Goal: Task Accomplishment & Management: Manage account settings

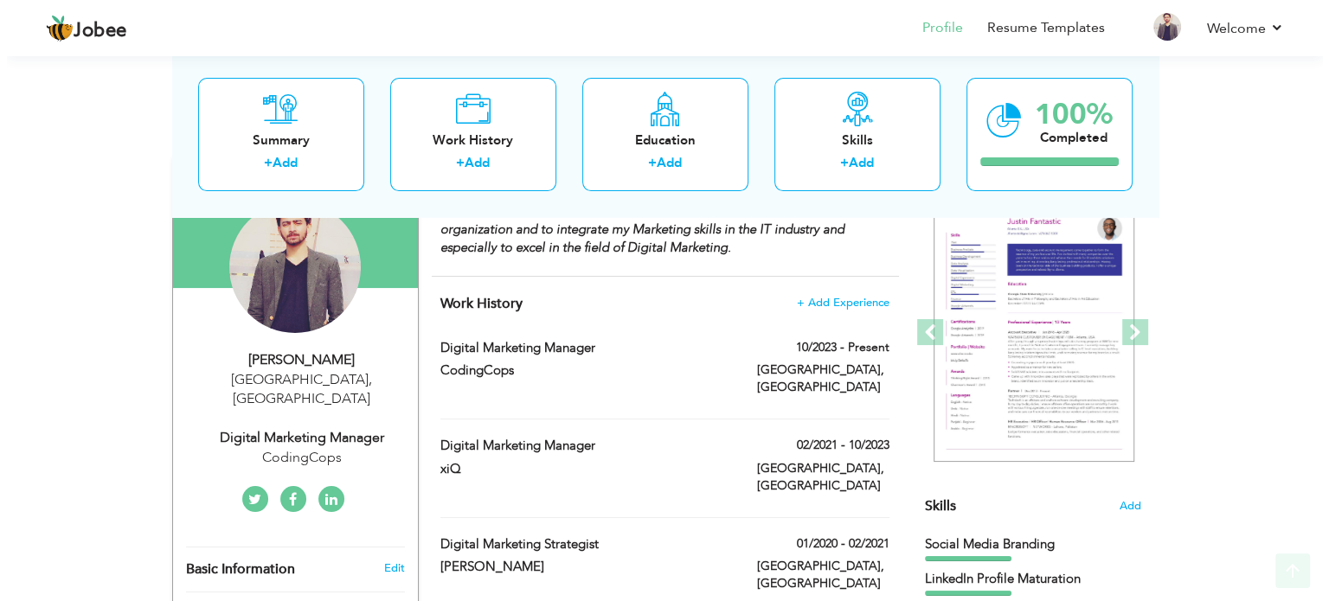
scroll to position [170, 0]
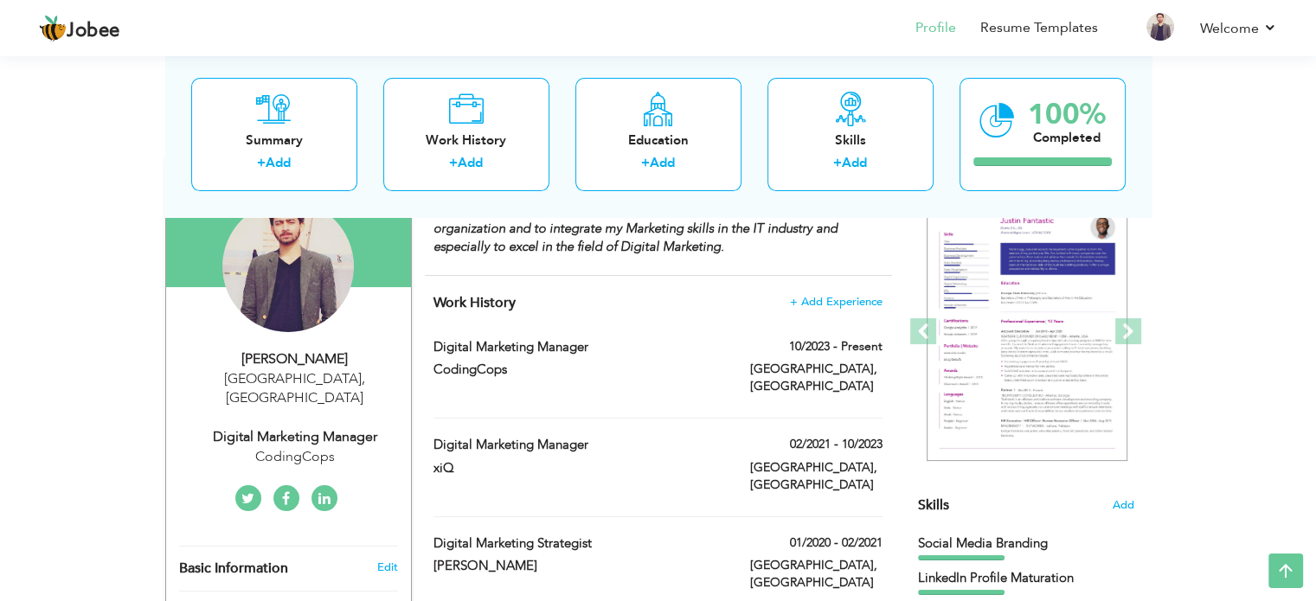
click at [307, 427] on div "Digital Marketing Manager" at bounding box center [295, 437] width 232 height 20
type input "Syed"
type input "Farham"
type input "03066248907"
select select "number:166"
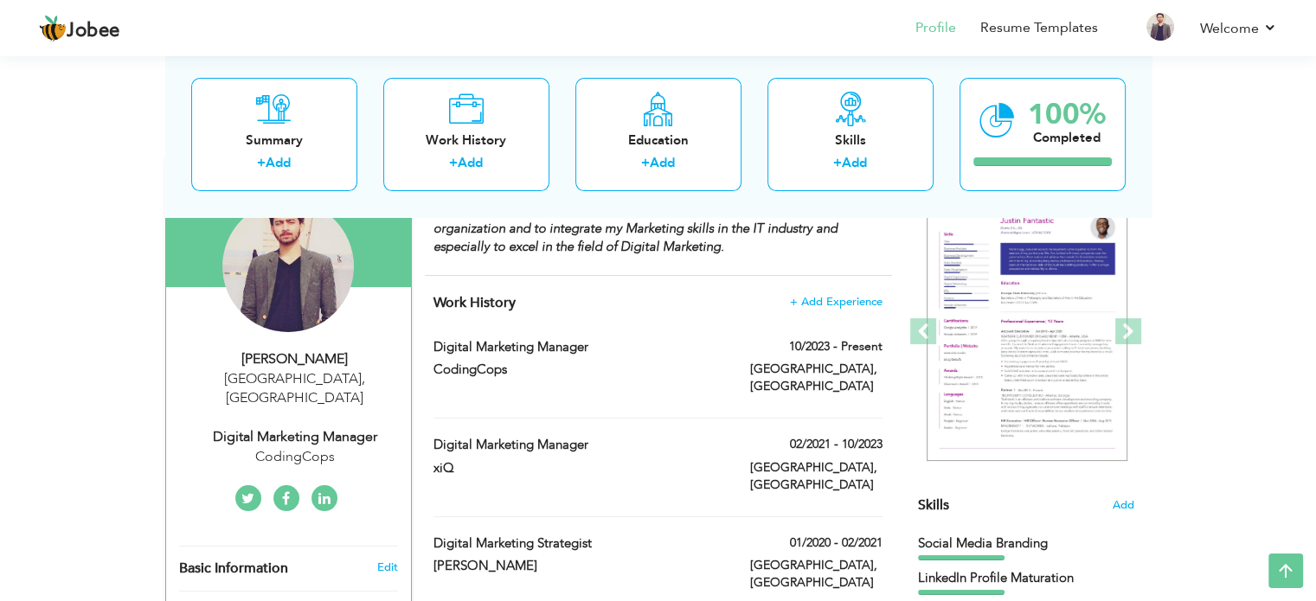
type input "[GEOGRAPHIC_DATA]"
select select "number:8"
type input "CodingCops"
type input "Digital Marketing Manager"
type input "https://www.linkedin.com/in/syed-farham/"
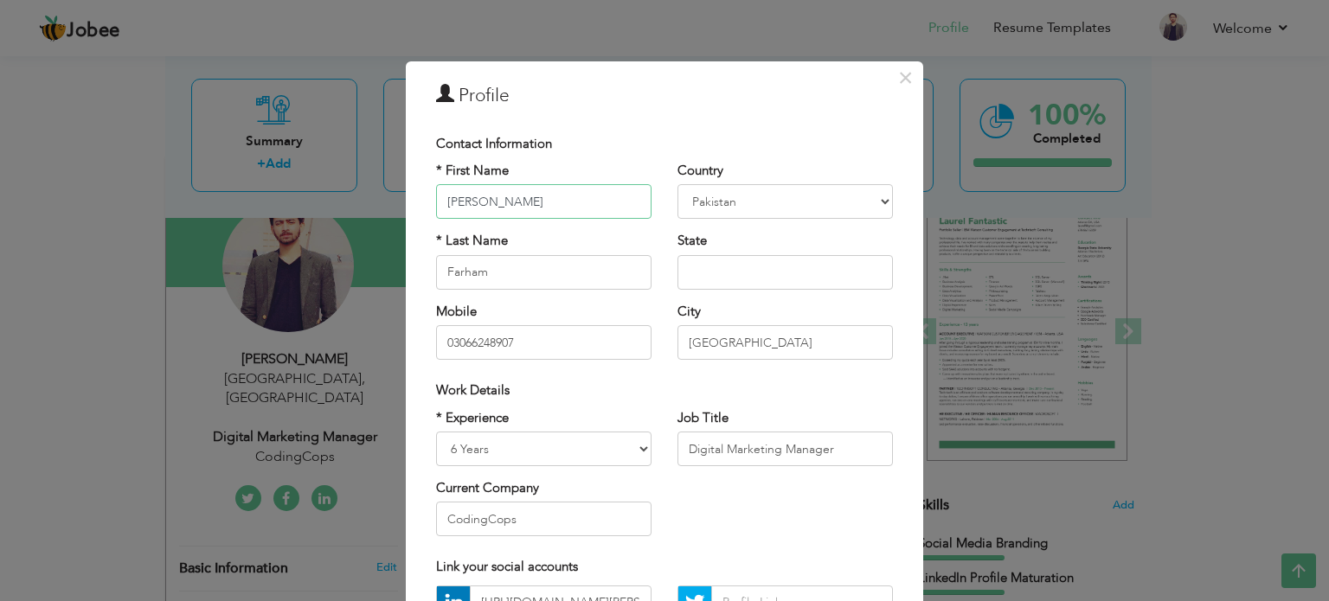
scroll to position [71, 0]
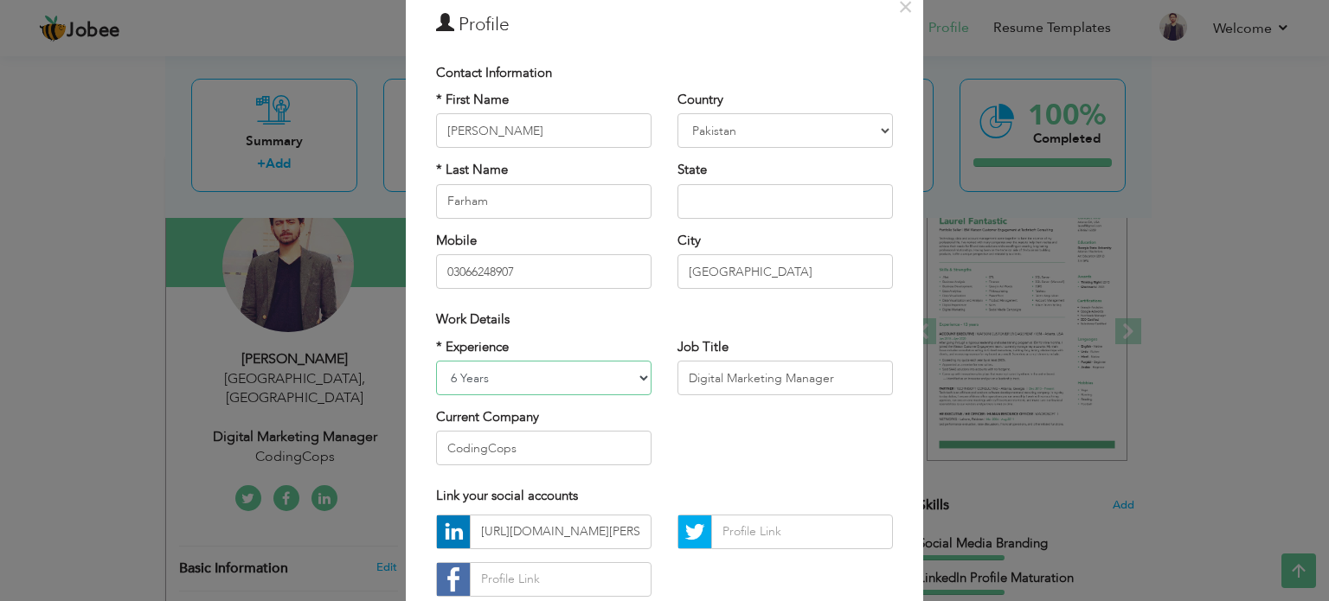
click at [573, 380] on select "Entry Level Less than 1 Year 1 Year 2 Years 3 Years 4 Years 5 Years 6 Years 7 Y…" at bounding box center [543, 378] width 215 height 35
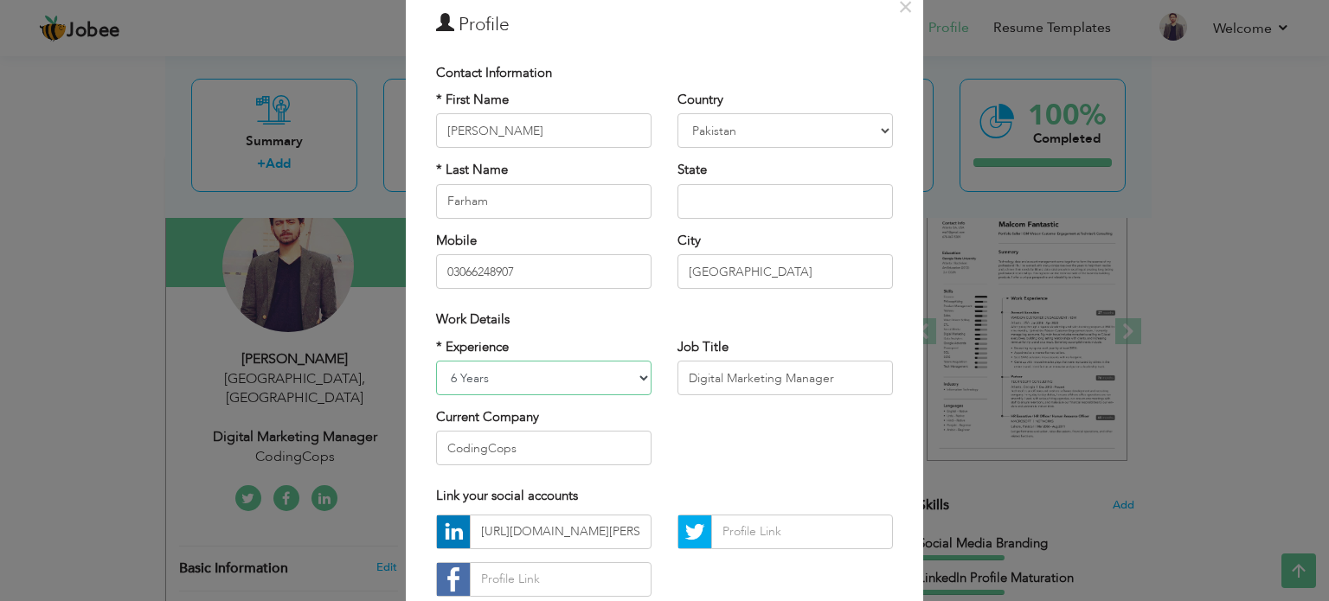
select select "number:10"
click at [436, 361] on select "Entry Level Less than 1 Year 1 Year 2 Years 3 Years 4 Years 5 Years 6 Years 7 Y…" at bounding box center [543, 378] width 215 height 35
click at [744, 373] on input "Digital Marketing Manager" at bounding box center [784, 378] width 215 height 35
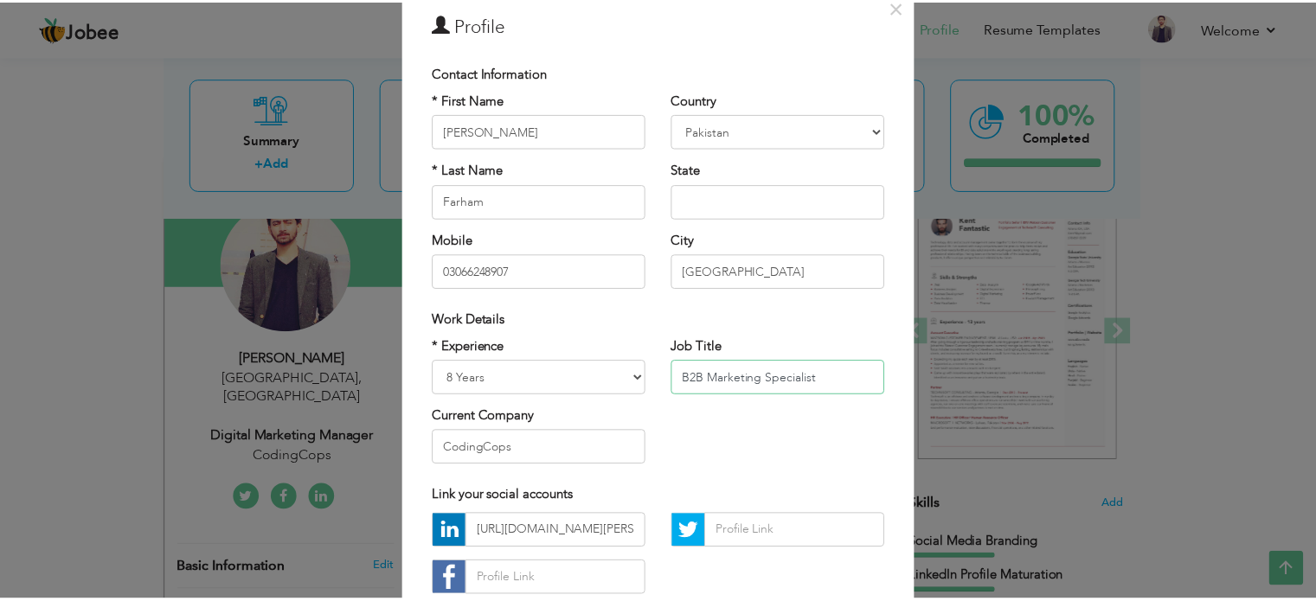
scroll to position [183, 0]
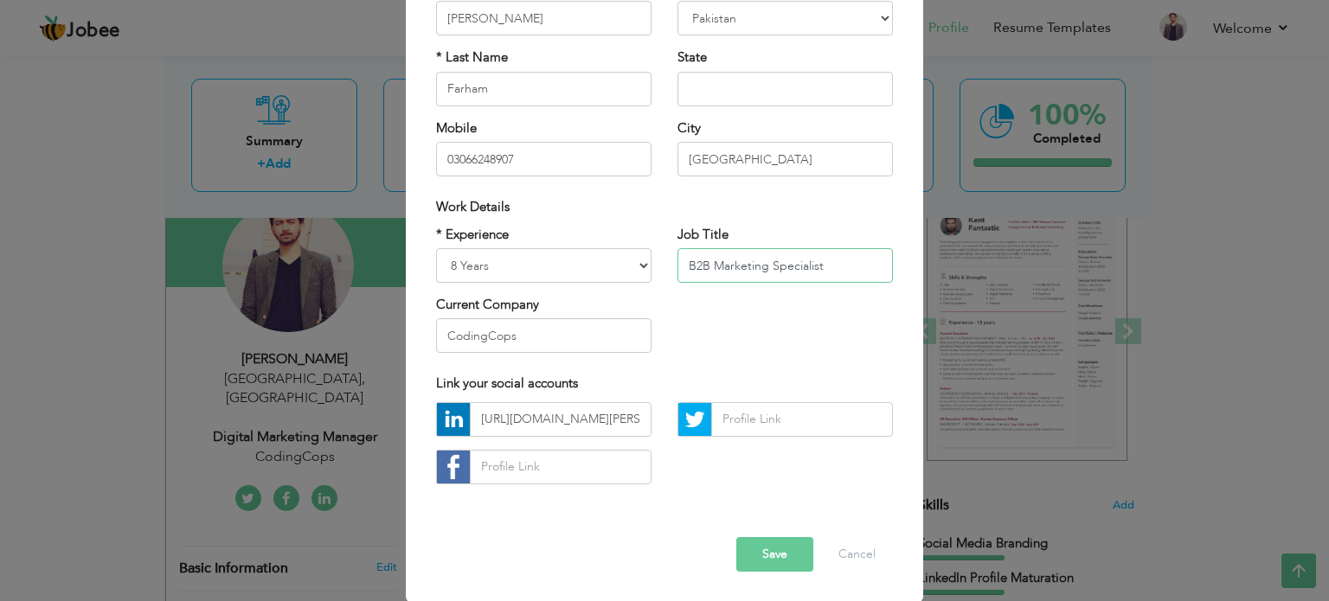
type input "B2B Marketing Specialist"
click at [763, 552] on button "Save" at bounding box center [774, 554] width 77 height 35
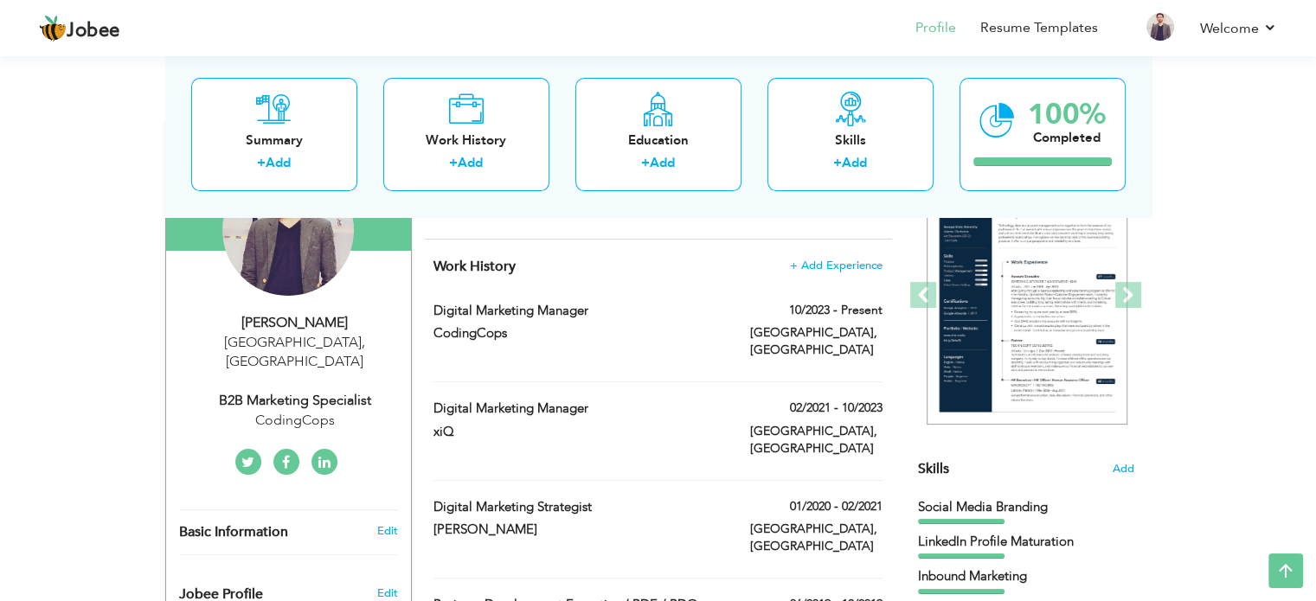
scroll to position [204, 0]
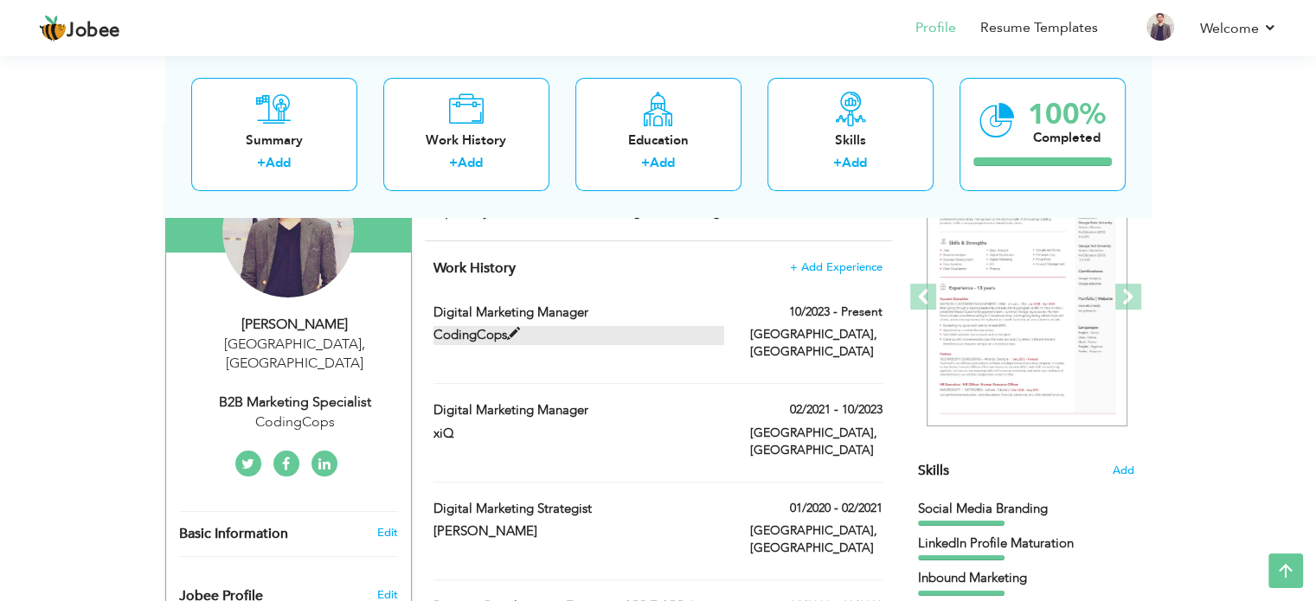
click at [471, 336] on label "CodingCops" at bounding box center [578, 335] width 291 height 18
type input "Digital Marketing Manager"
type input "CodingCops"
type input "10/2023"
type input "[GEOGRAPHIC_DATA]"
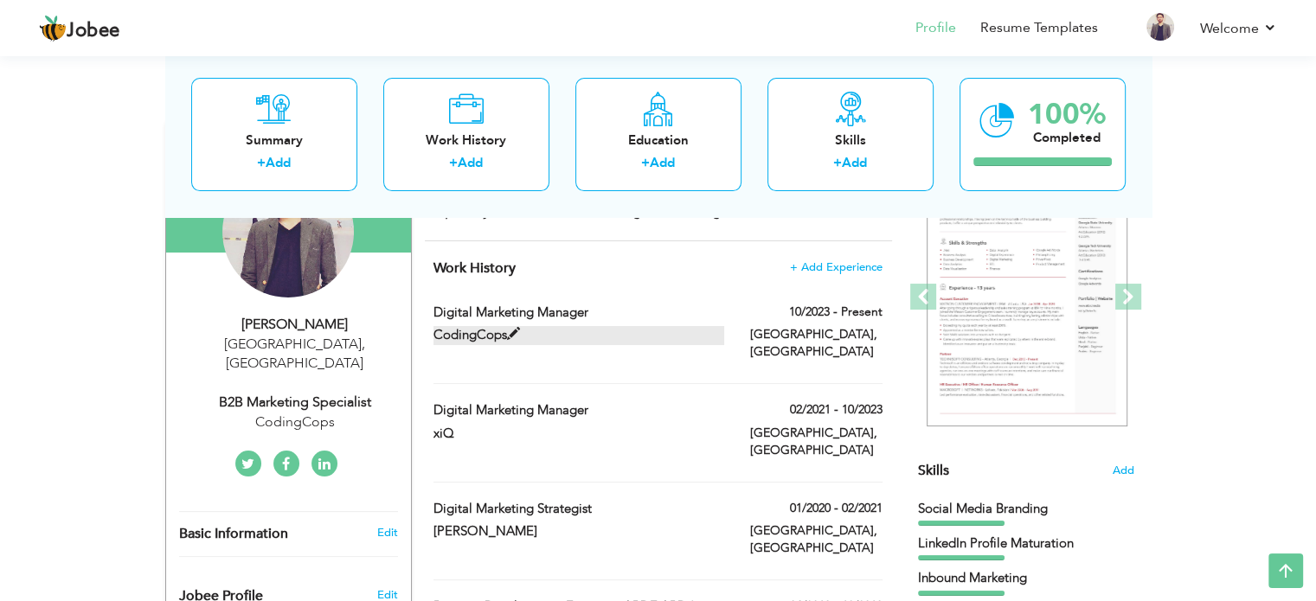
type input "[GEOGRAPHIC_DATA]"
checkbox input "true"
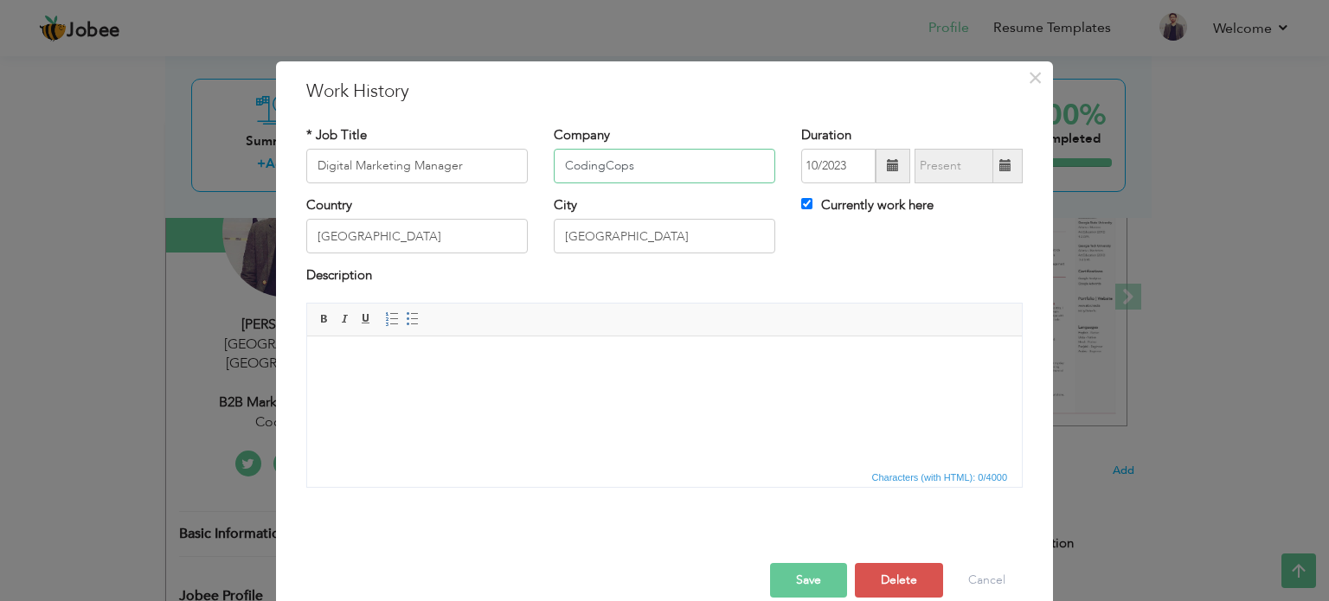
click at [611, 154] on input "CodingCops" at bounding box center [664, 166] width 221 height 35
type input "Tech Implement"
click at [699, 206] on div "City Lahore" at bounding box center [664, 224] width 221 height 57
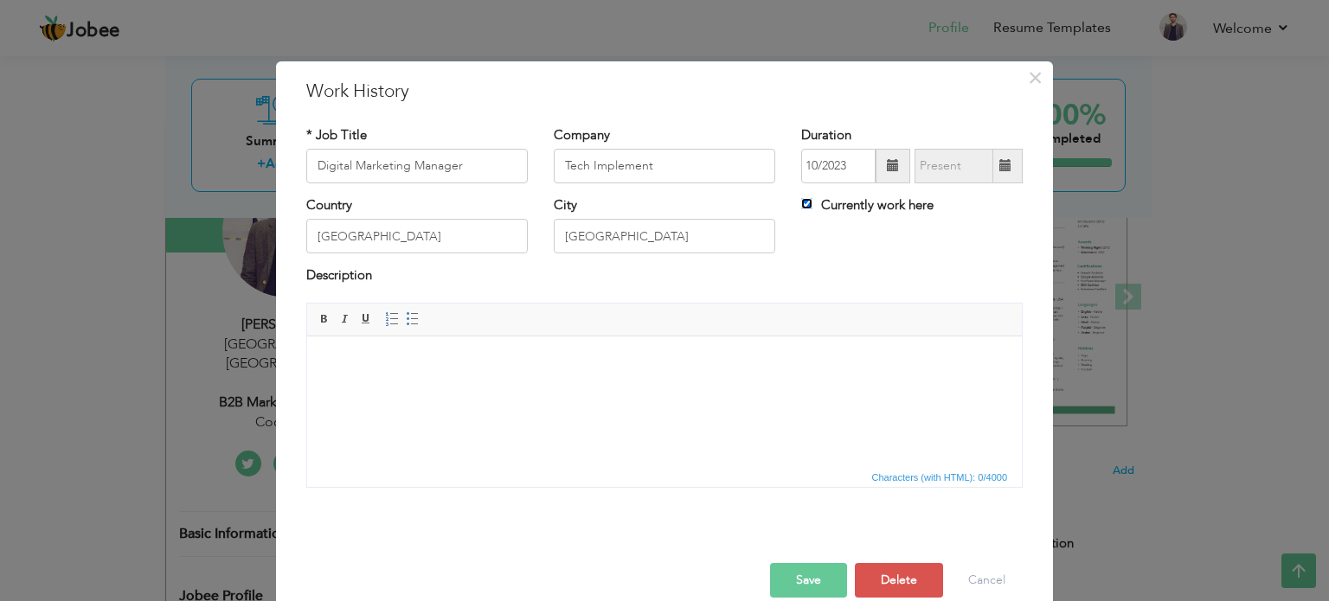
click at [803, 205] on input "Currently work here" at bounding box center [806, 203] width 11 height 11
checkbox input "false"
click at [1004, 159] on span at bounding box center [1005, 165] width 12 height 12
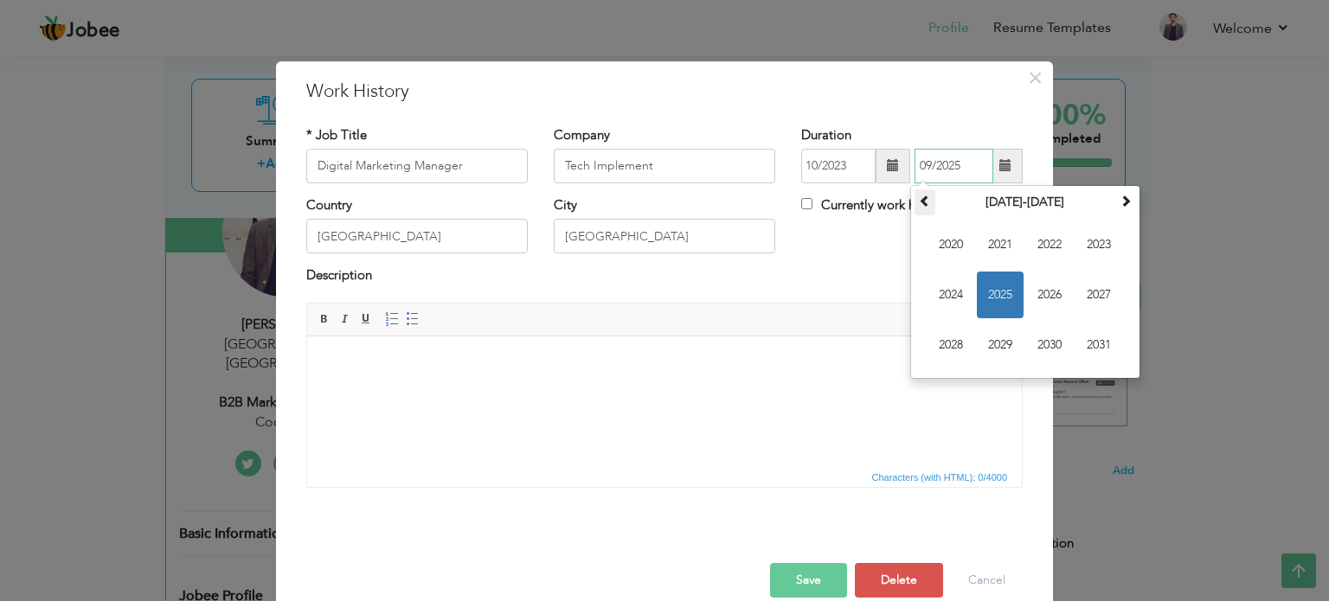
click at [919, 205] on span at bounding box center [925, 201] width 12 height 12
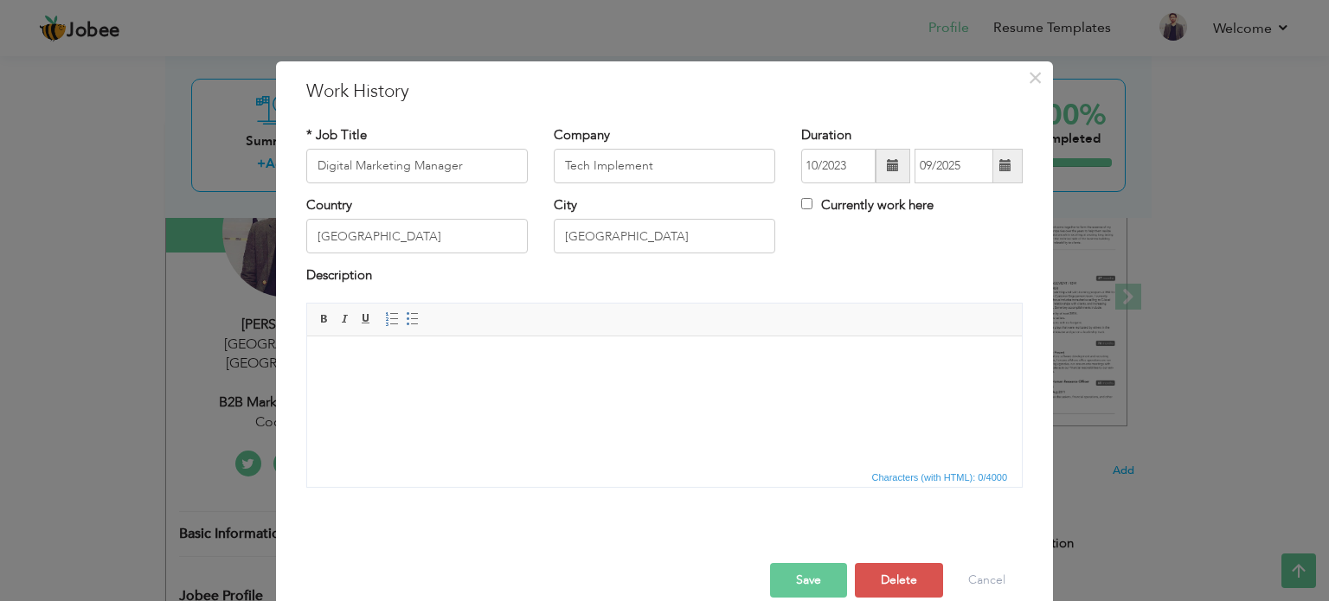
click at [1003, 176] on span at bounding box center [1006, 166] width 34 height 35
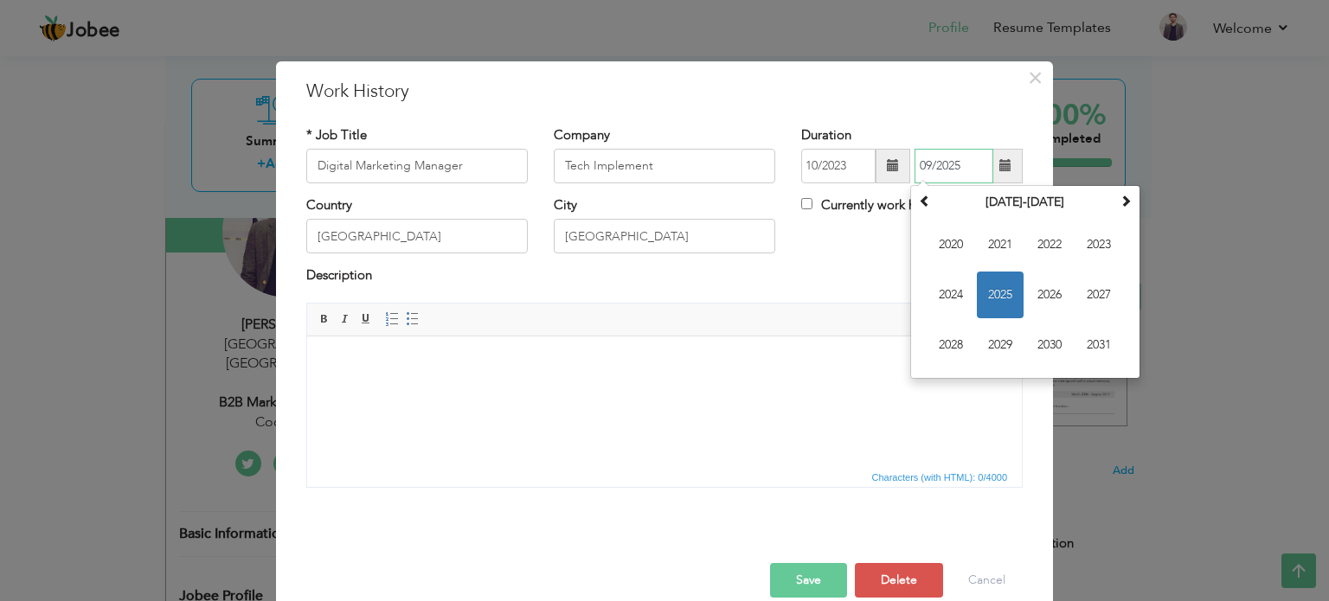
click at [1003, 297] on span "2025" at bounding box center [1000, 295] width 47 height 47
click at [986, 233] on span "Feb" at bounding box center [1000, 244] width 47 height 47
type input "02/2025"
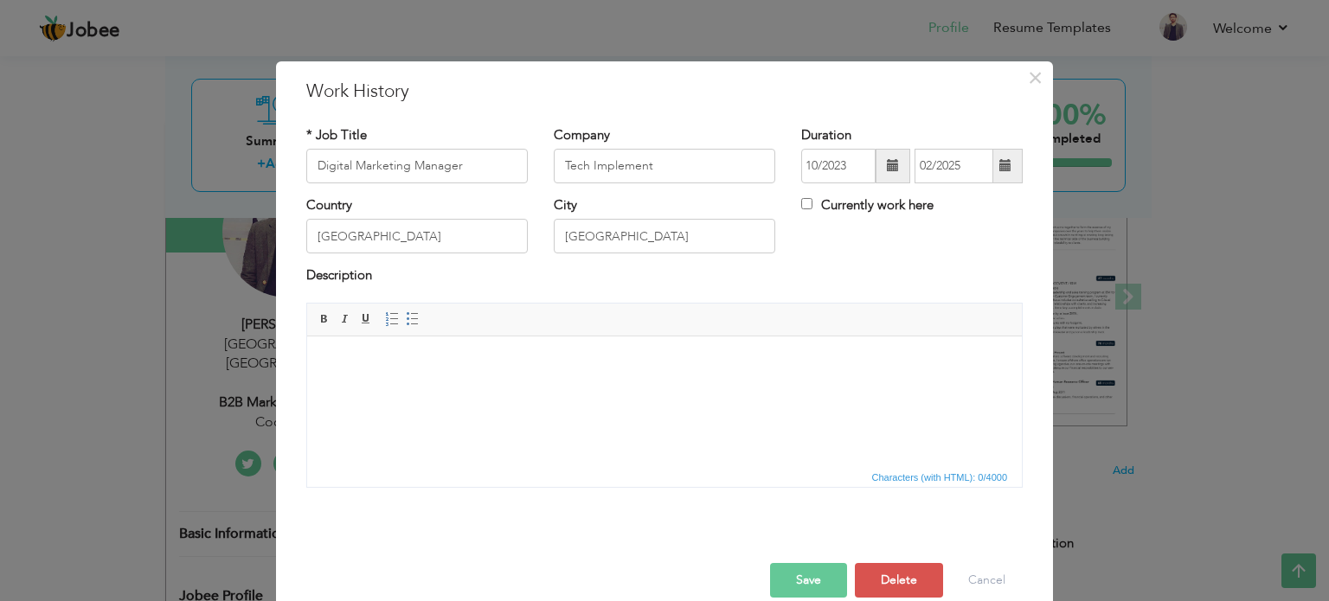
click at [810, 572] on button "Save" at bounding box center [808, 580] width 77 height 35
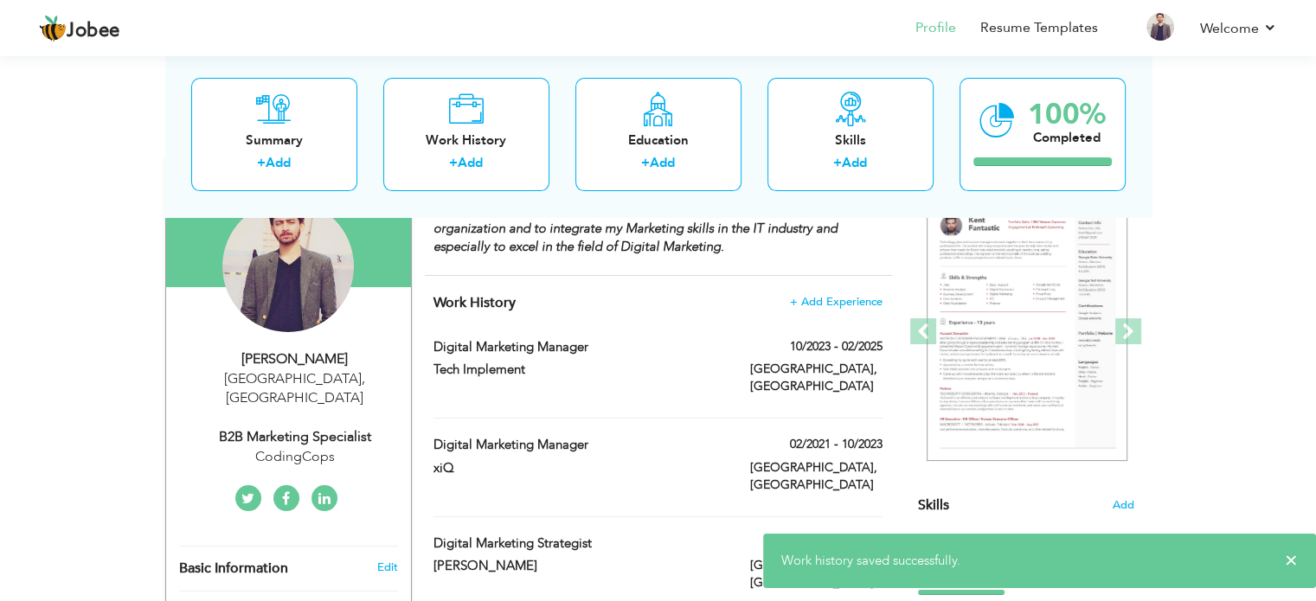
scroll to position [170, 0]
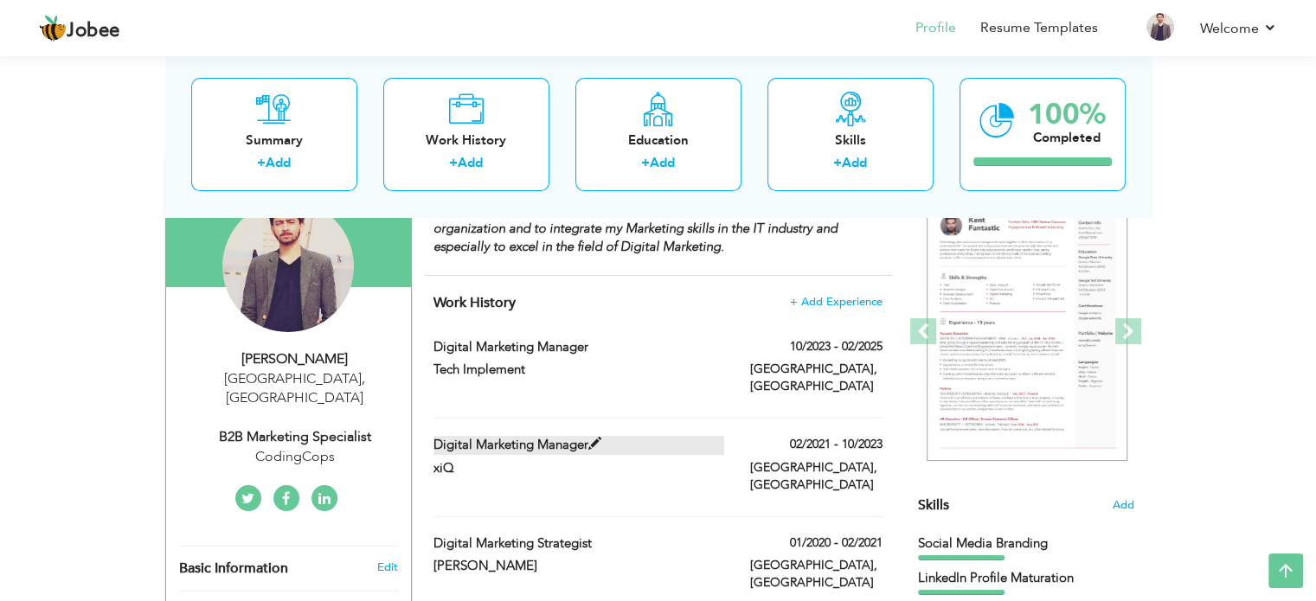
click at [595, 438] on span at bounding box center [594, 444] width 13 height 13
type input "xiQ"
type input "02/2021"
type input "10/2023"
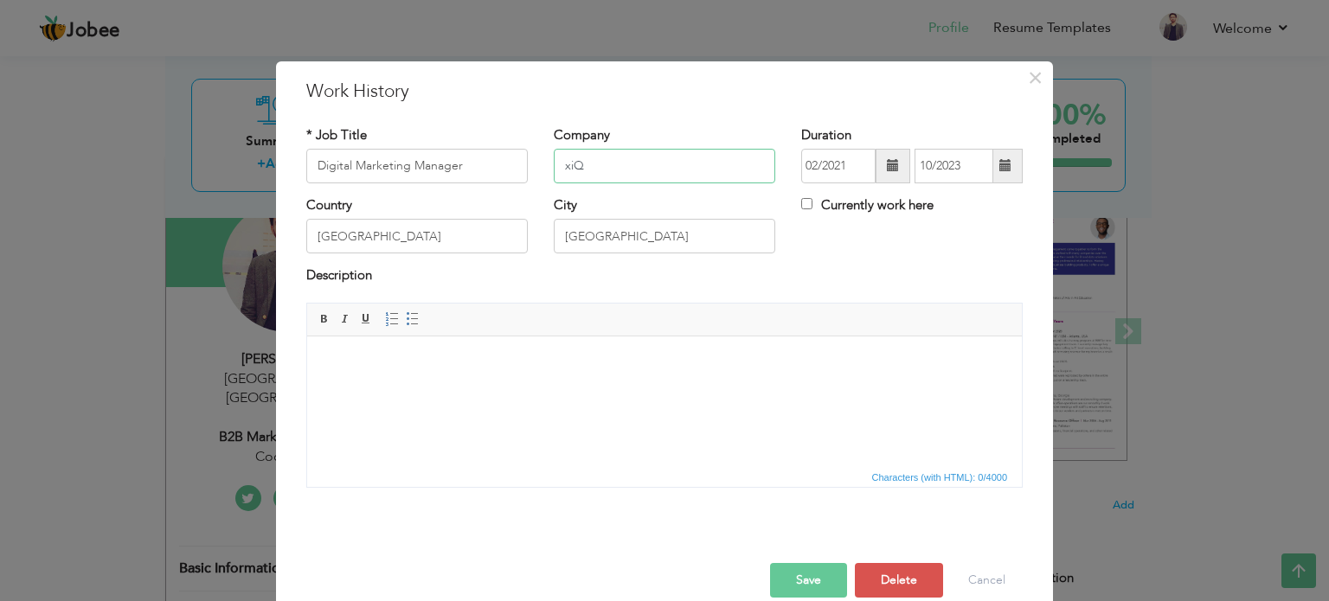
click at [611, 169] on input "xiQ" at bounding box center [664, 166] width 221 height 35
type input "xiQ Inc"
click at [887, 170] on span at bounding box center [893, 165] width 12 height 12
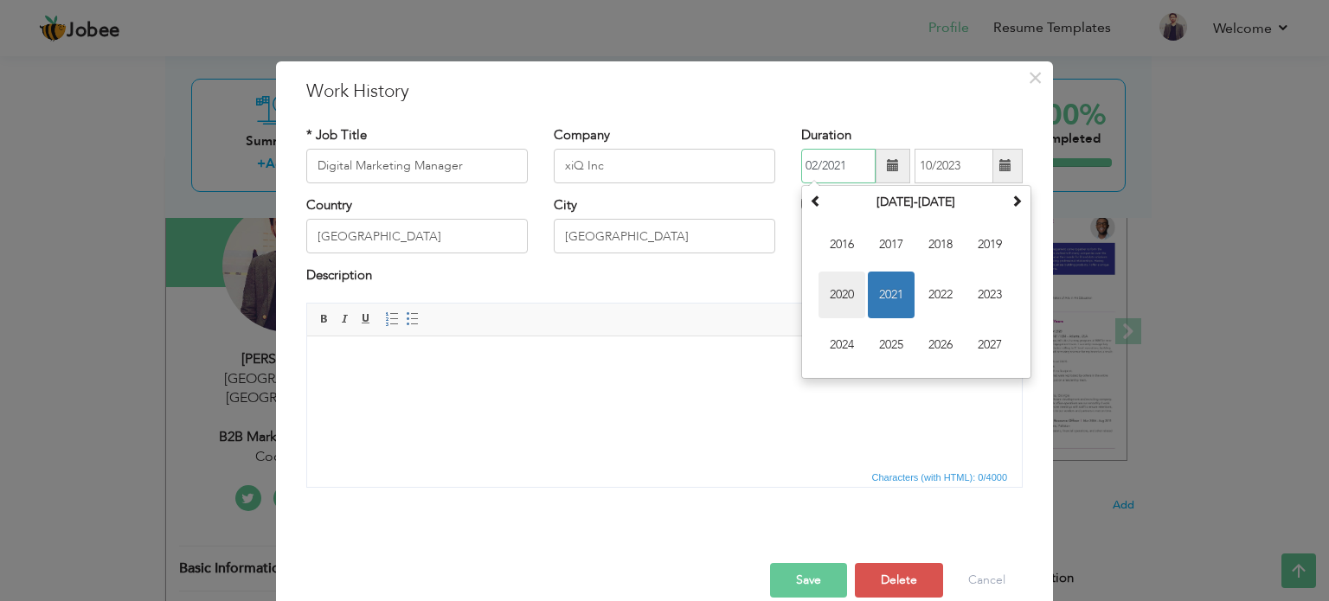
click at [837, 292] on span "2020" at bounding box center [841, 295] width 47 height 47
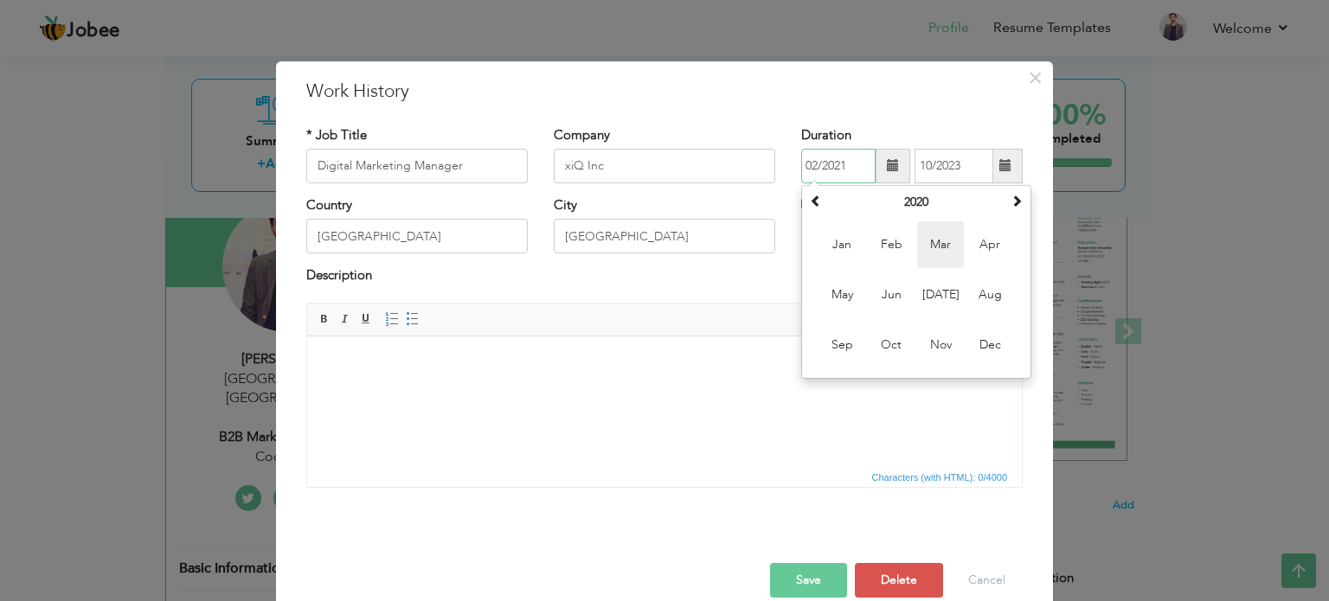
click at [938, 240] on span "Mar" at bounding box center [940, 244] width 47 height 47
type input "03/2020"
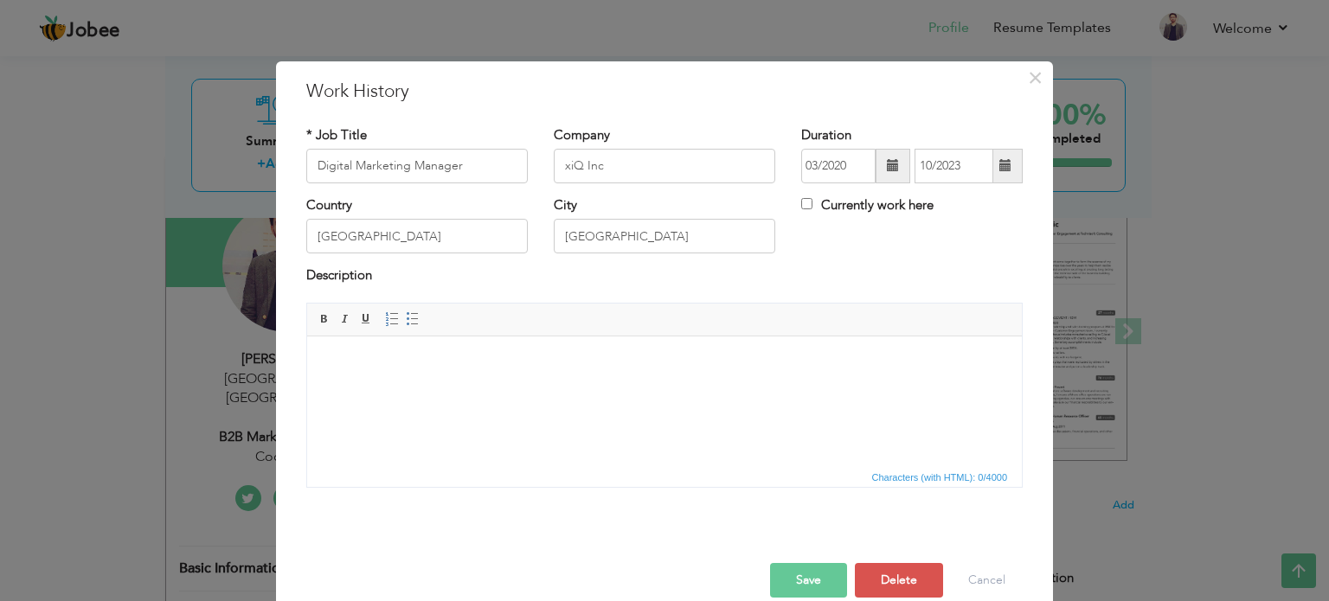
click at [806, 576] on button "Save" at bounding box center [808, 580] width 77 height 35
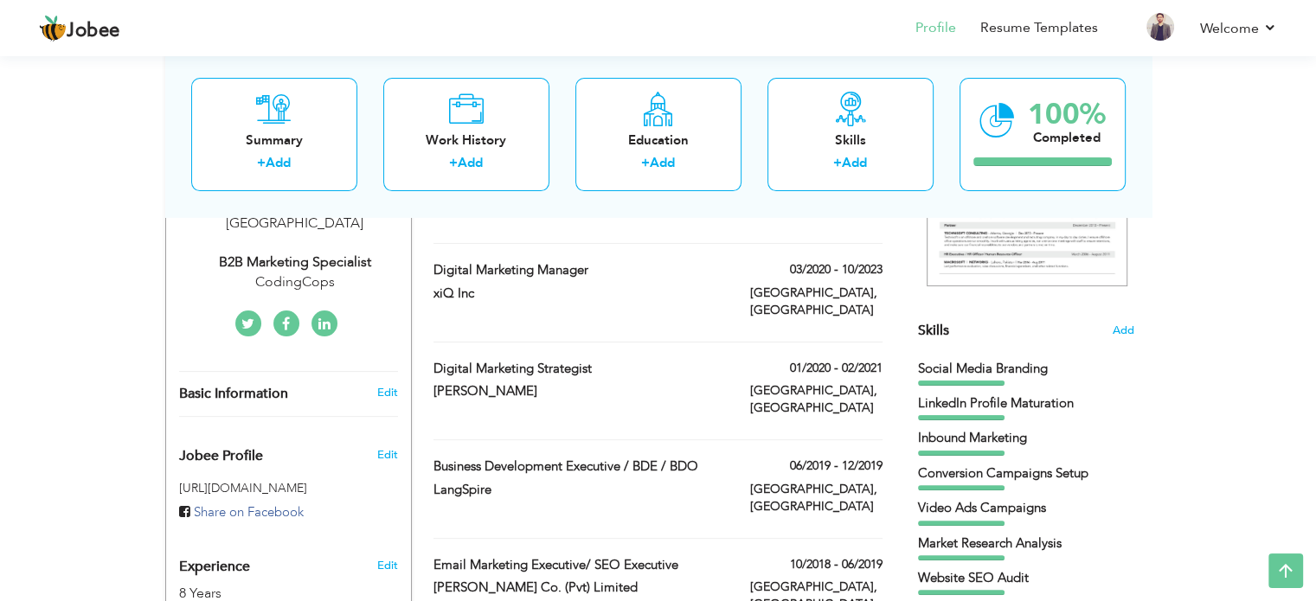
scroll to position [343, 0]
click at [541, 362] on label "Digital Marketing Strategist" at bounding box center [578, 371] width 291 height 18
type input "Digital Marketing Strategist"
type input "[PERSON_NAME]"
type input "01/2020"
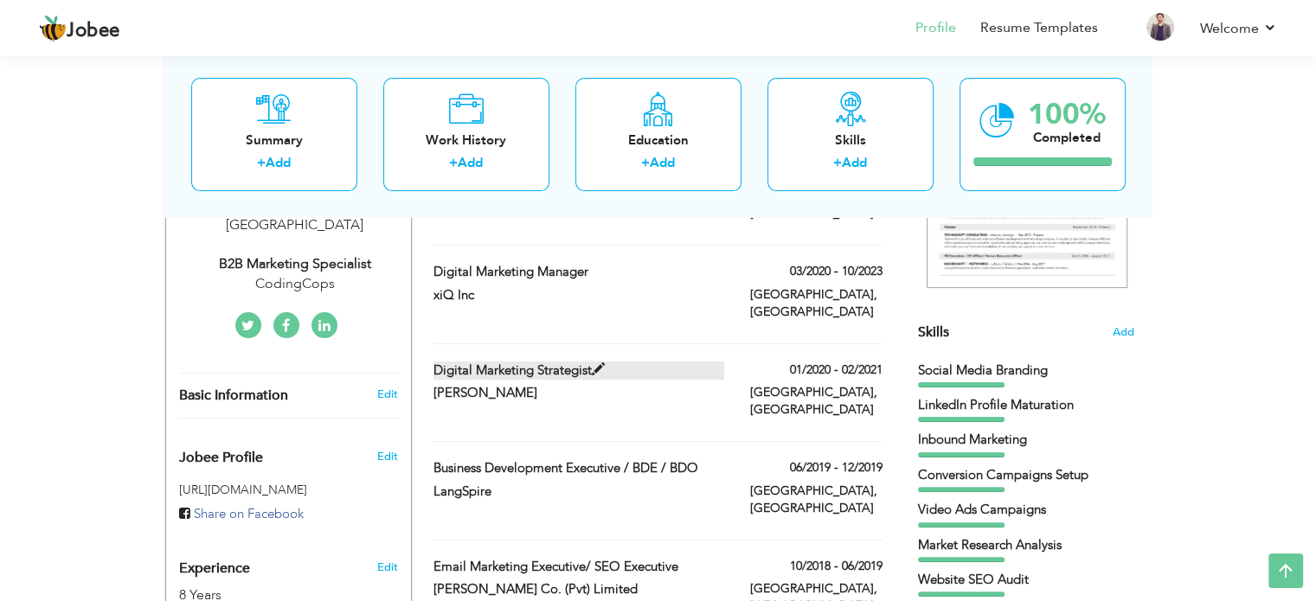
type input "02/2021"
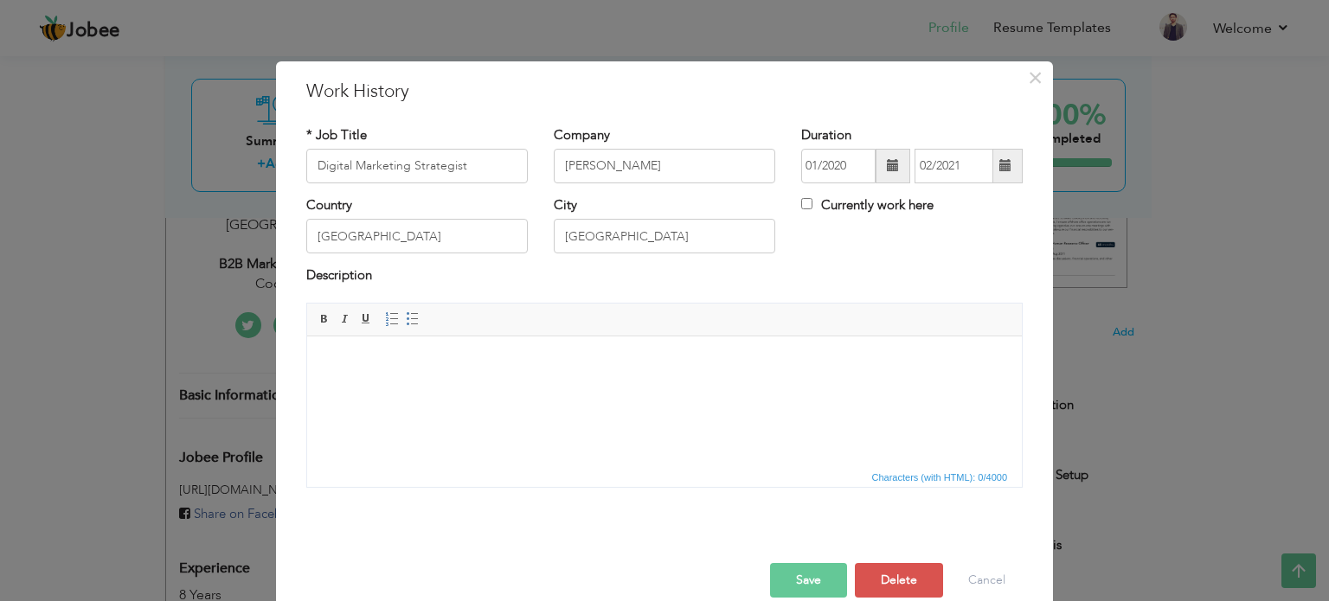
click at [787, 579] on button "Save" at bounding box center [808, 580] width 77 height 35
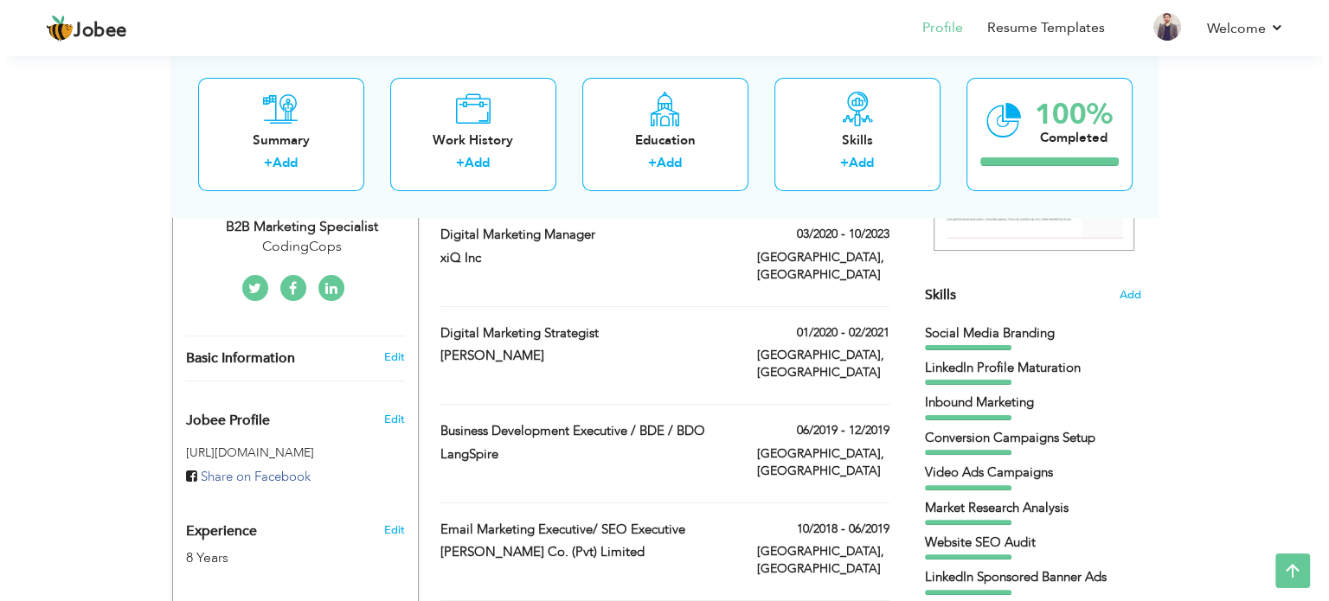
scroll to position [383, 0]
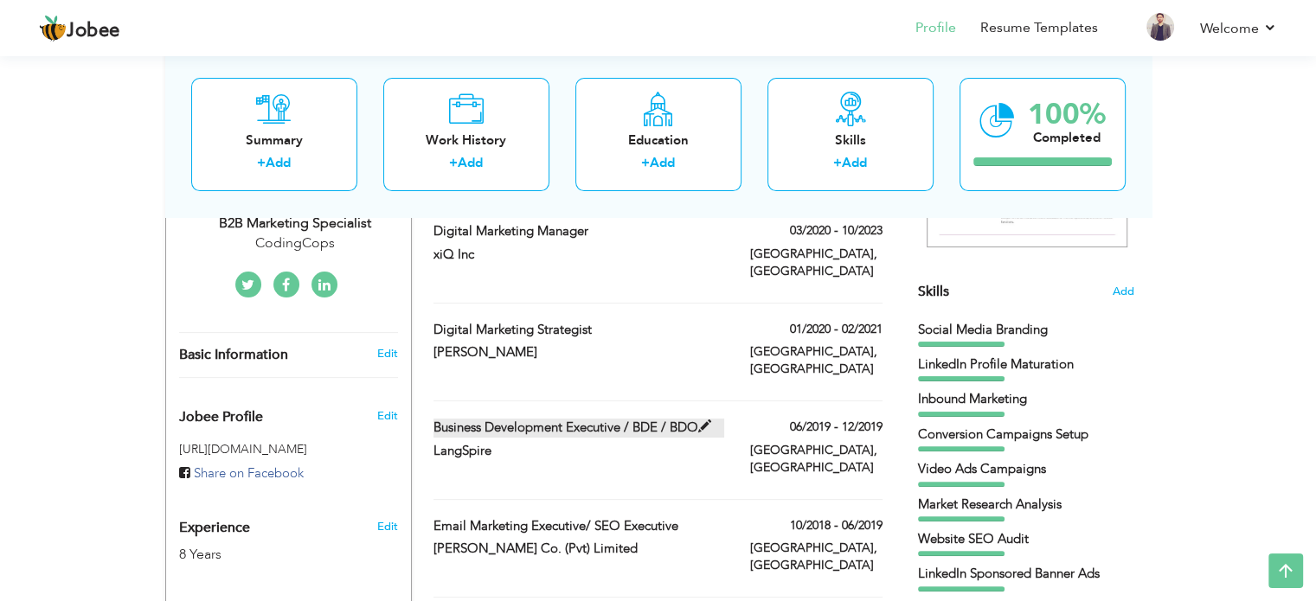
click at [545, 419] on label "Business Development Executive / BDE / BDO" at bounding box center [578, 428] width 291 height 18
type input "Business Development Executive / BDE / BDO"
type input "LangSpire"
type input "06/2019"
type input "12/2019"
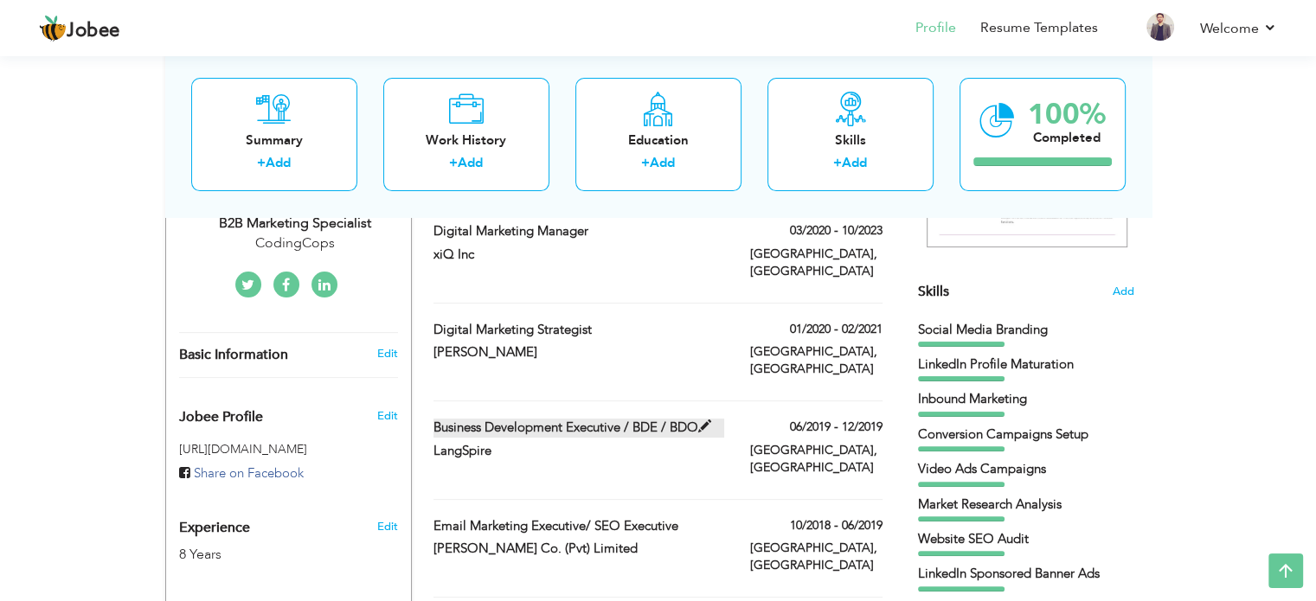
type input "Islamabad"
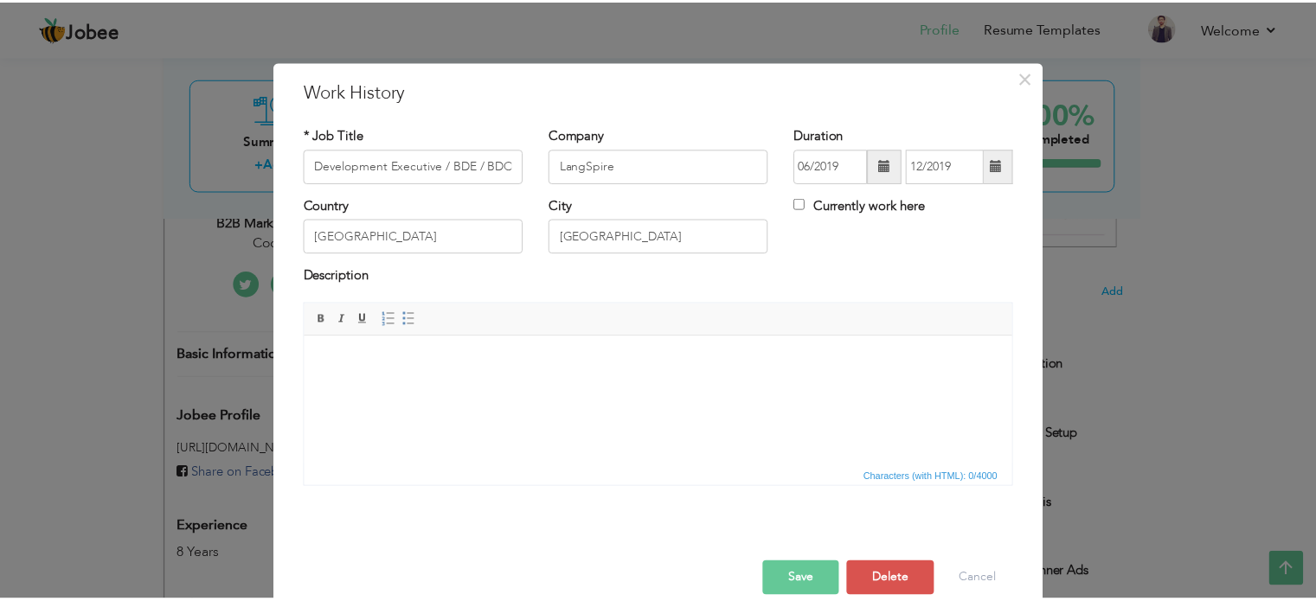
scroll to position [0, 0]
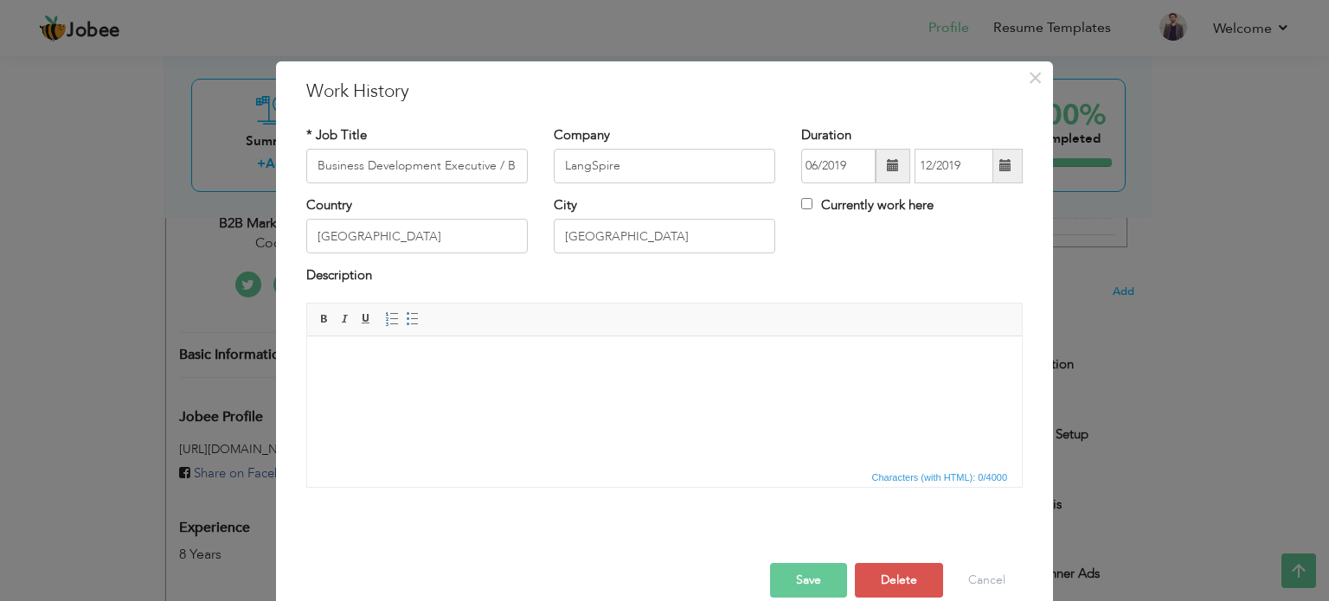
click at [886, 154] on span at bounding box center [892, 166] width 35 height 35
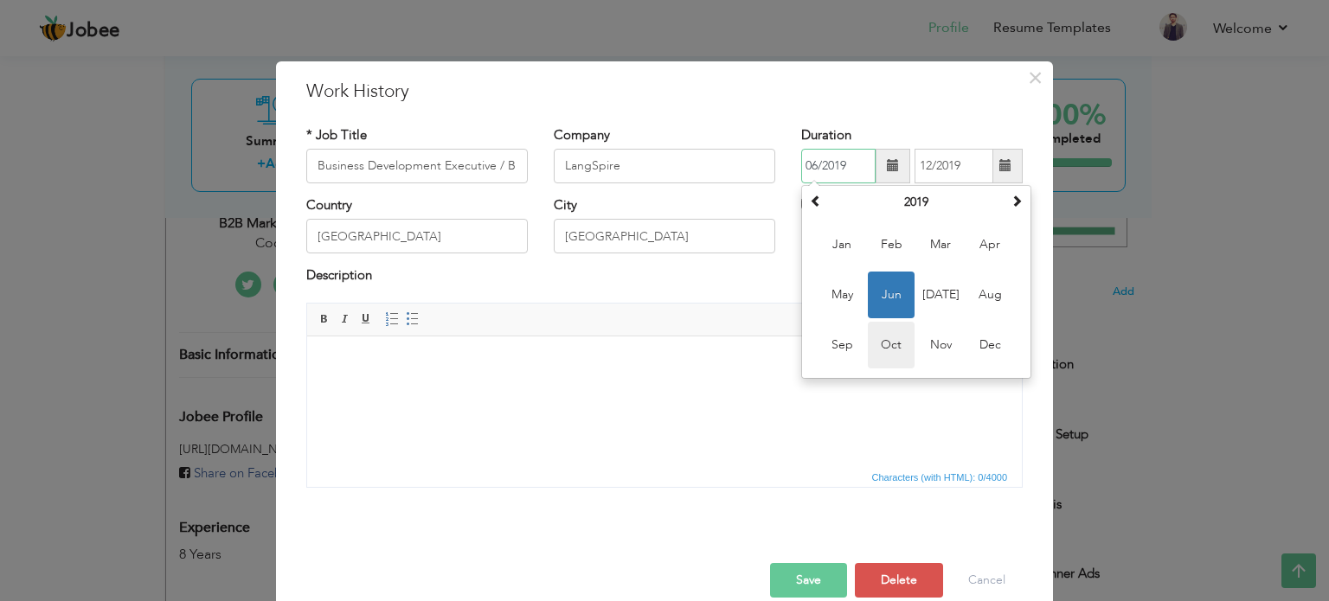
click at [885, 346] on span "Oct" at bounding box center [891, 345] width 47 height 47
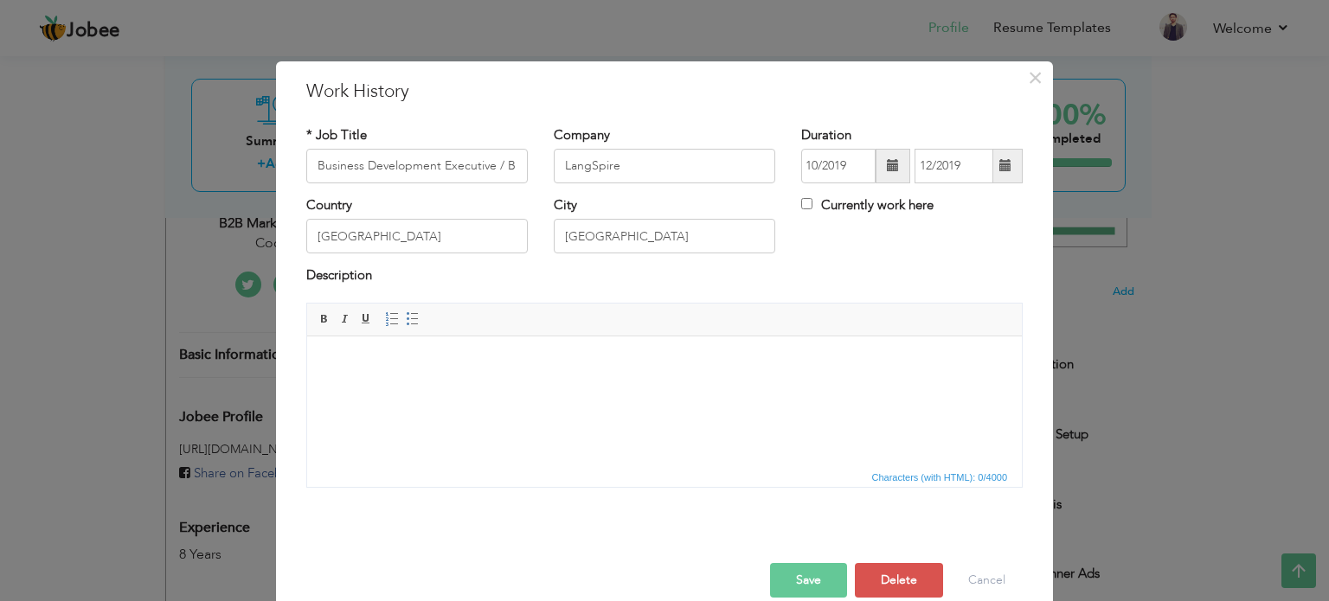
click at [887, 169] on span at bounding box center [893, 165] width 12 height 12
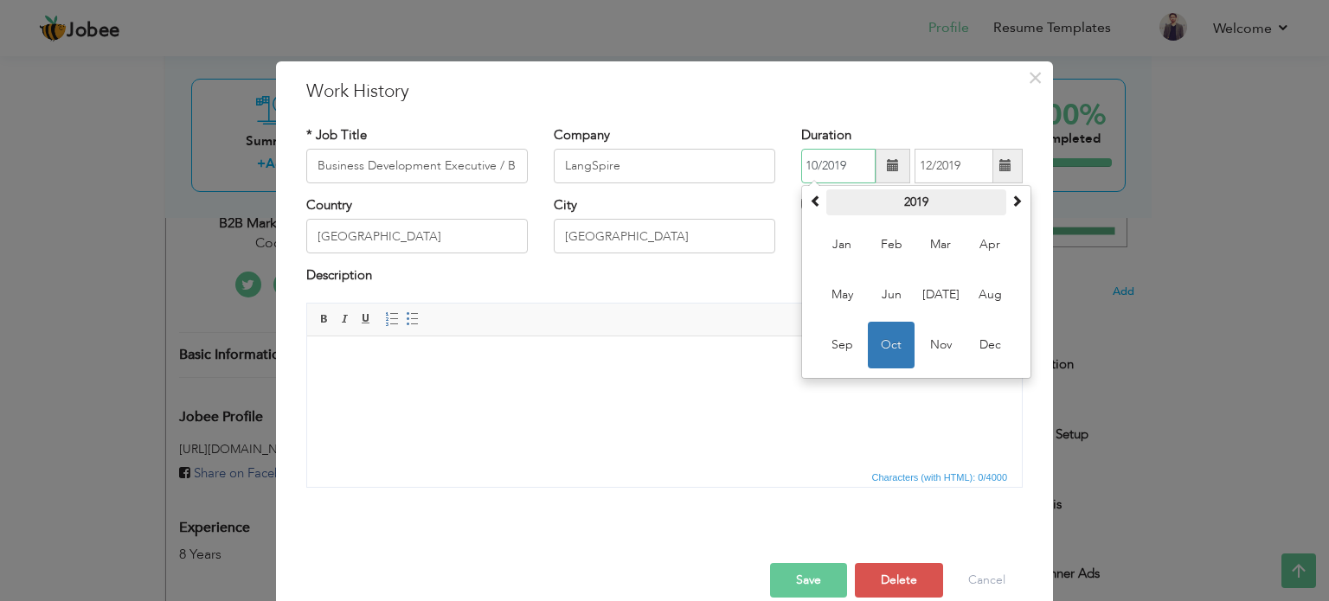
click at [910, 202] on th "2019" at bounding box center [916, 202] width 180 height 26
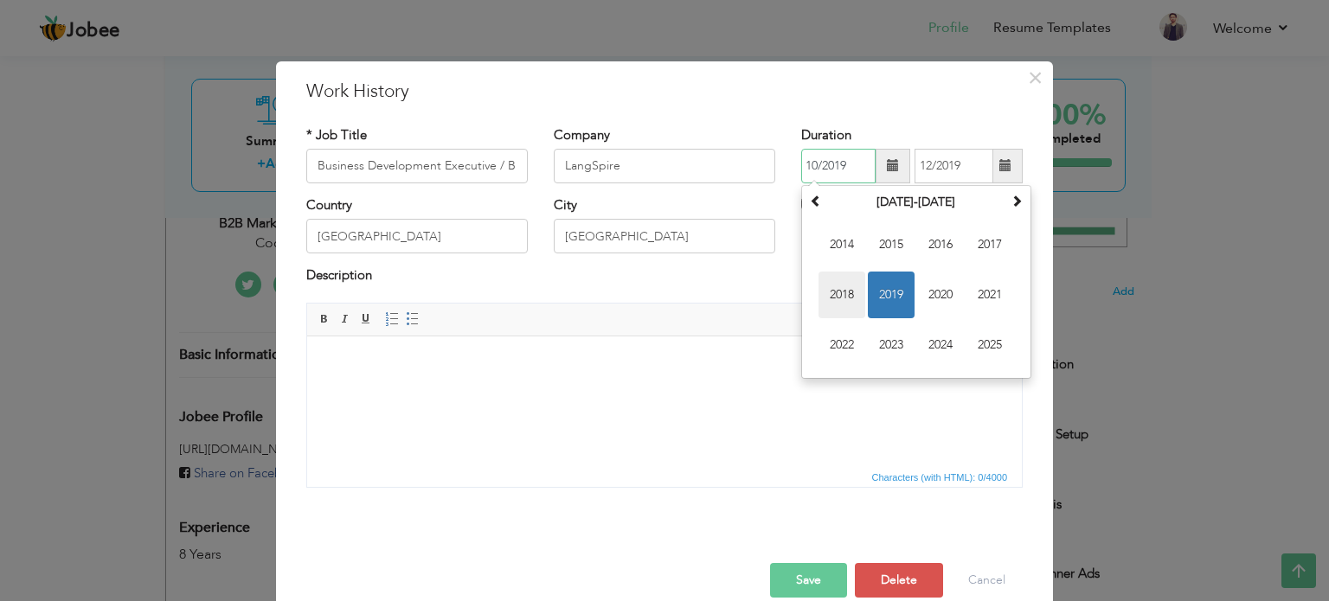
click at [840, 282] on span "2018" at bounding box center [841, 295] width 47 height 47
click at [879, 329] on span "Oct" at bounding box center [891, 345] width 47 height 47
type input "10/2018"
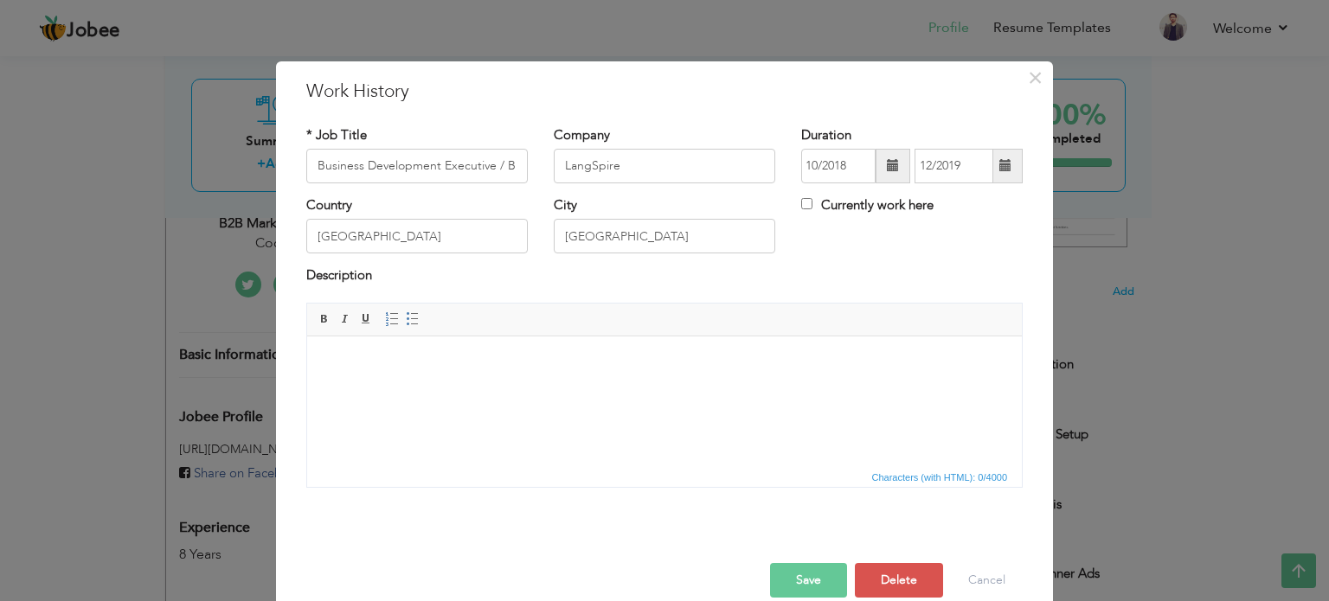
click at [1007, 165] on span at bounding box center [1006, 166] width 34 height 35
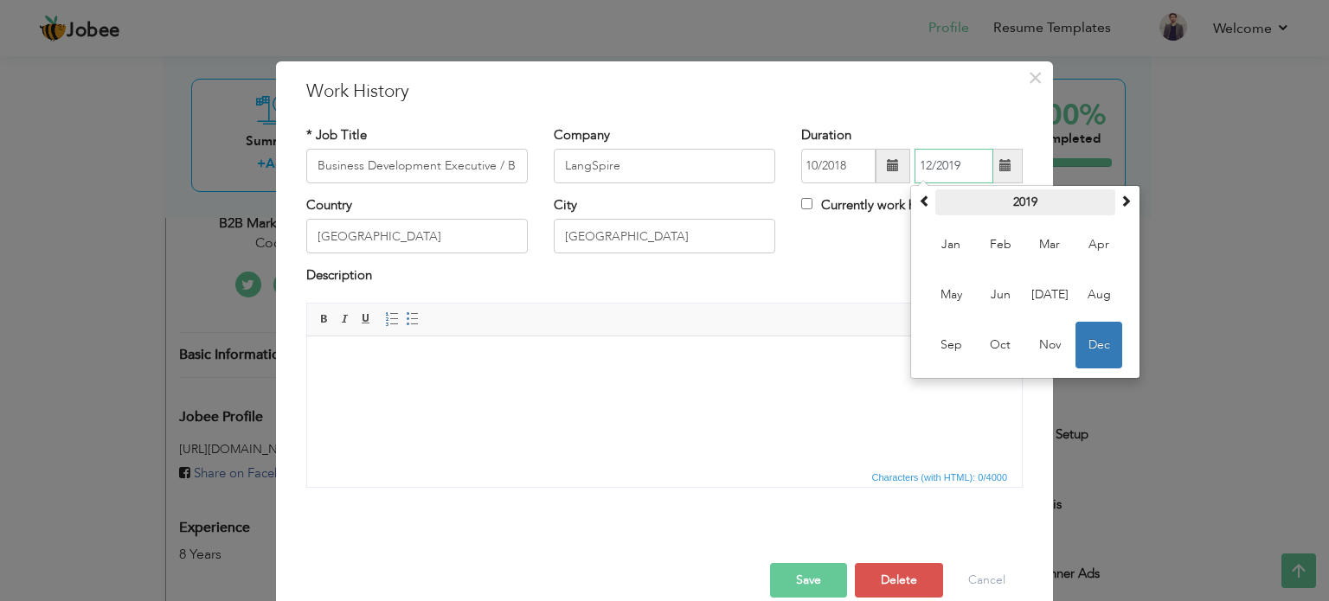
click at [1010, 208] on th "2019" at bounding box center [1025, 202] width 180 height 26
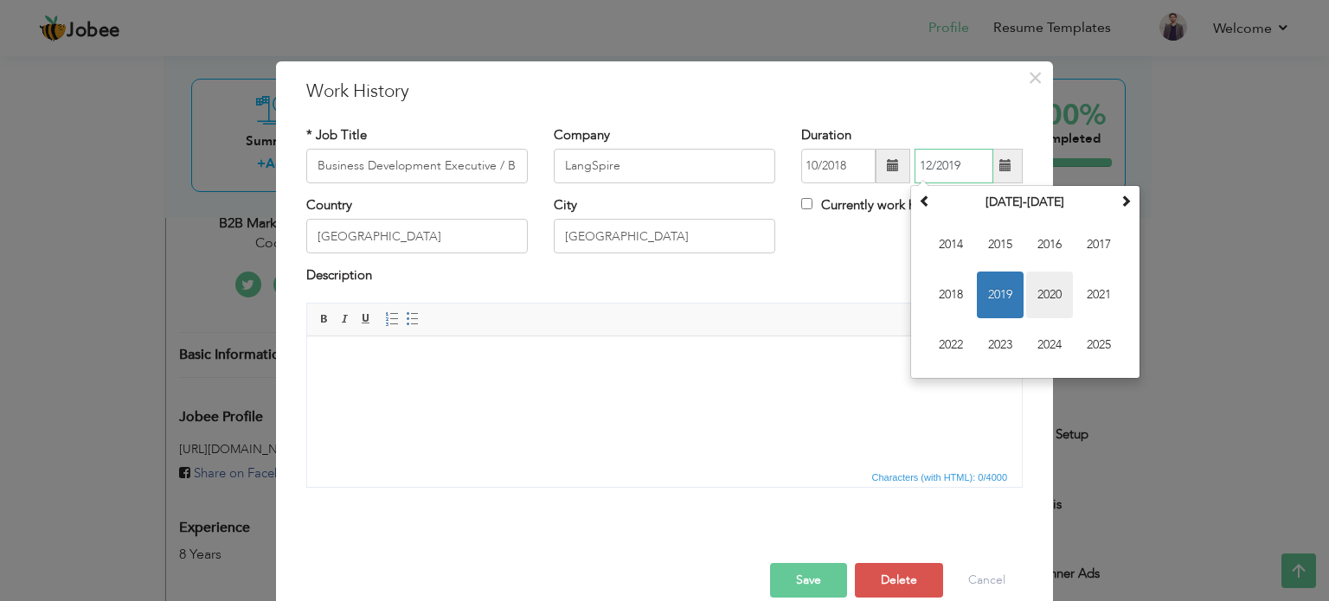
click at [1035, 291] on span "2020" at bounding box center [1049, 295] width 47 height 47
click at [958, 259] on span "Jan" at bounding box center [950, 244] width 47 height 47
type input "01/2020"
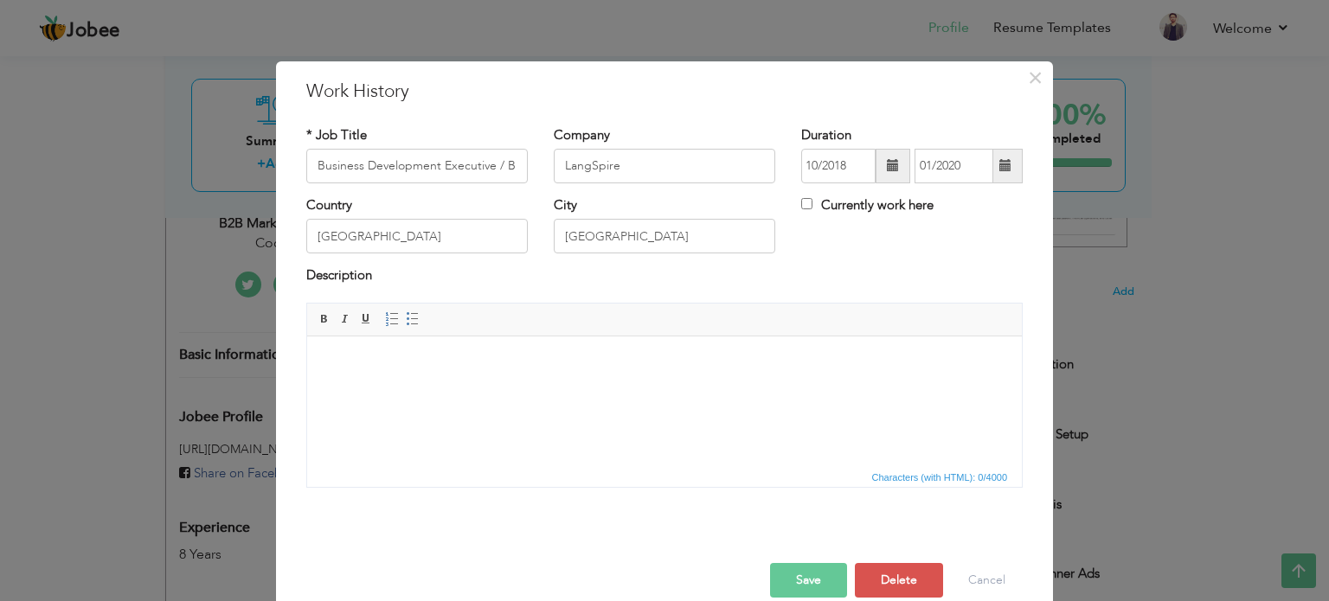
click at [799, 568] on button "Save" at bounding box center [808, 580] width 77 height 35
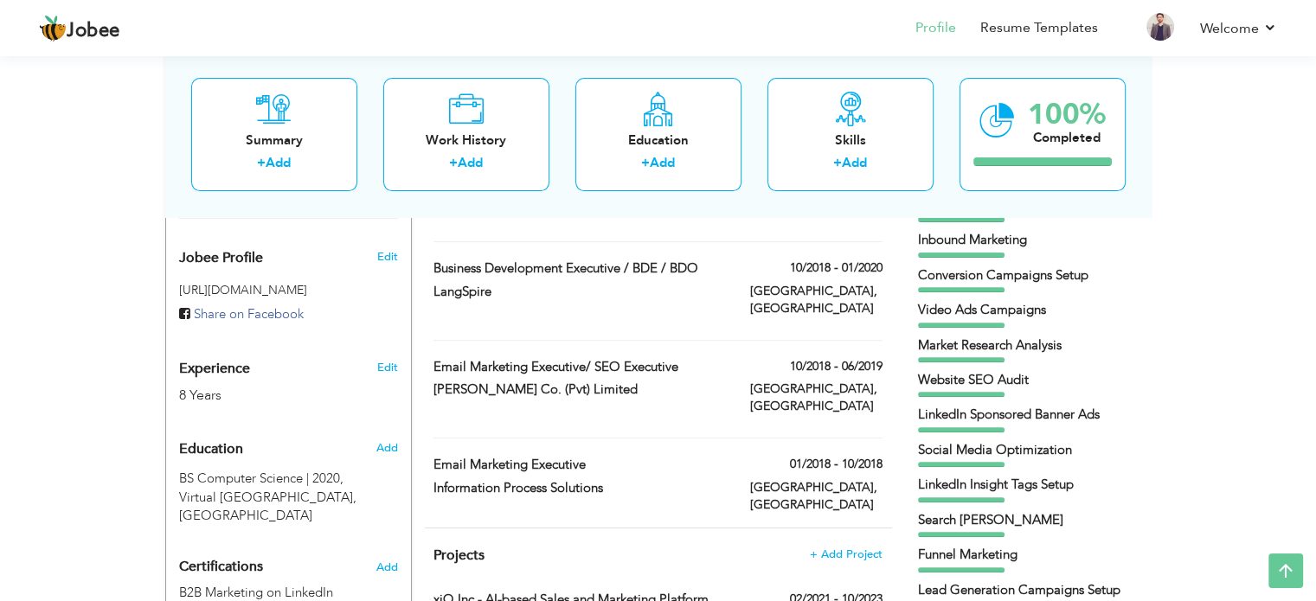
scroll to position [564, 0]
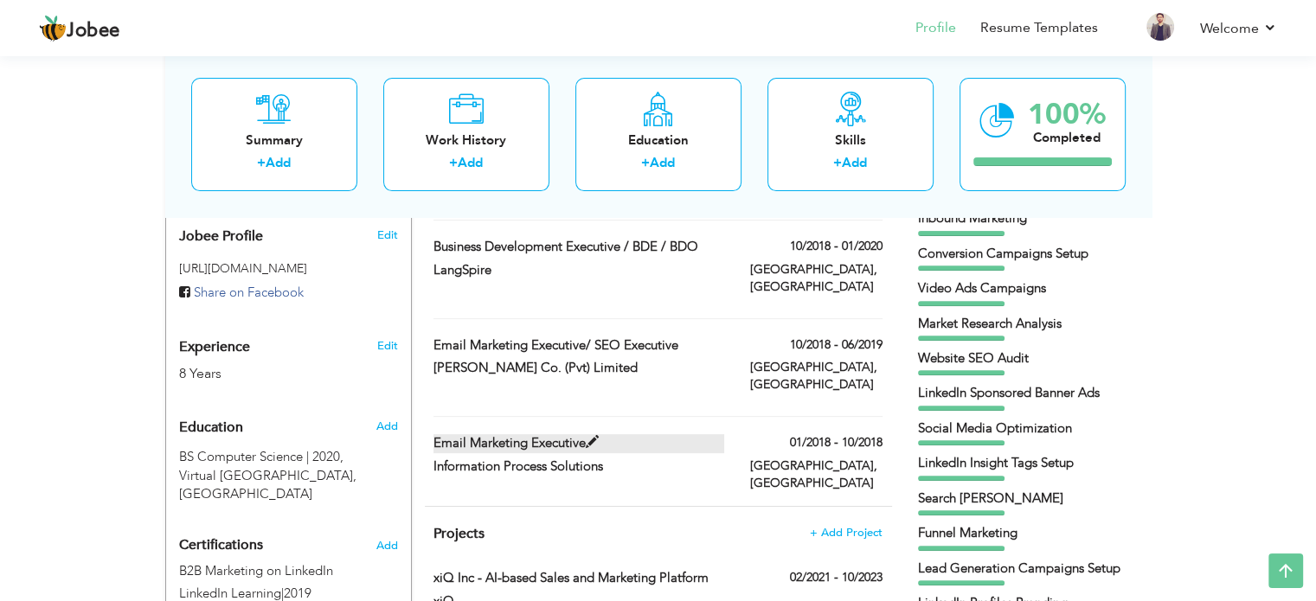
click at [537, 434] on label "Email Marketing Executive" at bounding box center [578, 443] width 291 height 18
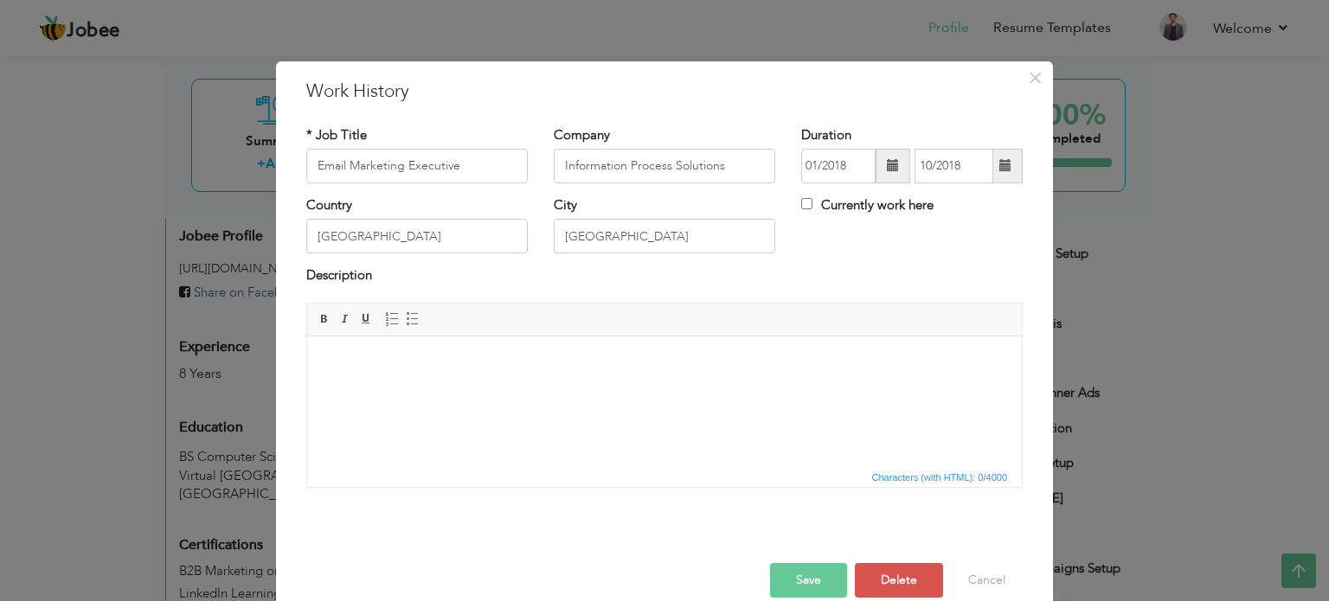
click at [887, 166] on span at bounding box center [893, 165] width 12 height 12
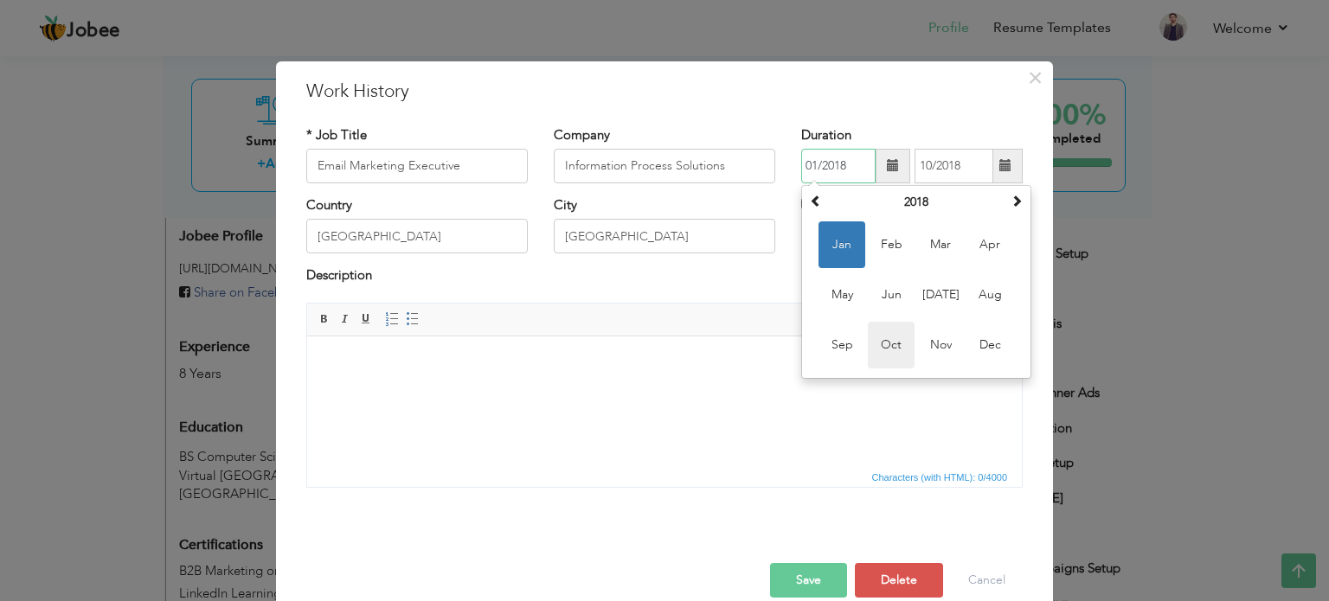
click at [883, 334] on span "Oct" at bounding box center [891, 345] width 47 height 47
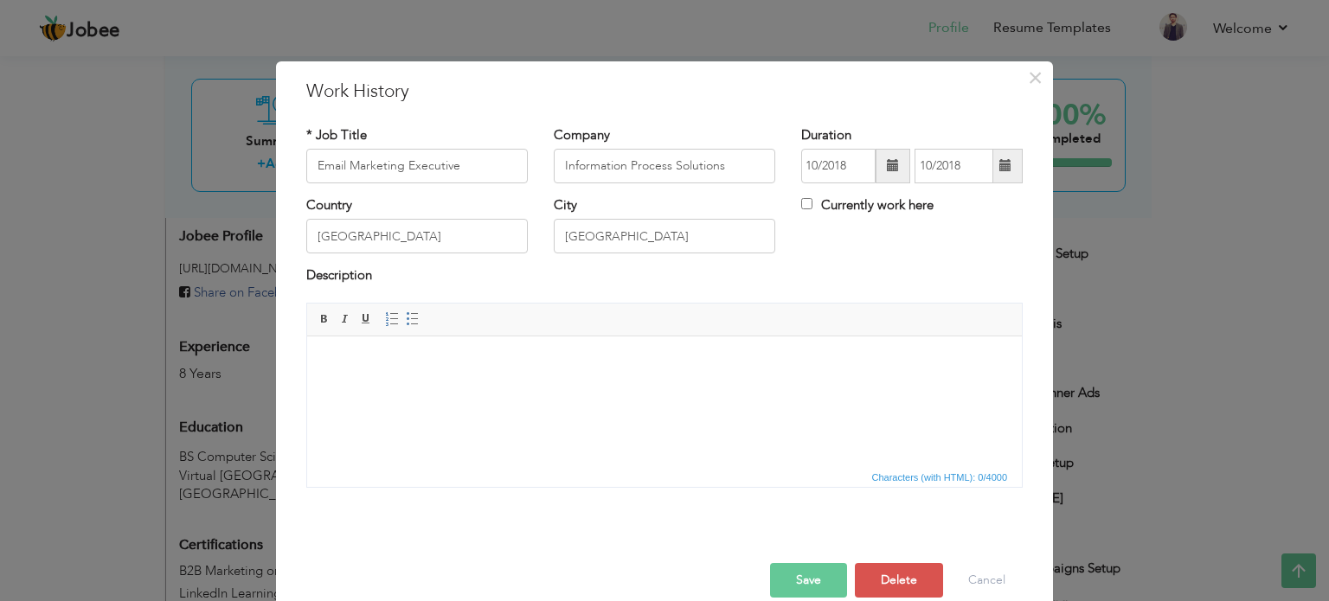
click at [885, 157] on span at bounding box center [892, 166] width 35 height 35
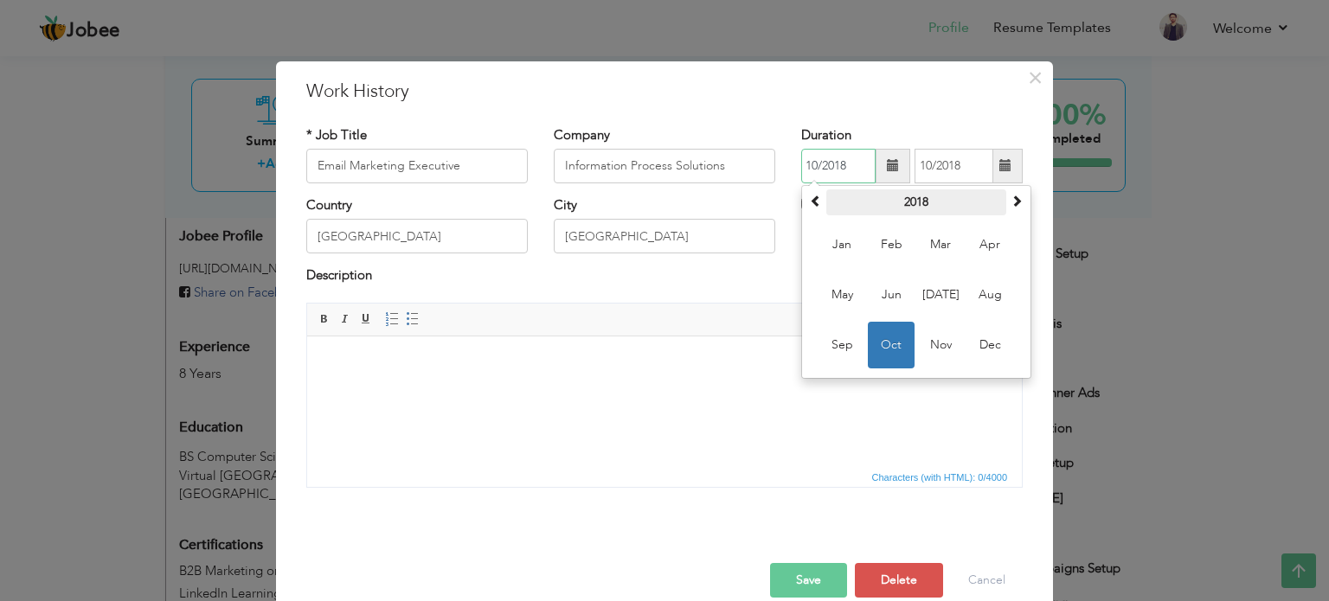
click at [897, 206] on th "2018" at bounding box center [916, 202] width 180 height 26
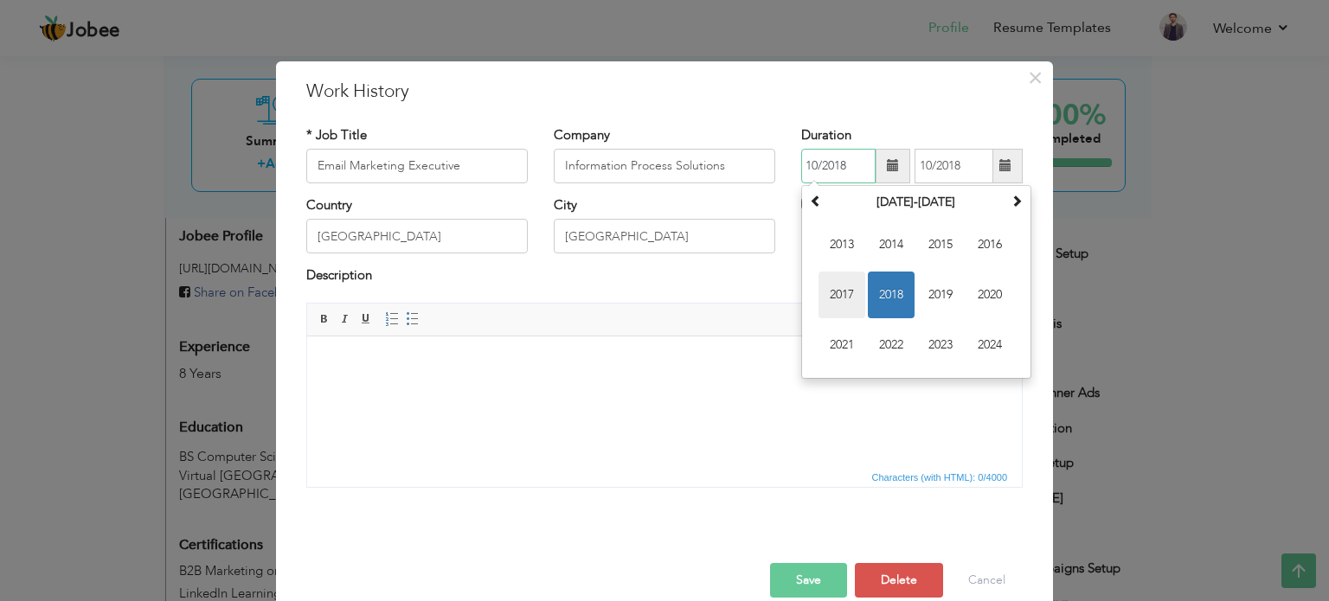
click at [833, 293] on span "2017" at bounding box center [841, 295] width 47 height 47
click at [871, 345] on span "Oct" at bounding box center [891, 345] width 47 height 47
type input "10/2017"
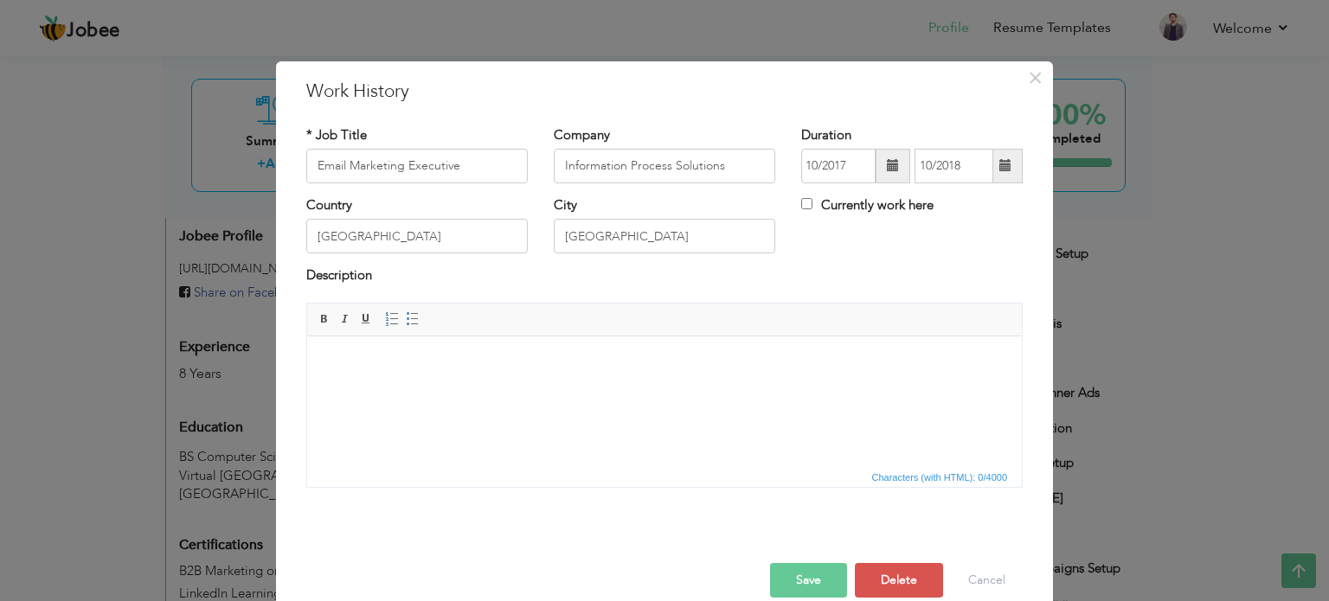
click at [789, 567] on button "Save" at bounding box center [808, 580] width 77 height 35
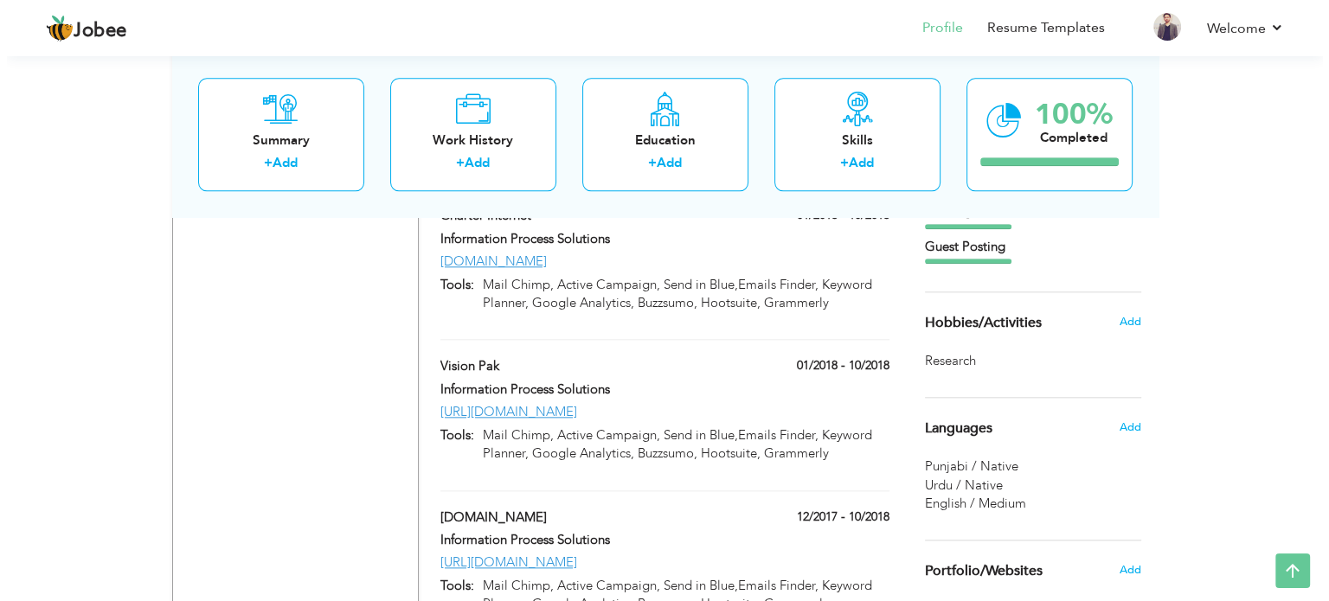
scroll to position [2148, 0]
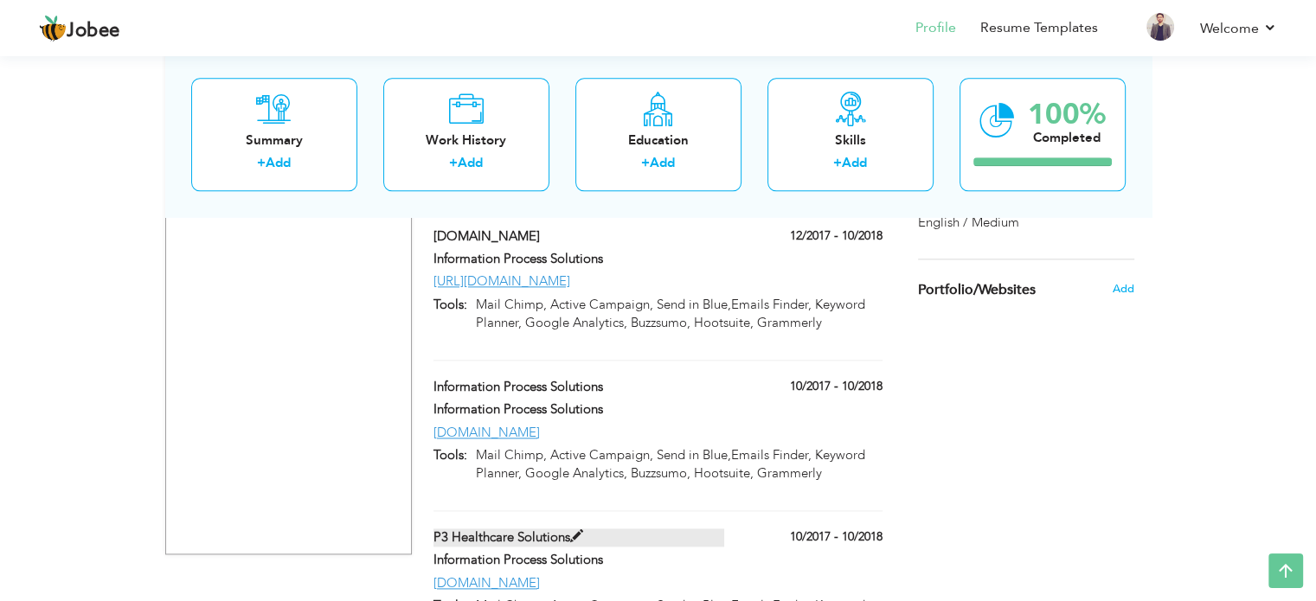
click at [540, 528] on label "P3 Healthcare Solutions" at bounding box center [578, 537] width 291 height 18
type input "P3 Healthcare Solutions"
type input "Information Process Solutions"
type input "10/2017"
type input "10/2018"
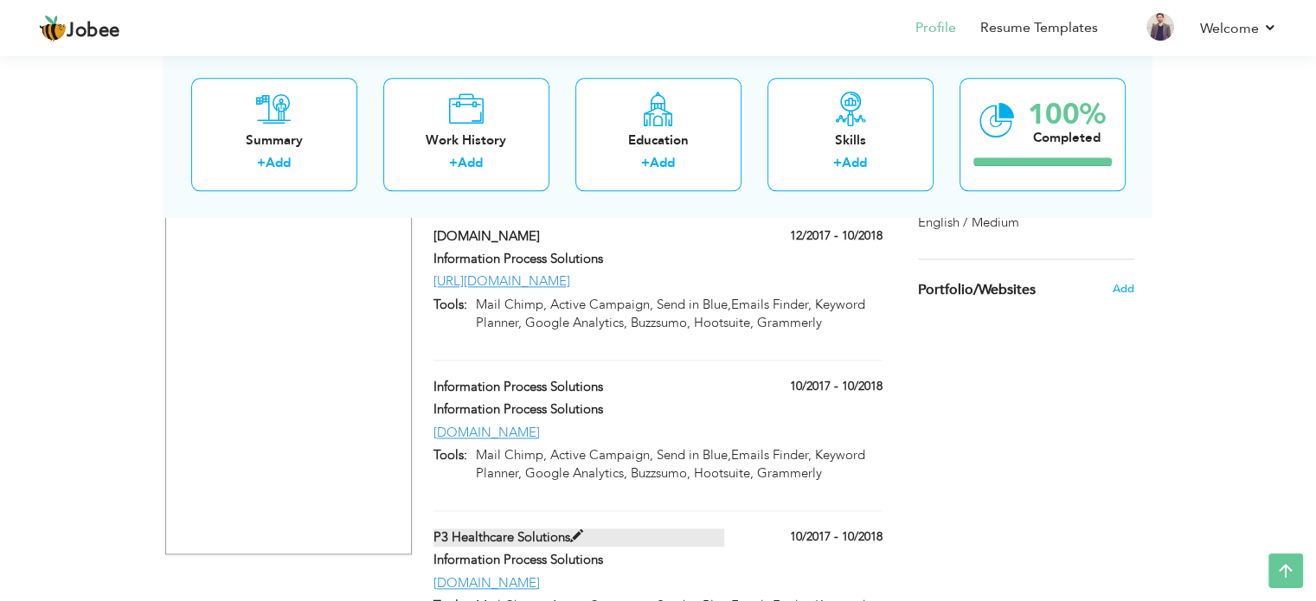
type input "www.p3care.com"
type input "Mail Chimp, Active Campaign, Send in Blue,Emails Finder, Keyword Planner, Googl…"
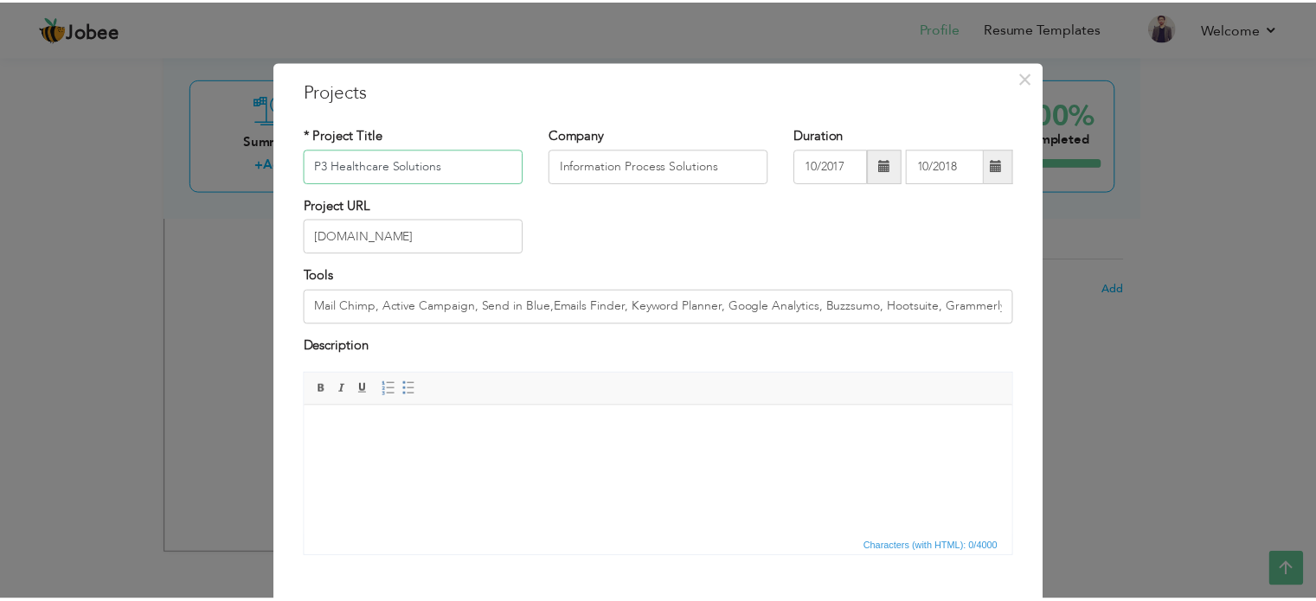
scroll to position [96, 0]
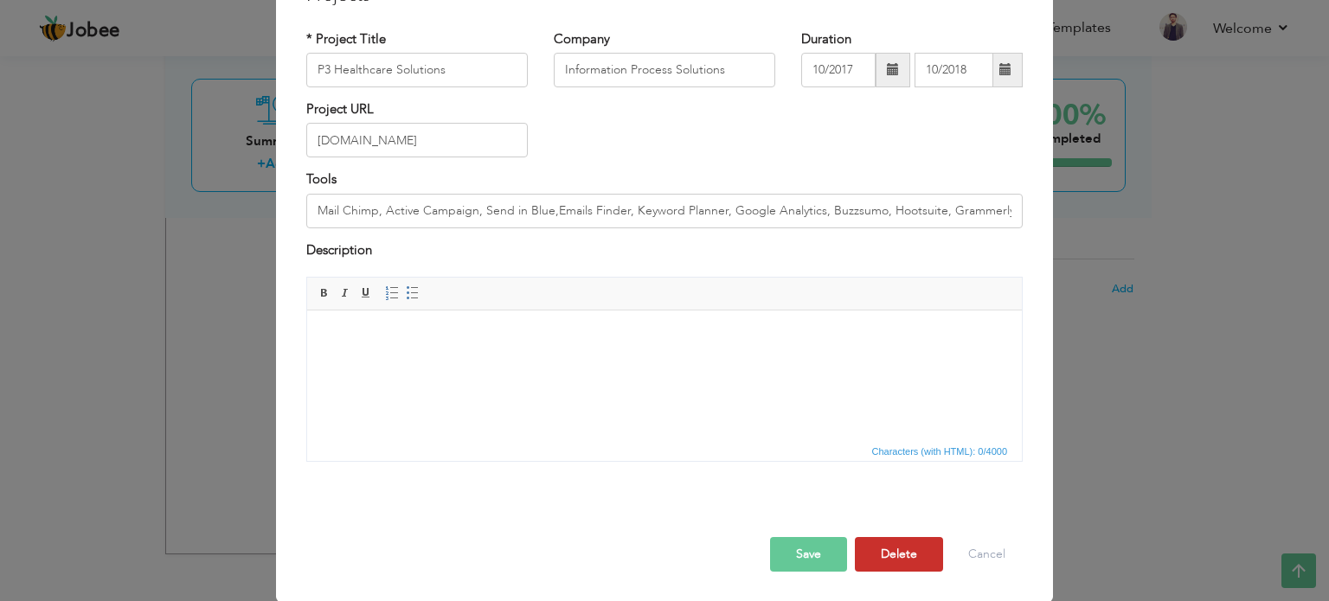
click at [868, 542] on button "Delete" at bounding box center [899, 554] width 88 height 35
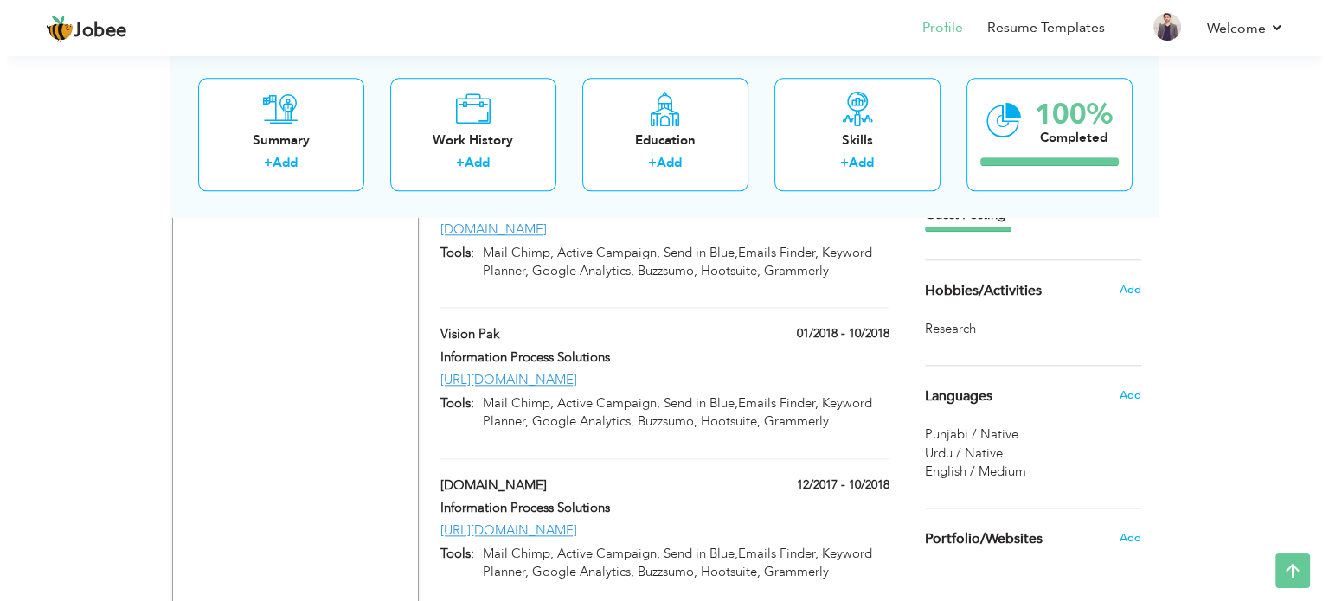
scroll to position [1898, 0]
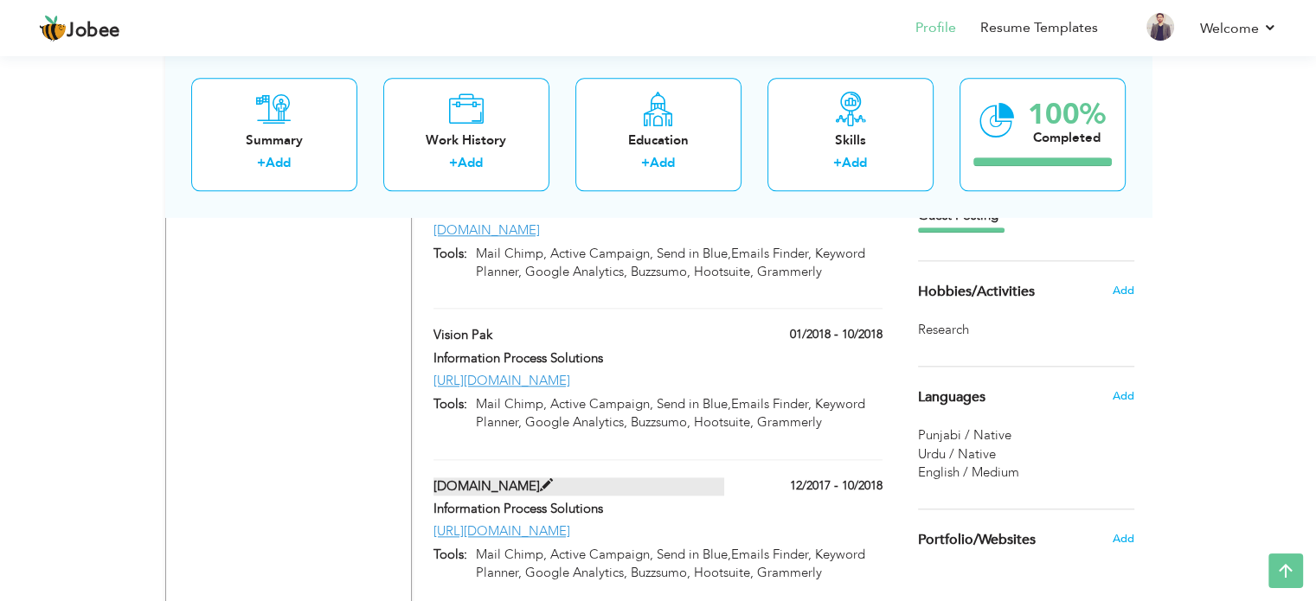
click at [456, 477] on label "Selly.pk" at bounding box center [578, 486] width 291 height 18
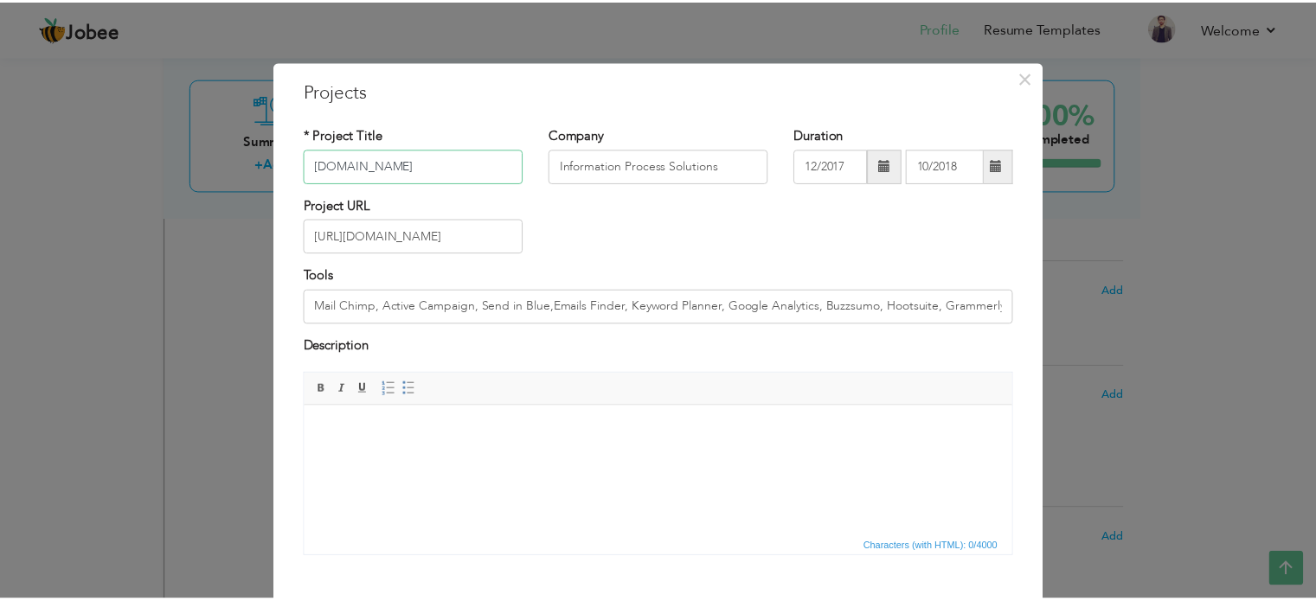
scroll to position [96, 0]
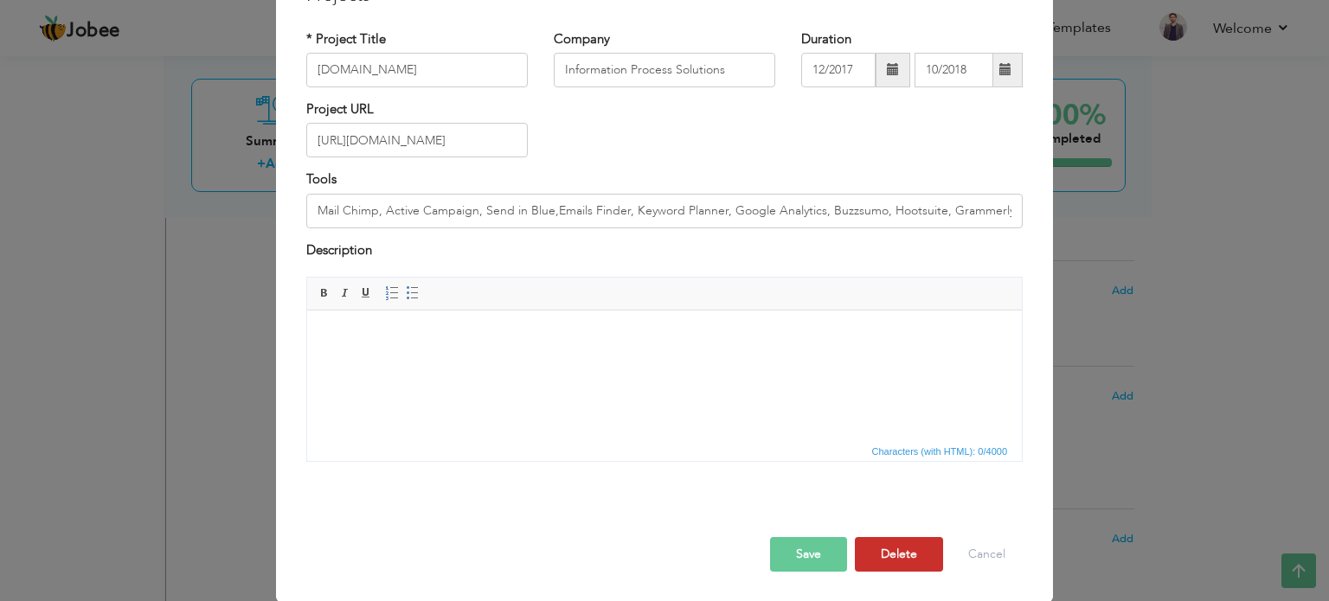
click at [876, 570] on button "Delete" at bounding box center [899, 554] width 88 height 35
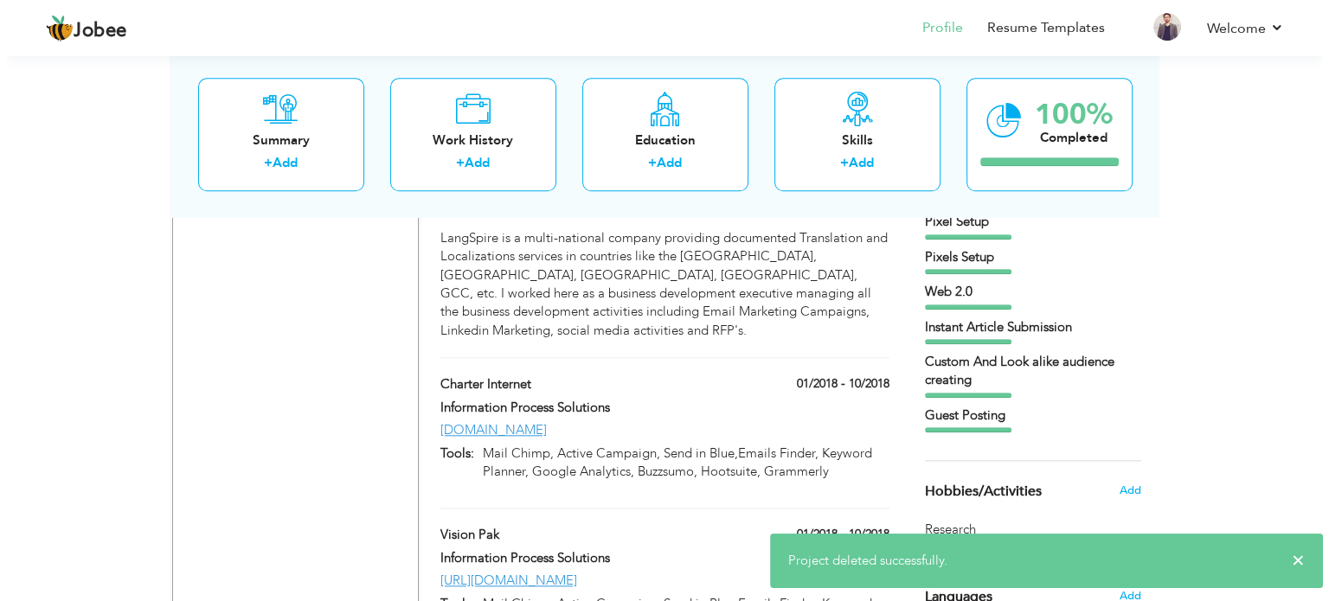
scroll to position [1697, 0]
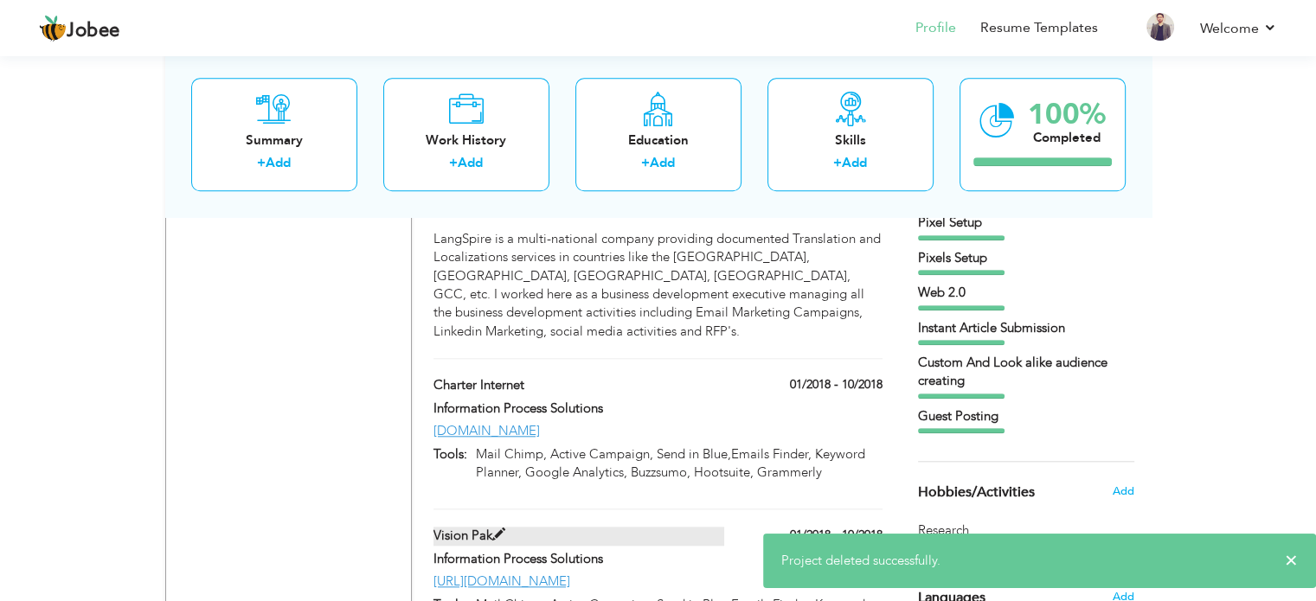
click at [455, 527] on label "Vision Pak" at bounding box center [578, 536] width 291 height 18
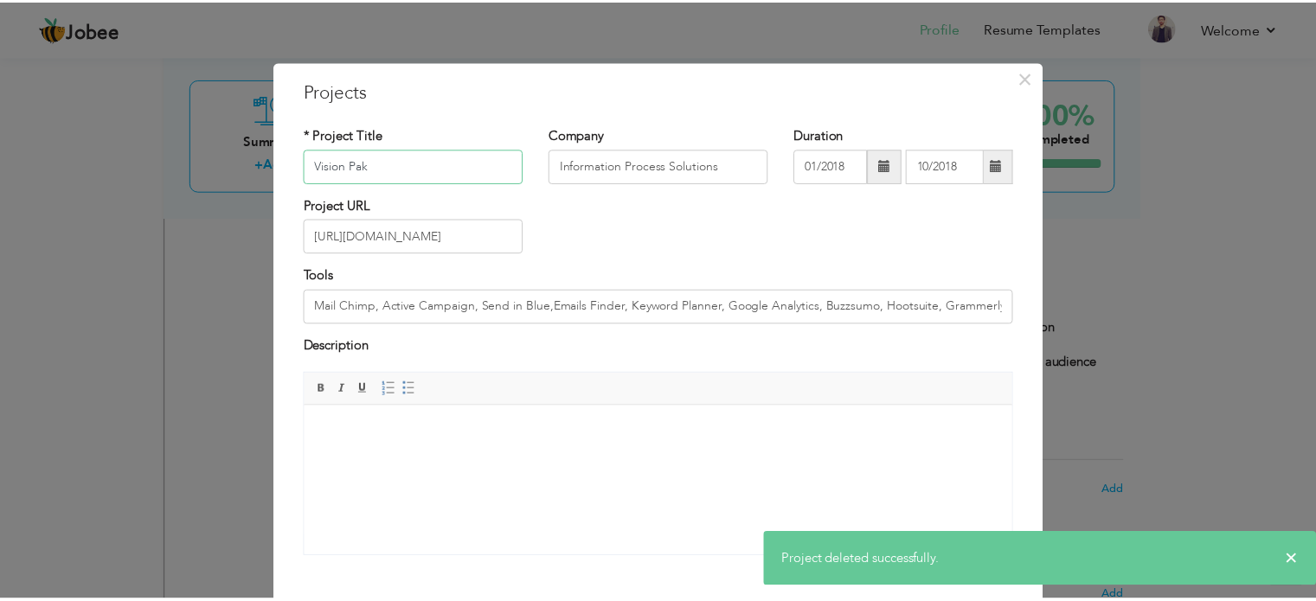
scroll to position [96, 0]
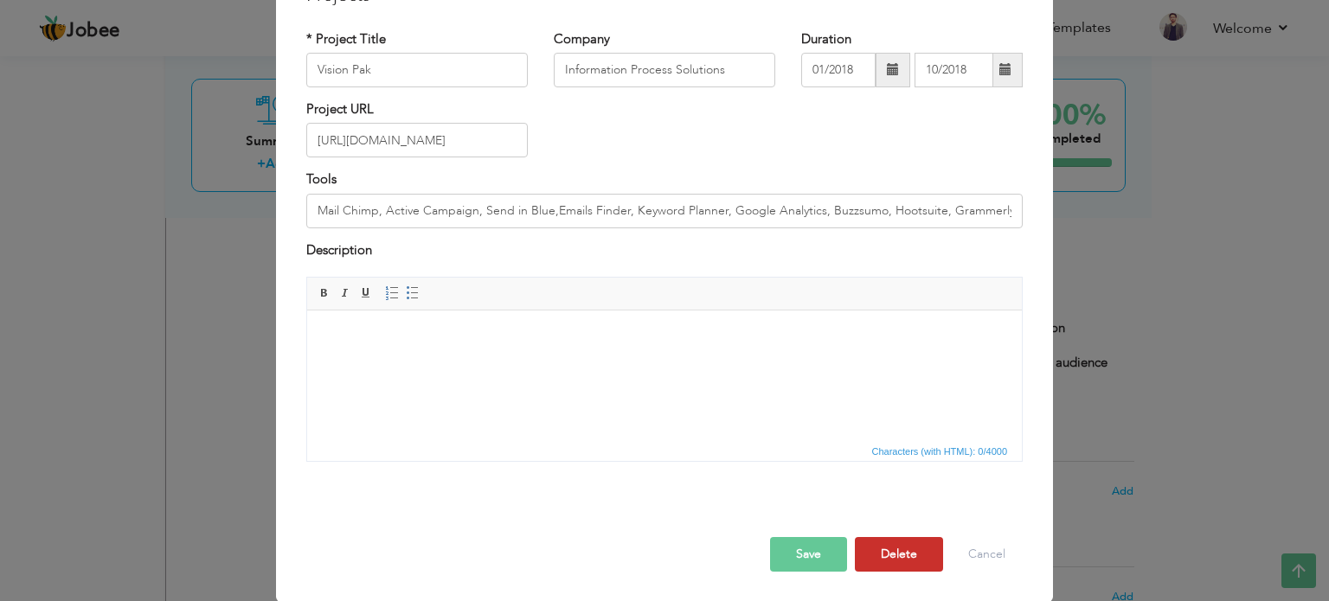
click at [885, 563] on button "Delete" at bounding box center [899, 554] width 88 height 35
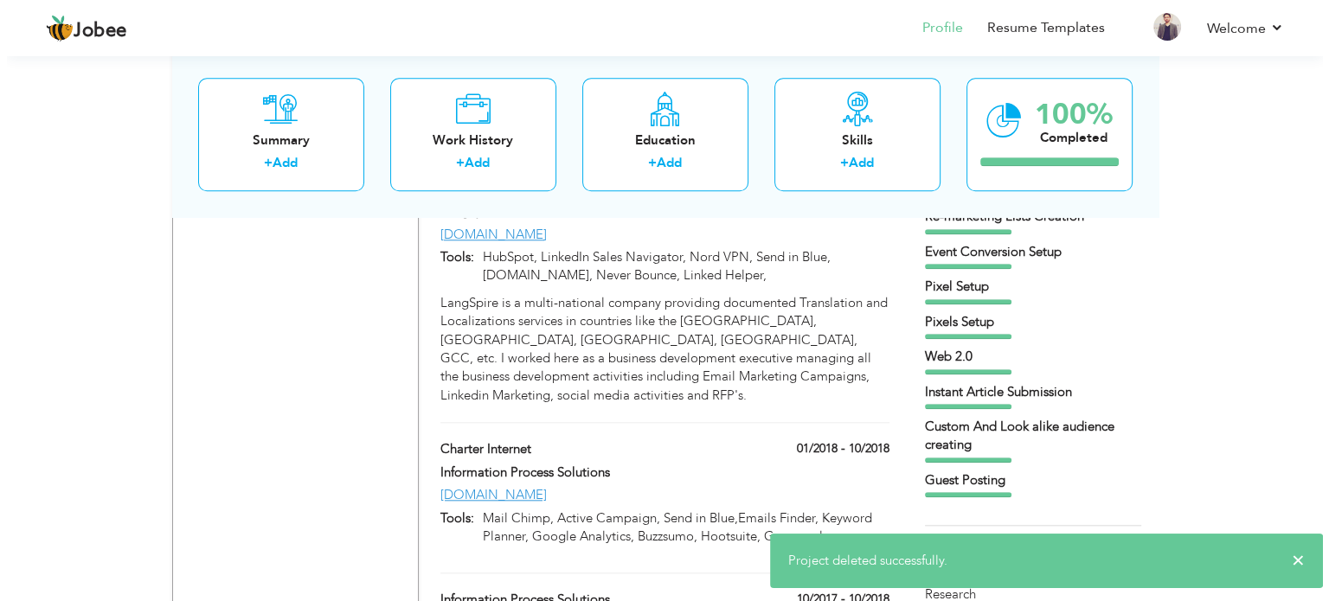
scroll to position [1631, 0]
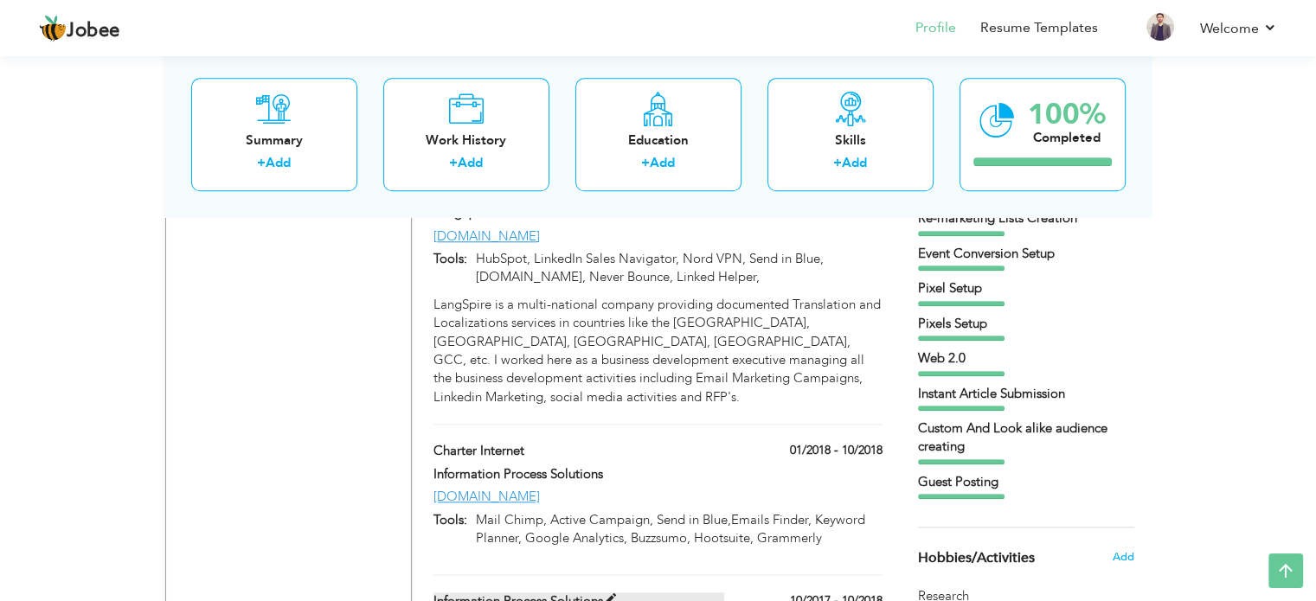
click at [457, 592] on label "Information Process Solutions" at bounding box center [578, 601] width 291 height 18
type input "Information Process Solutions"
type input "10/2017"
type input "www.ipsusa.net"
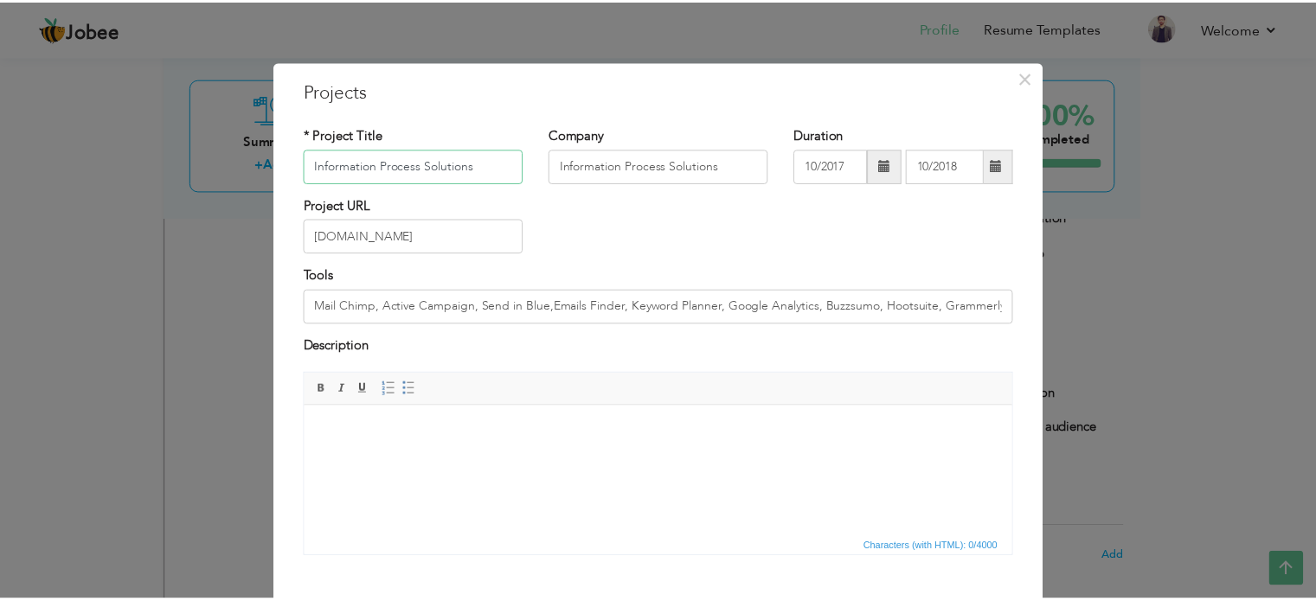
scroll to position [96, 0]
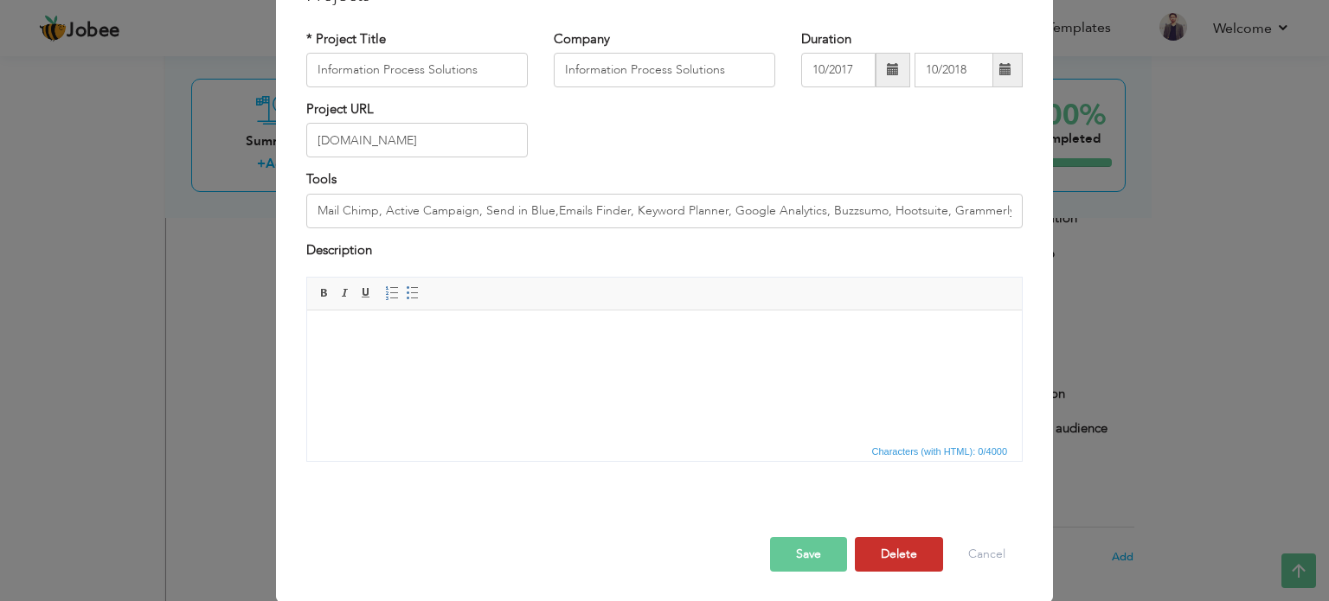
click at [872, 555] on button "Delete" at bounding box center [899, 554] width 88 height 35
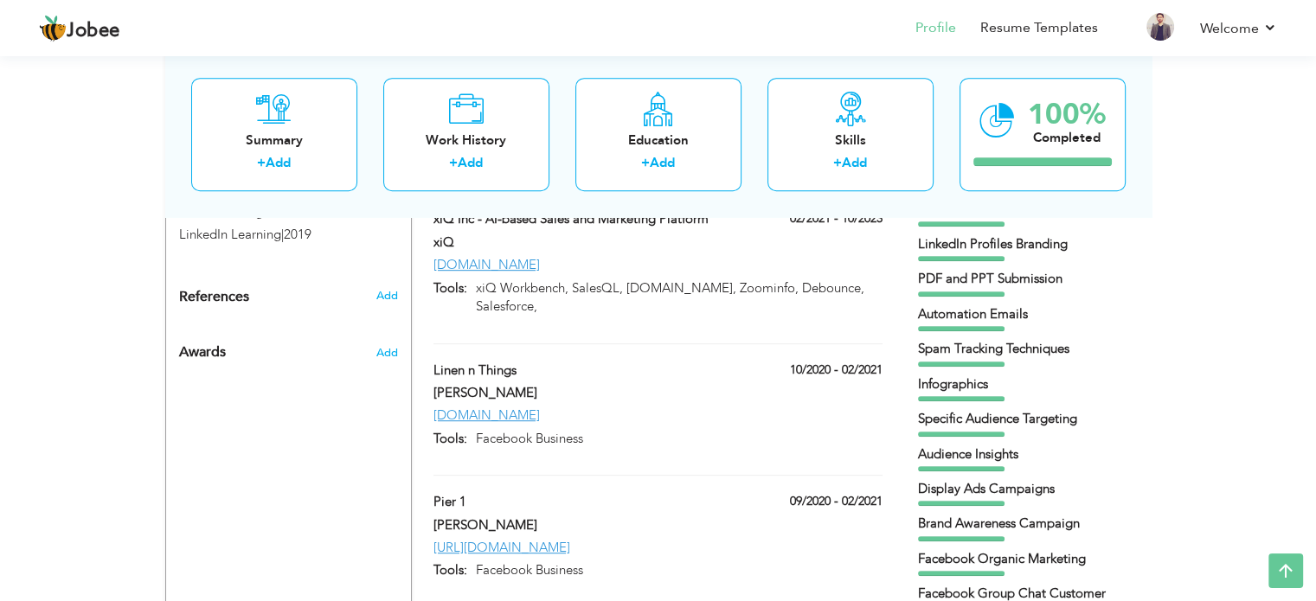
scroll to position [922, 0]
click at [504, 540] on link "https://www.pier1.com/" at bounding box center [501, 548] width 137 height 17
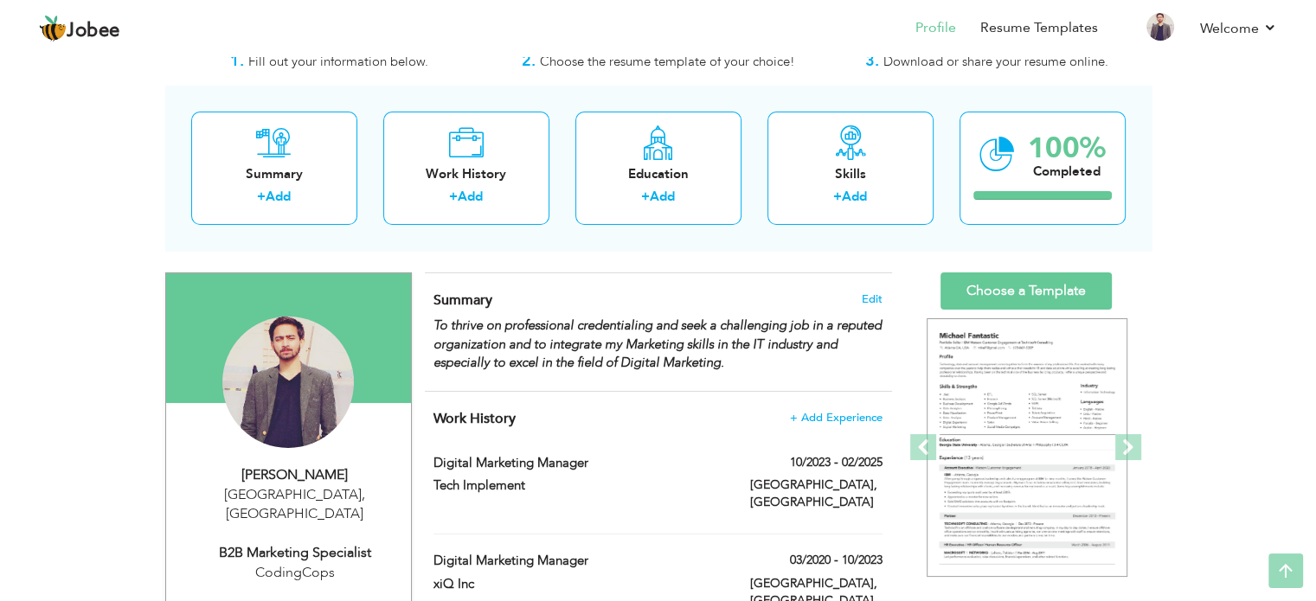
scroll to position [0, 0]
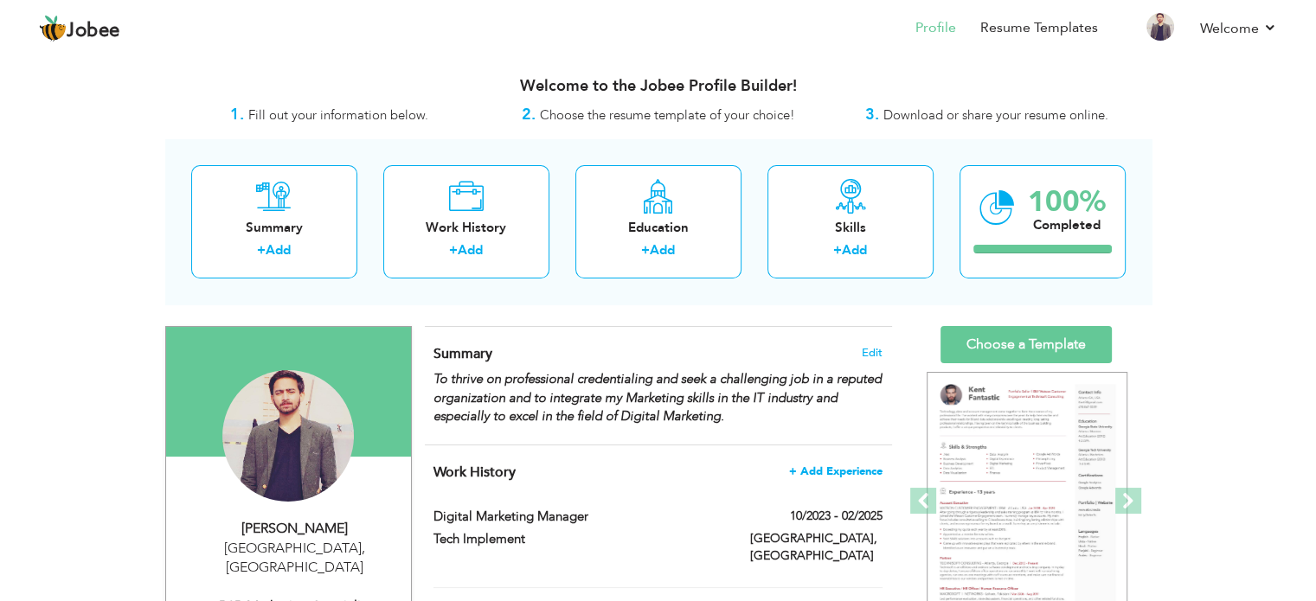
click at [823, 467] on span "+ Add Experience" at bounding box center [835, 471] width 93 height 12
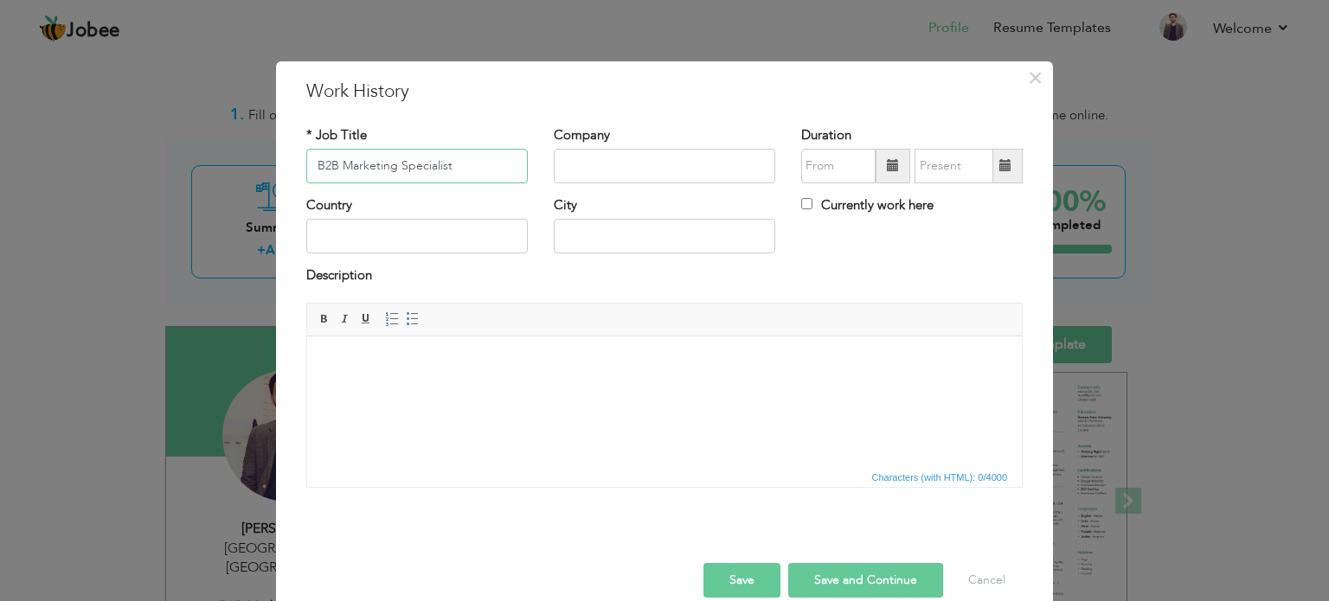
type input "B2B Marketing Specialist"
click at [668, 157] on input "text" at bounding box center [664, 166] width 221 height 35
click at [668, 157] on input "A" at bounding box center [664, 166] width 221 height 35
type input "AlphaBOLD"
click at [889, 167] on span at bounding box center [893, 165] width 12 height 12
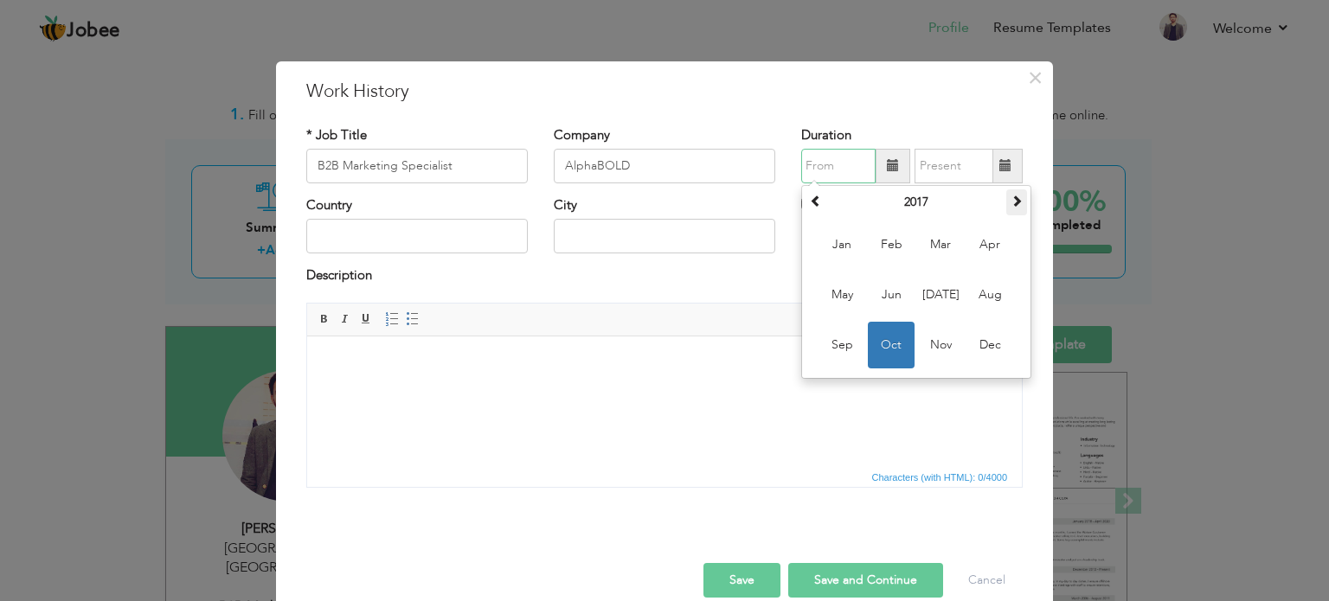
click at [1010, 203] on span at bounding box center [1016, 201] width 12 height 12
click at [931, 210] on th "2021" at bounding box center [916, 202] width 180 height 26
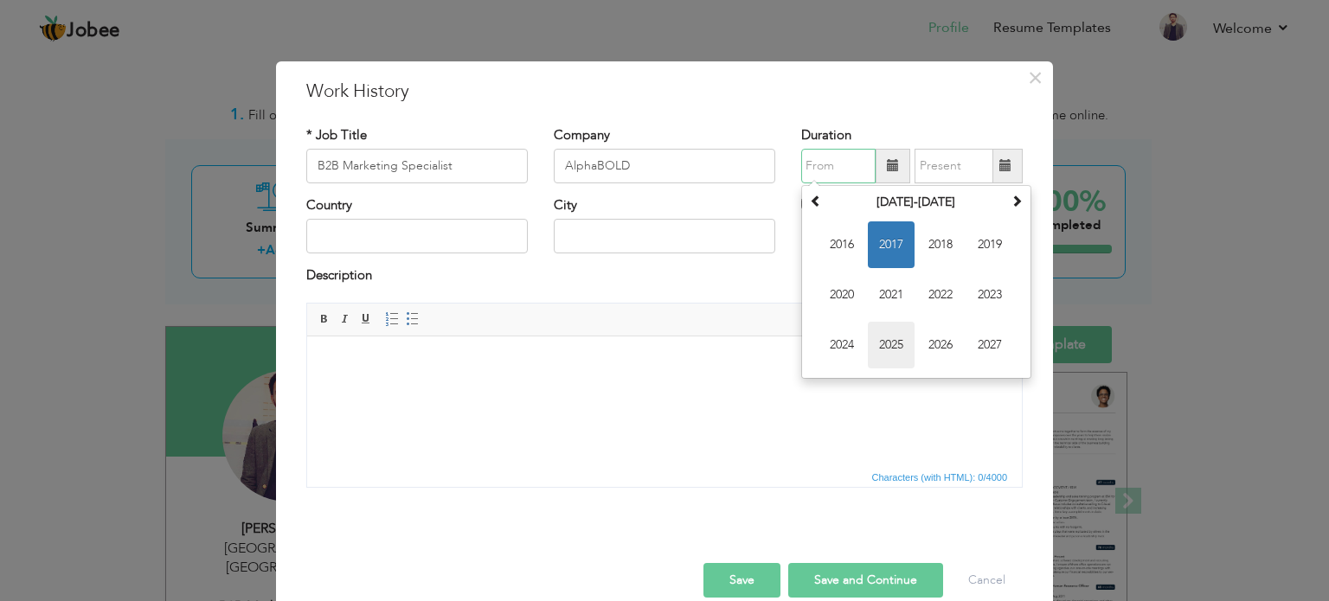
click at [873, 339] on span "2025" at bounding box center [891, 345] width 47 height 47
click at [938, 251] on span "Mar" at bounding box center [940, 244] width 47 height 47
type input "03/2025"
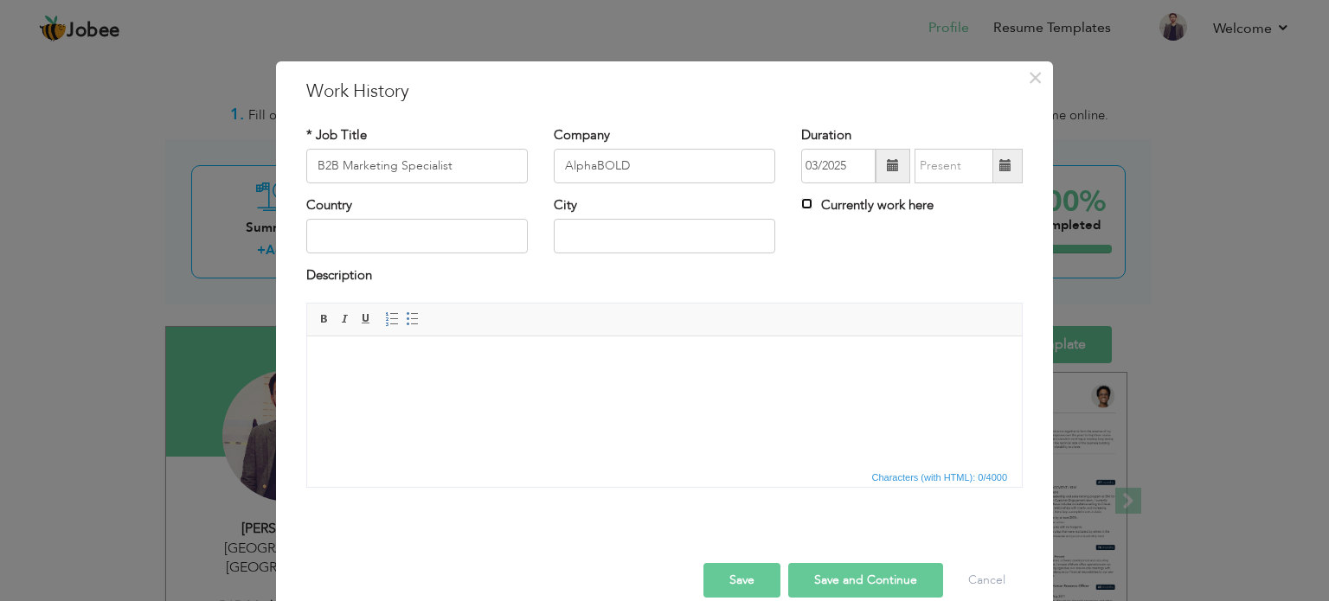
click at [801, 207] on input "Currently work here" at bounding box center [806, 203] width 11 height 11
checkbox input "true"
click at [728, 569] on button "Save" at bounding box center [741, 580] width 77 height 35
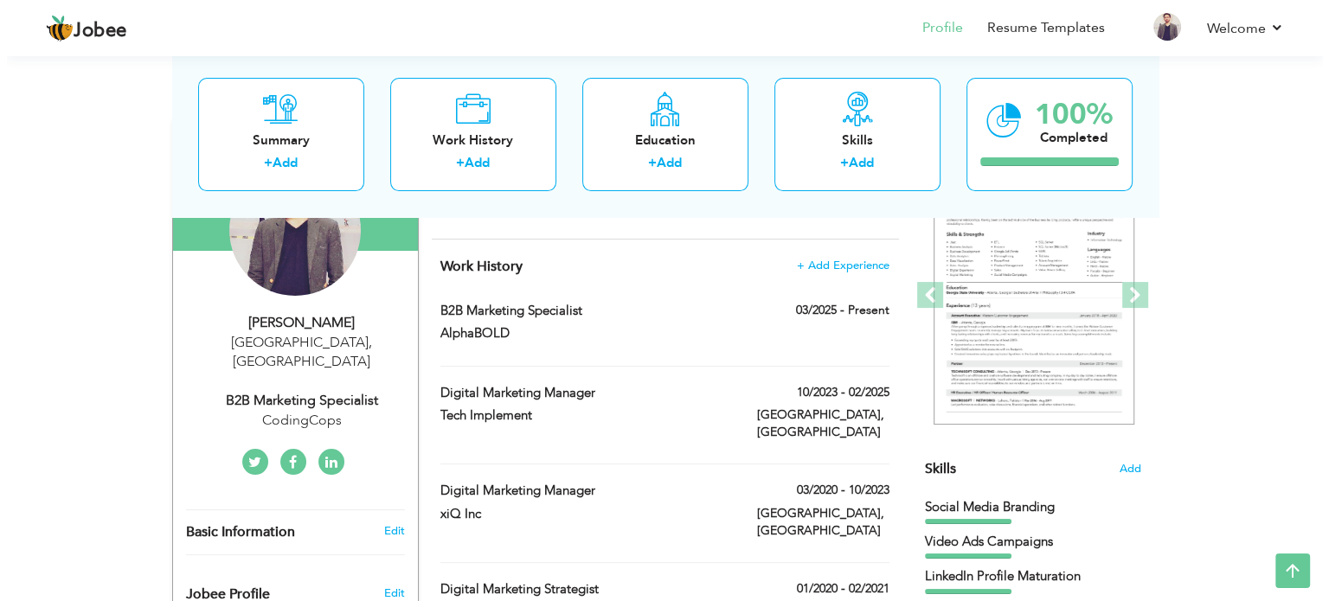
scroll to position [197, 0]
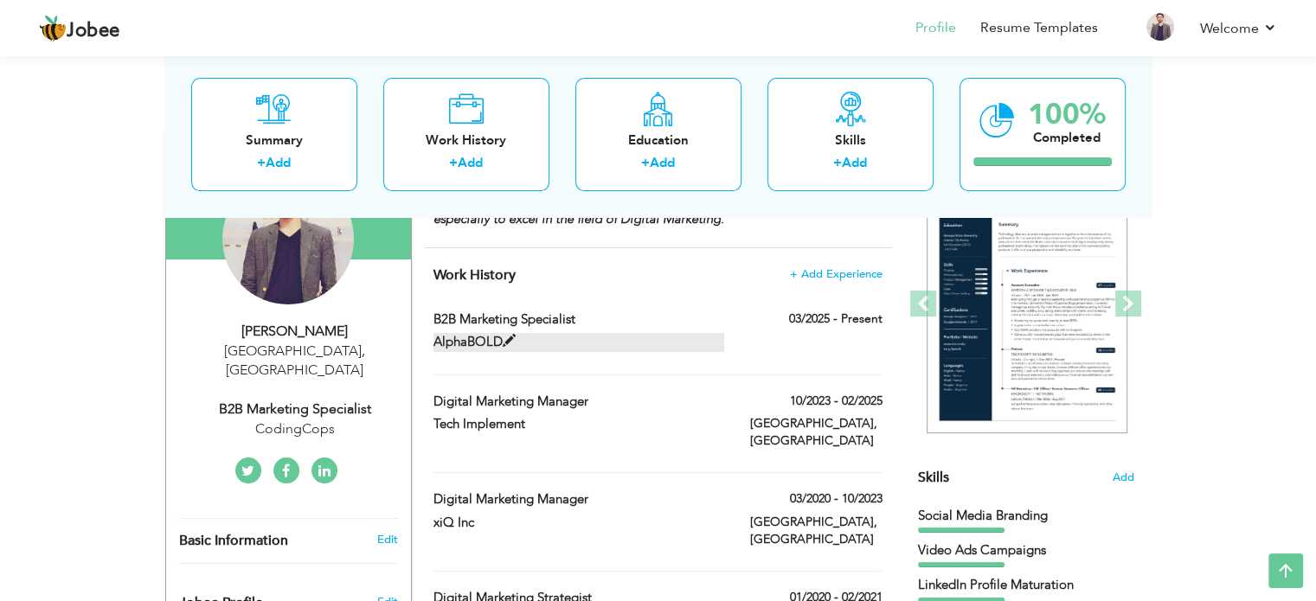
click at [522, 345] on label "AlphaBOLD" at bounding box center [578, 342] width 291 height 18
type input "B2B Marketing Specialist"
type input "AlphaBOLD"
type input "03/2025"
checkbox input "true"
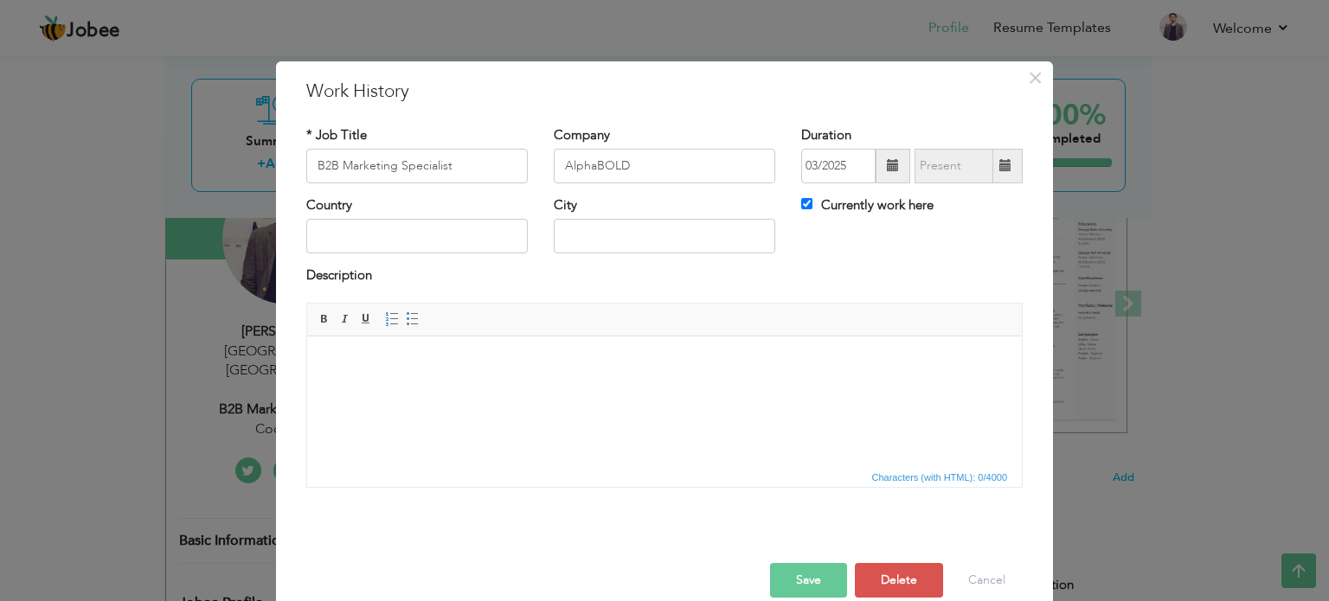
click at [517, 336] on html at bounding box center [664, 336] width 714 height 0
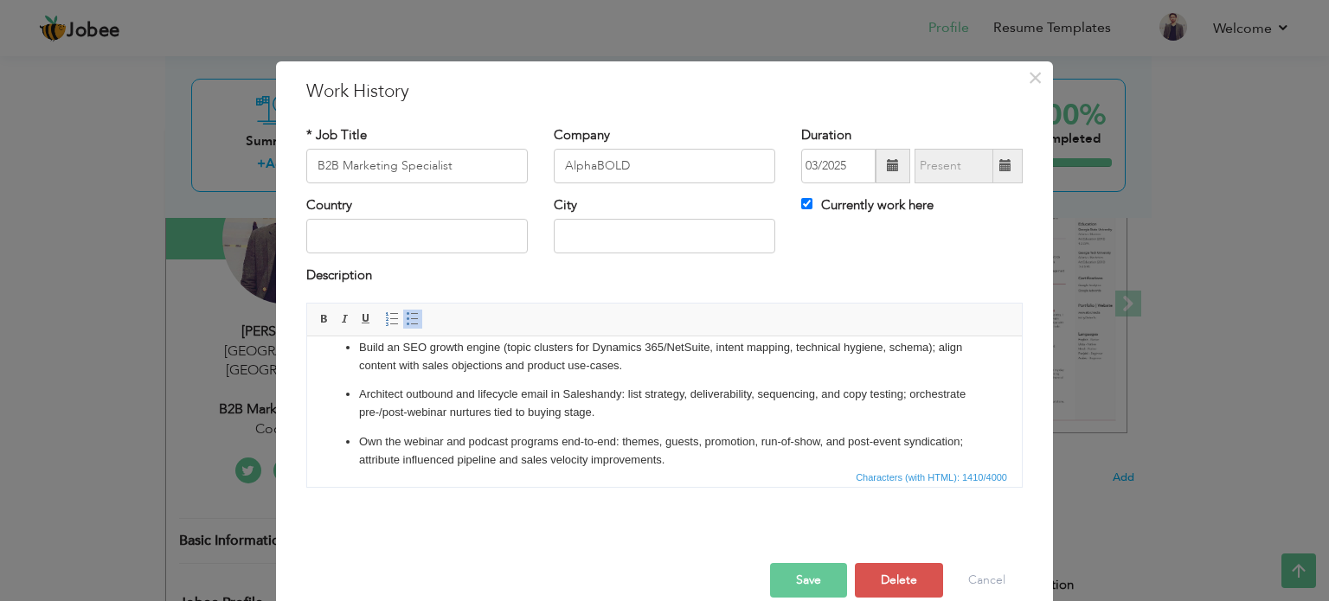
scroll to position [0, 0]
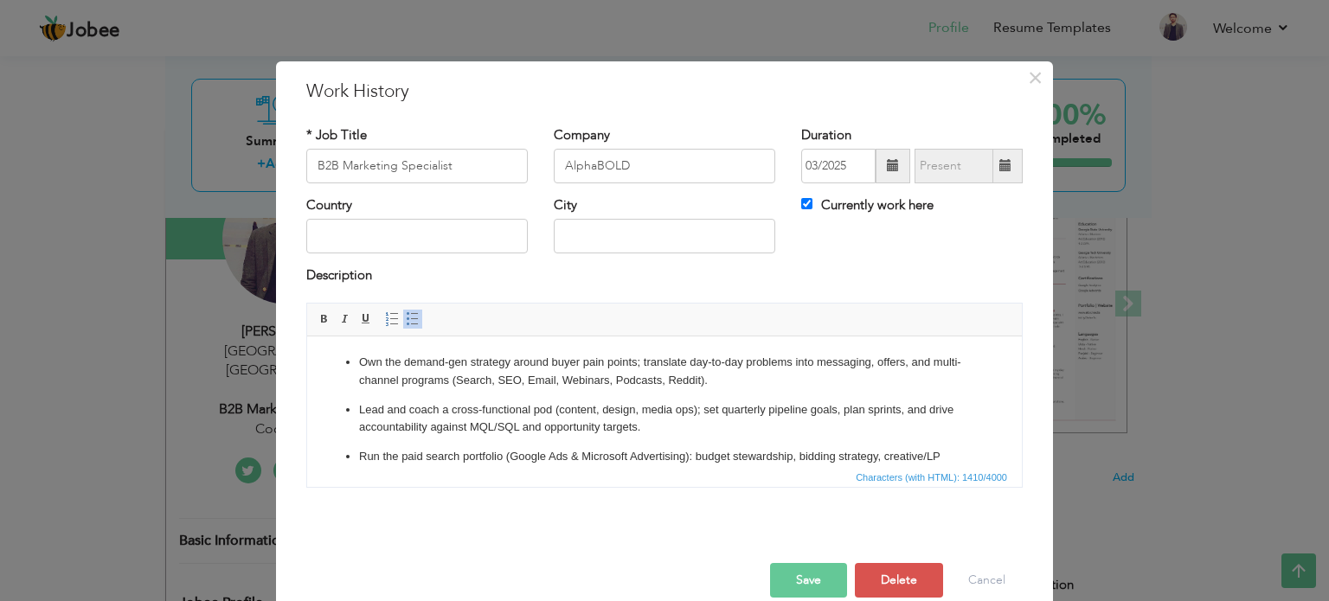
click at [453, 377] on p "Own the demand-gen strategy around buyer pain points; translate day-to-day prob…" at bounding box center [664, 371] width 611 height 36
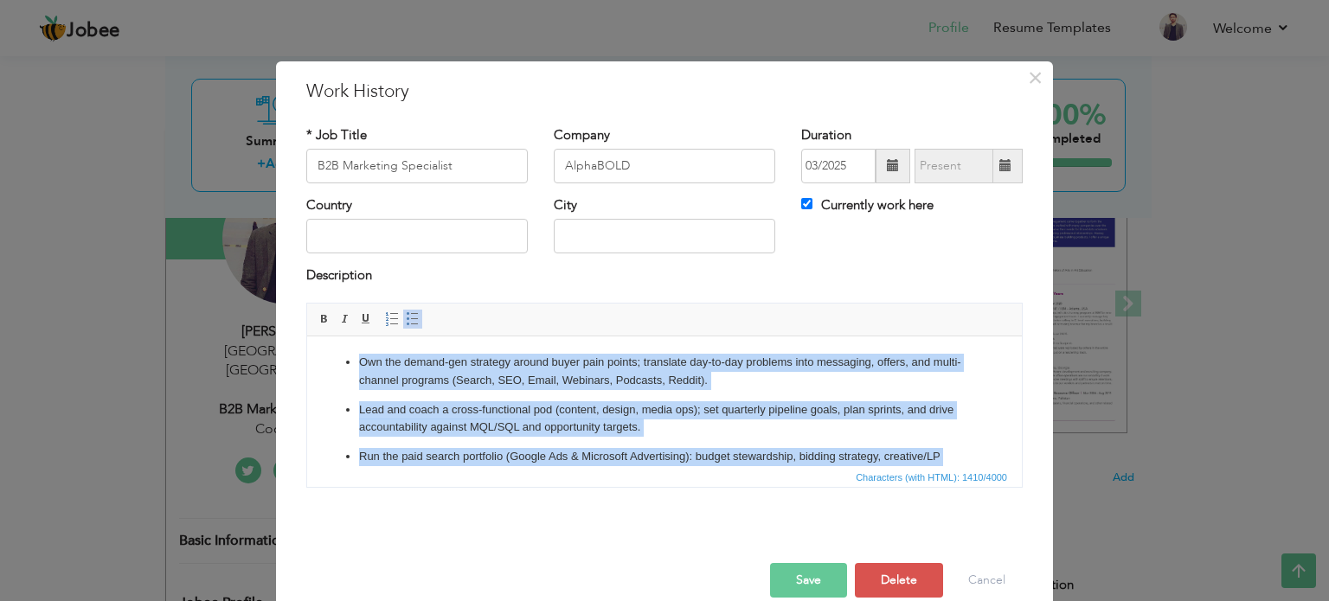
click at [406, 312] on span at bounding box center [413, 319] width 14 height 14
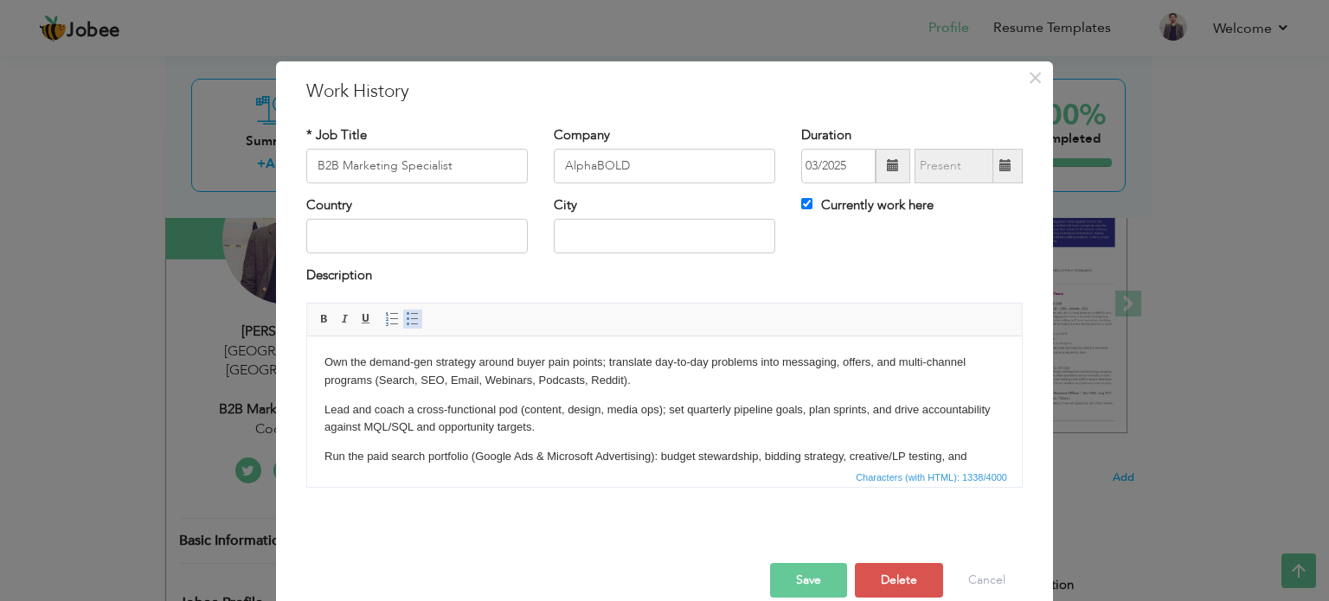
click at [406, 312] on span at bounding box center [413, 319] width 14 height 14
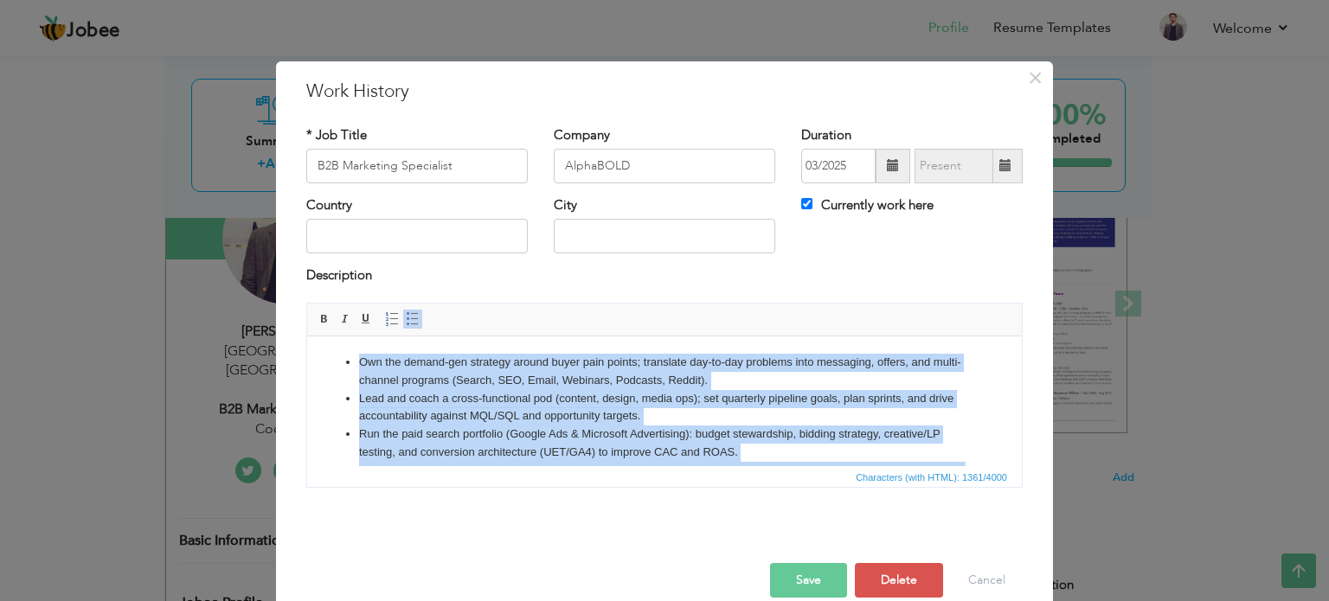
click at [423, 396] on li "Lead and coach a cross-functional pod (content, design, media ops); set quarter…" at bounding box center [664, 407] width 611 height 36
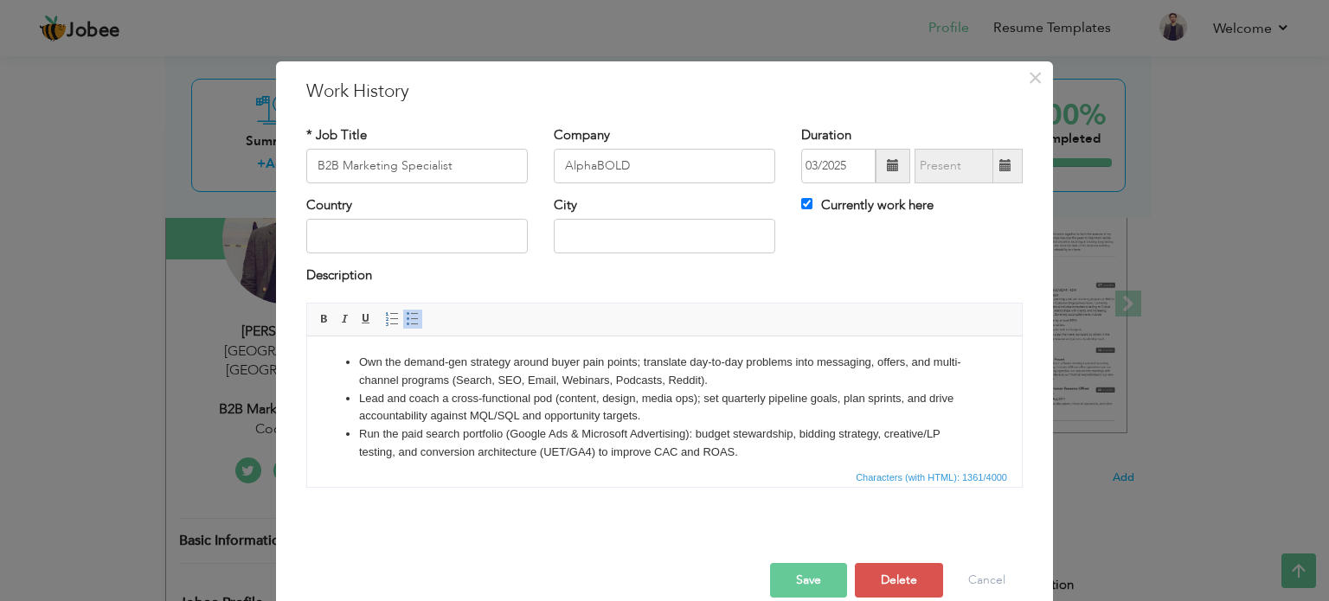
click at [803, 575] on button "Save" at bounding box center [808, 580] width 77 height 35
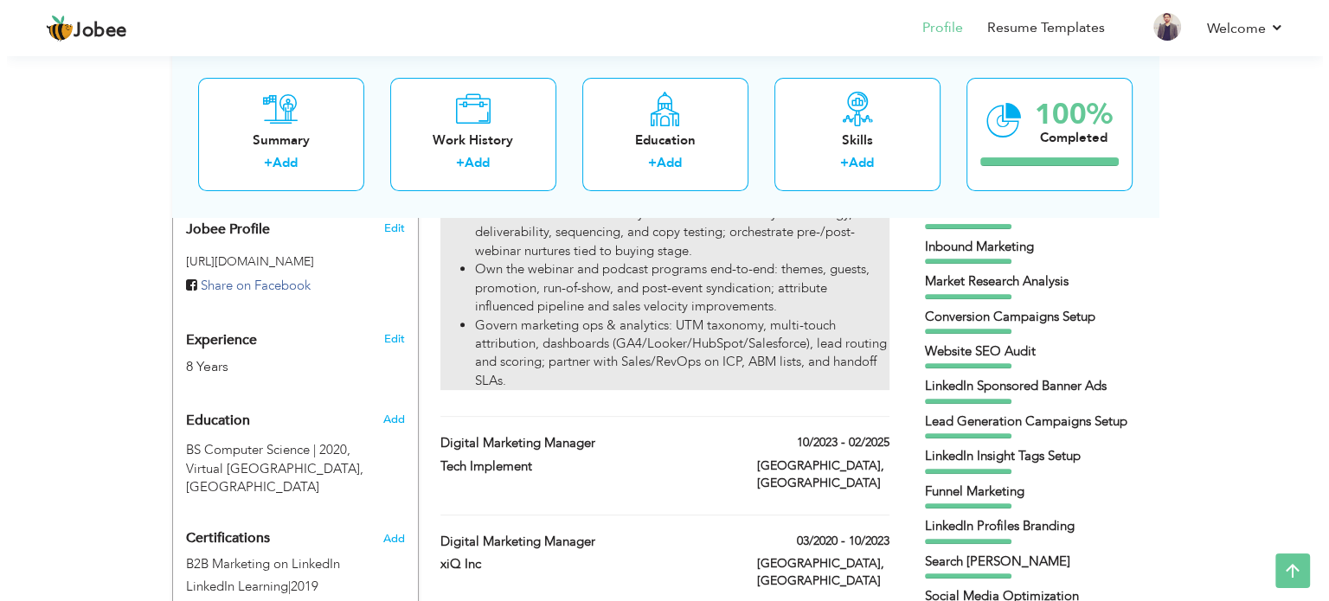
scroll to position [574, 0]
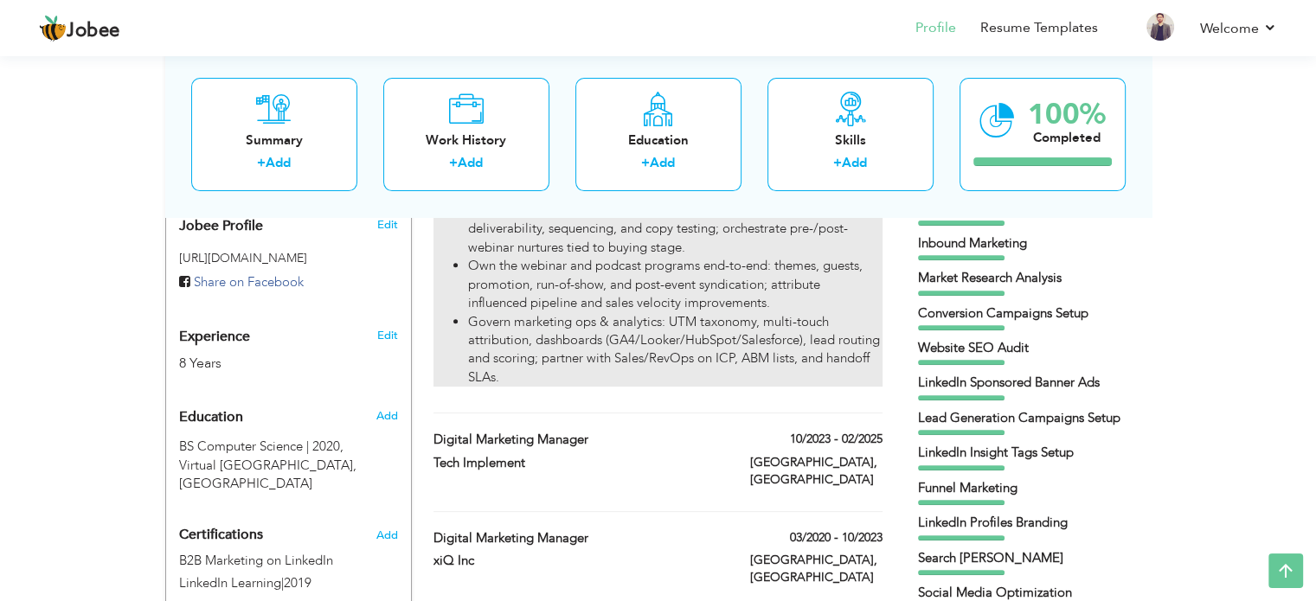
click at [566, 342] on li "Govern marketing ops & analytics: UTM taxonomy, multi-touch attribution, dashbo…" at bounding box center [674, 350] width 413 height 74
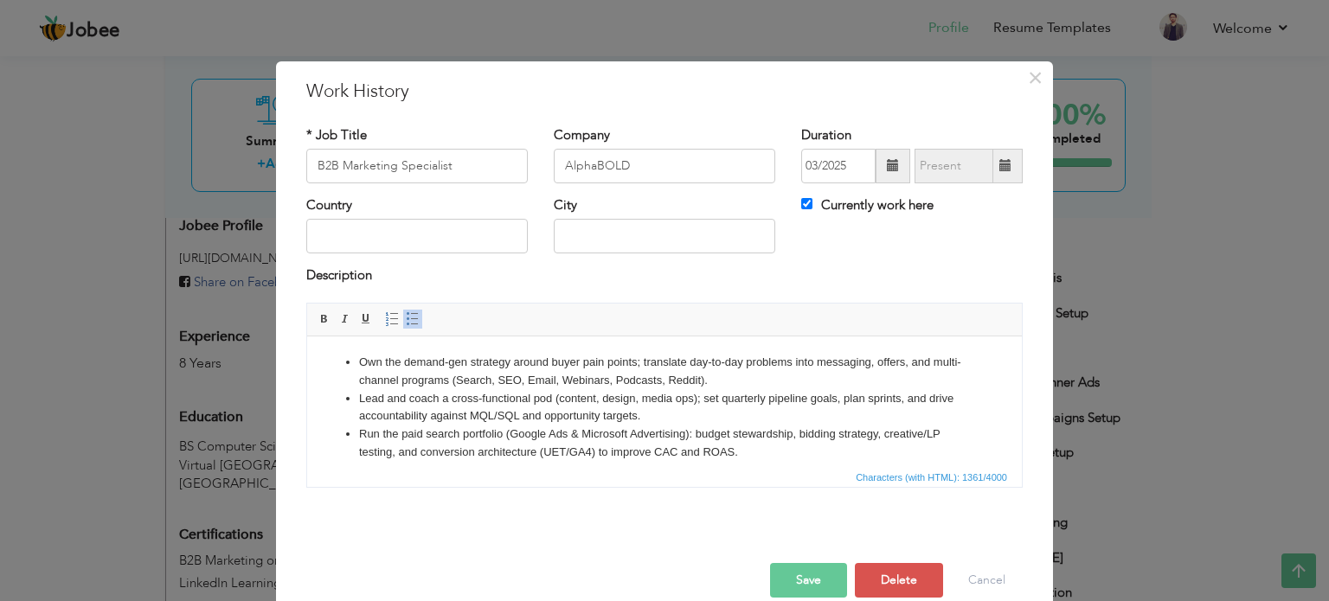
click at [361, 358] on li "Own the demand-gen strategy around buyer pain points; translate day-to-day prob…" at bounding box center [664, 371] width 611 height 36
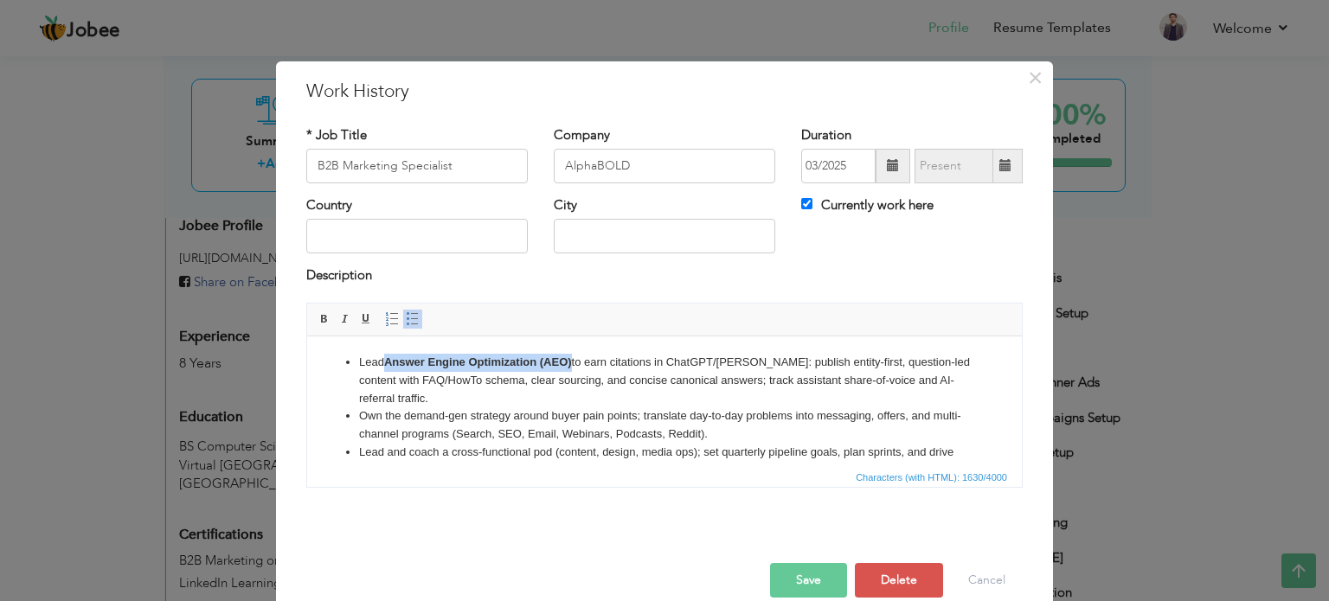
drag, startPoint x: 387, startPoint y: 359, endPoint x: 573, endPoint y: 358, distance: 186.8
click at [572, 358] on strong "Answer Engine Optimization (AEO)" at bounding box center [478, 361] width 188 height 13
click at [605, 408] on li "Own the demand-gen strategy around buyer pain points; translate day-to-day prob…" at bounding box center [664, 425] width 611 height 36
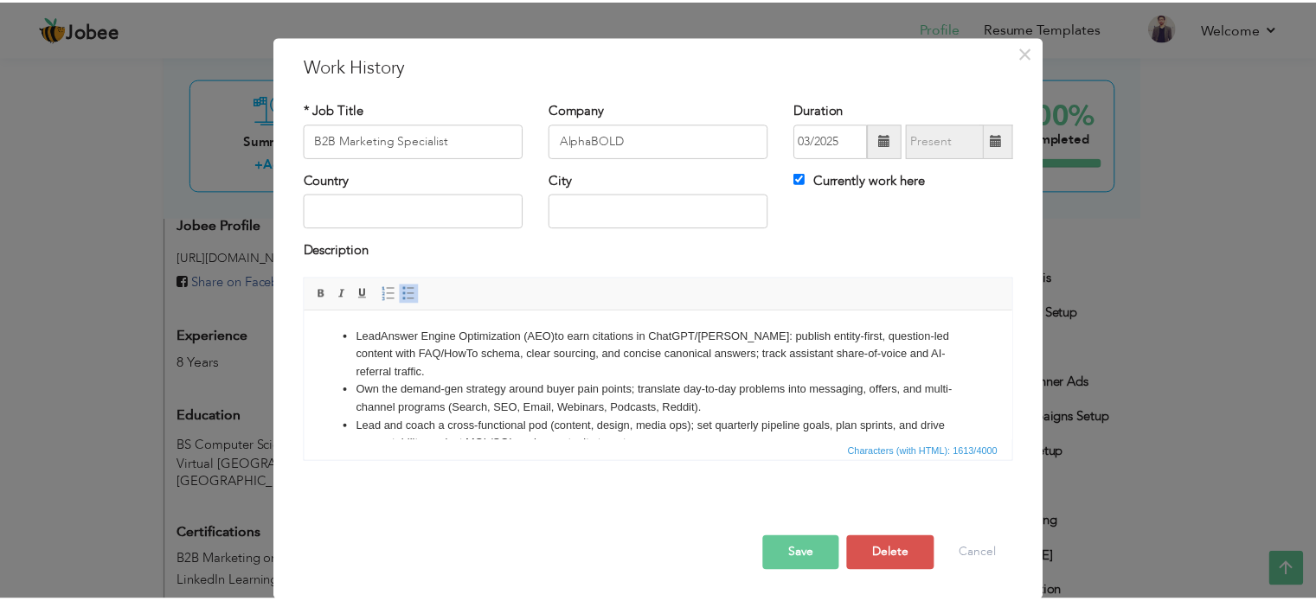
scroll to position [0, 0]
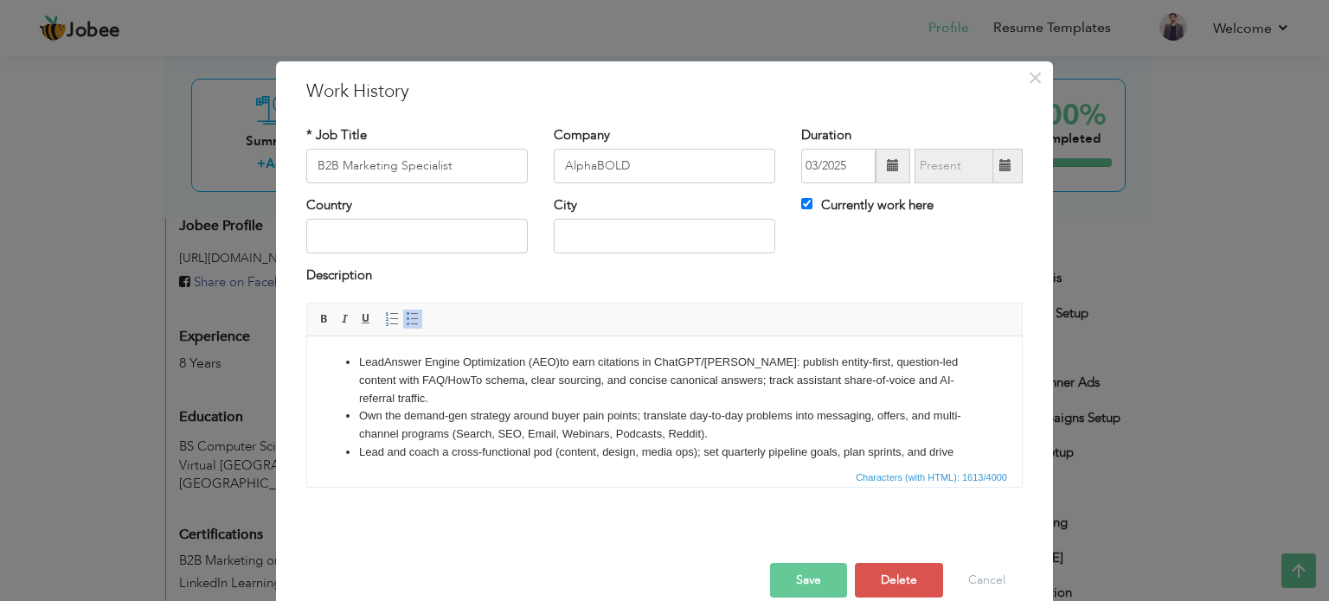
click at [785, 573] on button "Save" at bounding box center [808, 580] width 77 height 35
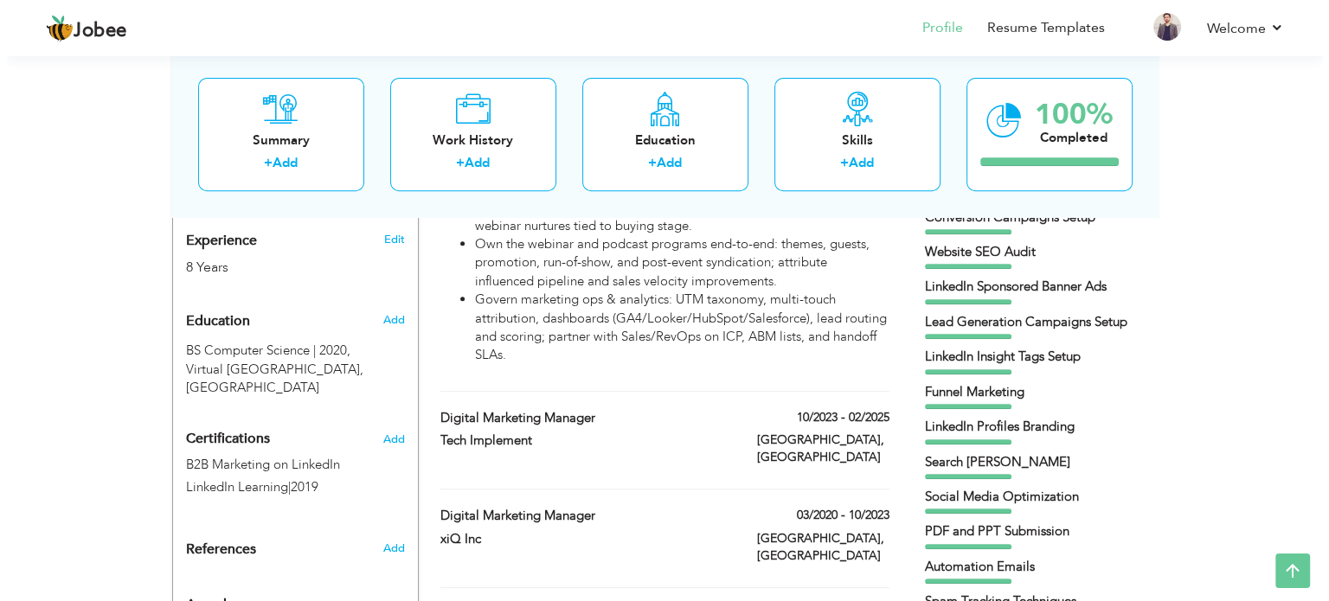
scroll to position [678, 0]
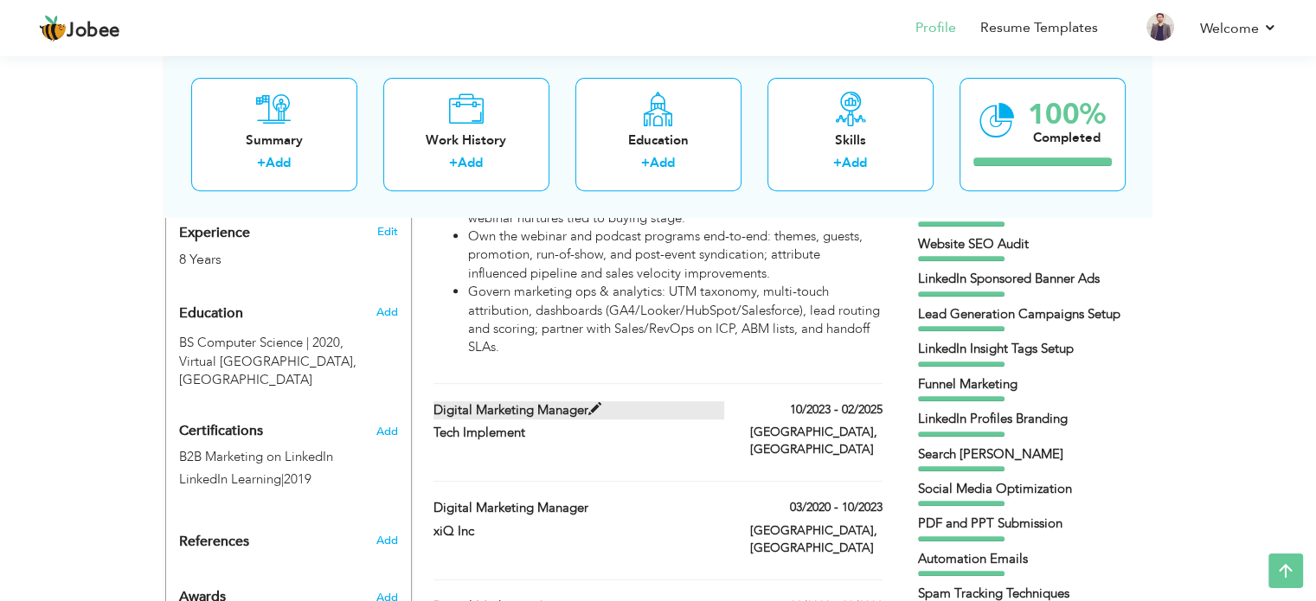
click at [510, 405] on label "Digital Marketing Manager" at bounding box center [578, 410] width 291 height 18
type input "Digital Marketing Manager"
type input "Tech Implement"
type input "10/2023"
type input "02/2025"
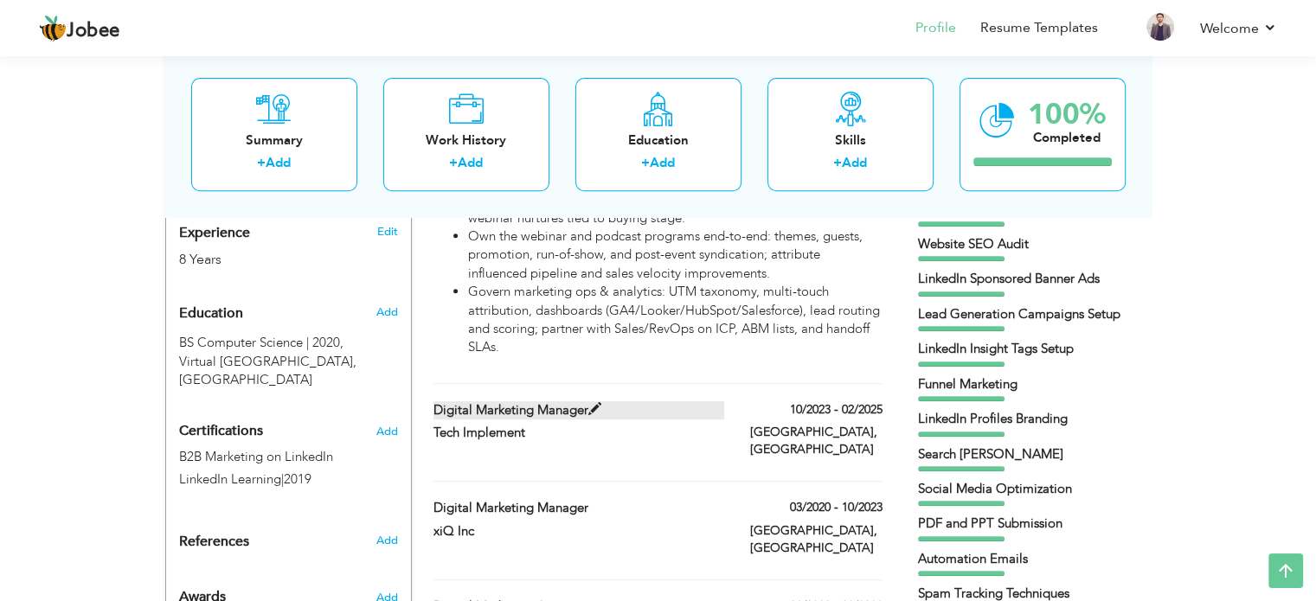
type input "Pakistan"
type input "Lahore"
checkbox input "false"
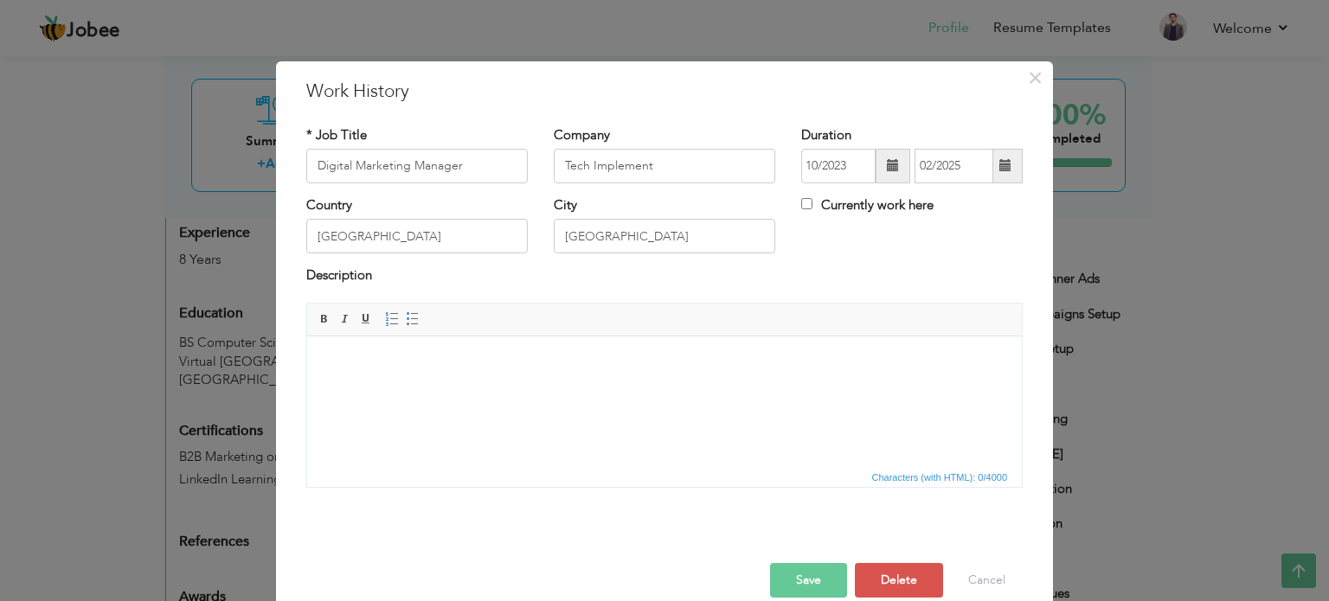
click at [471, 347] on html at bounding box center [664, 362] width 714 height 53
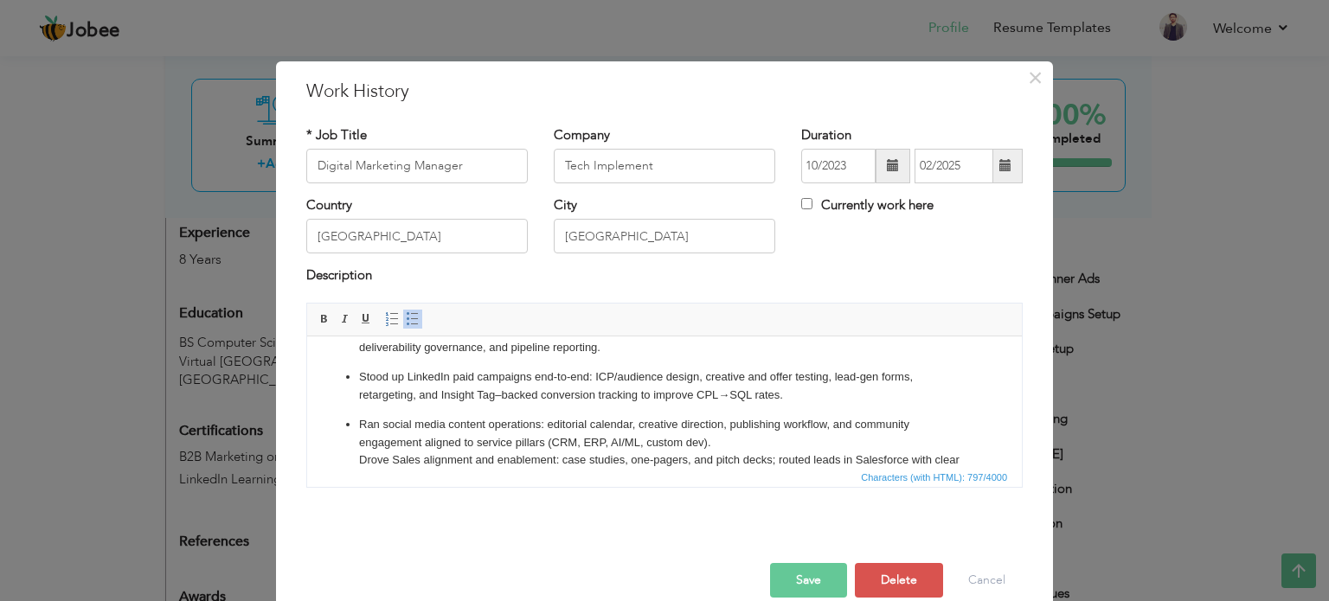
scroll to position [98, 0]
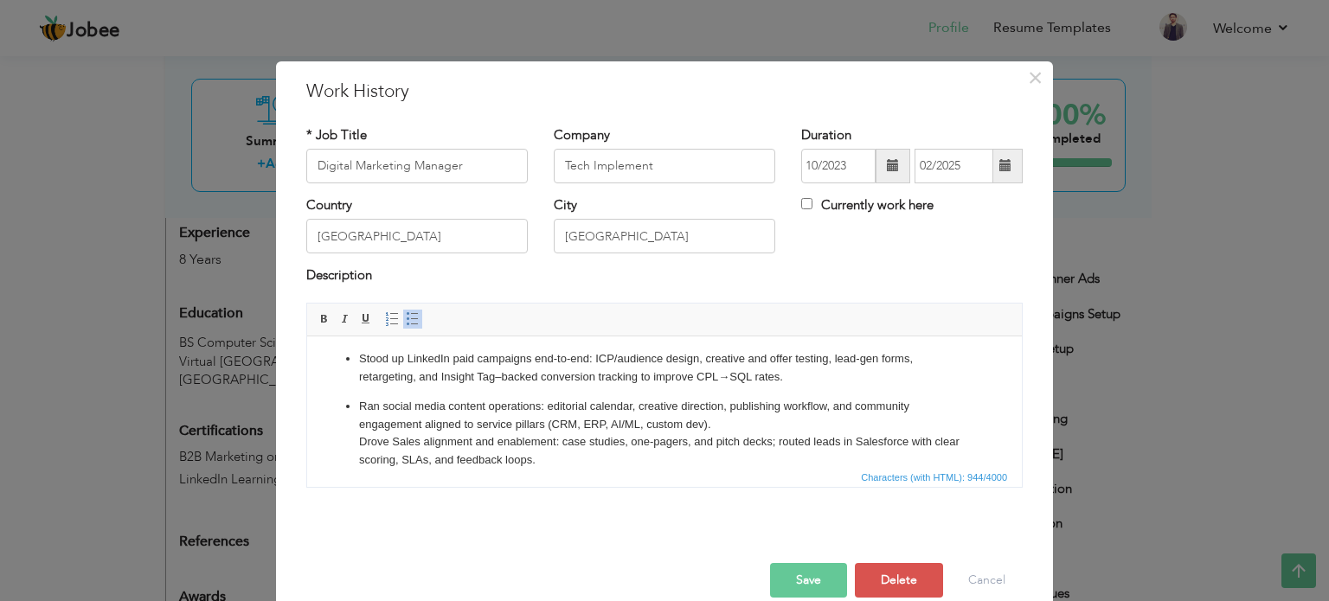
drag, startPoint x: 883, startPoint y: 805, endPoint x: 450, endPoint y: 413, distance: 584.2
click at [451, 394] on ul "Owned brand narrative and website experience; partnered with dev to ship high-c…" at bounding box center [664, 362] width 680 height 214
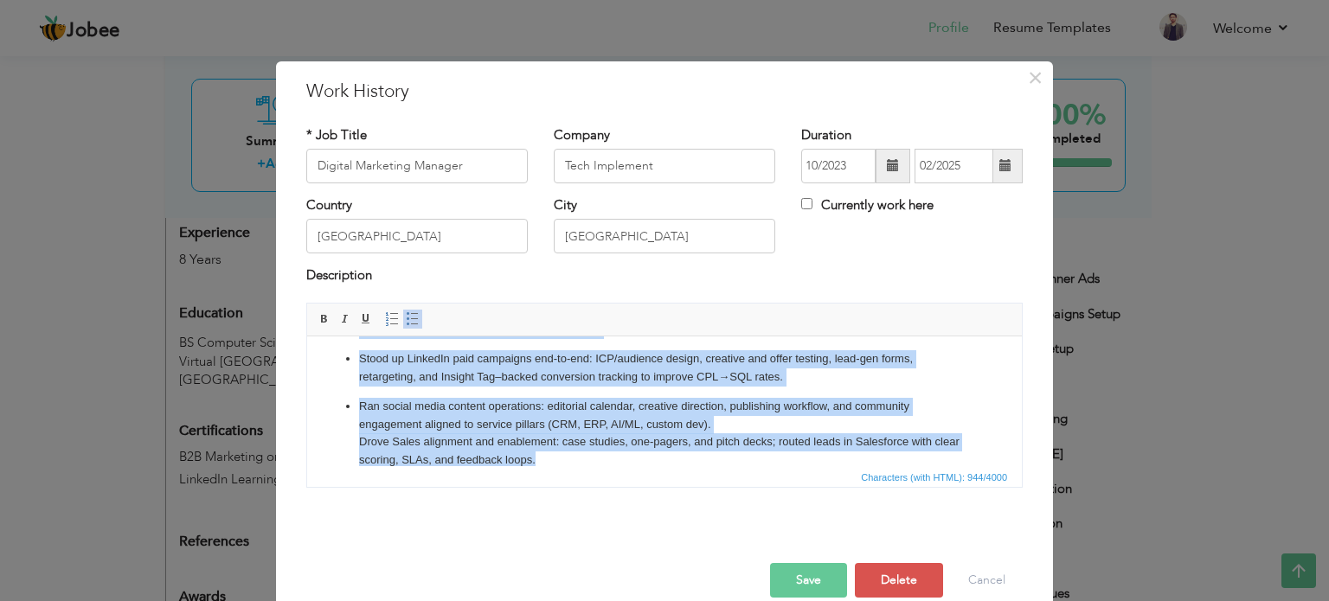
click at [406, 316] on span at bounding box center [413, 319] width 14 height 14
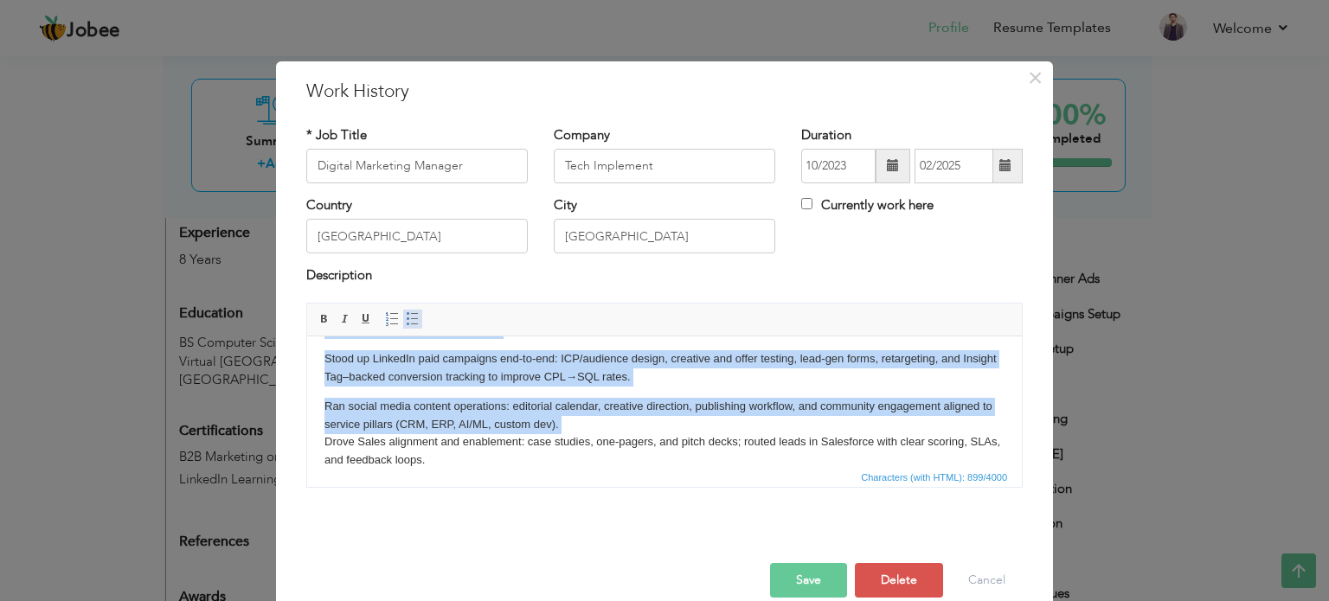
click at [406, 316] on span at bounding box center [413, 319] width 14 height 14
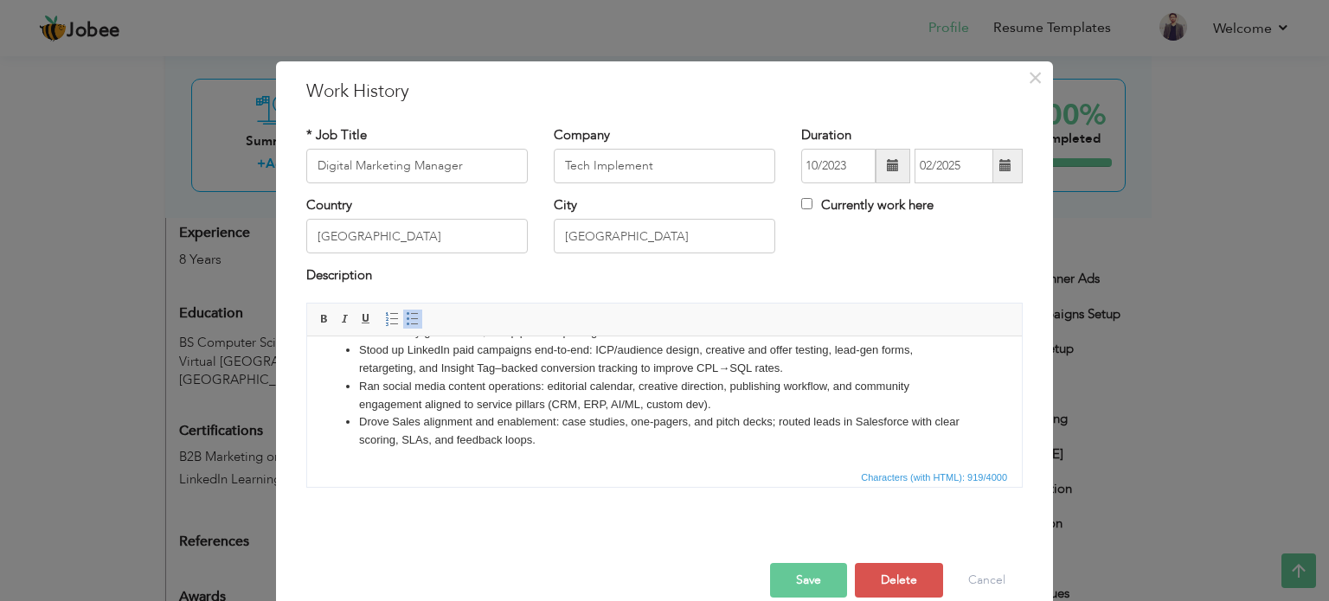
click at [435, 428] on li "Drove Sales alignment and enablement: case studies, one-pagers, and pitch decks…" at bounding box center [664, 431] width 611 height 36
click at [786, 572] on button "Save" at bounding box center [808, 580] width 77 height 35
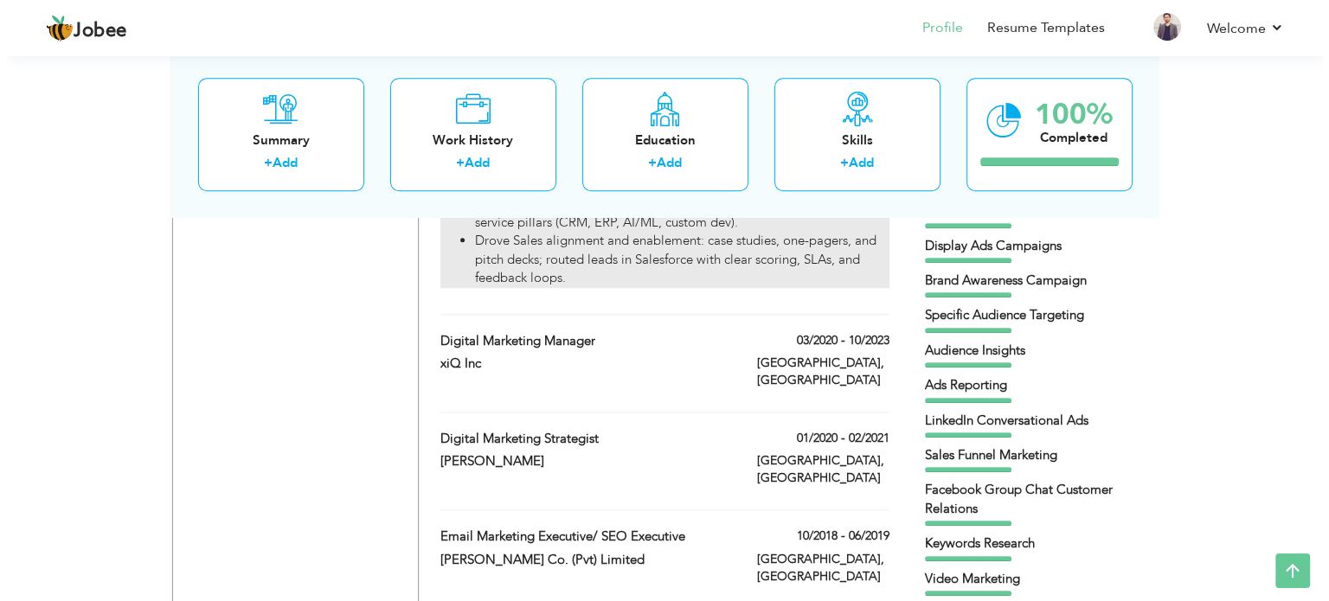
scroll to position [1145, 0]
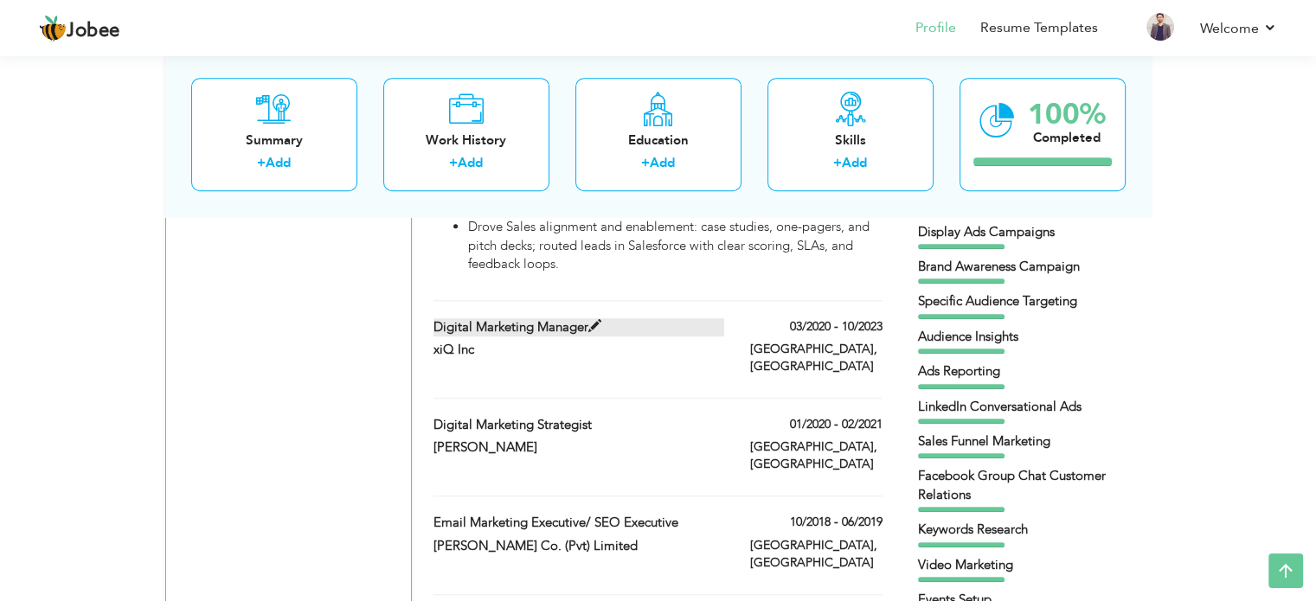
click at [488, 318] on label "Digital Marketing Manager" at bounding box center [578, 327] width 291 height 18
type input "xiQ Inc"
type input "03/2020"
type input "10/2023"
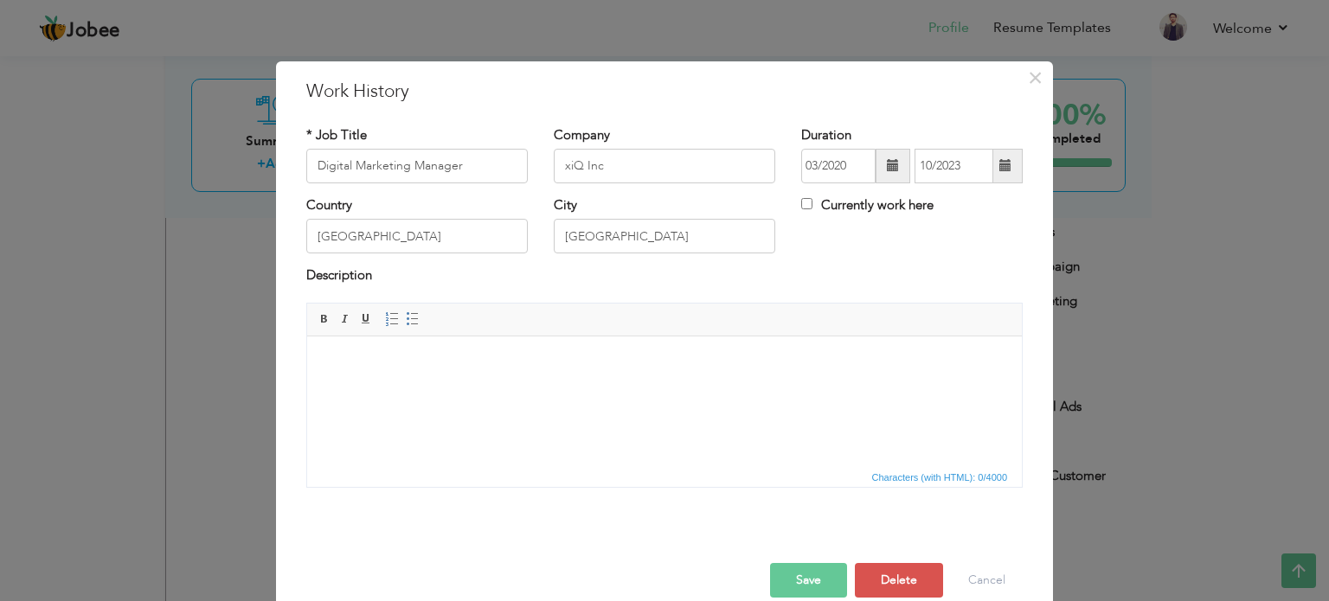
click at [515, 357] on body at bounding box center [664, 362] width 680 height 18
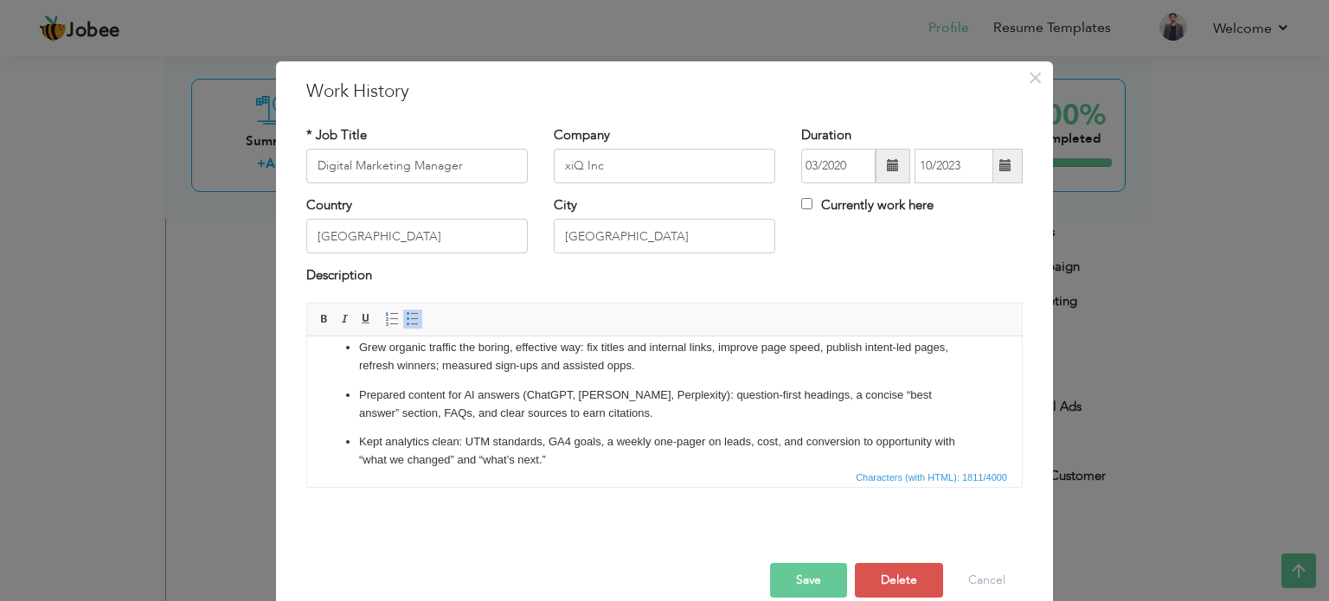
click at [563, 451] on p "Kept analytics clean: UTM standards, GA4 goals, a weekly one-pager on leads, co…" at bounding box center [664, 450] width 611 height 36
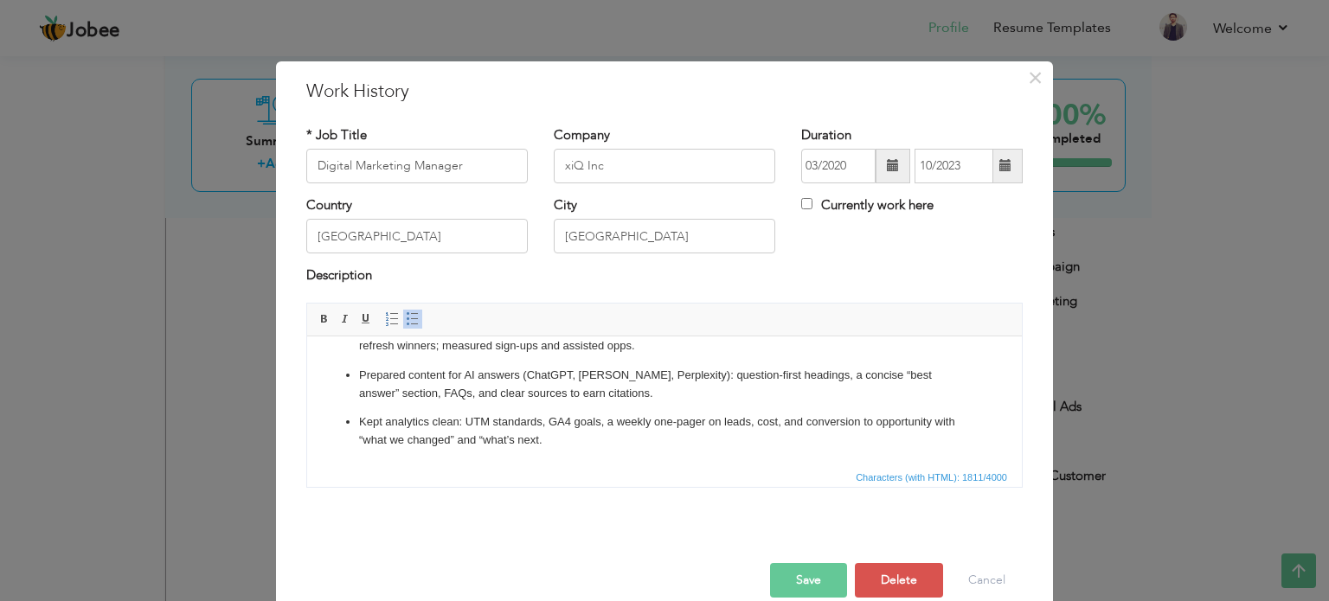
drag, startPoint x: 563, startPoint y: 451, endPoint x: 578, endPoint y: 439, distance: 18.5
click at [578, 439] on p "Kept analytics clean: UTM standards, GA4 goals, a weekly one-pager on leads, co…" at bounding box center [664, 431] width 611 height 36
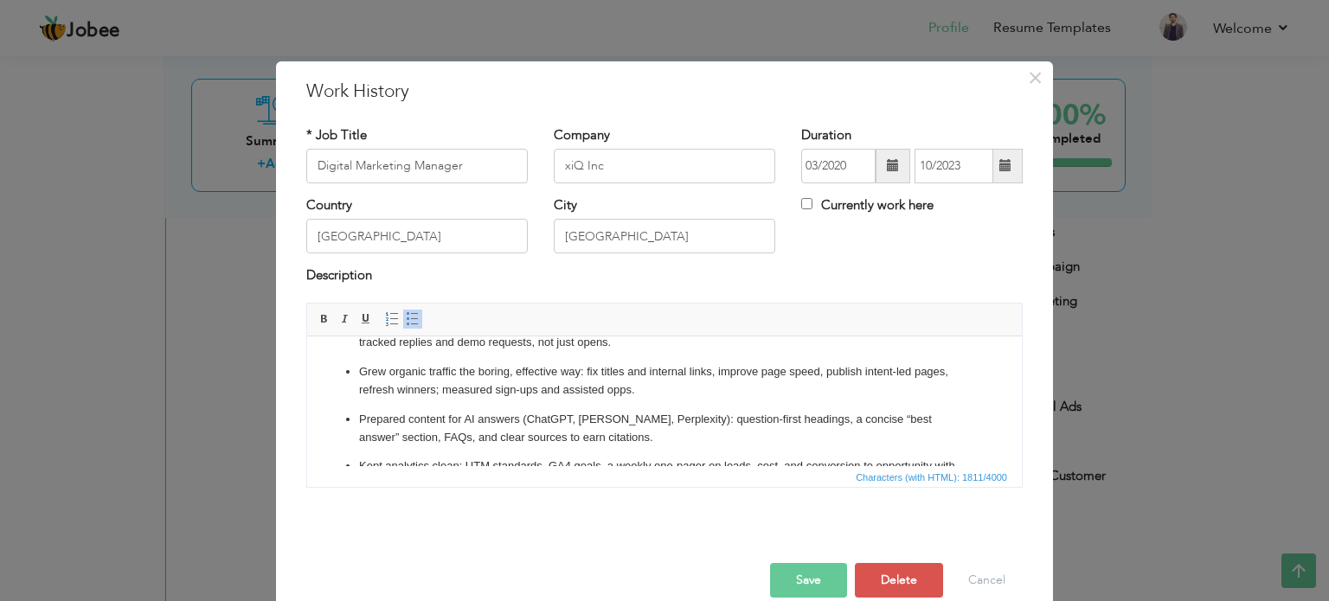
scroll to position [320, 0]
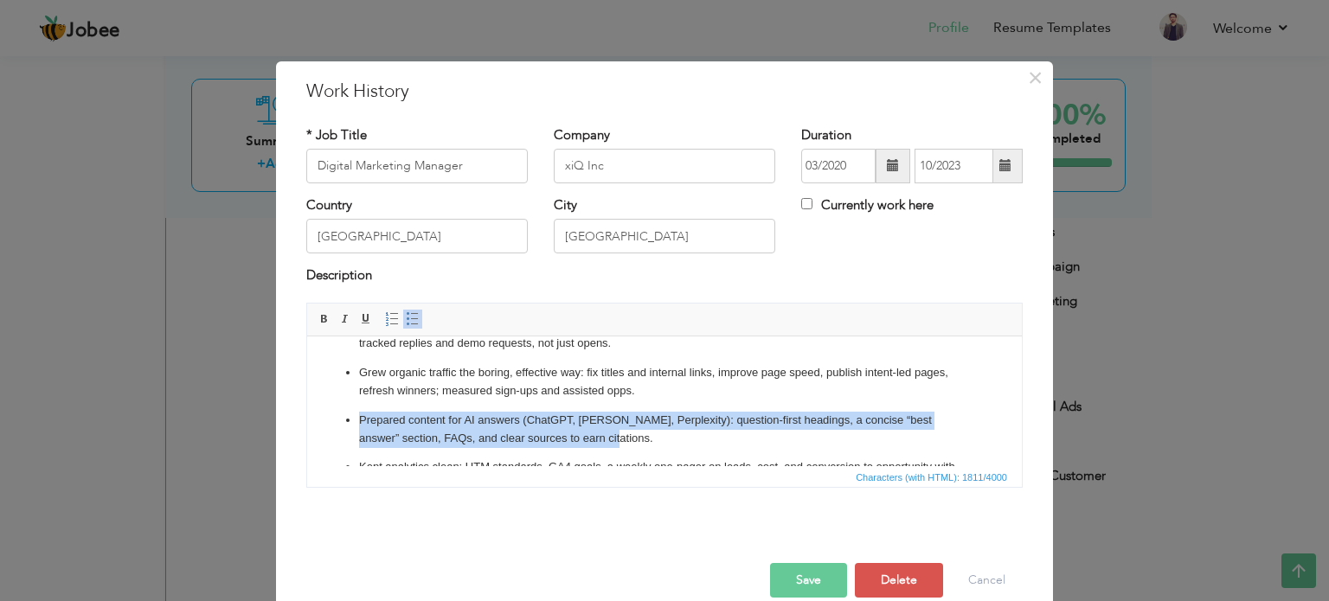
drag, startPoint x: 613, startPoint y: 436, endPoint x: 349, endPoint y: 414, distance: 264.7
click at [359, 414] on li "Prepared content for AI answers (ChatGPT, Claude, Perplexity): question-first h…" at bounding box center [664, 429] width 611 height 36
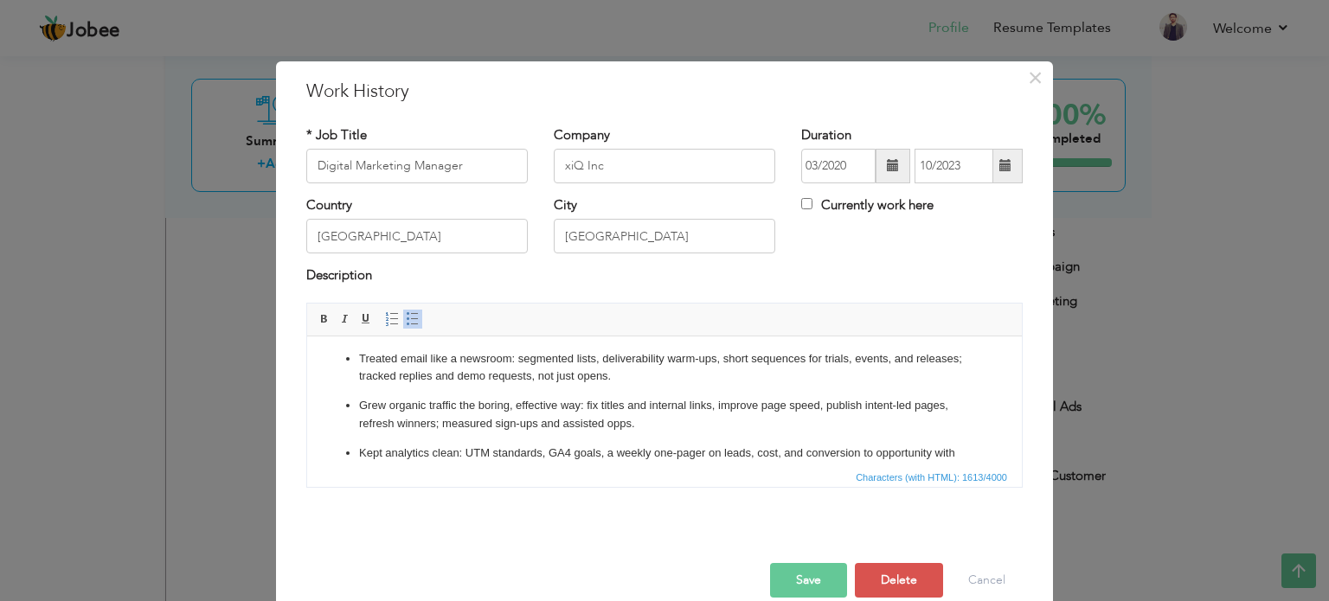
scroll to position [318, 0]
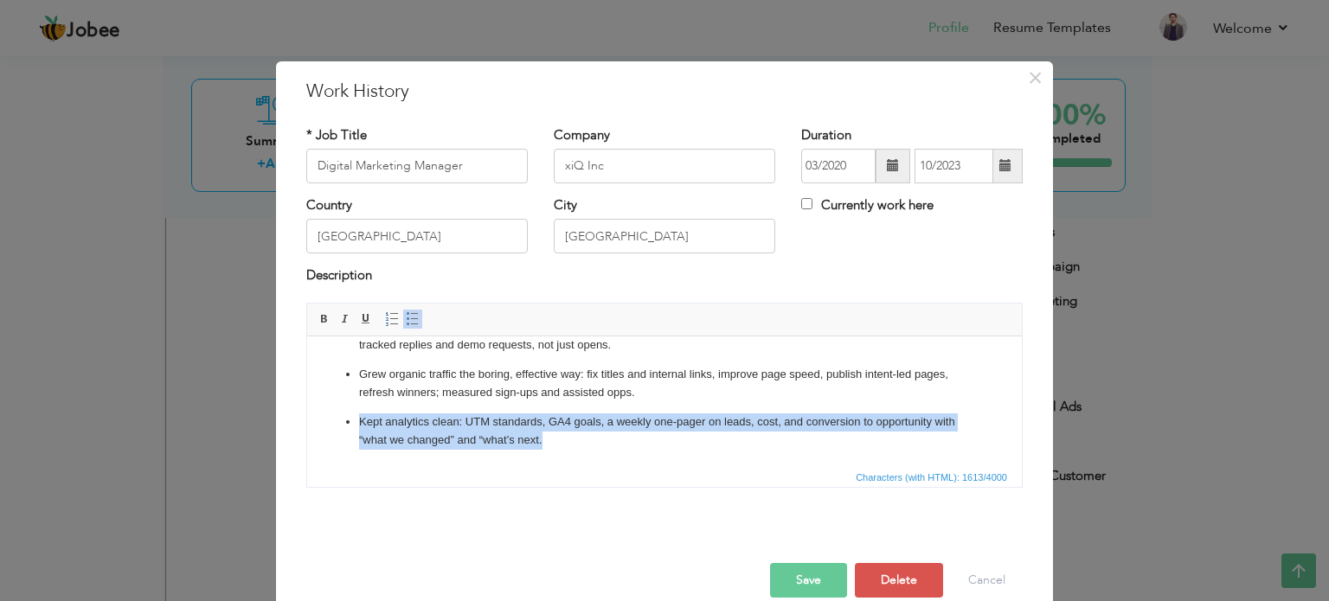
drag, startPoint x: 604, startPoint y: 444, endPoint x: 340, endPoint y: 419, distance: 265.0
click at [340, 419] on ul "Set the product’s market position: replaced feature-heavy copy with plain-langu…" at bounding box center [664, 241] width 680 height 413
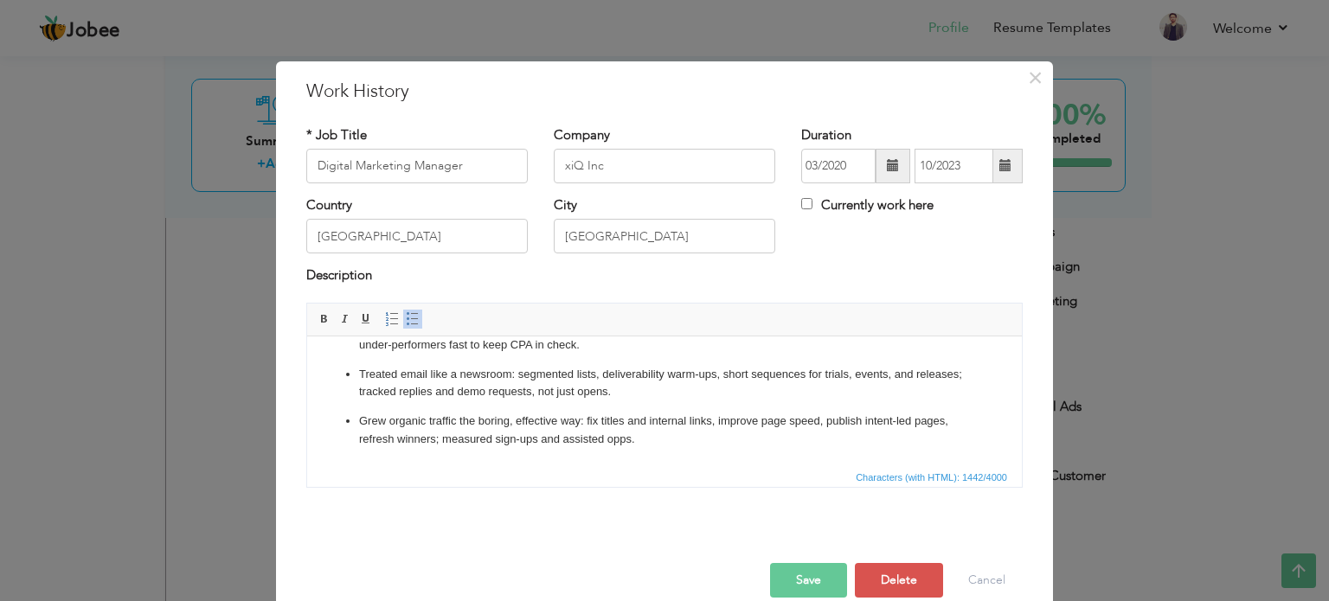
scroll to position [271, 0]
click at [799, 588] on button "Save" at bounding box center [808, 580] width 77 height 35
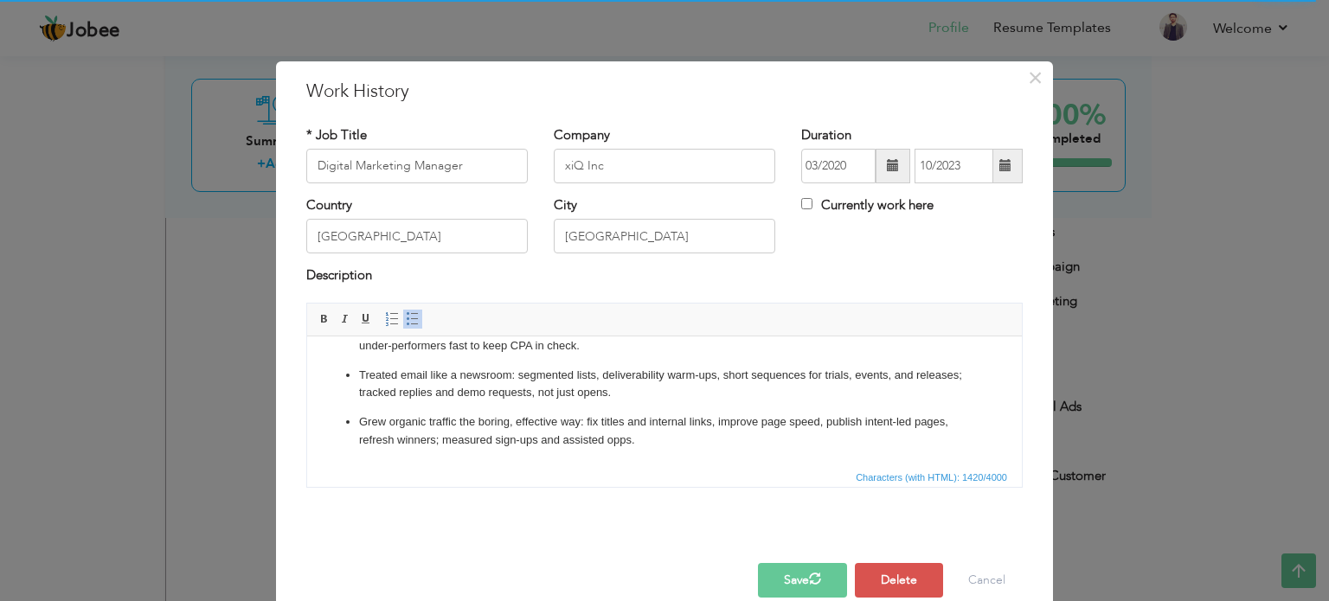
scroll to position [25, 0]
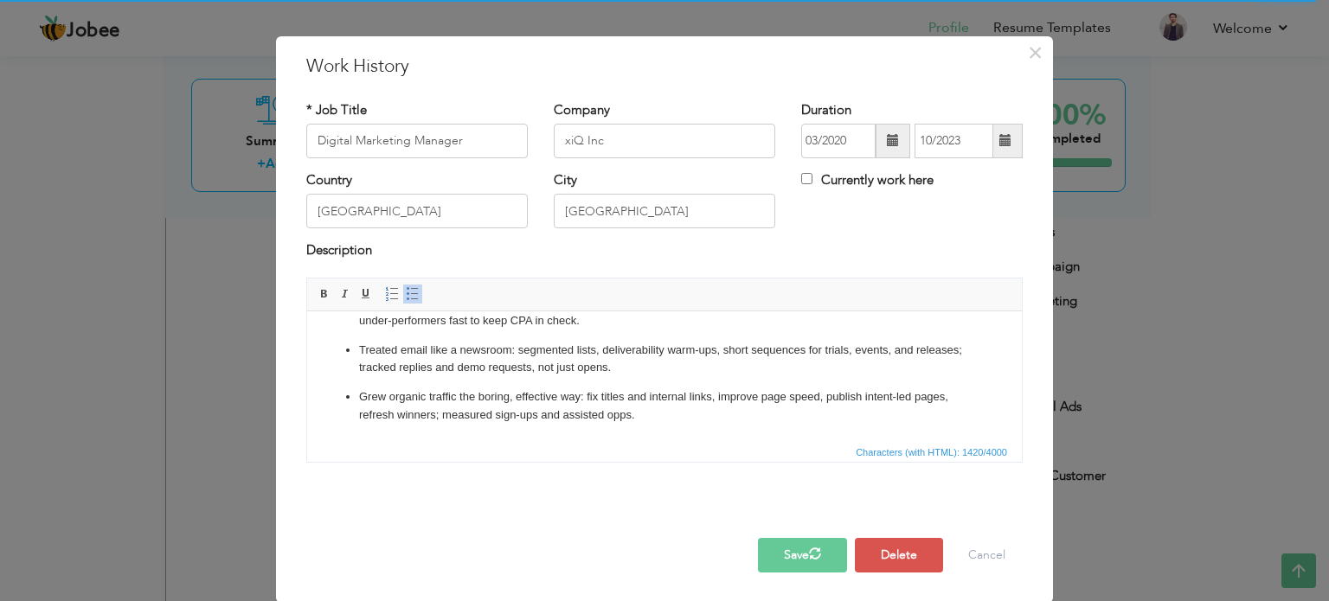
click at [772, 378] on ul "Set the product’s market position: replaced feature-heavy copy with plain-langu…" at bounding box center [664, 240] width 680 height 367
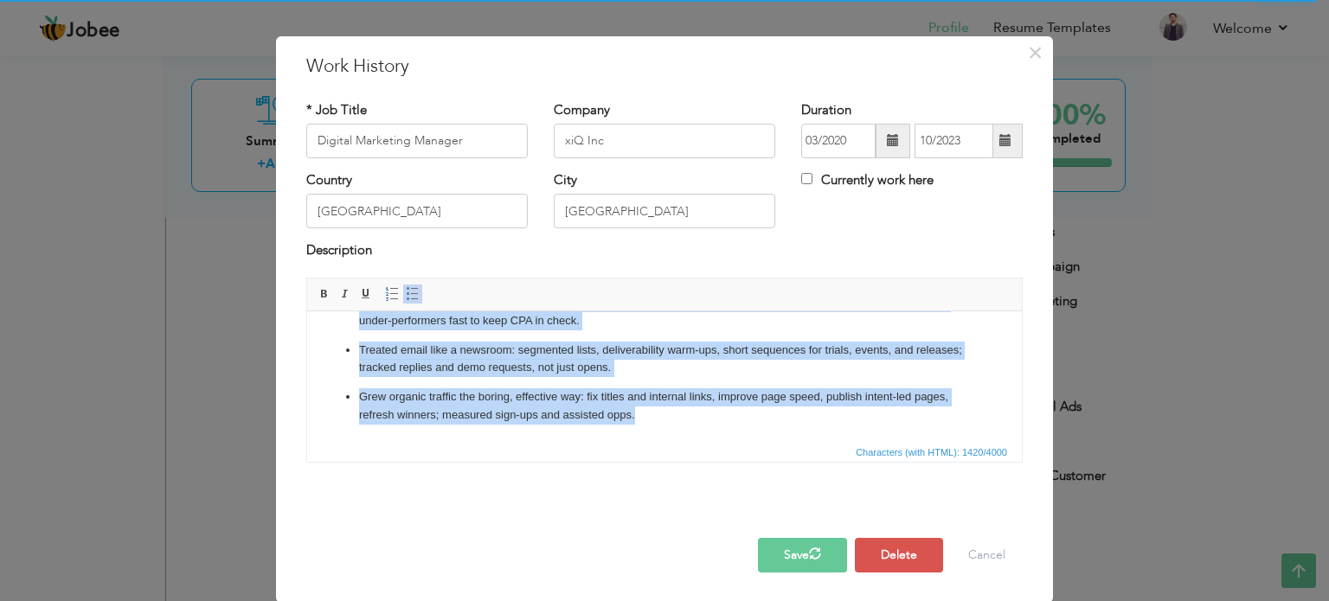
copy ul "Set the product’s market position: replaced feature-heavy copy with plain-langu…"
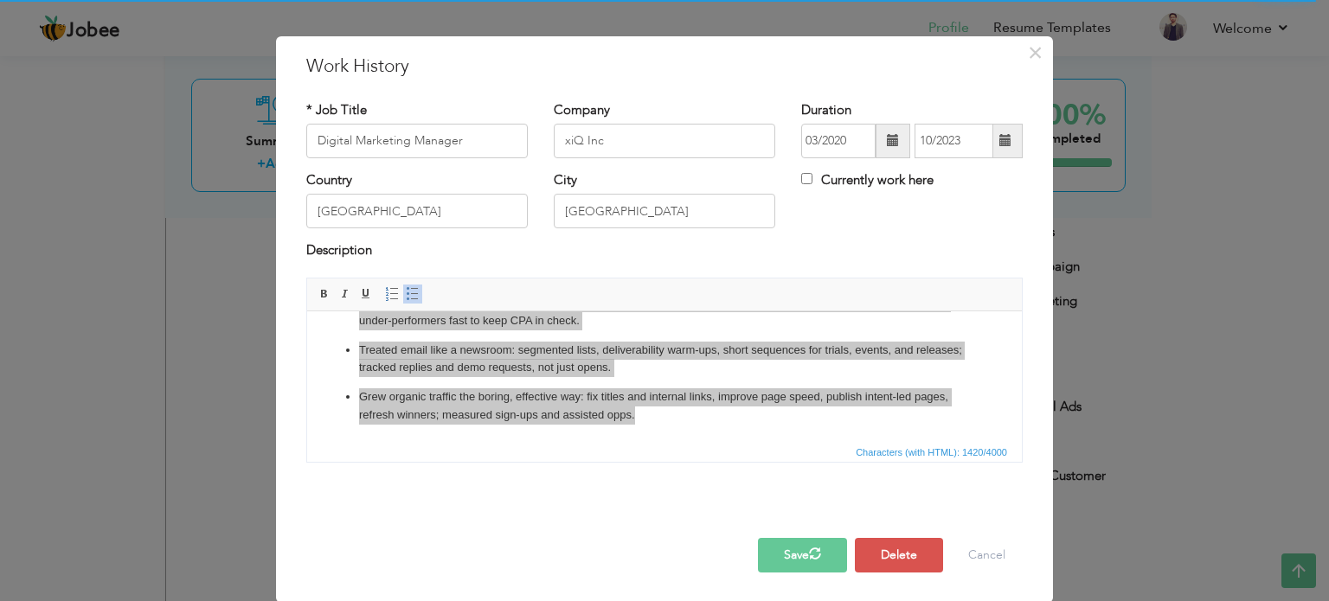
click at [708, 451] on span "Characters (with HTML): 1420/4000" at bounding box center [664, 451] width 714 height 21
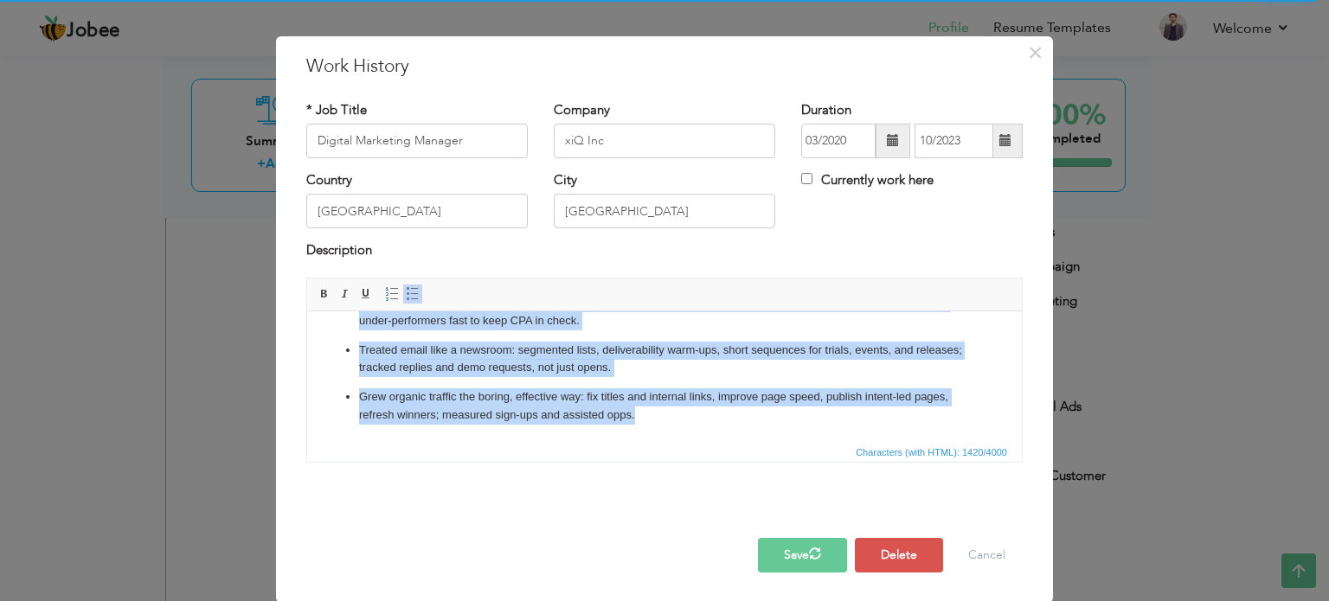
click at [643, 416] on p "Grew organic traffic the boring, effective way: fix titles and internal links, …" at bounding box center [664, 406] width 611 height 36
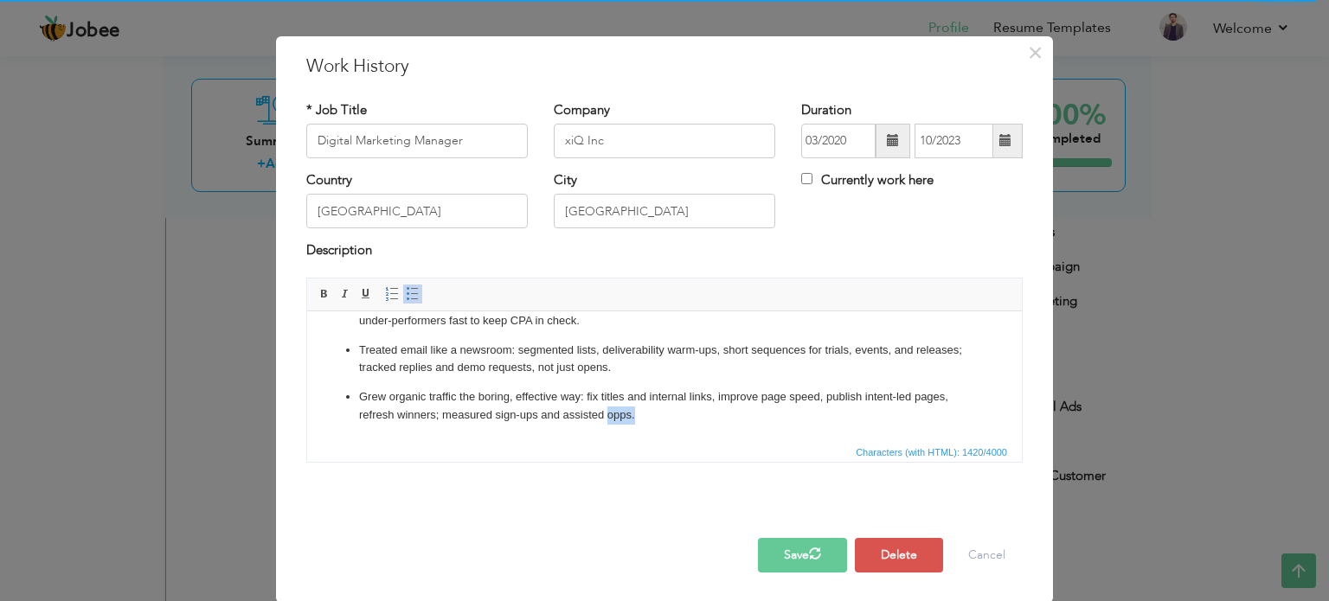
drag, startPoint x: 643, startPoint y: 416, endPoint x: 624, endPoint y: 414, distance: 18.2
click at [624, 414] on p "Grew organic traffic the boring, effective way: fix titles and internal links, …" at bounding box center [664, 406] width 611 height 36
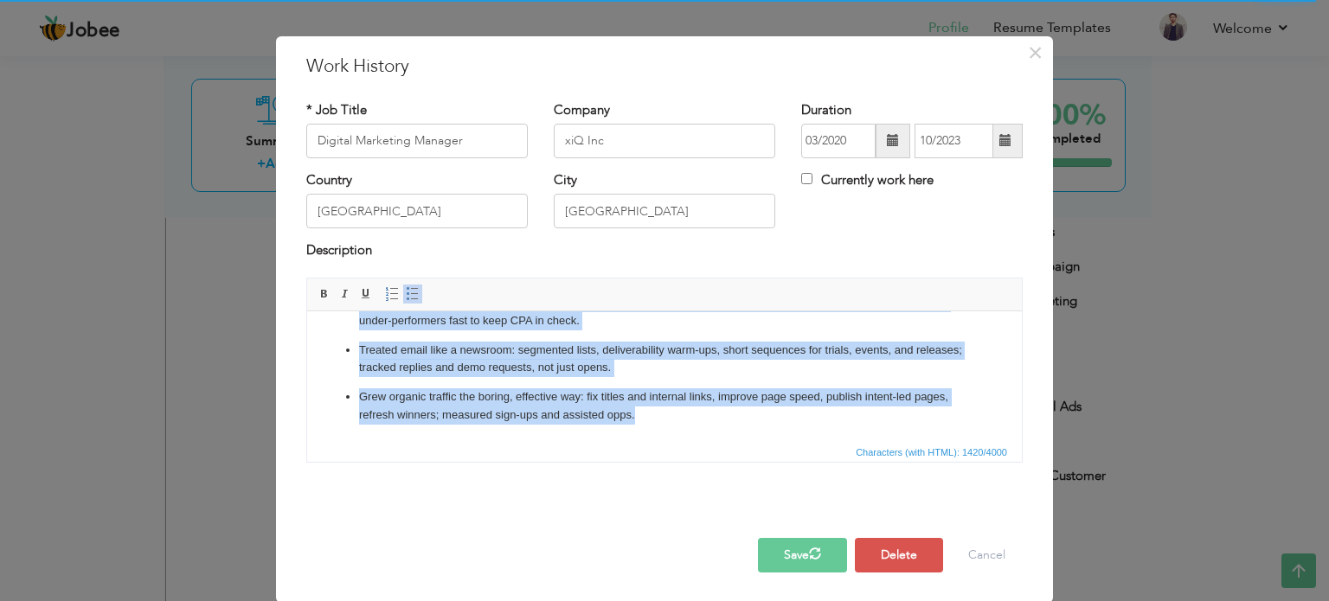
click at [408, 285] on link "Insert/Remove Bulleted List" at bounding box center [412, 294] width 19 height 19
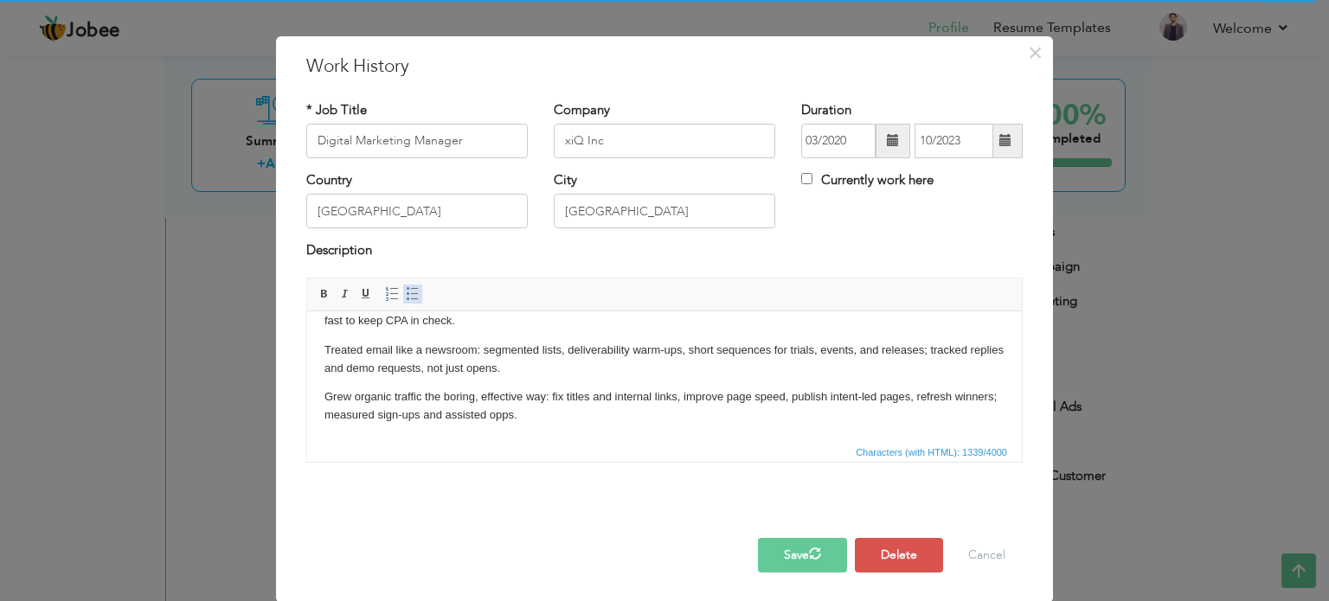
click at [408, 285] on link "Insert/Remove Bulleted List" at bounding box center [412, 294] width 19 height 19
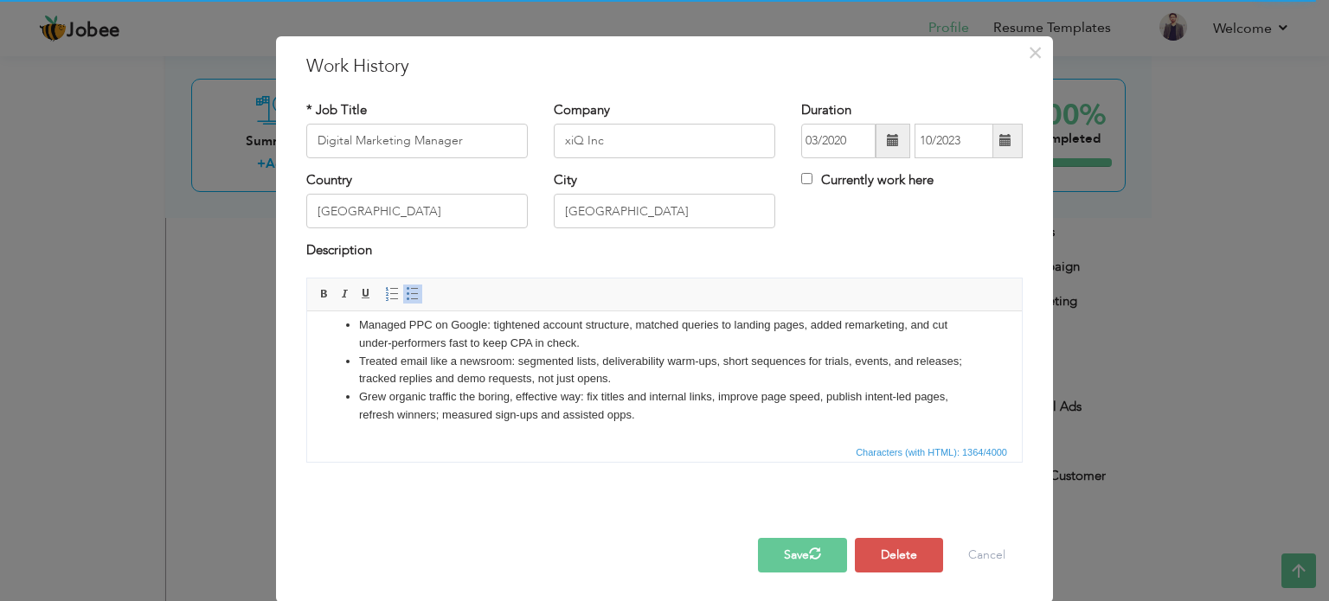
scroll to position [175, 0]
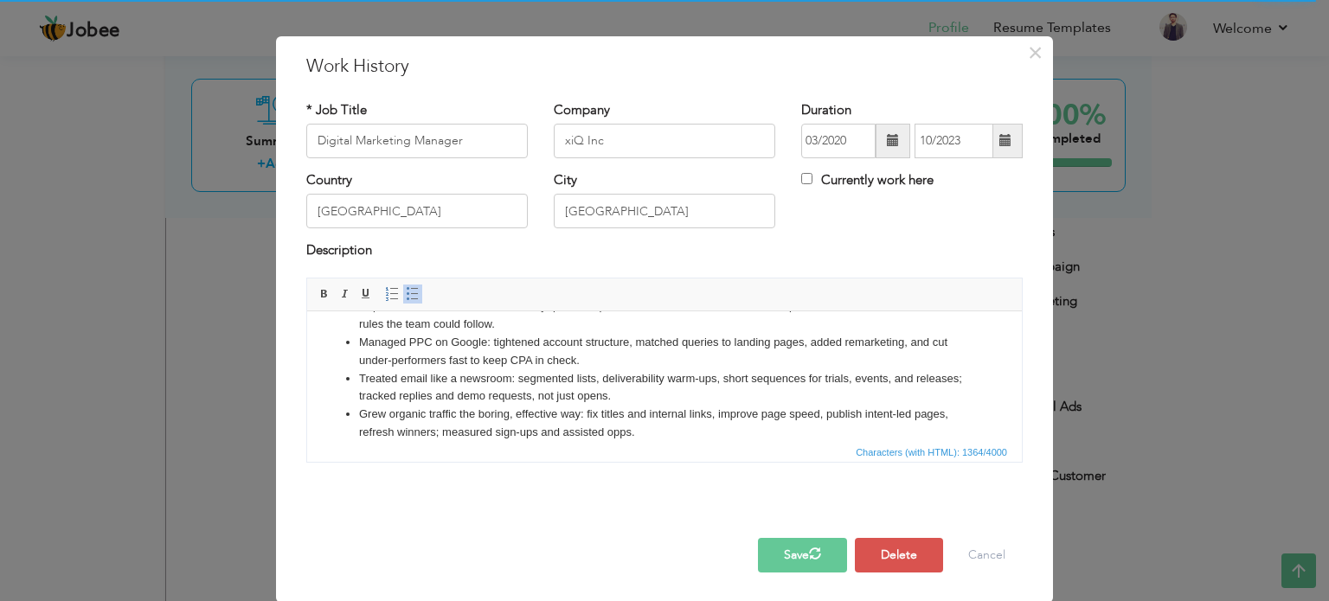
click at [536, 437] on html "Set the product’s market position: replaced feature-heavy copy with plain-langu…" at bounding box center [664, 297] width 714 height 323
click at [782, 558] on button "Save" at bounding box center [802, 555] width 89 height 35
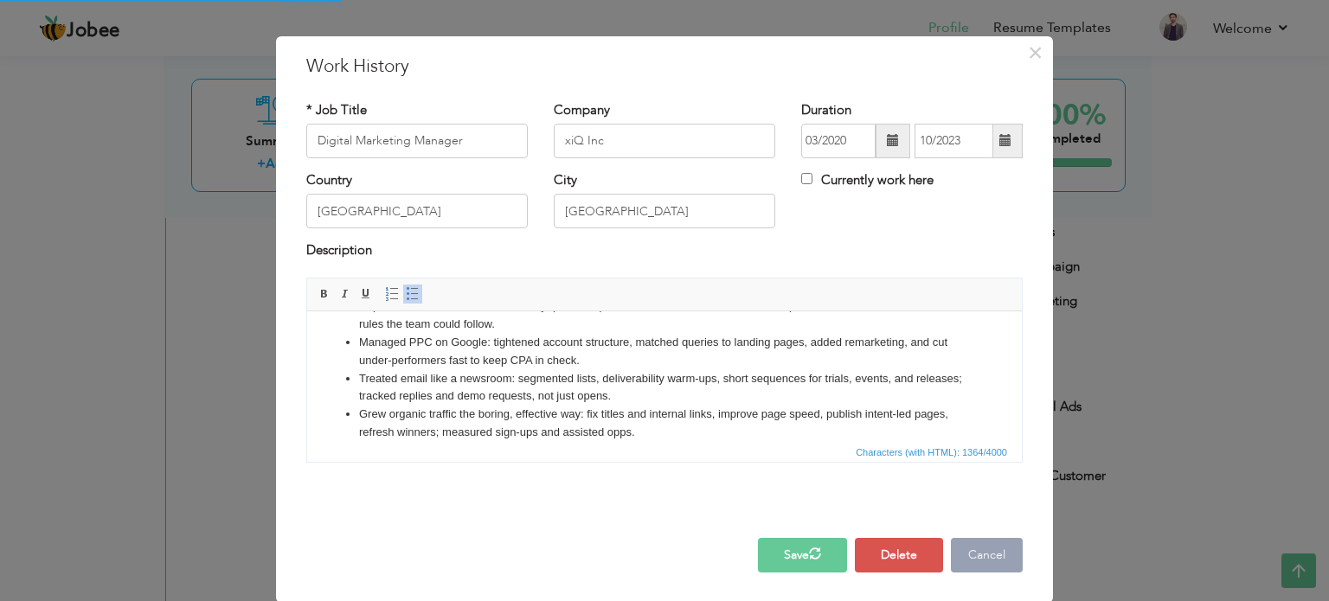
click at [980, 540] on button "Cancel" at bounding box center [987, 555] width 72 height 35
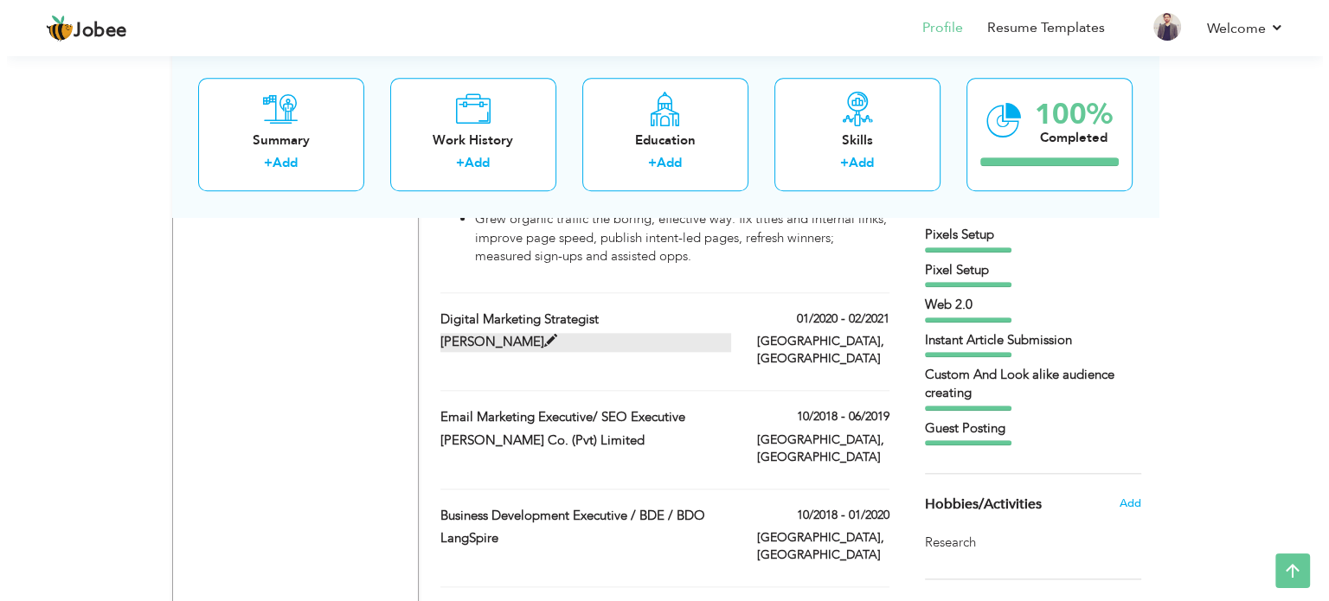
scroll to position [1684, 0]
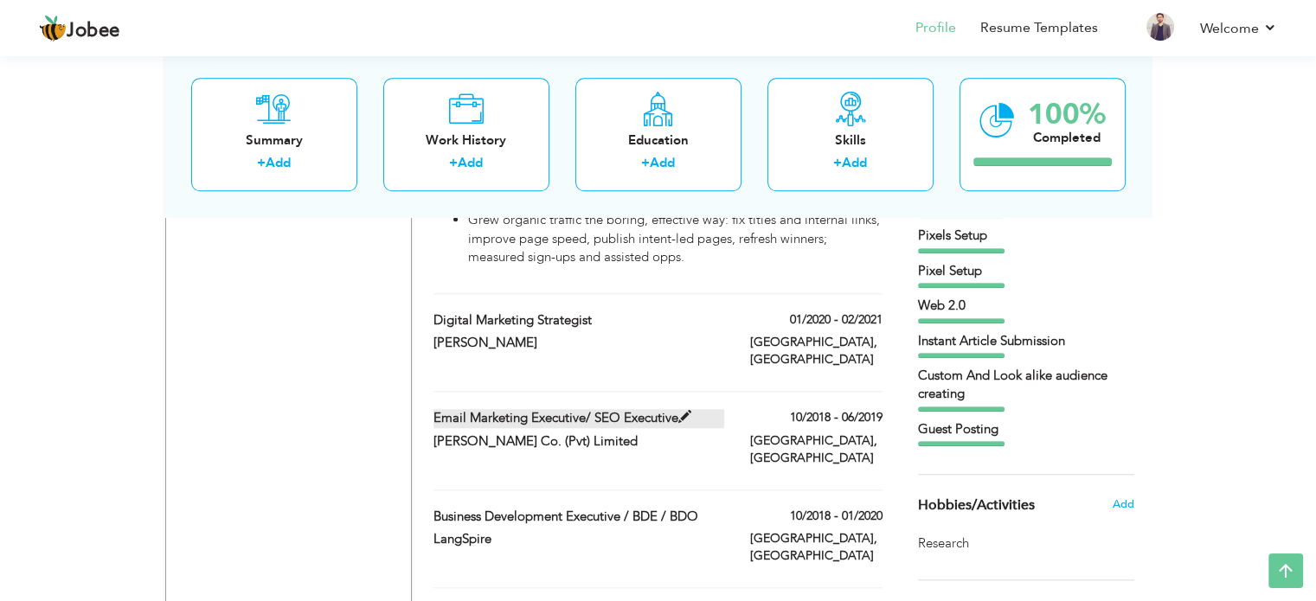
click at [656, 409] on label "Email Marketing Executive/ SEO Executive" at bounding box center [578, 418] width 291 height 18
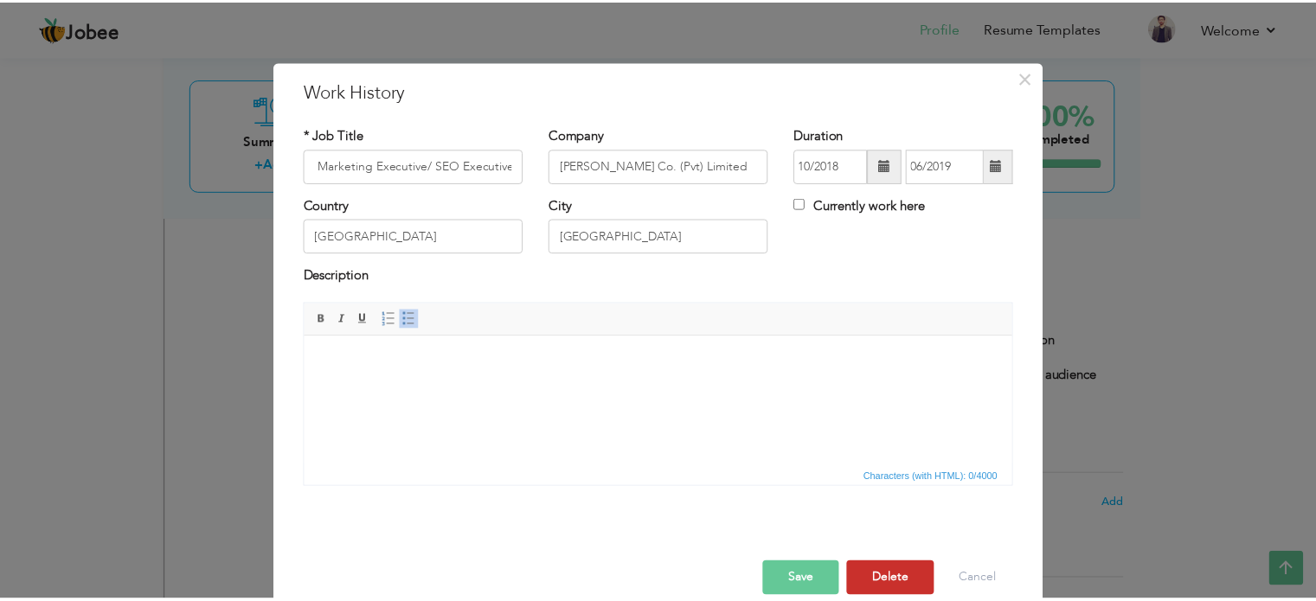
scroll to position [0, 0]
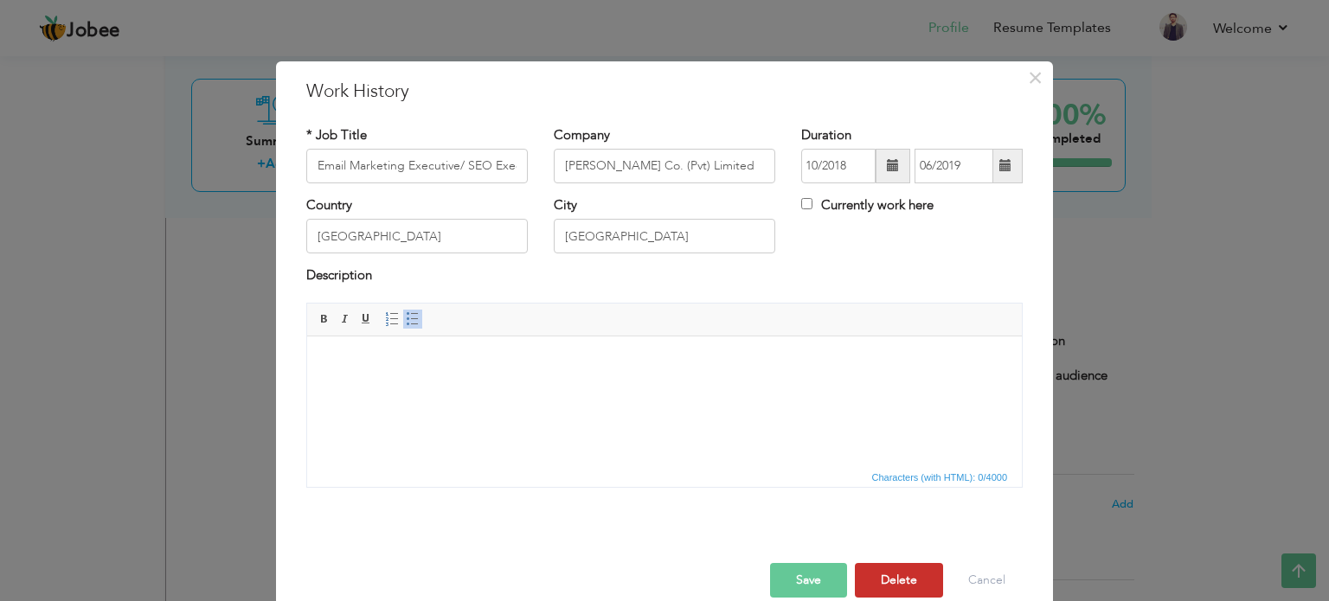
click at [883, 583] on button "Delete" at bounding box center [899, 580] width 88 height 35
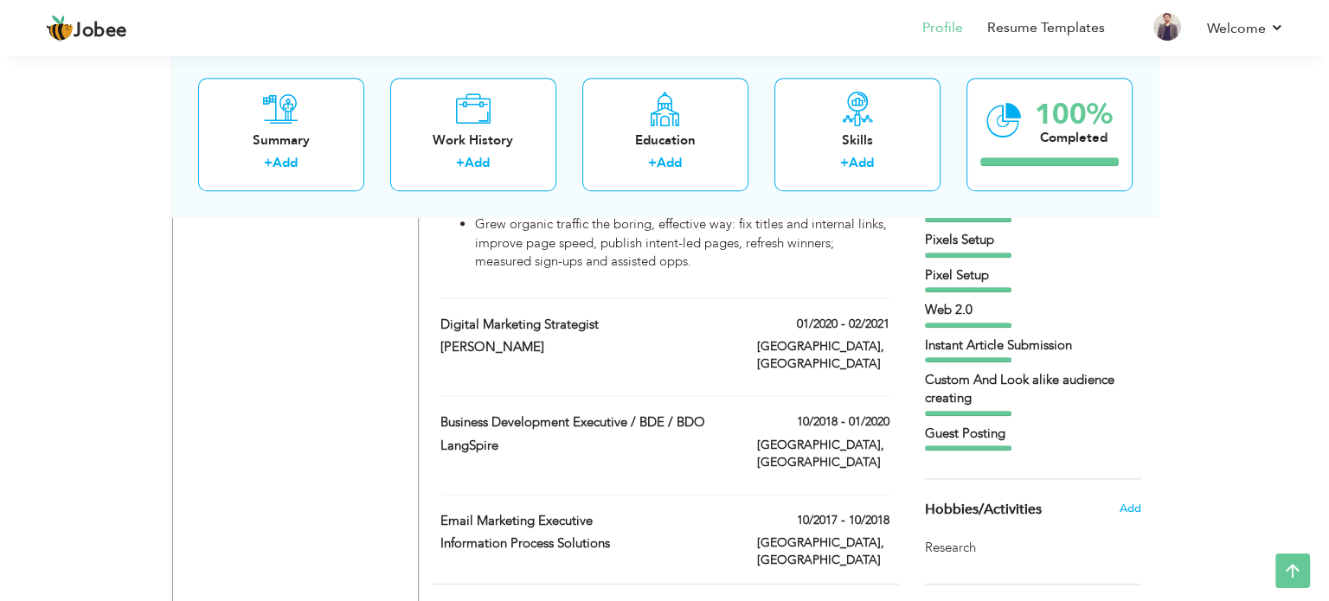
scroll to position [1678, 0]
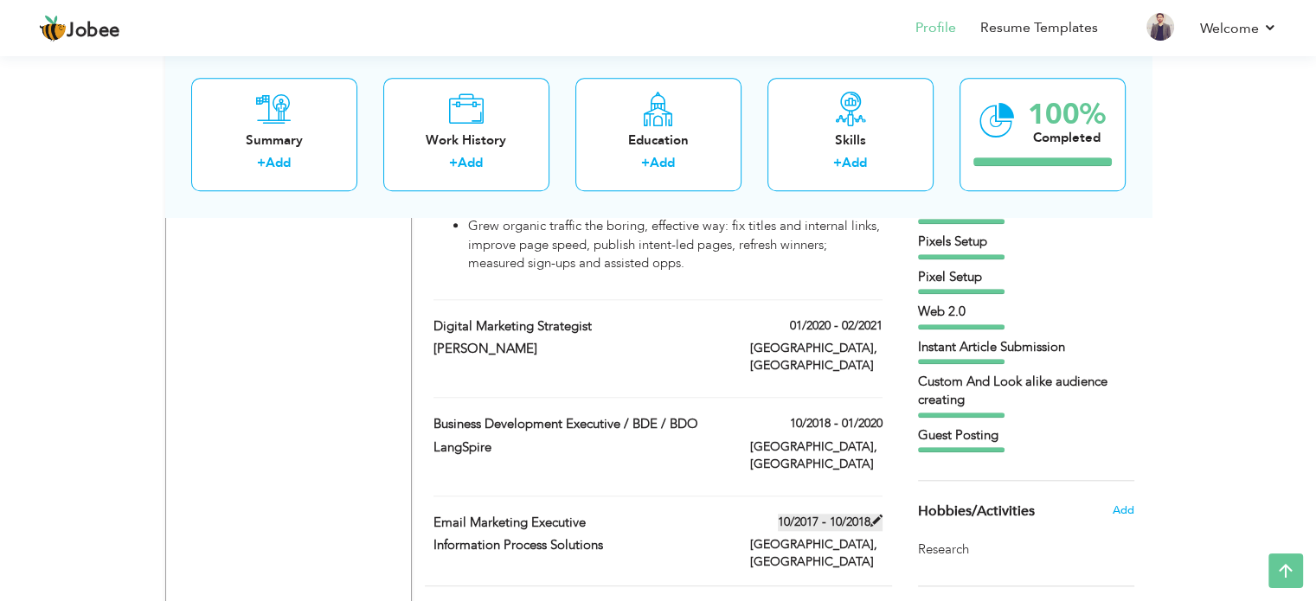
click at [858, 514] on label "10/2017 - 10/2018" at bounding box center [830, 522] width 105 height 17
type input "Email Marketing Executive"
type input "Information Process Solutions"
type input "10/2017"
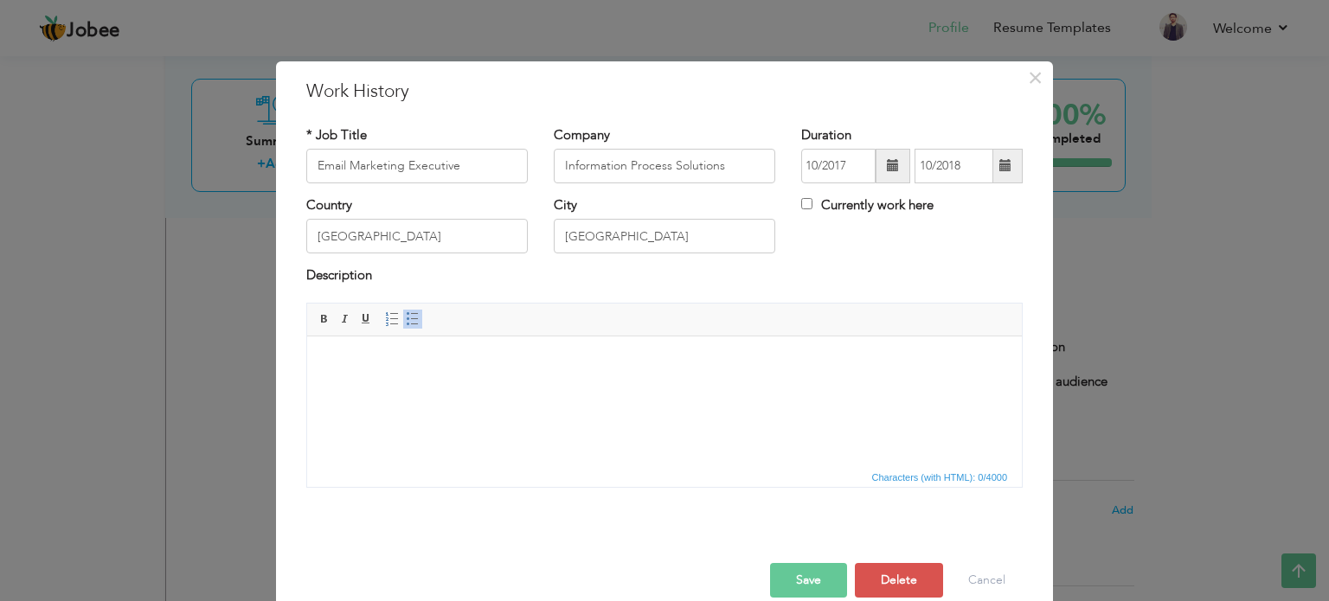
click at [999, 170] on span at bounding box center [1005, 165] width 12 height 12
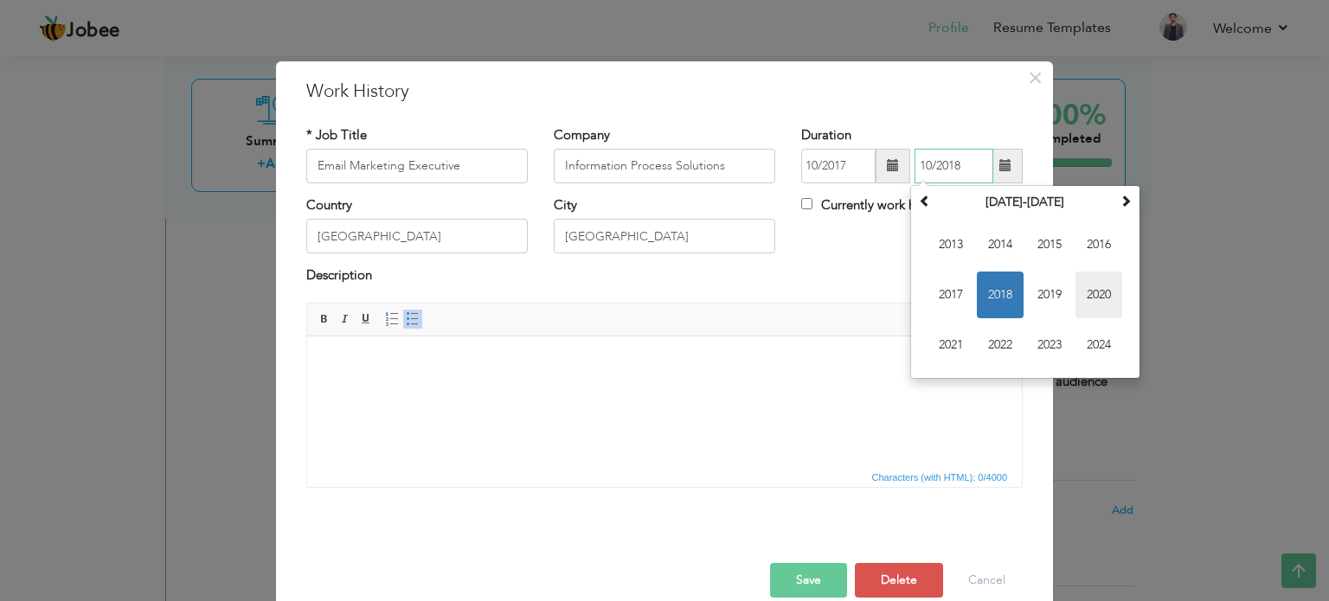
click at [1097, 286] on span "2020" at bounding box center [1098, 295] width 47 height 47
click at [958, 246] on span "Jan" at bounding box center [950, 244] width 47 height 47
type input "01/2020"
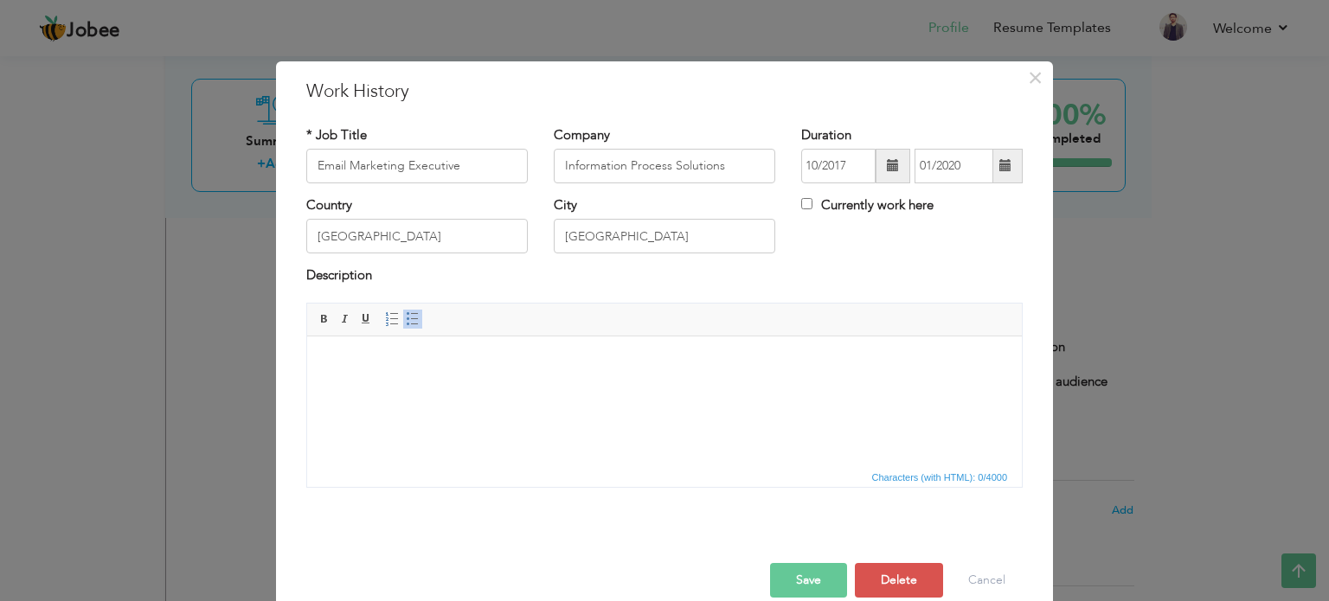
click at [804, 583] on button "Save" at bounding box center [808, 580] width 77 height 35
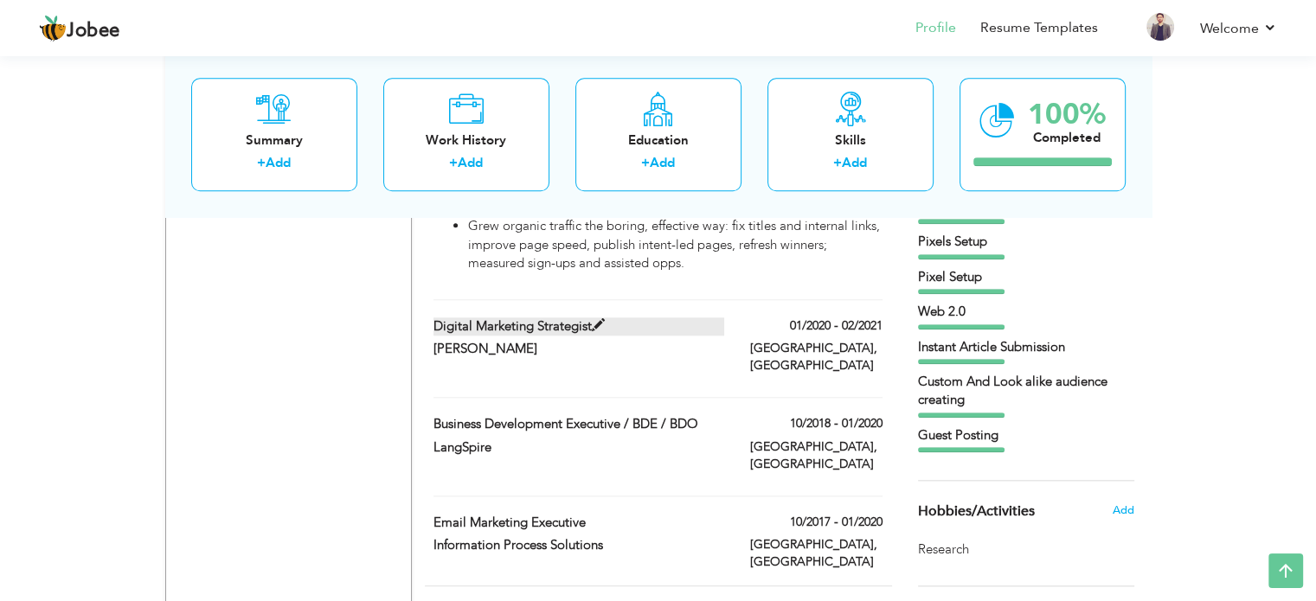
click at [548, 317] on label "Digital Marketing Strategist" at bounding box center [578, 326] width 291 height 18
type input "Digital Marketing Strategist"
type input "[PERSON_NAME]"
type input "01/2020"
type input "02/2021"
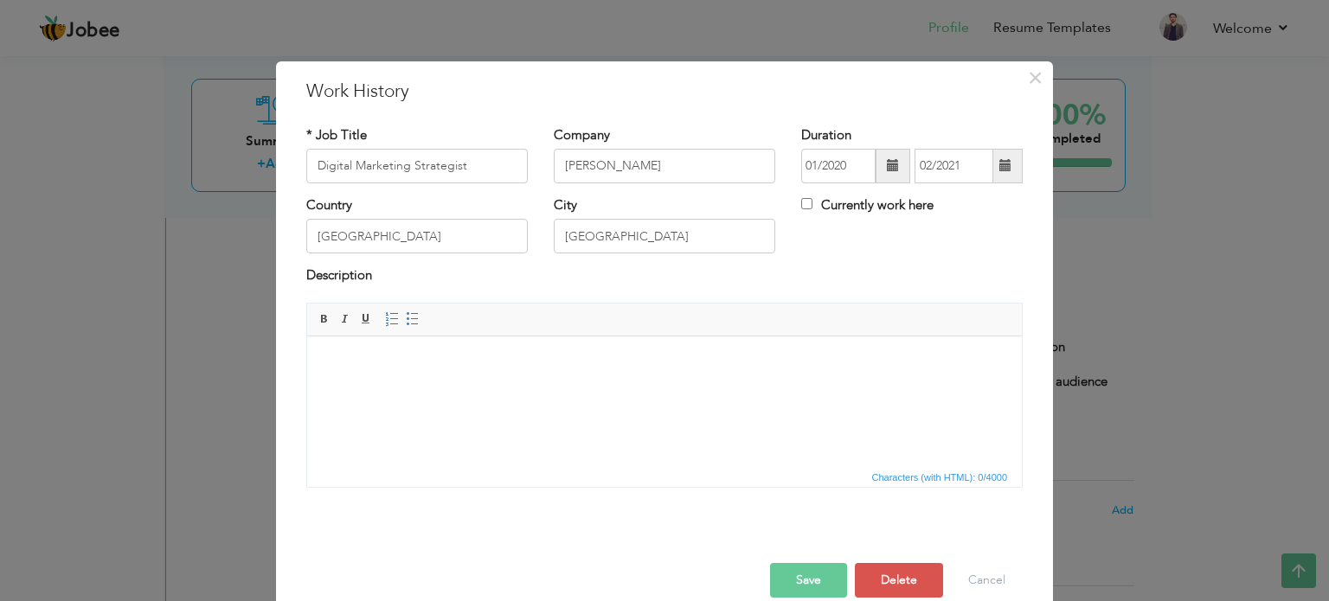
click at [534, 366] on body at bounding box center [664, 362] width 680 height 18
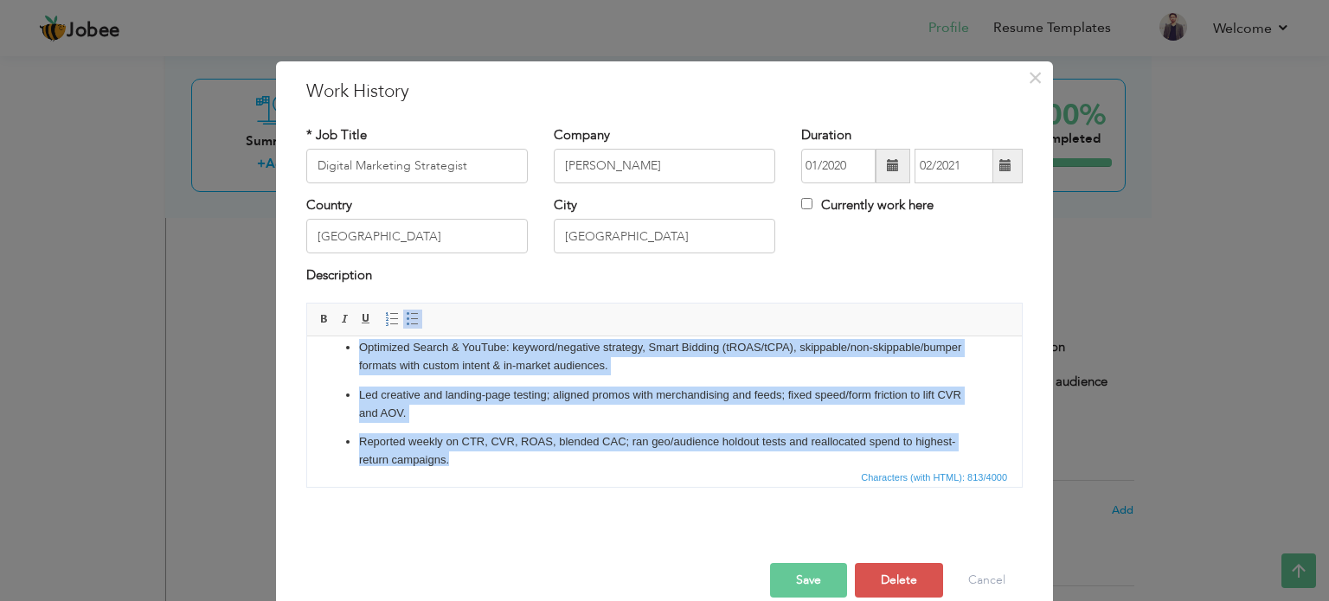
click at [406, 312] on span at bounding box center [413, 319] width 14 height 14
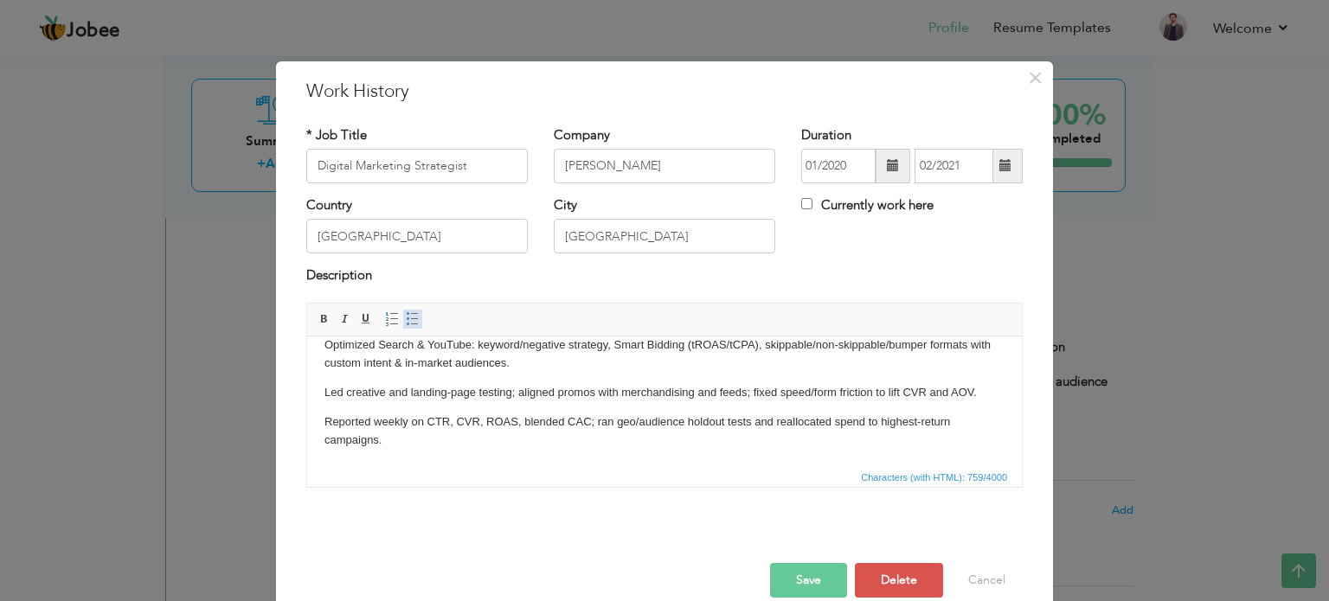
click at [406, 312] on span at bounding box center [413, 319] width 14 height 14
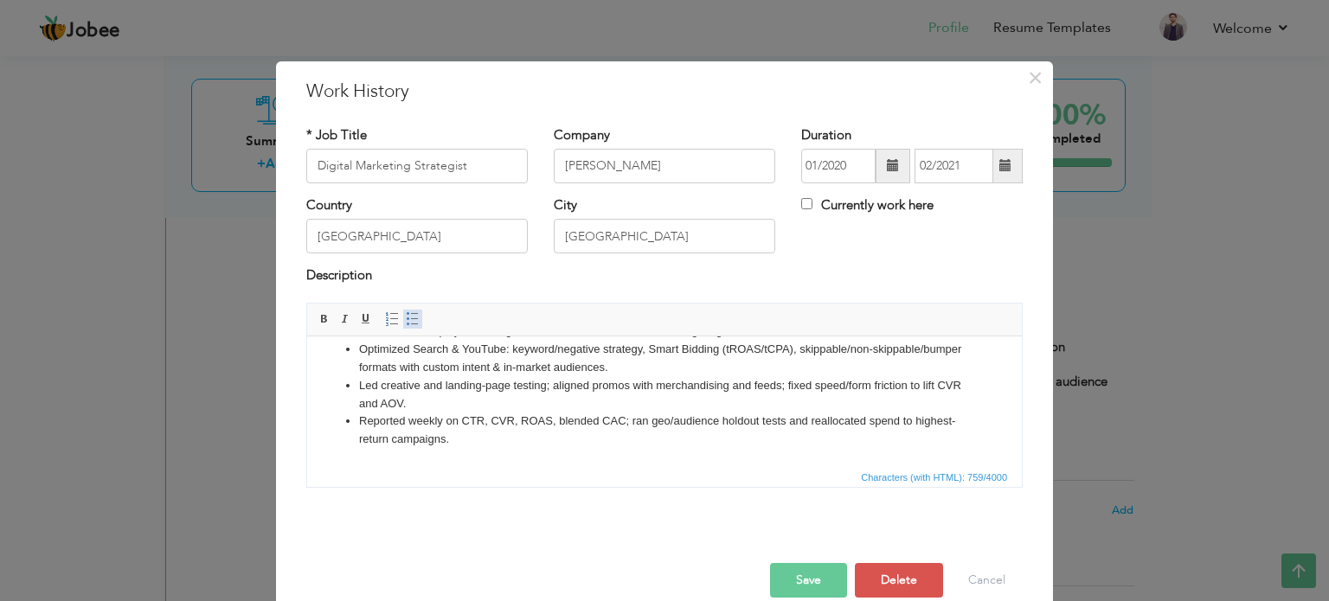
scroll to position [84, 0]
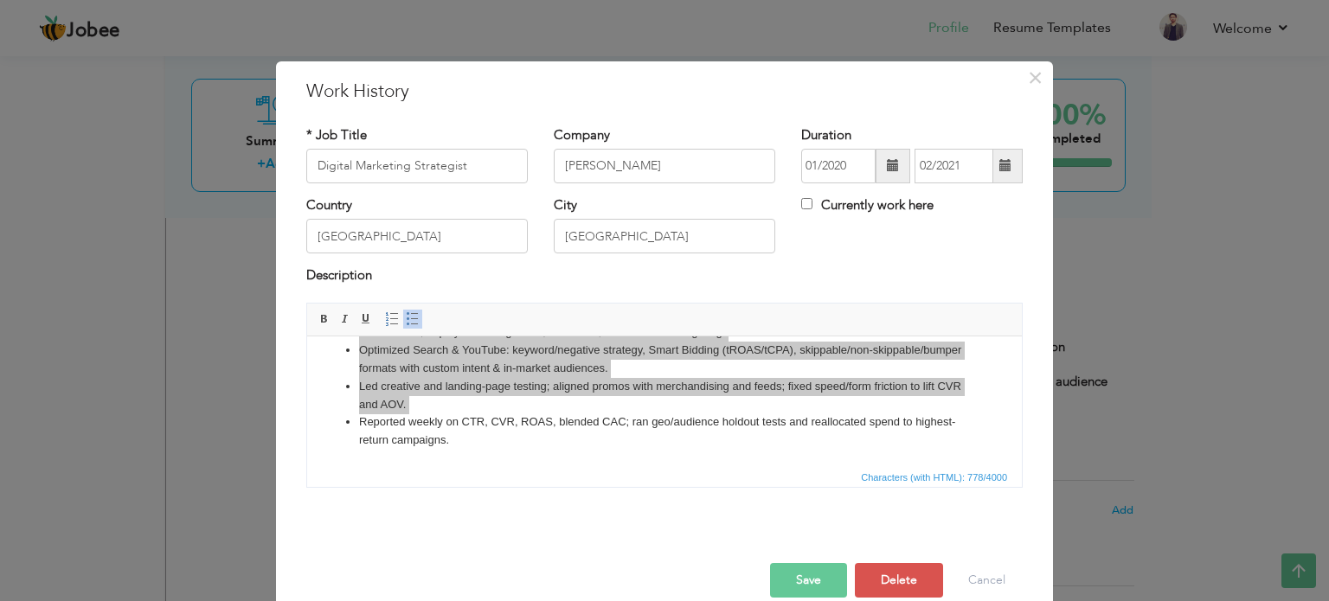
click at [827, 579] on button "Save" at bounding box center [808, 580] width 77 height 35
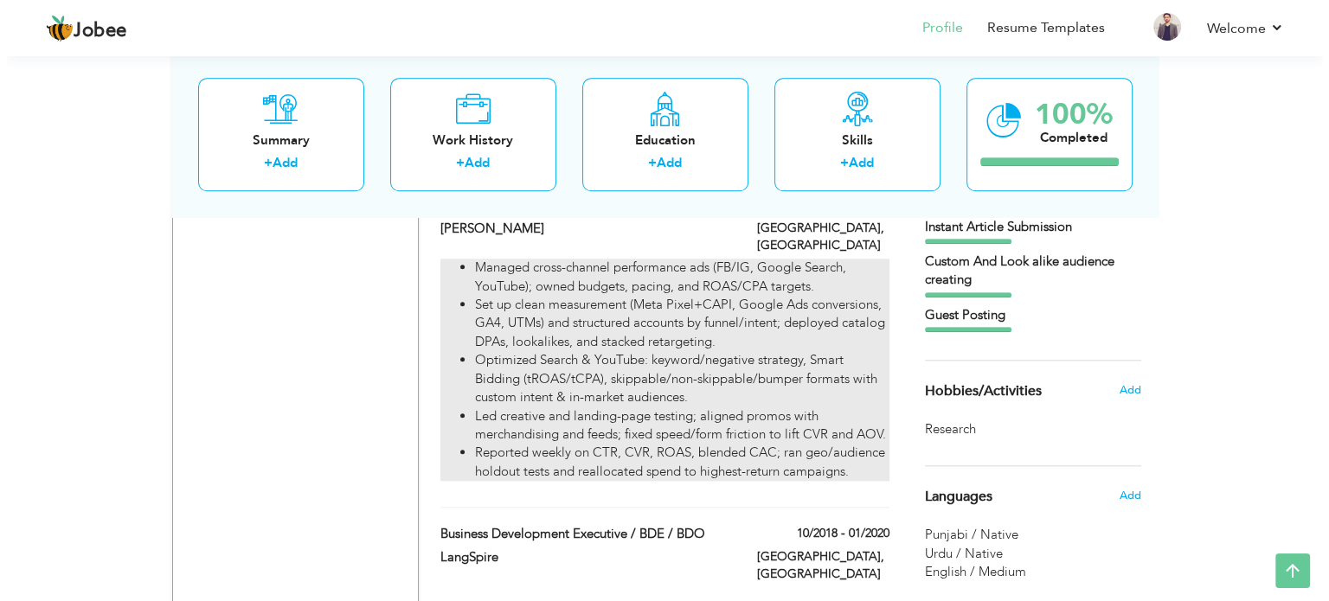
scroll to position [1799, 0]
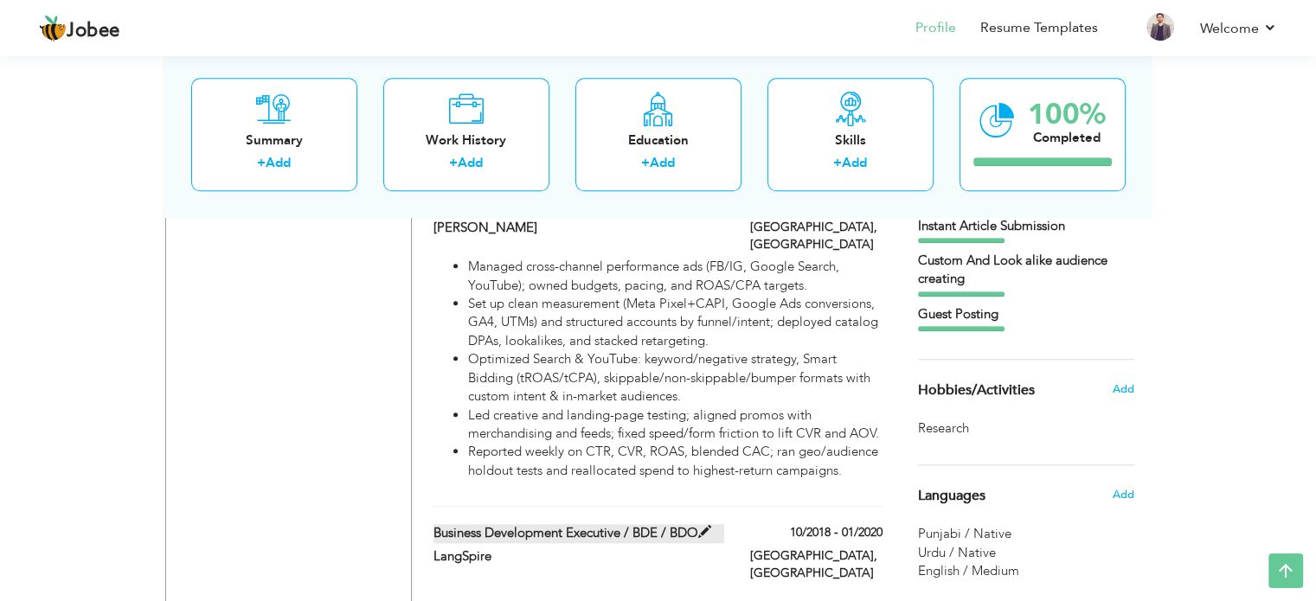
click at [637, 524] on label "Business Development Executive / BDE / BDO" at bounding box center [578, 533] width 291 height 18
type input "Business Development Executive / BDE / BDO"
type input "LangSpire"
type input "10/2018"
type input "01/2020"
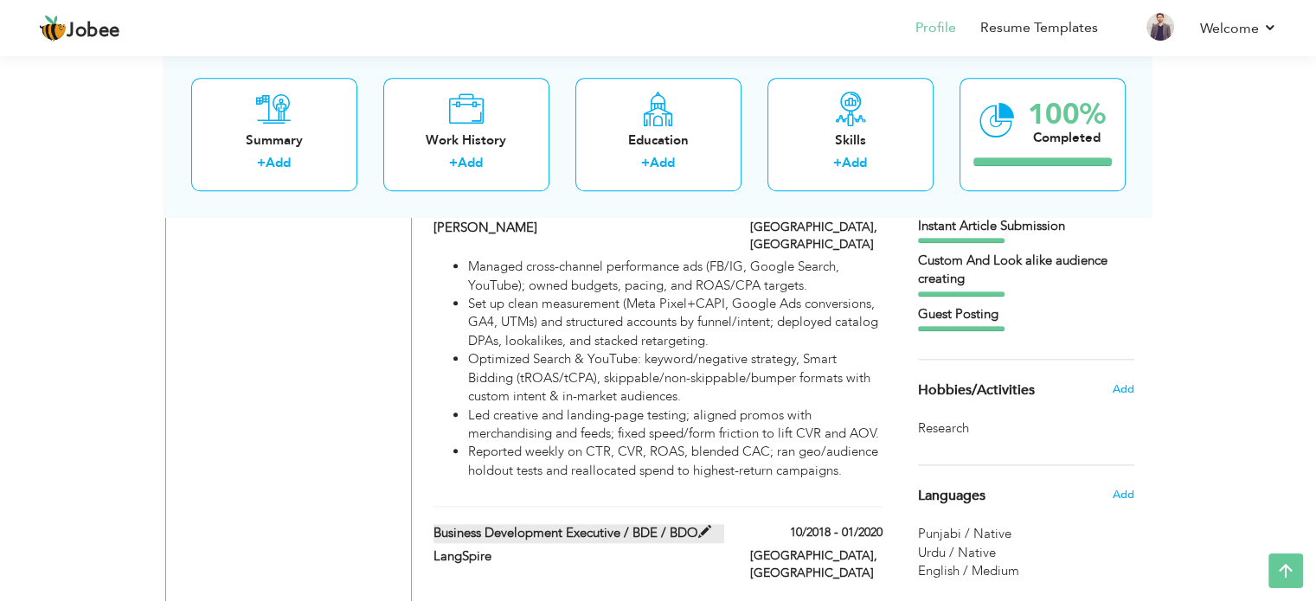
type input "Islamabad"
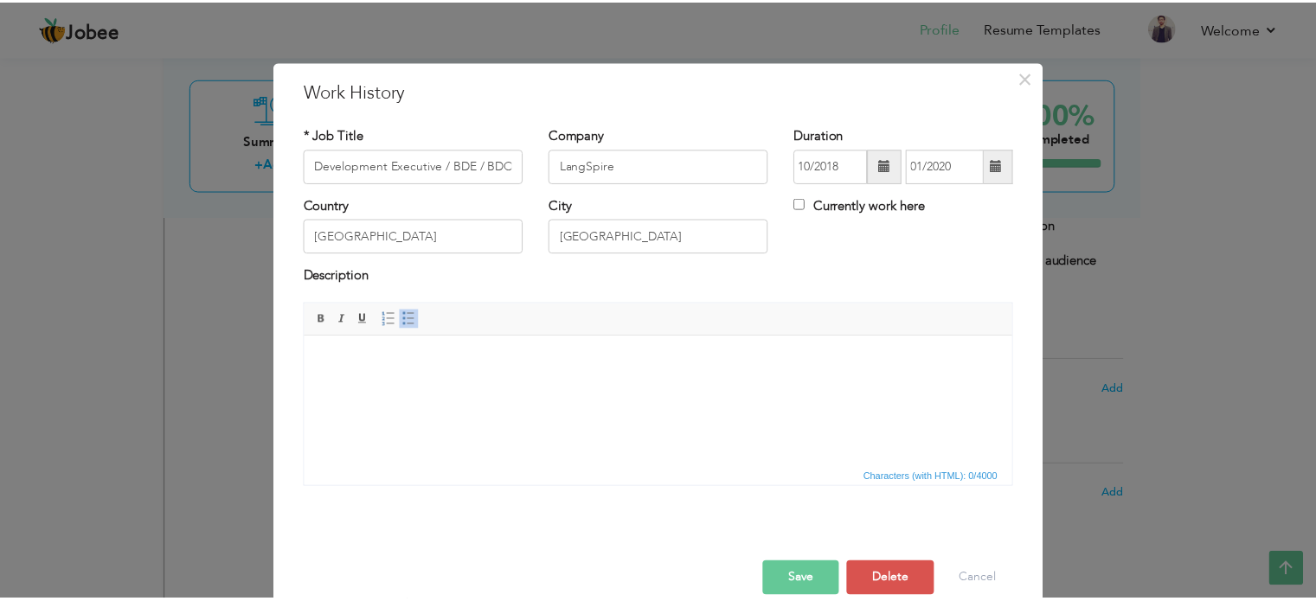
scroll to position [0, 0]
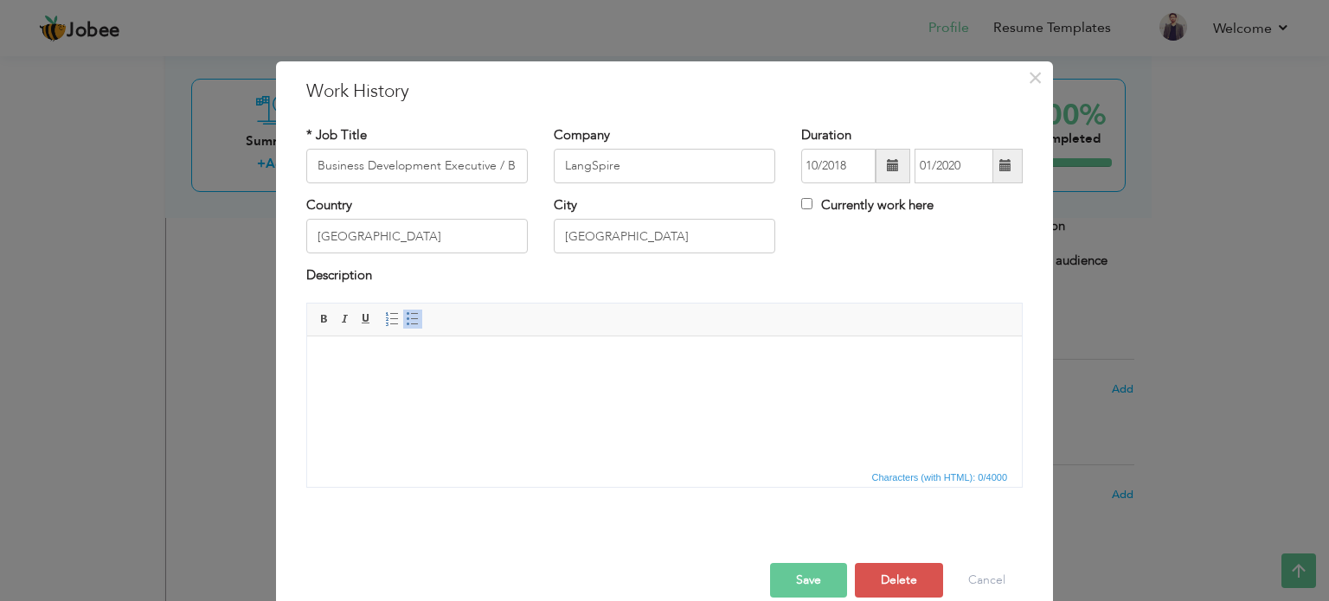
click at [888, 560] on div at bounding box center [664, 545] width 742 height 36
click at [889, 570] on button "Delete" at bounding box center [899, 580] width 88 height 35
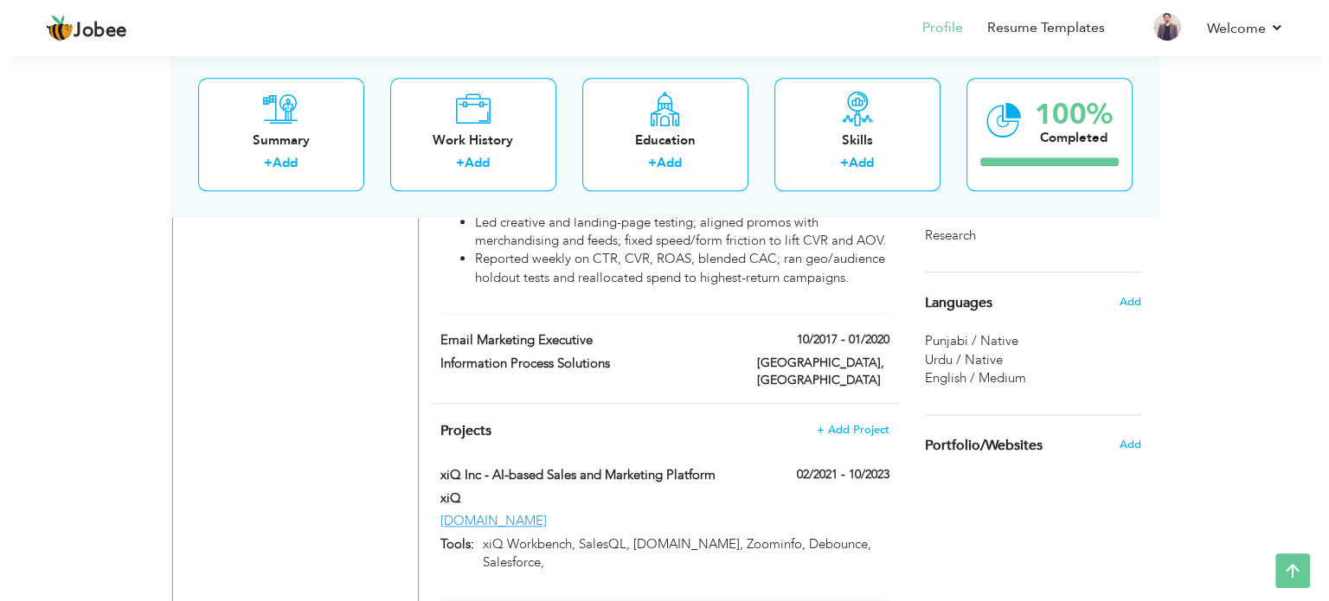
scroll to position [1991, 0]
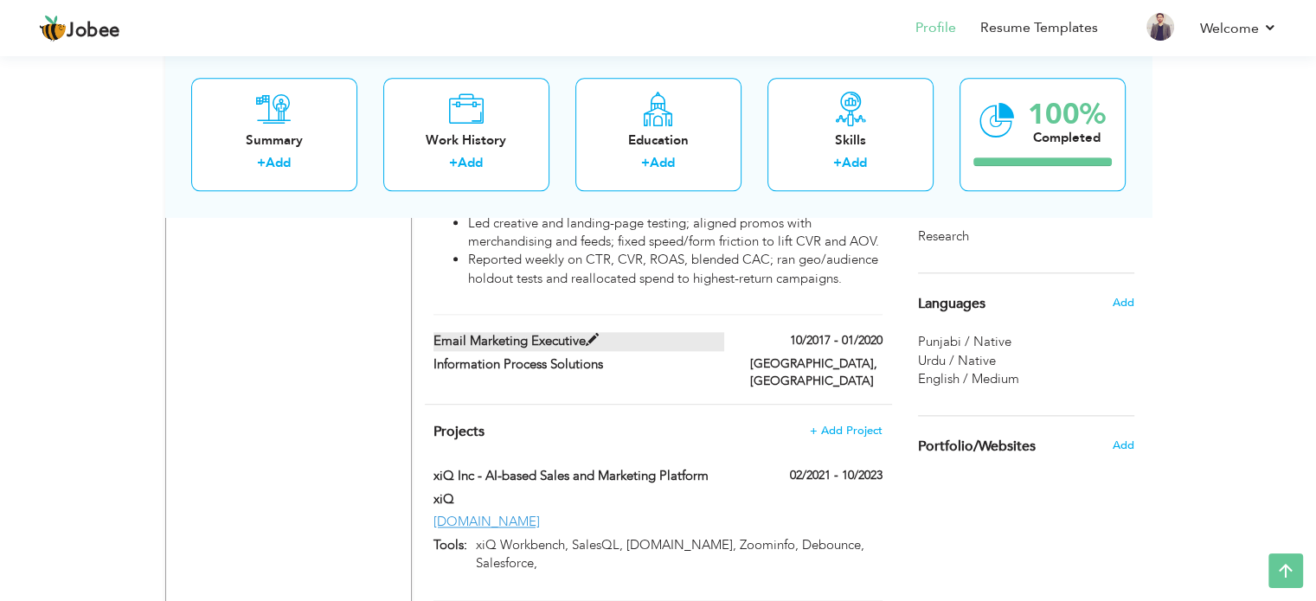
click at [557, 332] on label "Email Marketing Executive" at bounding box center [578, 341] width 291 height 18
type input "Email Marketing Executive"
type input "Information Process Solutions"
type input "10/2017"
type input "[GEOGRAPHIC_DATA]"
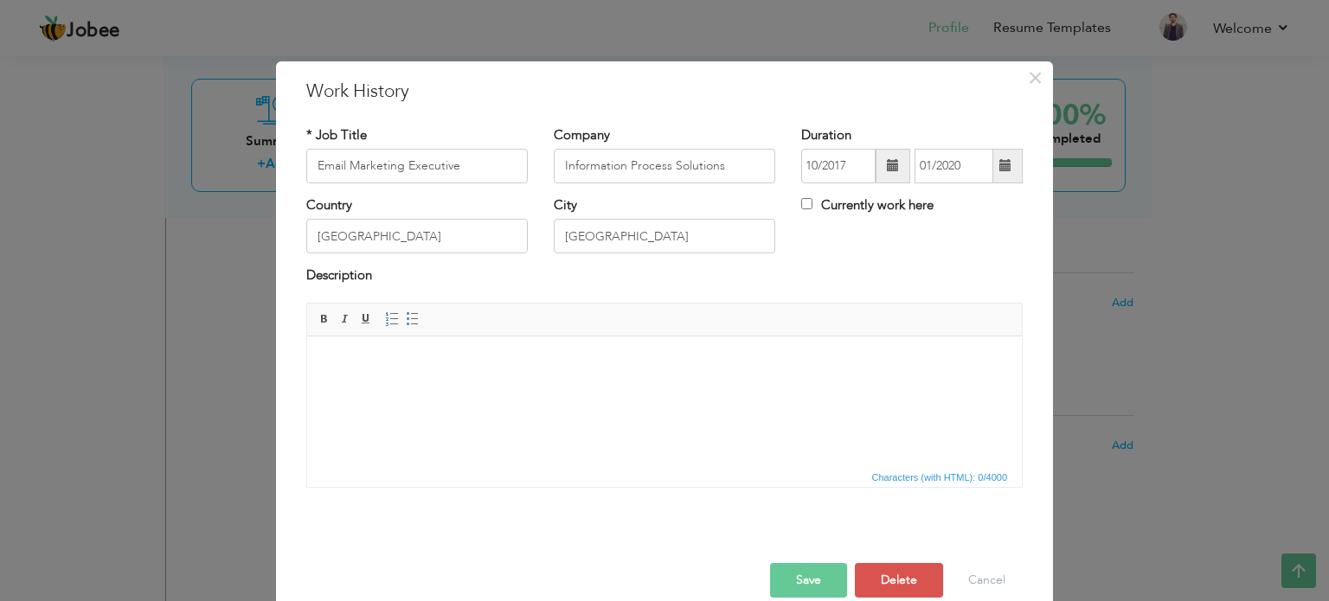
click at [526, 384] on html at bounding box center [664, 362] width 714 height 53
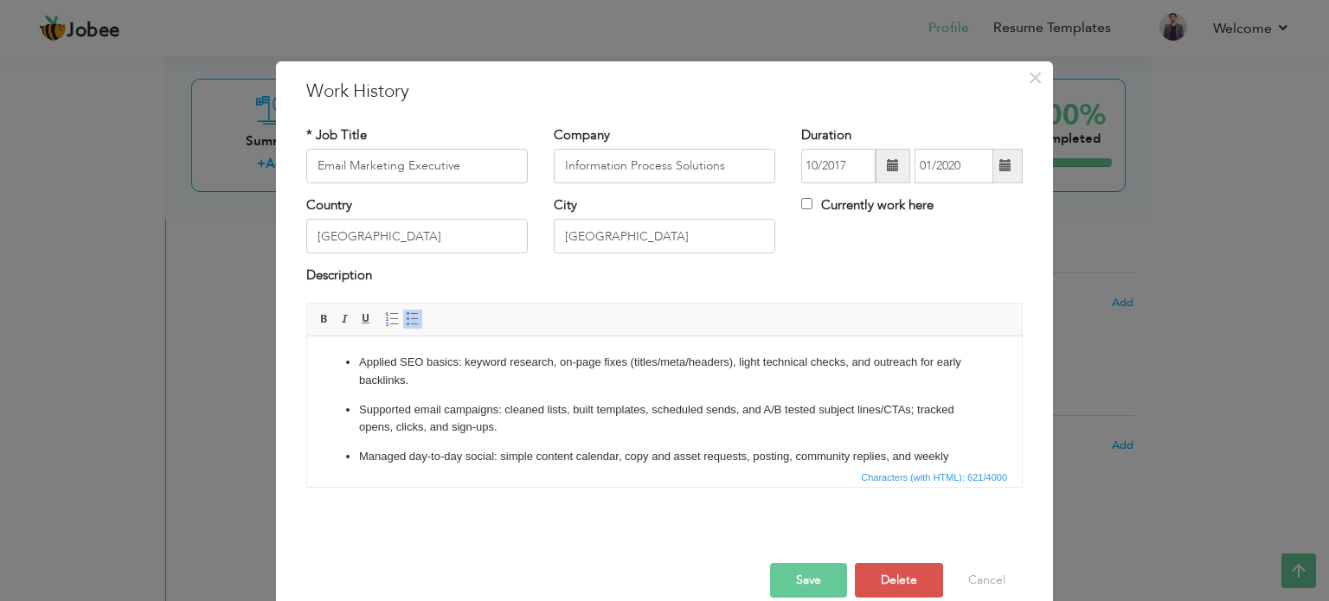
scroll to position [62, 0]
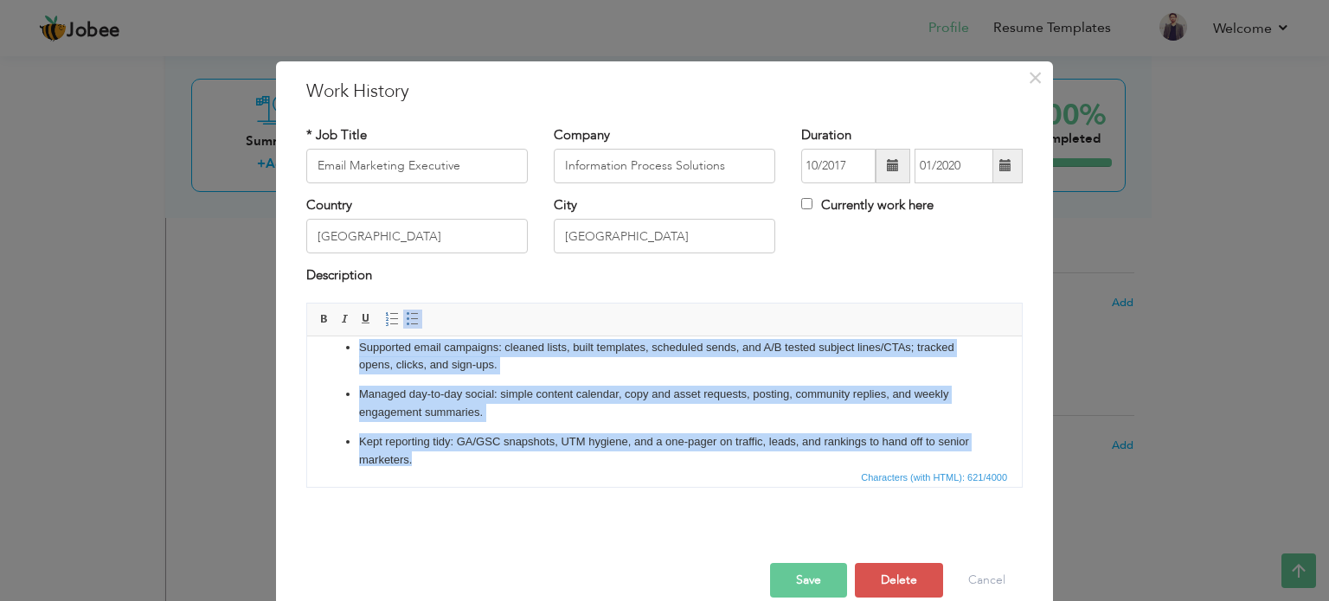
click at [406, 317] on span at bounding box center [413, 319] width 14 height 14
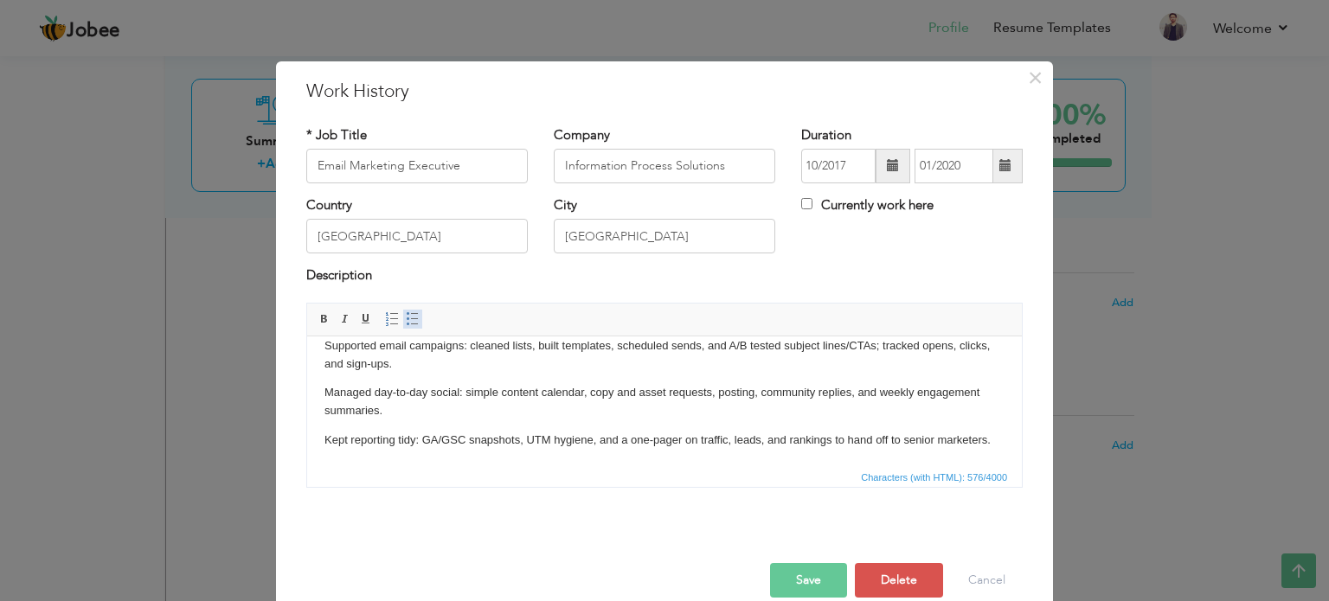
click at [406, 317] on span at bounding box center [413, 319] width 14 height 14
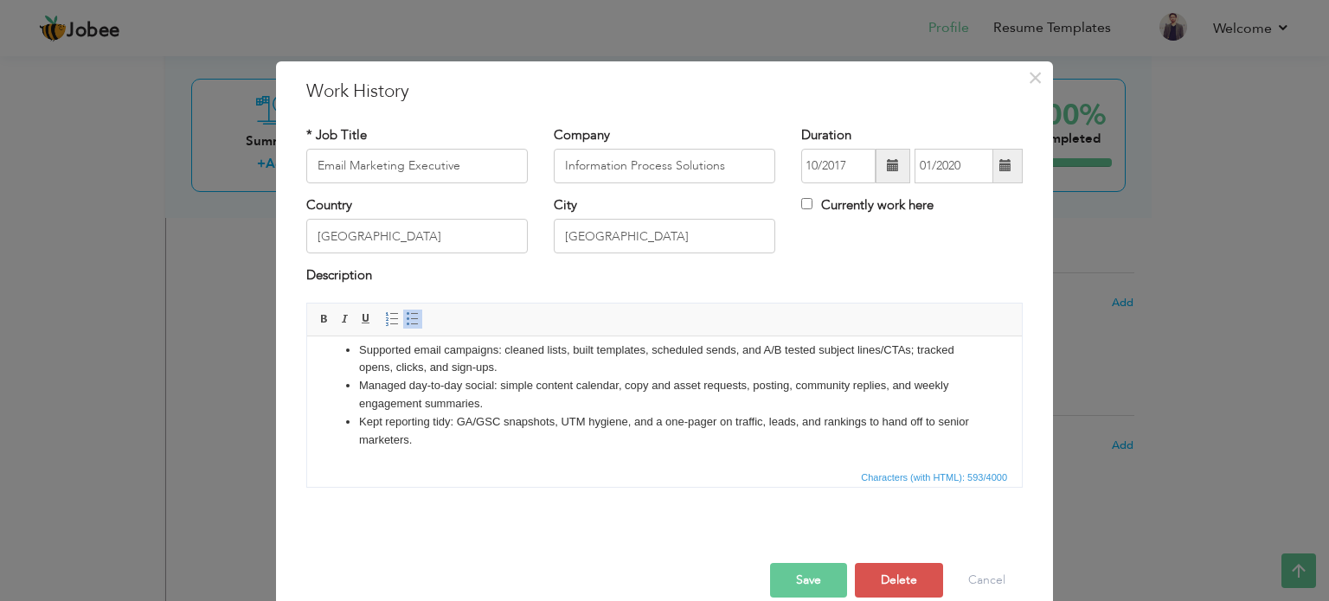
click at [789, 585] on button "Save" at bounding box center [808, 580] width 77 height 35
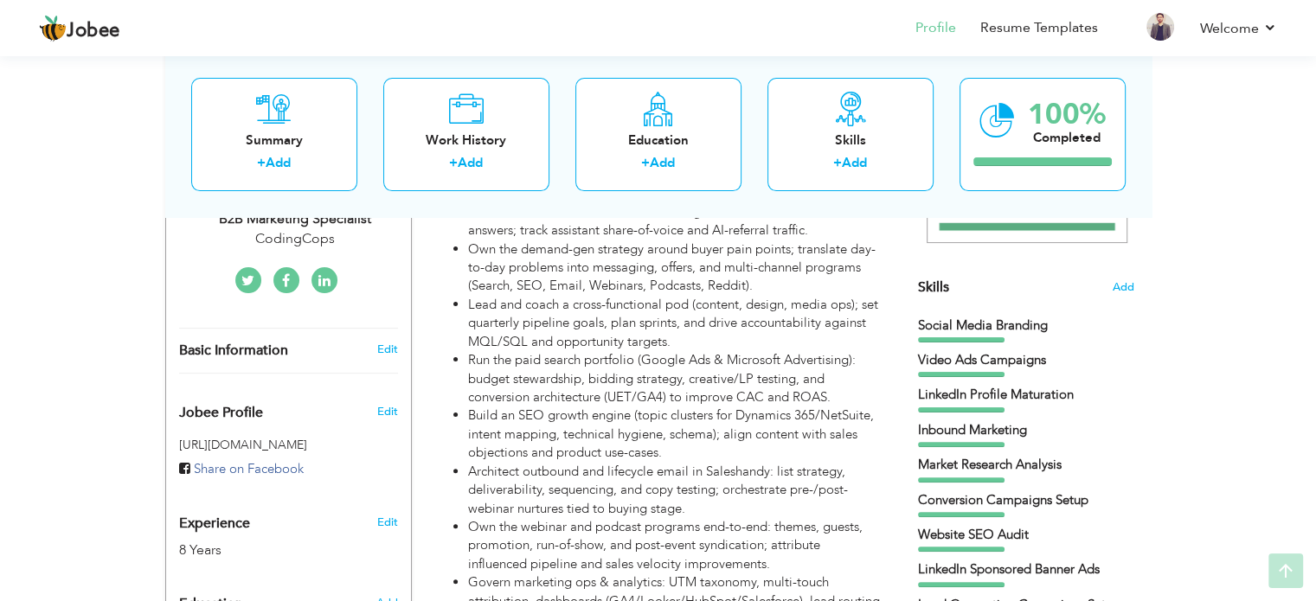
scroll to position [391, 0]
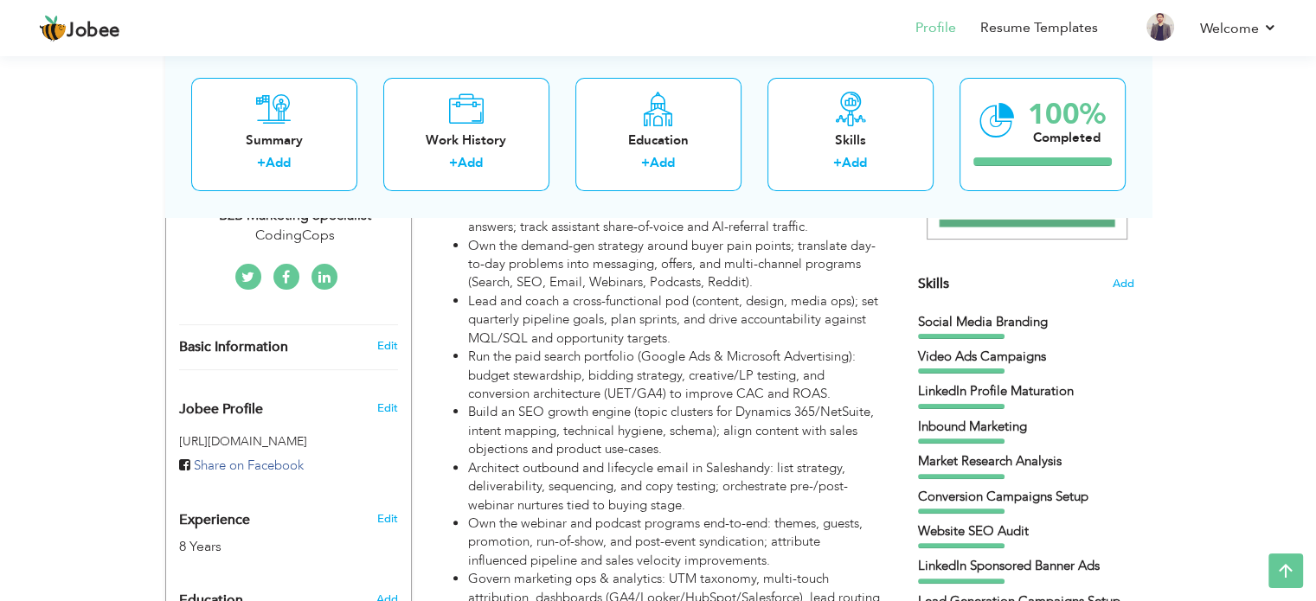
click at [926, 280] on span "Skills" at bounding box center [933, 283] width 31 height 19
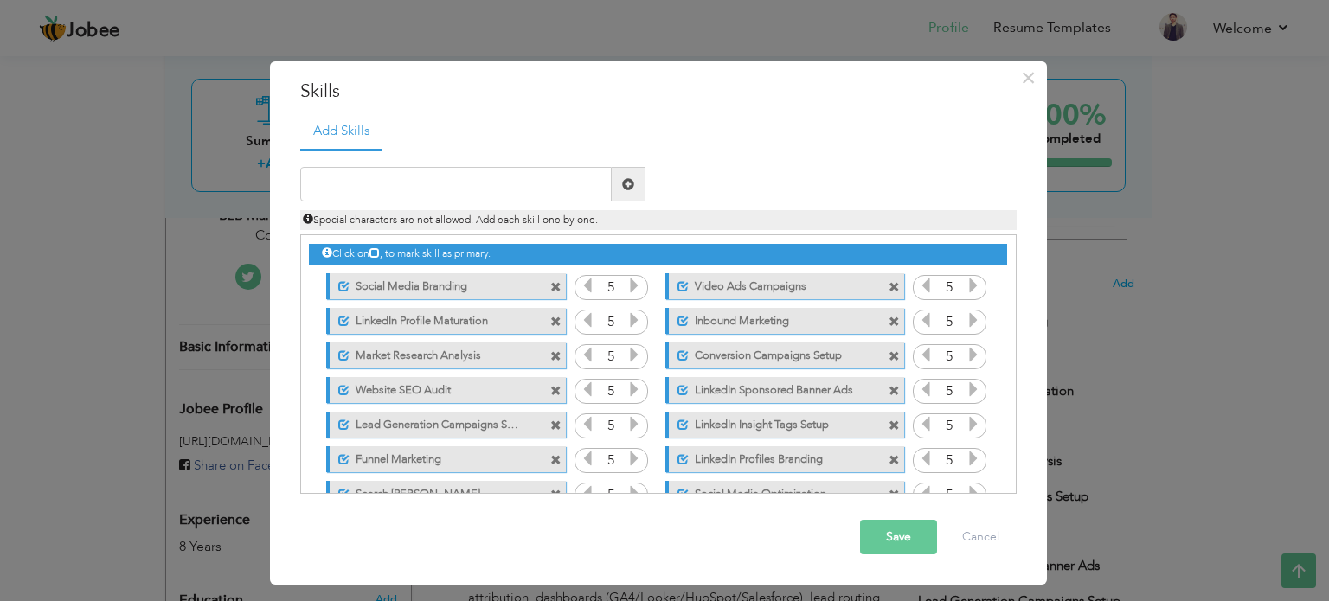
click at [553, 283] on span at bounding box center [555, 287] width 11 height 11
click at [888, 283] on span at bounding box center [893, 287] width 11 height 11
click at [553, 283] on span at bounding box center [555, 287] width 11 height 11
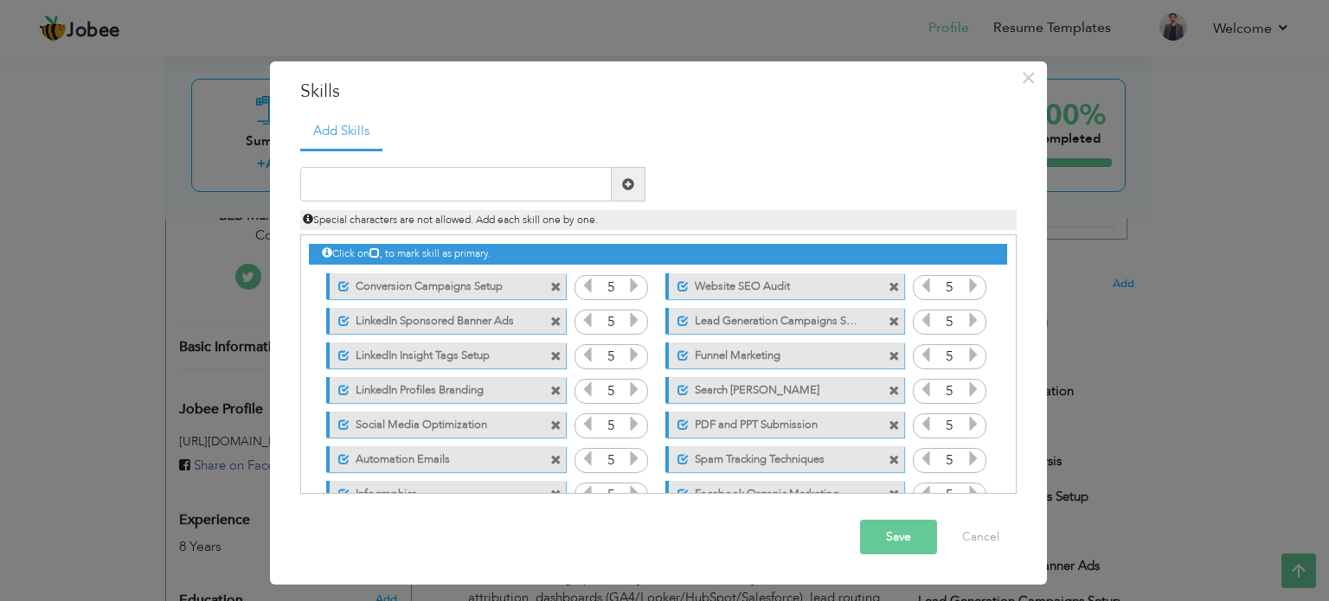
click at [553, 283] on span at bounding box center [555, 287] width 11 height 11
click at [888, 283] on span at bounding box center [893, 287] width 11 height 11
click at [553, 283] on span at bounding box center [555, 287] width 11 height 11
click at [888, 283] on span at bounding box center [893, 287] width 11 height 11
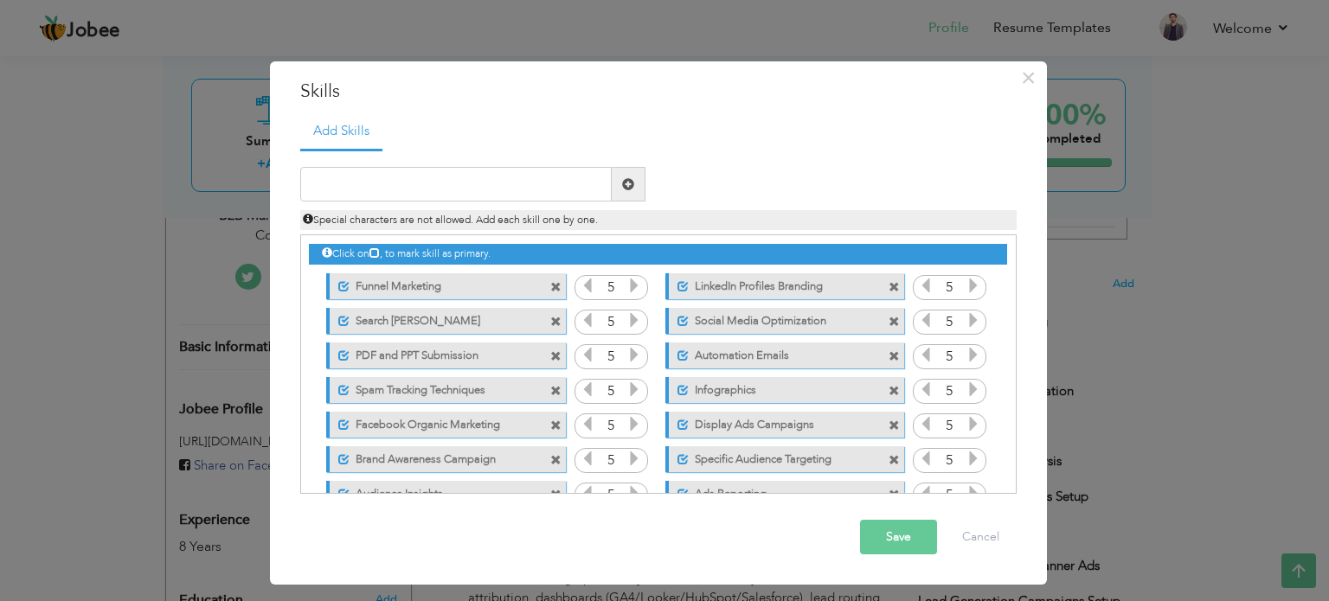
click at [553, 283] on span at bounding box center [555, 287] width 11 height 11
click at [888, 283] on span at bounding box center [893, 287] width 11 height 11
click at [553, 283] on span at bounding box center [555, 287] width 11 height 11
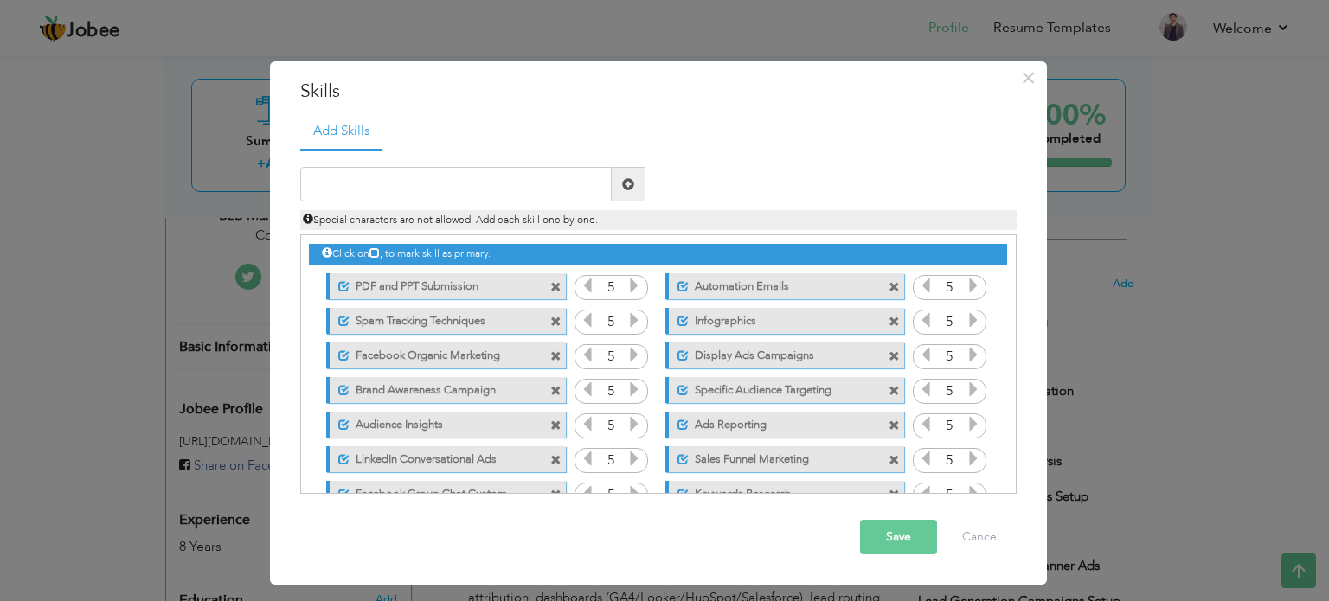
click at [888, 283] on span at bounding box center [893, 287] width 11 height 11
click at [553, 283] on span at bounding box center [555, 287] width 11 height 11
click at [888, 283] on span at bounding box center [893, 287] width 11 height 11
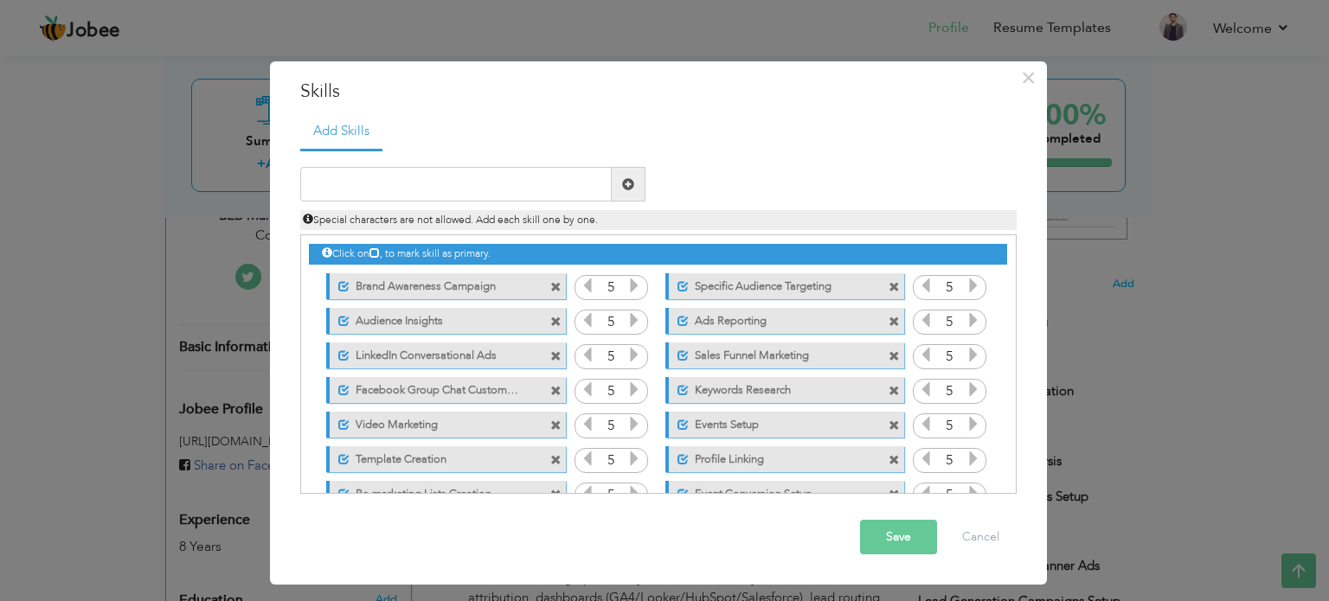
click at [553, 283] on span at bounding box center [555, 287] width 11 height 11
click at [888, 283] on span at bounding box center [893, 287] width 11 height 11
click at [553, 283] on span at bounding box center [555, 287] width 11 height 11
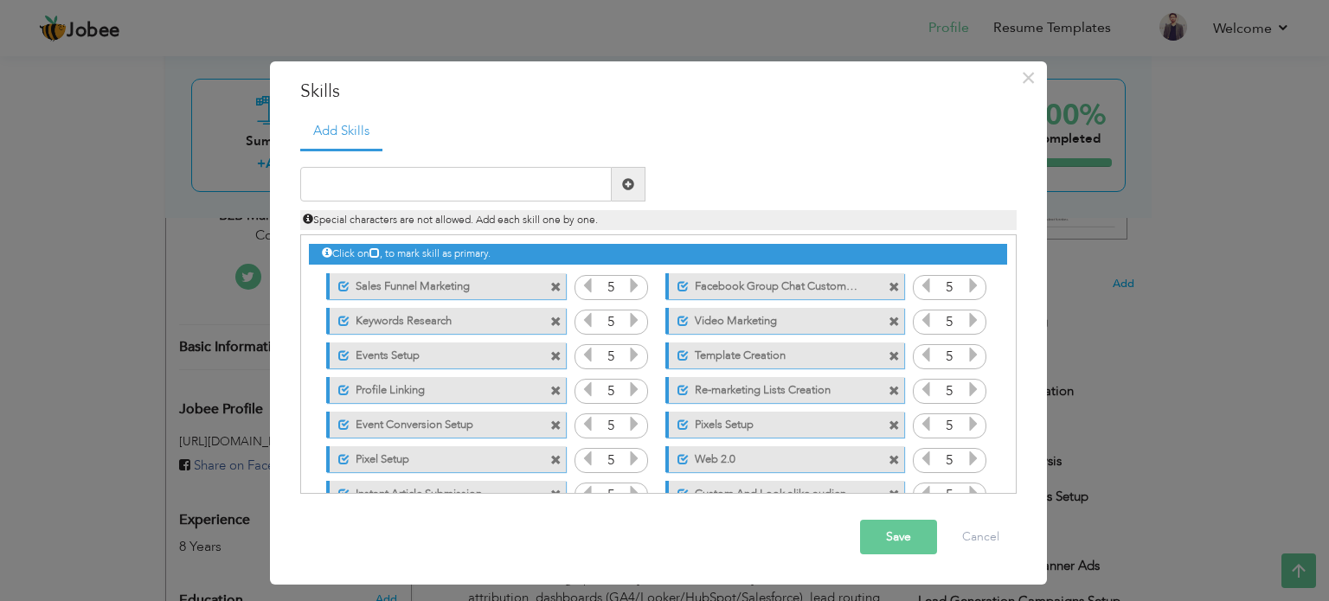
click at [553, 283] on span at bounding box center [555, 287] width 11 height 11
click at [888, 283] on span at bounding box center [893, 287] width 11 height 11
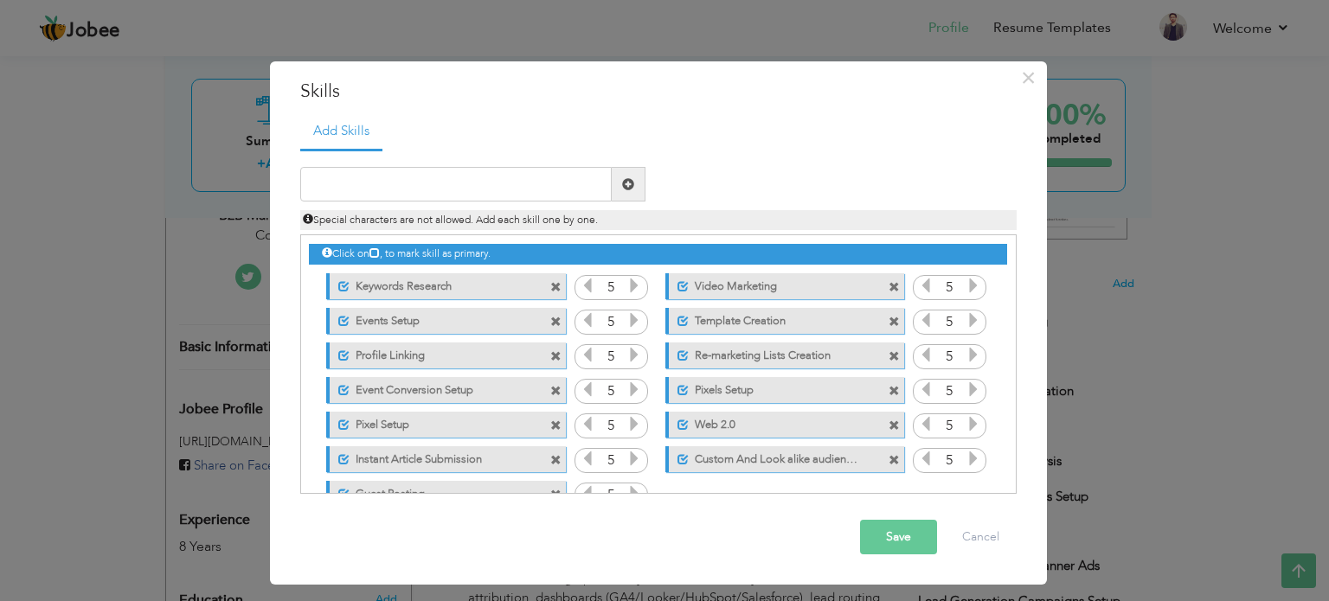
click at [553, 283] on span at bounding box center [555, 287] width 11 height 11
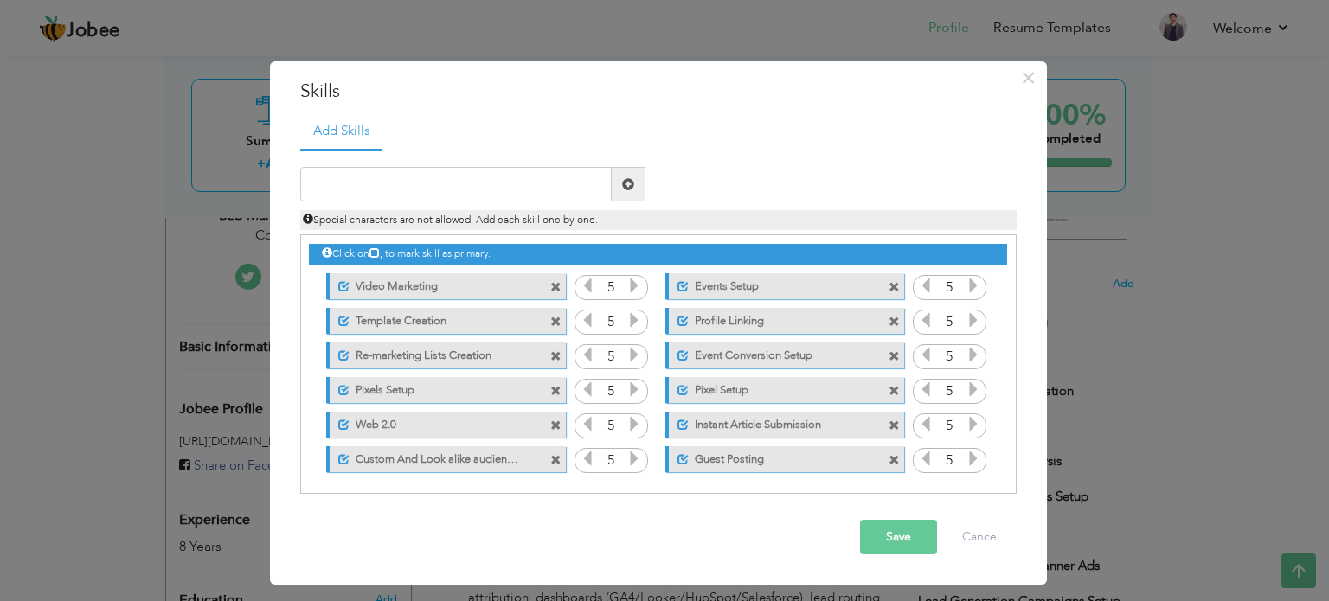
click at [553, 283] on span at bounding box center [555, 287] width 11 height 11
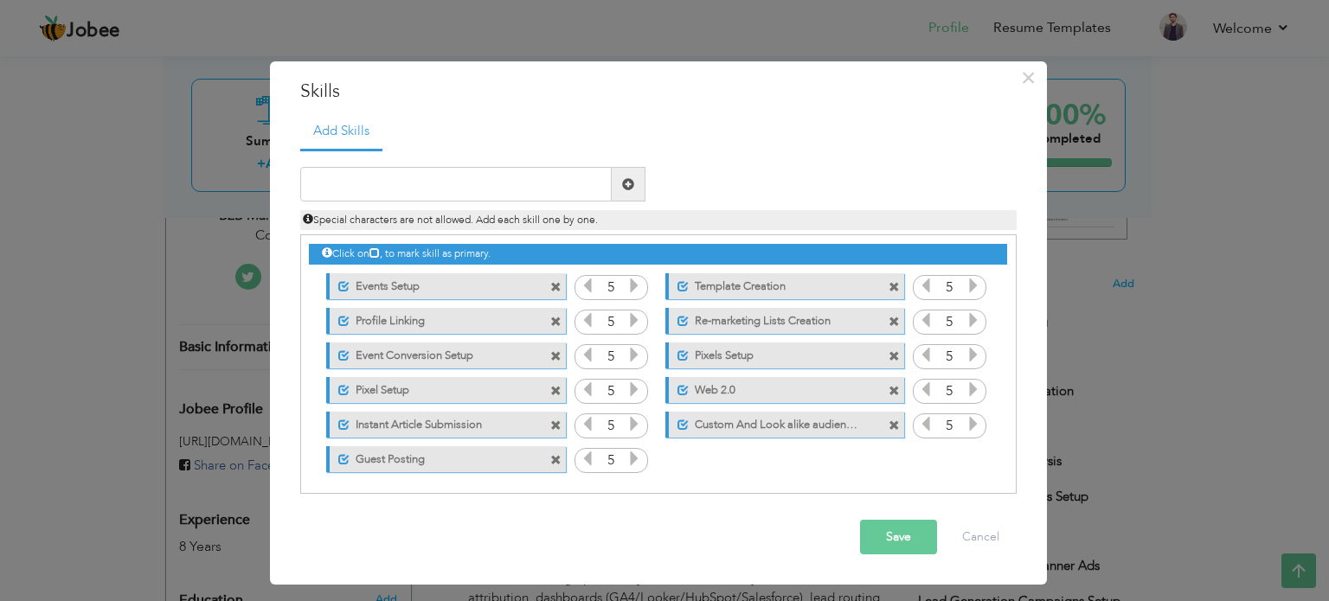
click at [553, 283] on span at bounding box center [555, 287] width 11 height 11
click at [888, 283] on span at bounding box center [893, 287] width 11 height 11
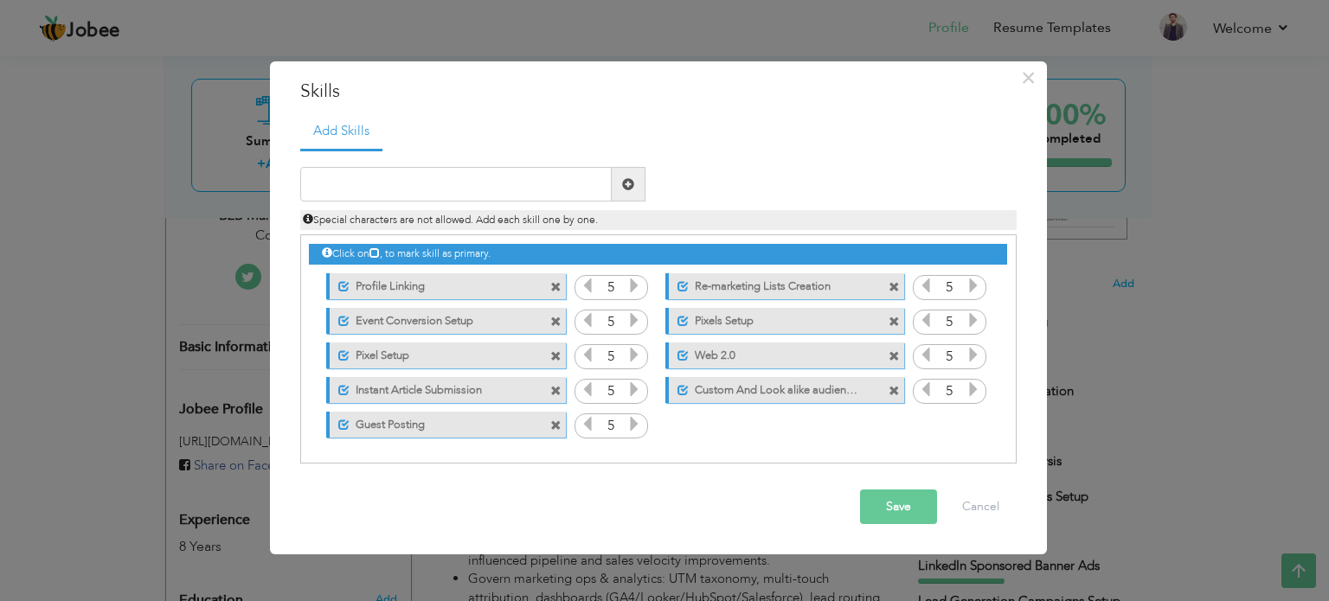
click at [553, 283] on span at bounding box center [555, 287] width 11 height 11
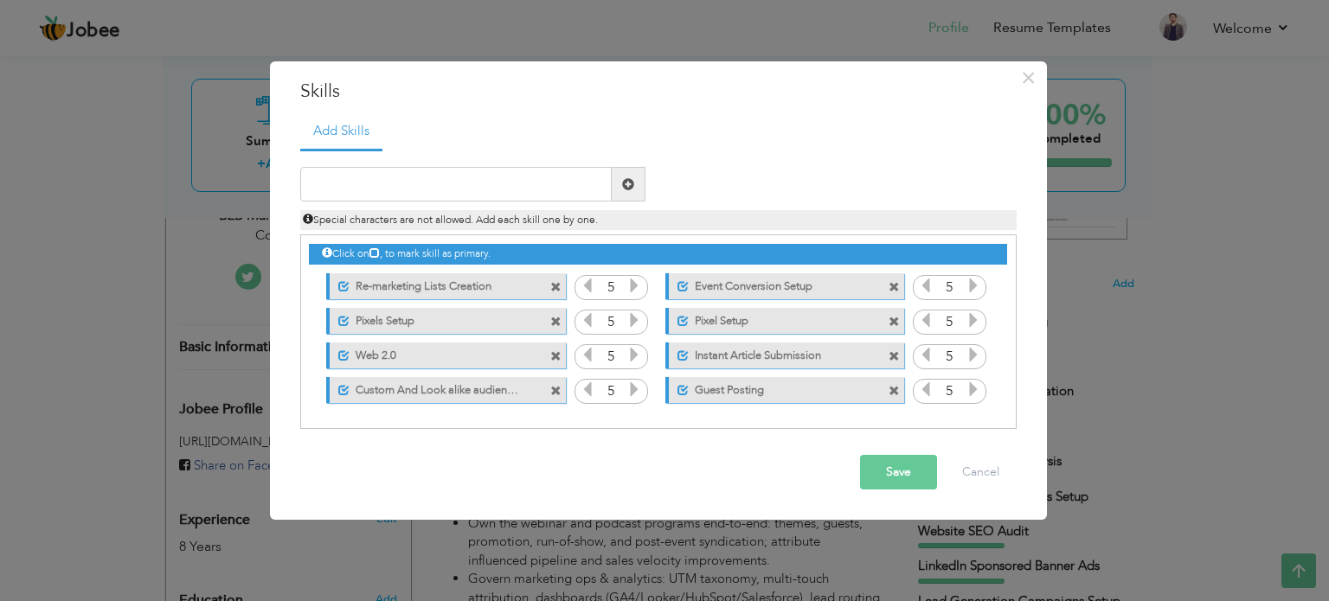
click at [553, 283] on span at bounding box center [555, 287] width 11 height 11
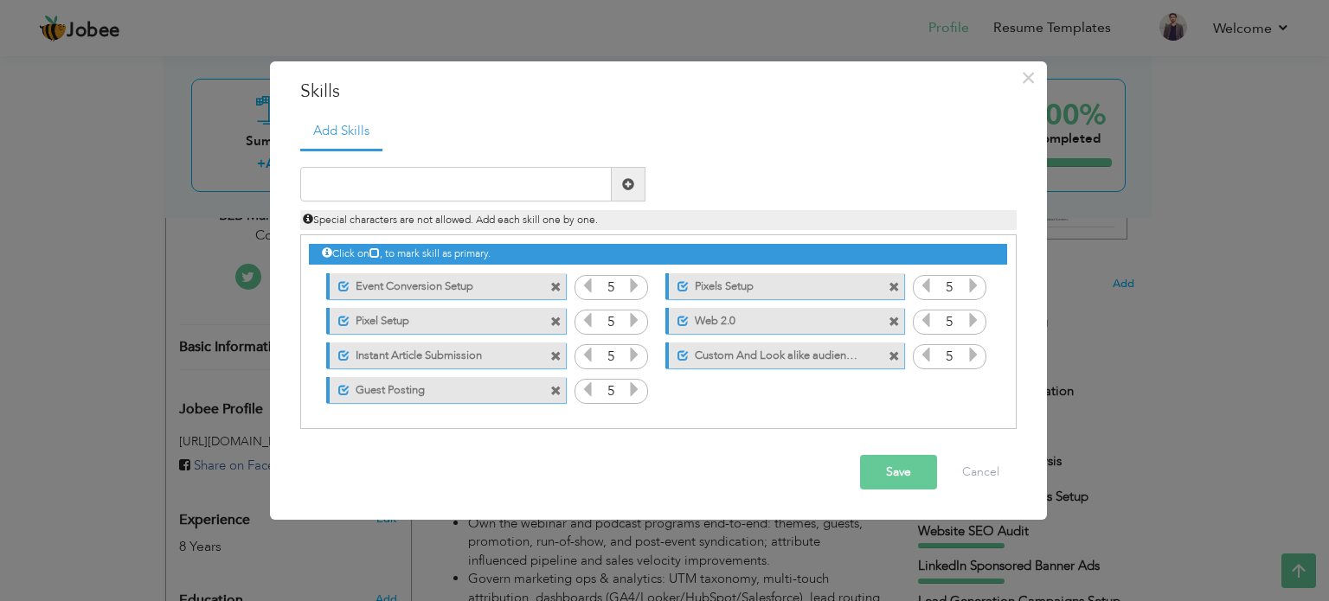
click at [553, 283] on span at bounding box center [555, 287] width 11 height 11
click at [648, 283] on div "Unmark as primary skill. Pixels Setup" at bounding box center [780, 286] width 265 height 35
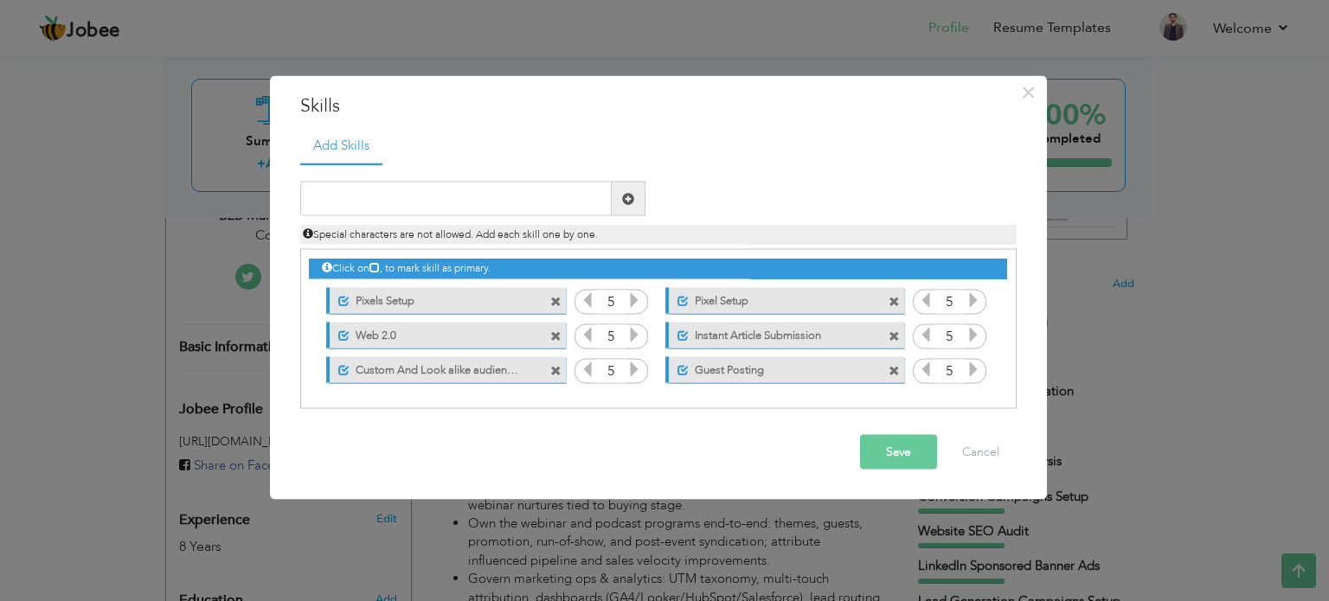
click at [553, 283] on div "Unmark as primary skill. Pixels Setup" at bounding box center [441, 300] width 265 height 35
click at [554, 301] on span at bounding box center [555, 301] width 11 height 11
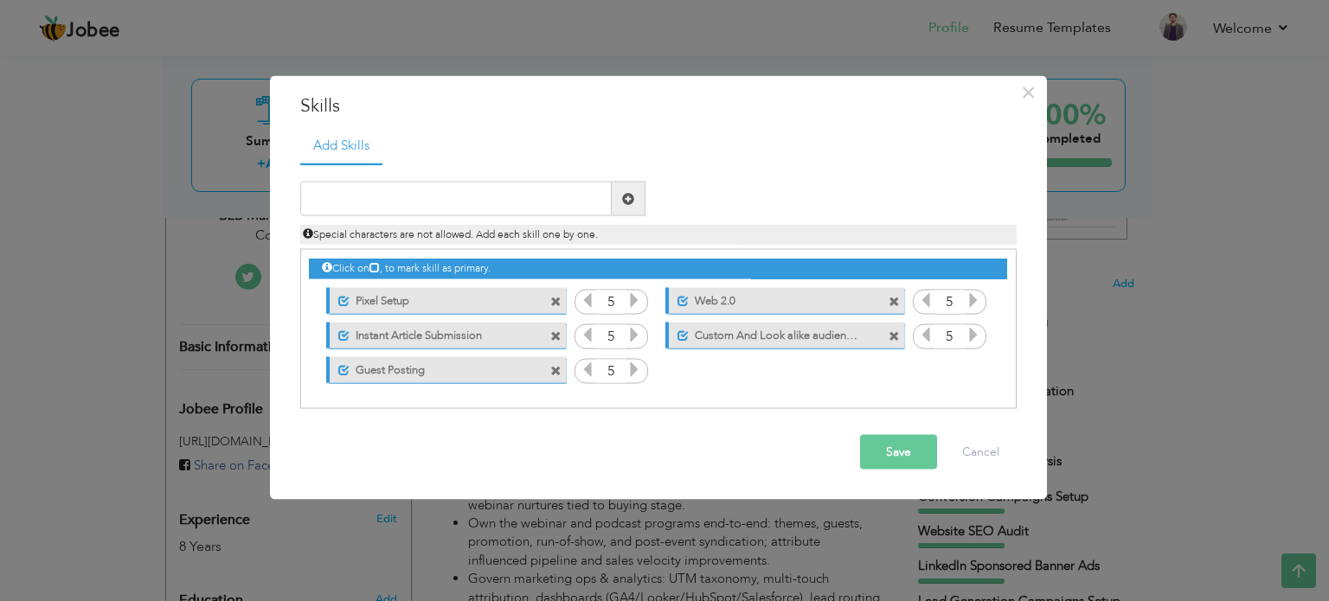
click at [554, 301] on span at bounding box center [555, 301] width 11 height 11
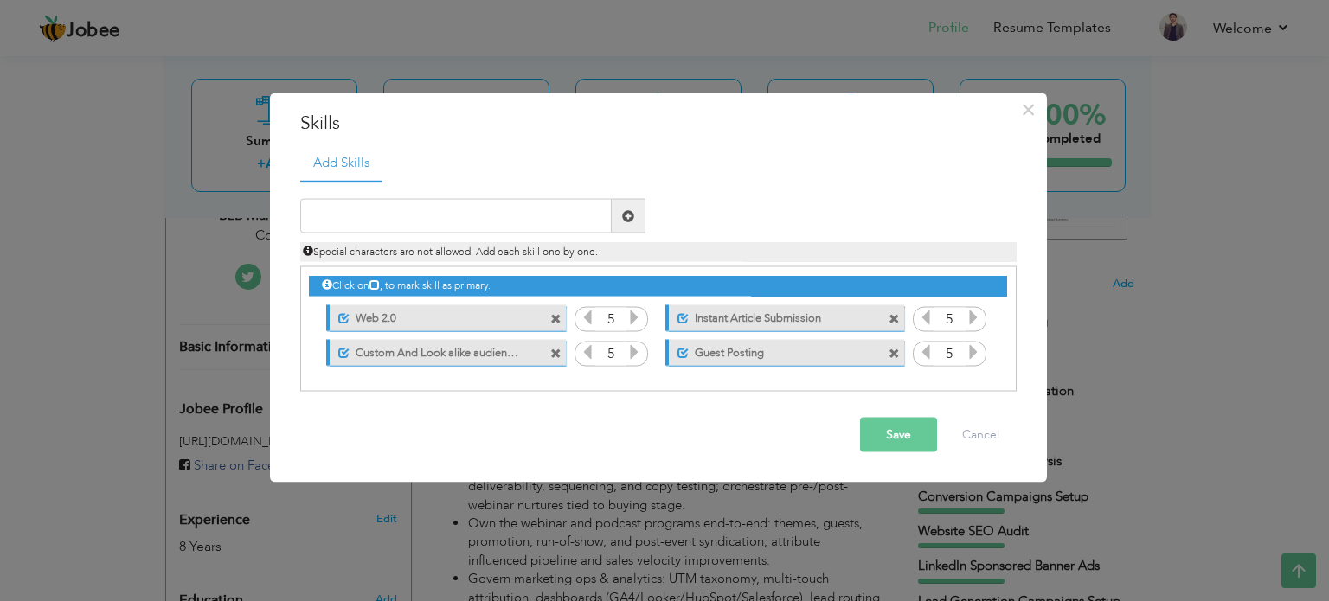
click at [554, 301] on div "Unmark as primary skill. Web 2.0" at bounding box center [441, 317] width 265 height 35
click at [554, 308] on div "Unmark as primary skill. Web 2.0" at bounding box center [441, 317] width 265 height 35
click at [555, 315] on span at bounding box center [555, 318] width 11 height 11
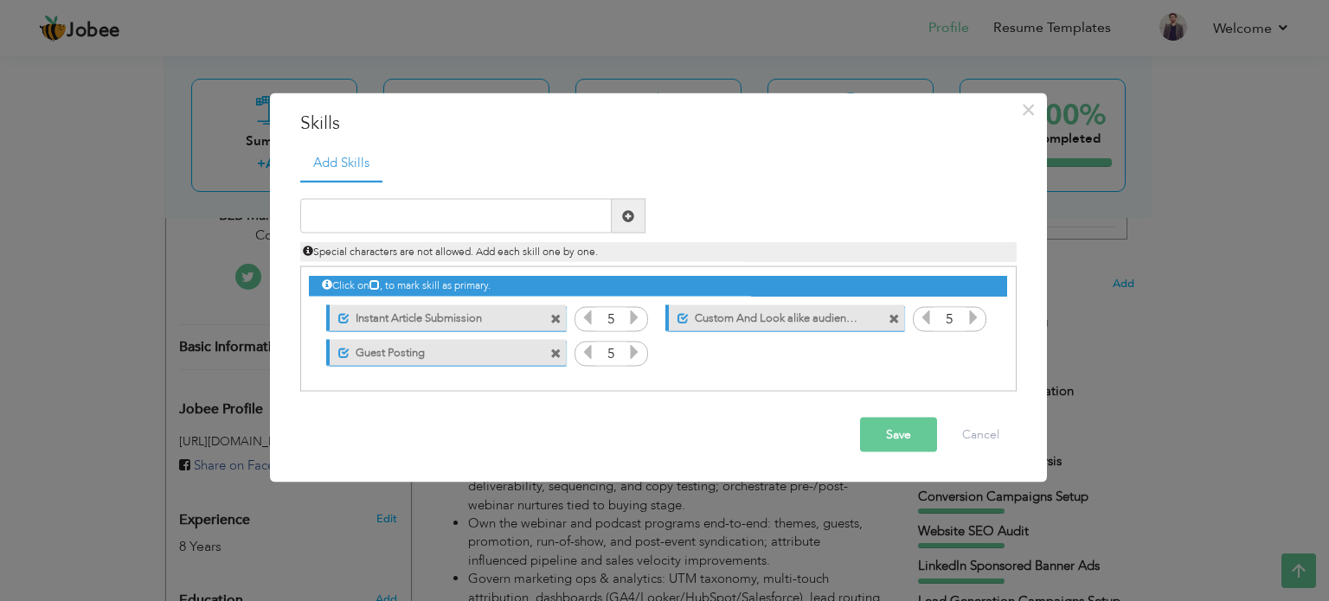
click at [555, 315] on span at bounding box center [555, 318] width 11 height 11
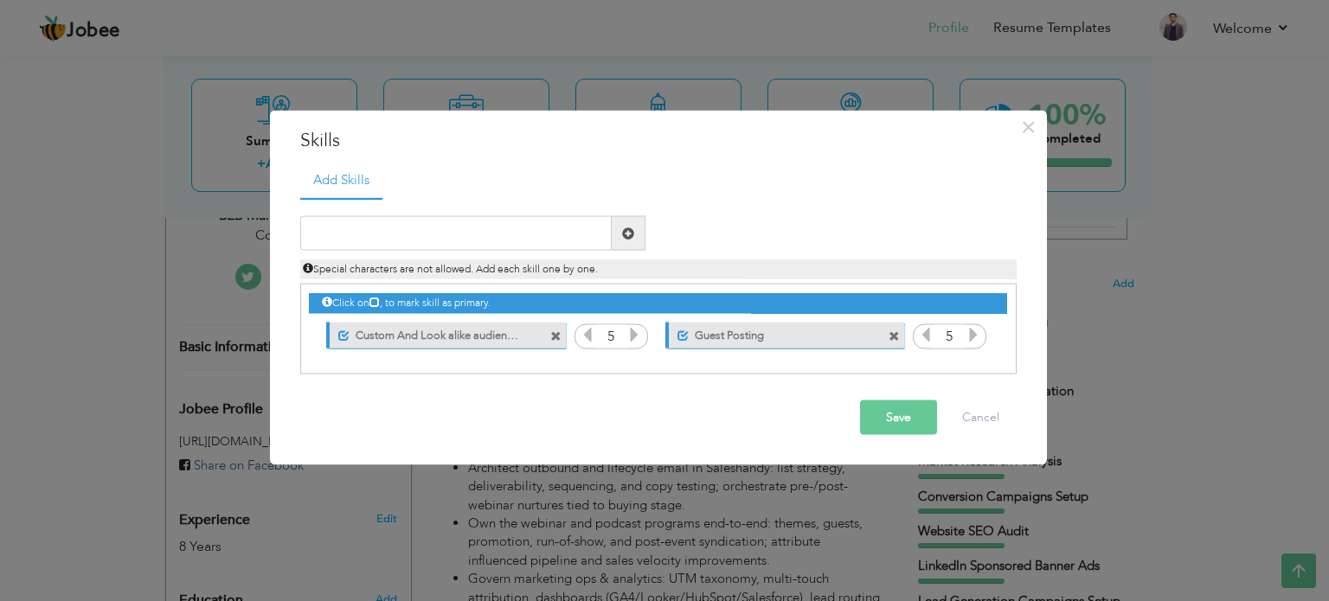
click at [555, 315] on div "Click on , to mark skill as primary. Unmark as primary skill. Social Media Bran…" at bounding box center [657, 318] width 697 height 67
click at [557, 331] on span at bounding box center [555, 335] width 11 height 11
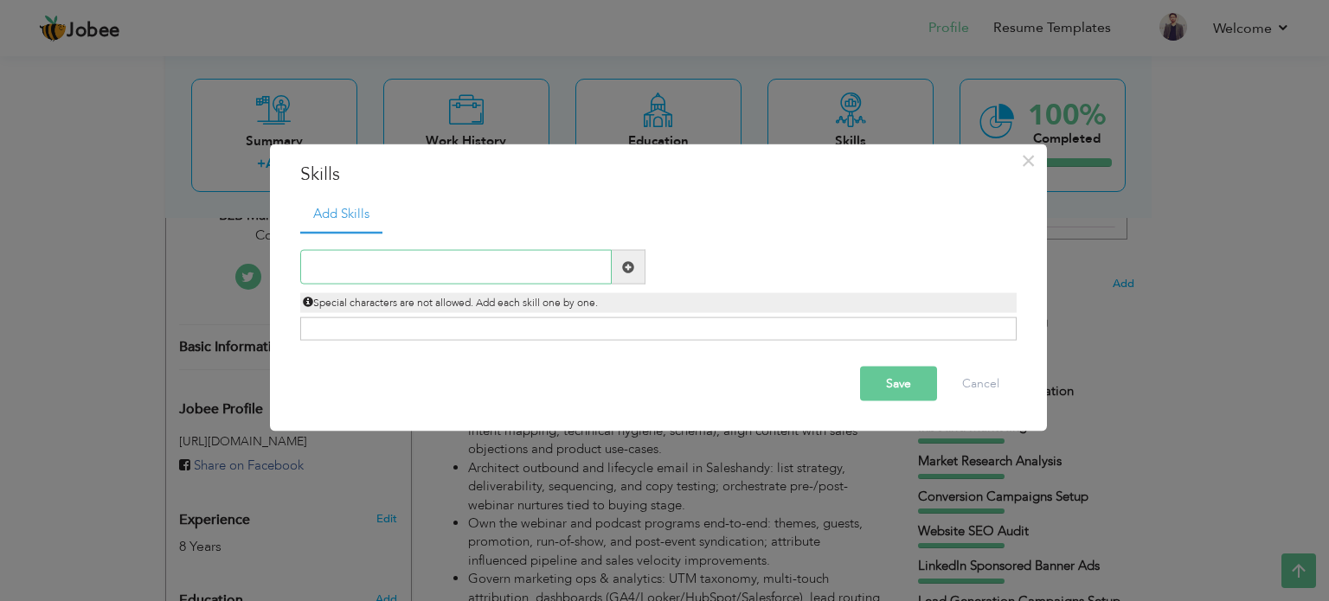
click at [506, 267] on input "text" at bounding box center [455, 267] width 311 height 35
paste input "ABM & Sales Alignment"
type input "ABM & Sales Alignment"
click at [623, 266] on span at bounding box center [628, 266] width 12 height 12
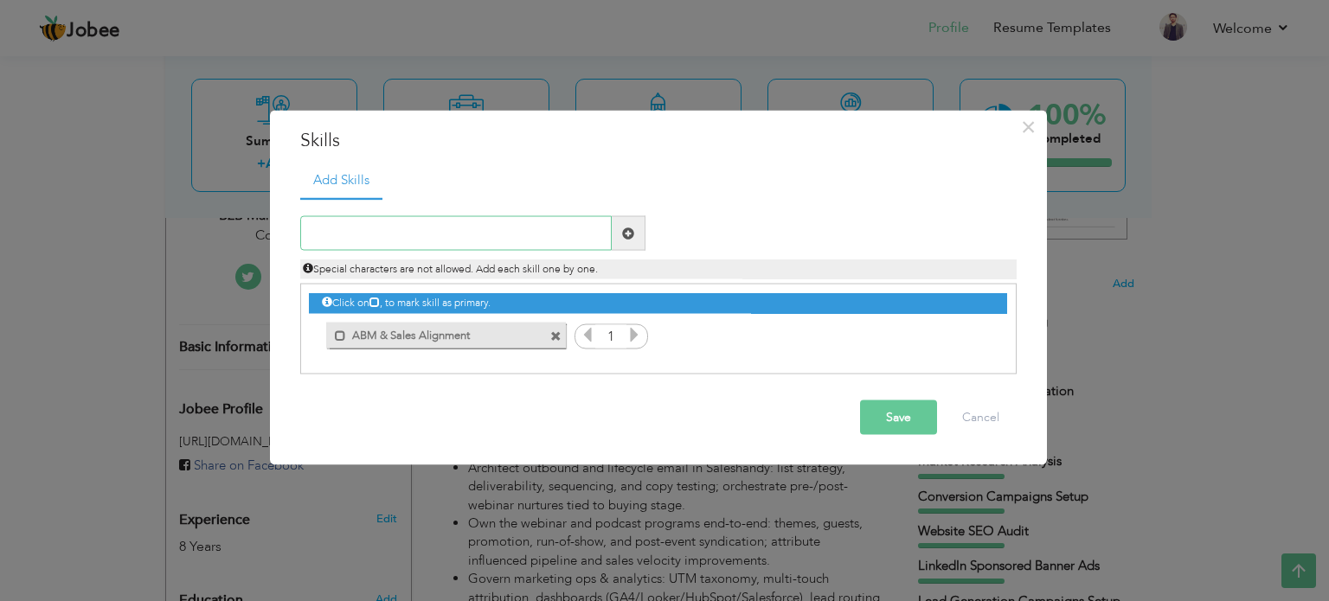
click at [554, 232] on input "text" at bounding box center [455, 233] width 311 height 35
paste input "Paid Media (Performance)"
type input "Paid Media (Performance)"
click at [628, 233] on span at bounding box center [628, 233] width 12 height 12
click at [547, 227] on input "text" at bounding box center [455, 233] width 311 height 35
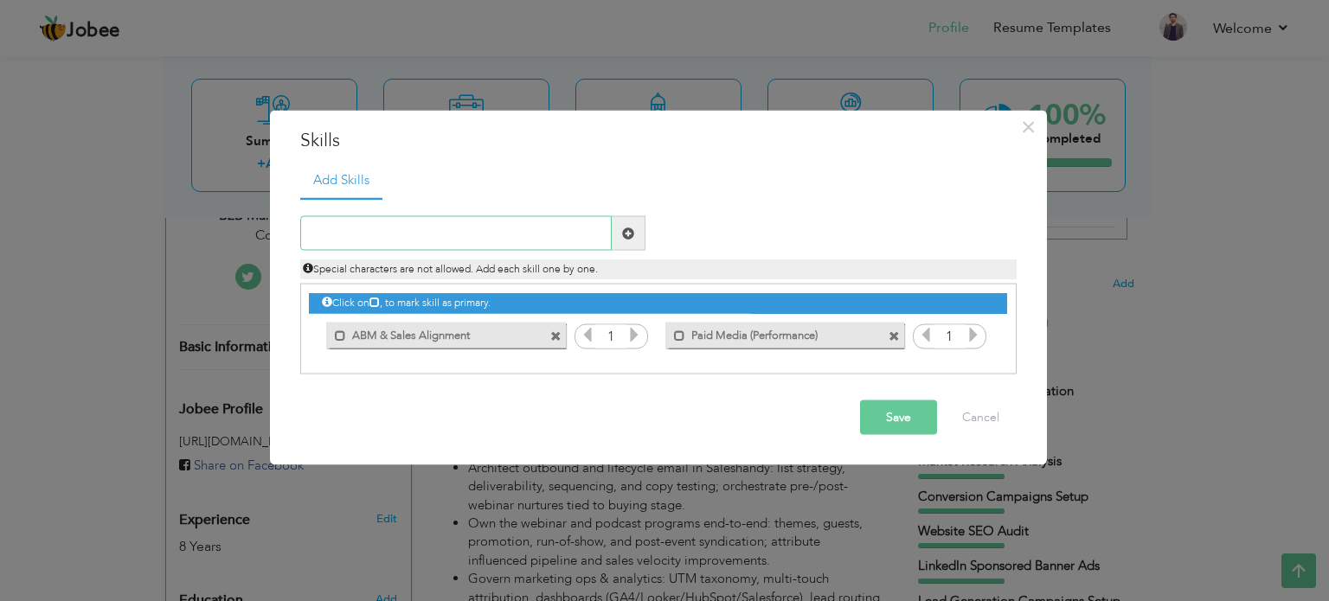
paste input "SEO, AEO & Content"
type input "SEO, AEO & Content"
click at [635, 236] on span at bounding box center [629, 233] width 34 height 35
click at [566, 234] on input "text" at bounding box center [455, 233] width 311 height 35
paste input "SEO, AEO & Content"
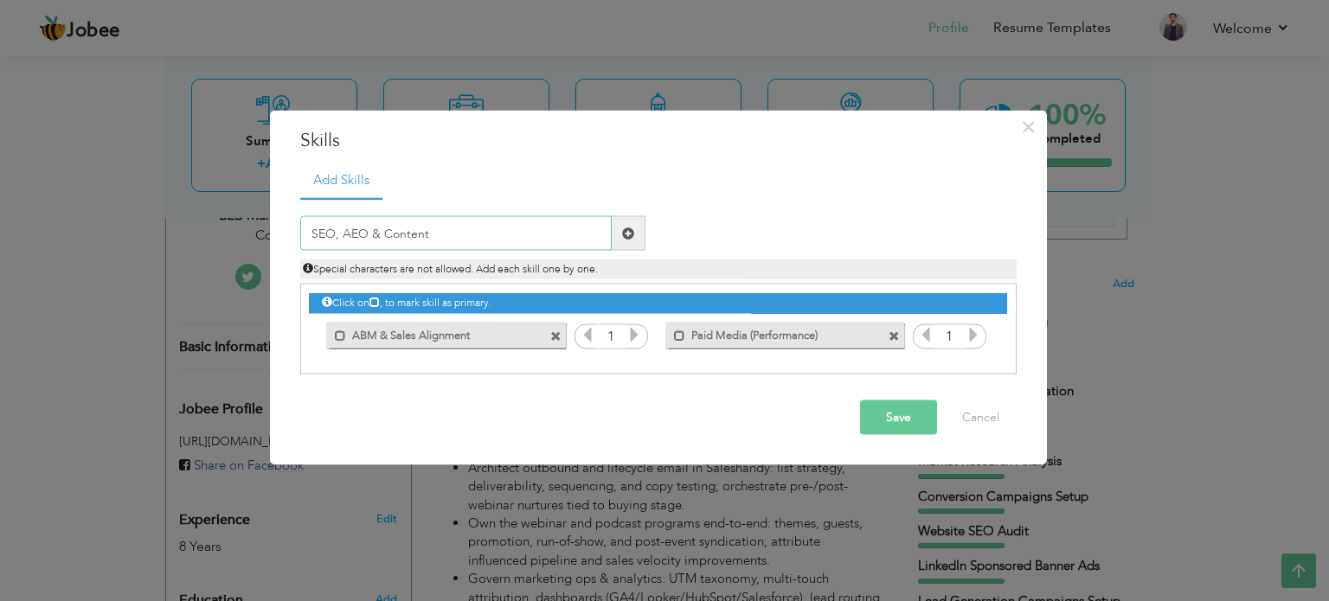
click at [381, 232] on input "SEO, AEO & Content" at bounding box center [455, 233] width 311 height 35
click at [376, 231] on input "SEO, AEO & Content" at bounding box center [455, 233] width 311 height 35
type input "SEO, AEO and Content"
click at [631, 234] on span at bounding box center [628, 233] width 12 height 12
click at [512, 228] on input "text" at bounding box center [455, 233] width 311 height 35
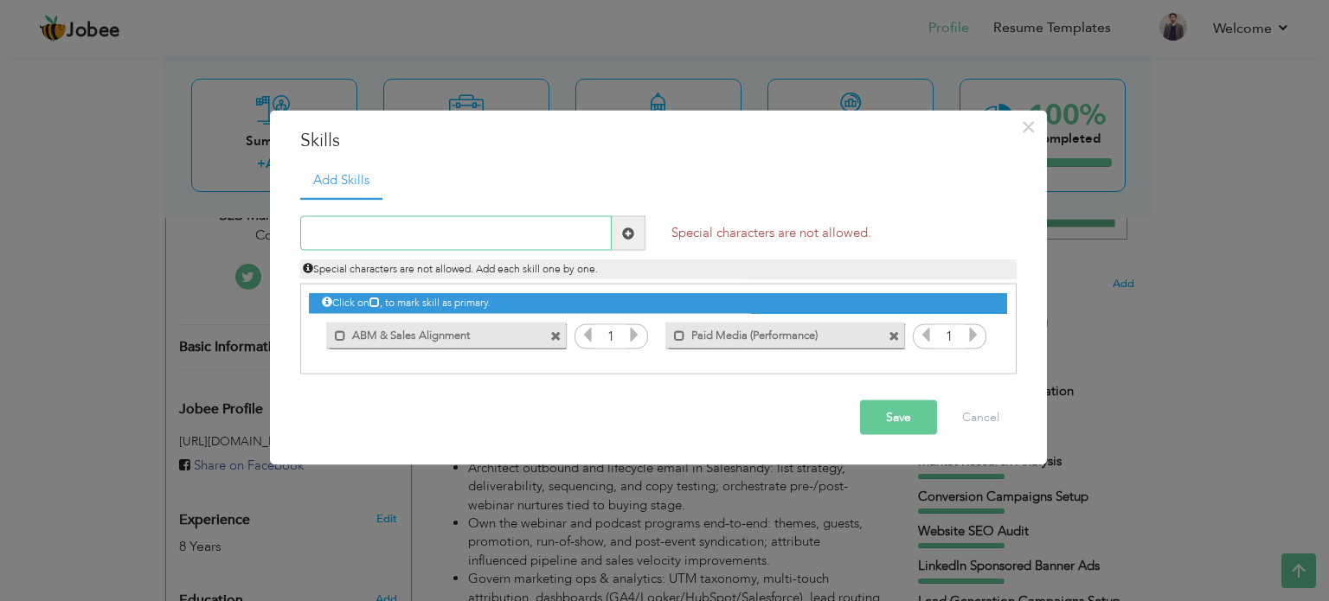
paste input "SEO, AEO & Content"
click at [338, 232] on input "SEO, AEO & Content" at bounding box center [455, 233] width 311 height 35
type input "SEO AEO & Content"
click at [624, 227] on span at bounding box center [628, 233] width 12 height 12
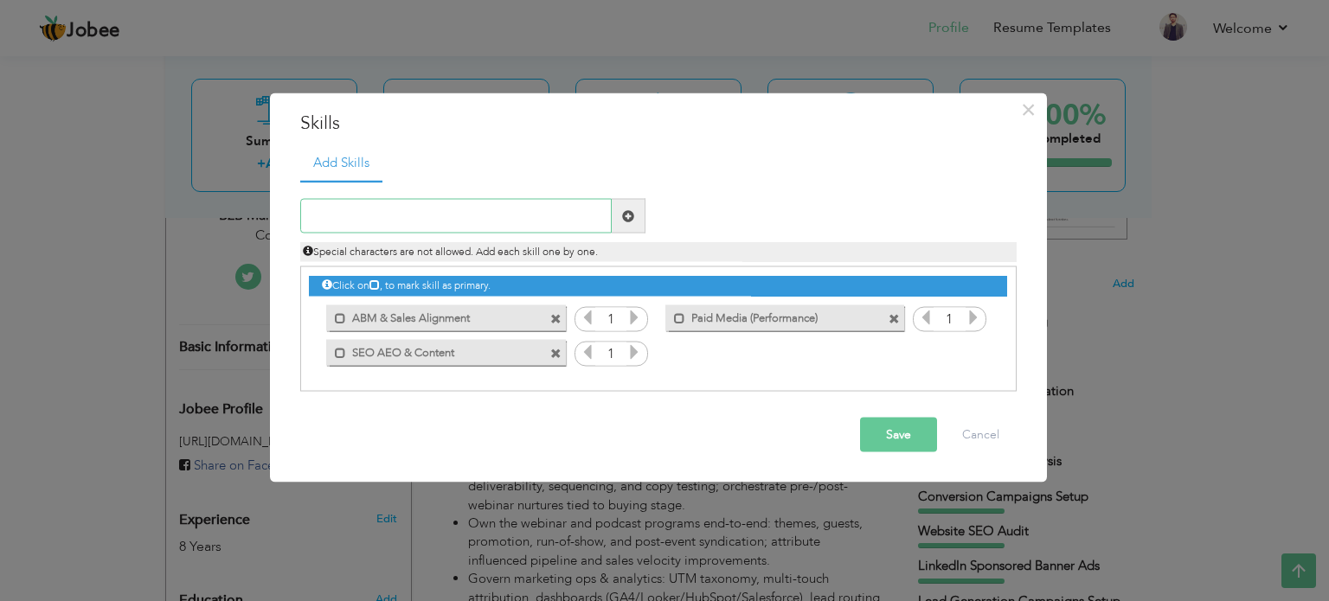
click at [528, 214] on input "text" at bounding box center [455, 216] width 311 height 35
paste input "Email & Lifecycle"
type input "Email & Lifecycle"
click at [634, 215] on span at bounding box center [629, 216] width 34 height 35
click at [491, 219] on input "text" at bounding box center [455, 216] width 311 height 35
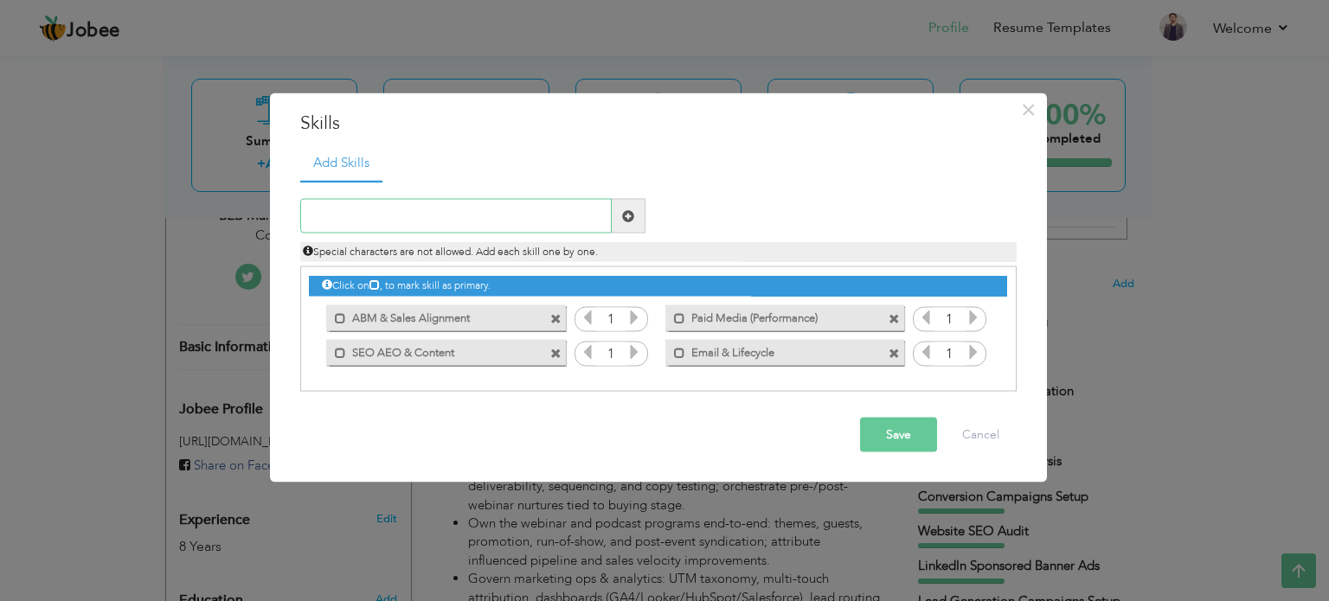
paste input "Events & Media"
type input "Events & Media"
click at [634, 208] on span at bounding box center [629, 216] width 34 height 35
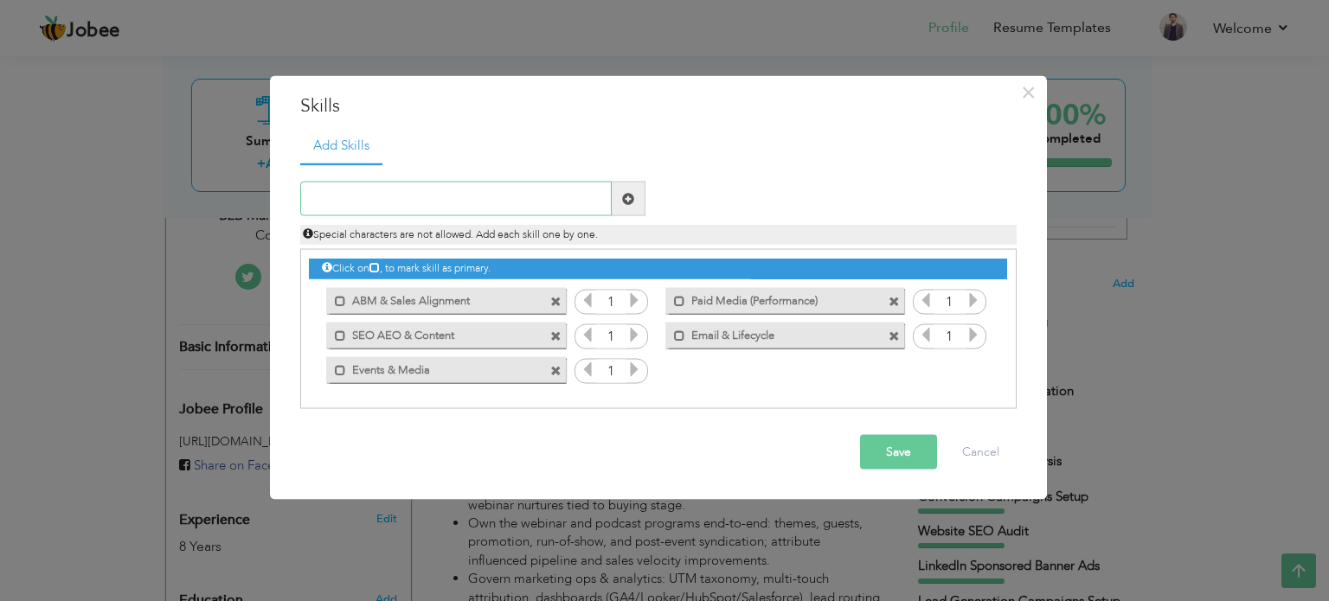
click at [503, 201] on input "text" at bounding box center [455, 199] width 311 height 35
paste input "Analytics & Ops"
type input "Analytics & Ops"
click at [627, 207] on span at bounding box center [629, 199] width 34 height 35
click at [482, 200] on input "text" at bounding box center [455, 199] width 311 height 35
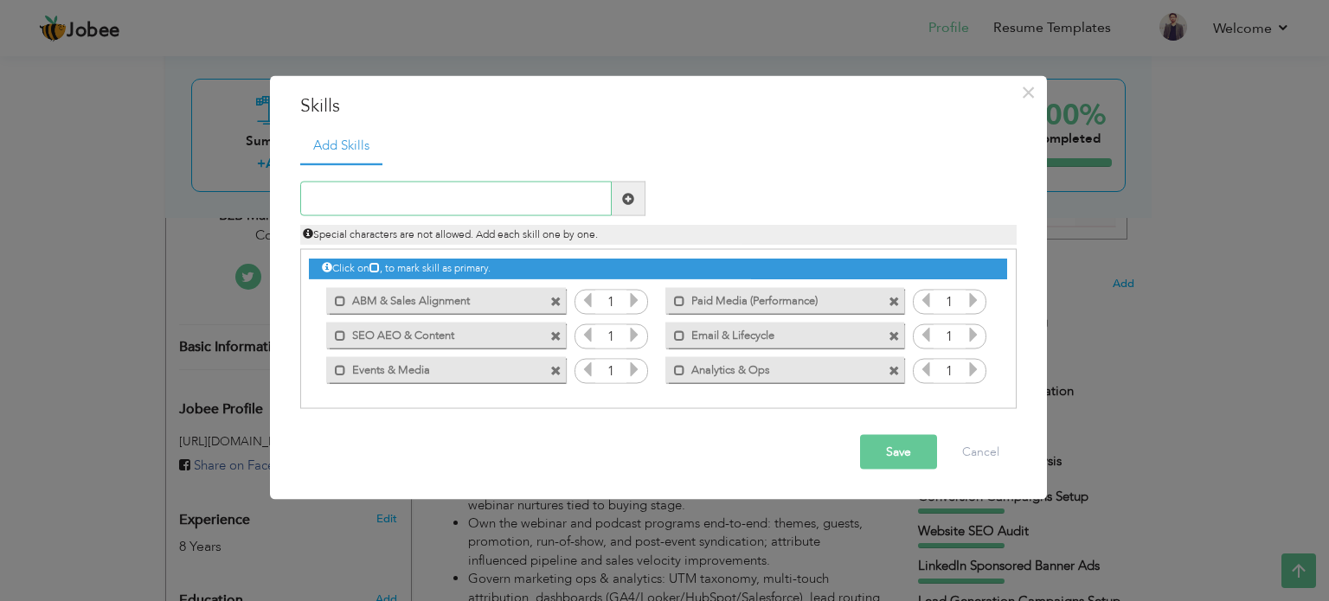
paste input "MarTech & Tools"
type input "MarTech & Tools"
click at [628, 200] on span at bounding box center [628, 198] width 12 height 12
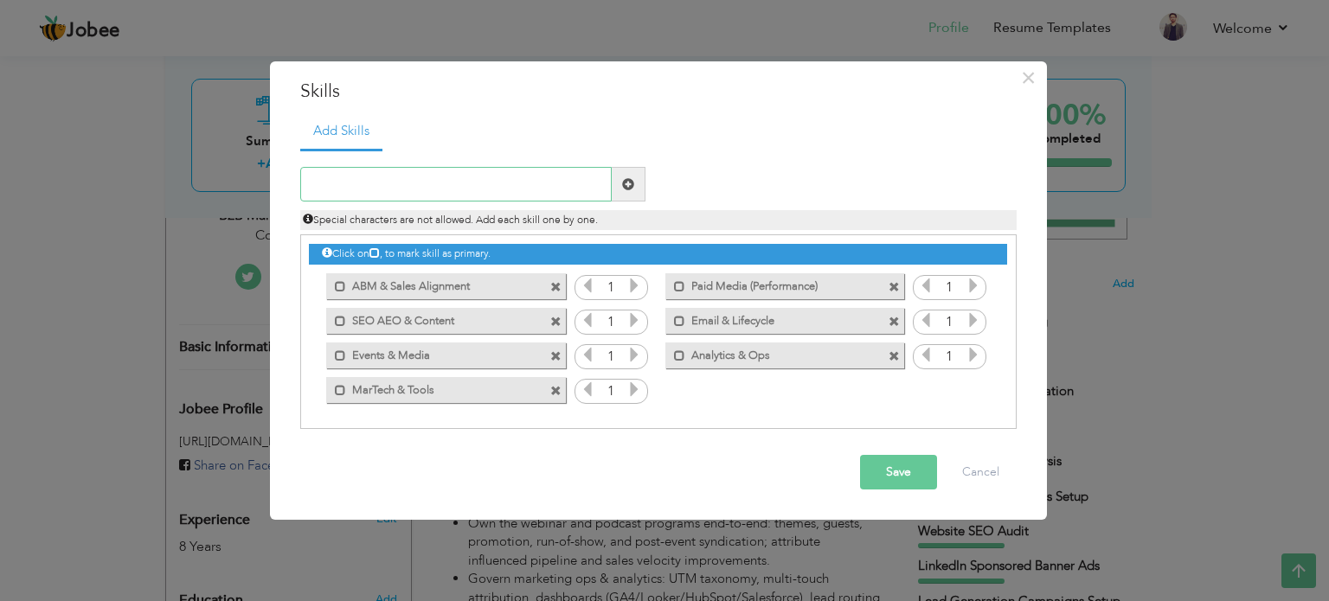
click at [476, 192] on input "text" at bounding box center [455, 184] width 311 height 35
paste input "Communication & Soft Skills"
type input "Communication & Soft Skills"
click at [619, 183] on span at bounding box center [629, 184] width 34 height 35
click at [533, 185] on input "text" at bounding box center [455, 184] width 311 height 35
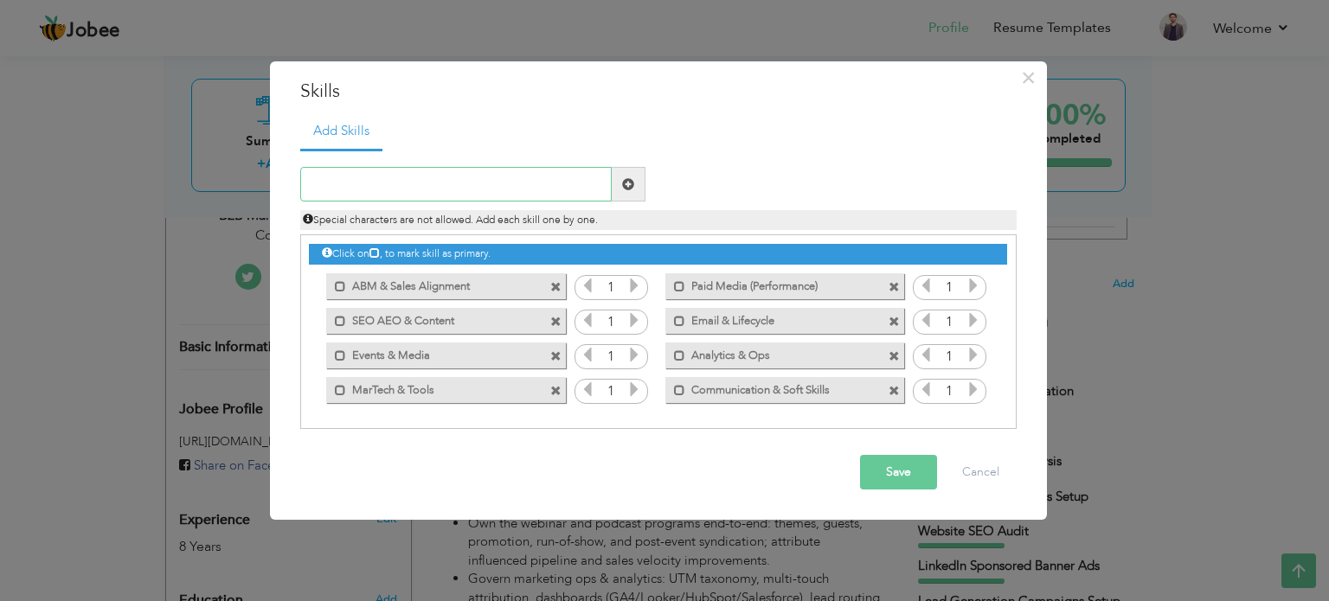
paste input "Core Leadership & Strategy"
type input "Core Leadership & Strategy"
click at [632, 190] on span at bounding box center [629, 184] width 34 height 35
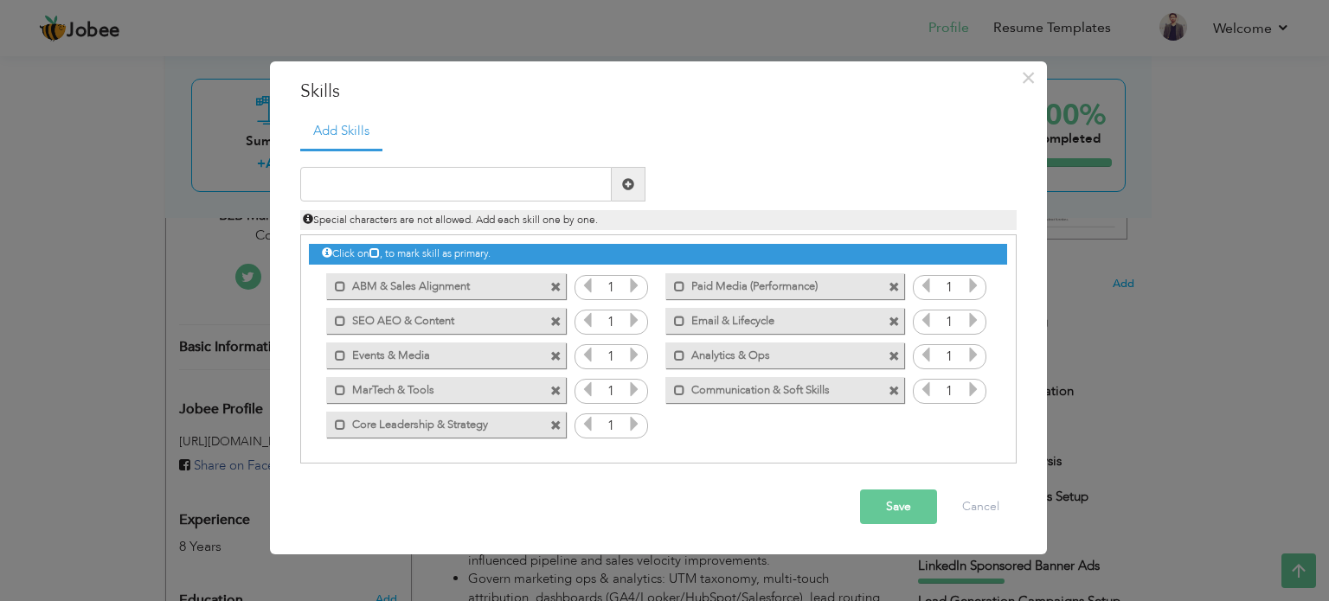
click at [640, 286] on icon at bounding box center [634, 286] width 16 height 16
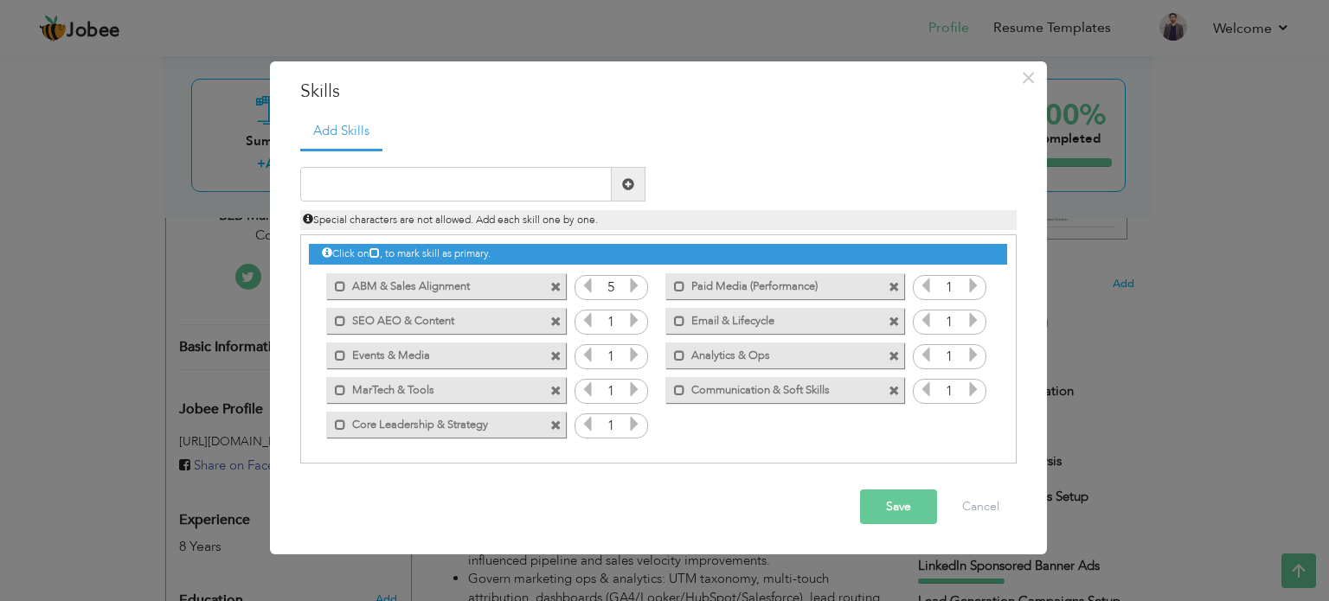
click at [633, 322] on icon at bounding box center [634, 320] width 16 height 16
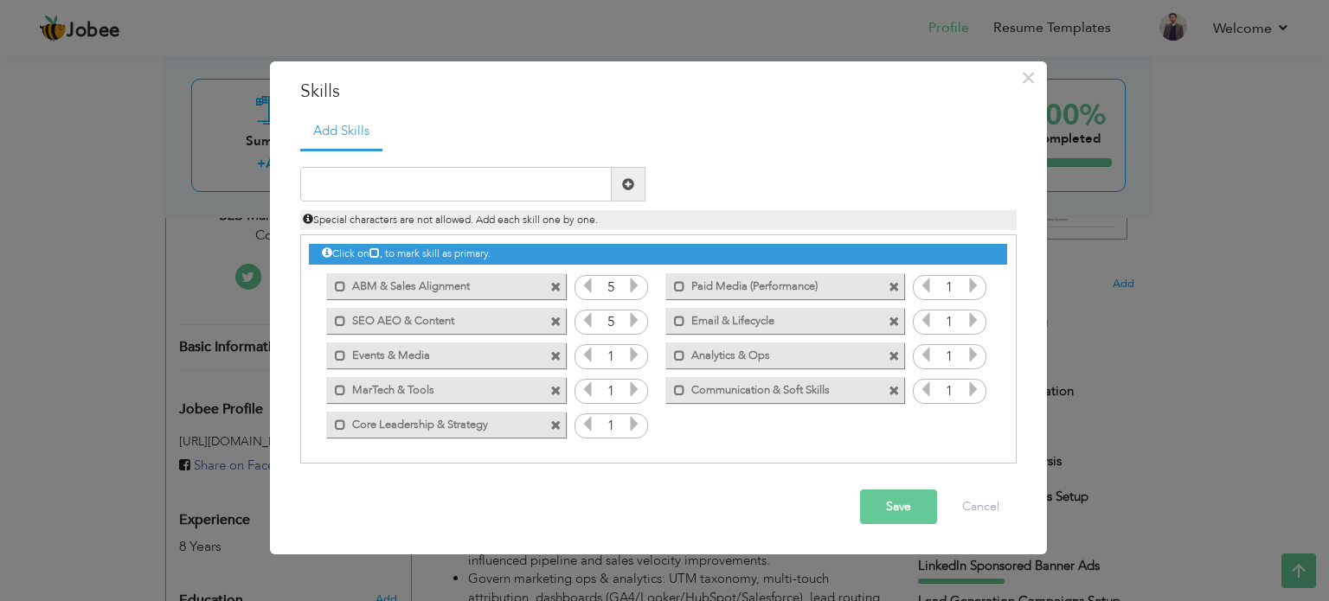
click at [633, 347] on icon at bounding box center [634, 355] width 16 height 16
drag, startPoint x: 633, startPoint y: 347, endPoint x: 633, endPoint y: 375, distance: 27.7
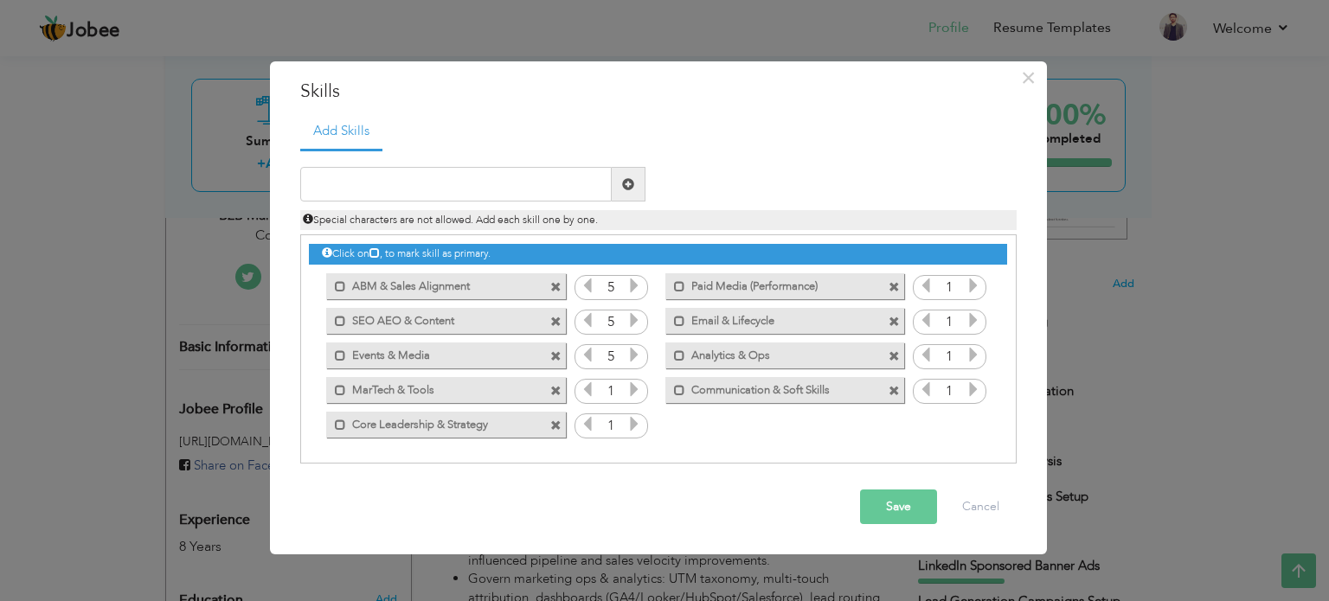
click at [633, 375] on div "Click on , to mark skill as primary. Unmark as primary skill. Social Media Bran…" at bounding box center [657, 338] width 697 height 206
click at [635, 390] on icon at bounding box center [634, 389] width 16 height 16
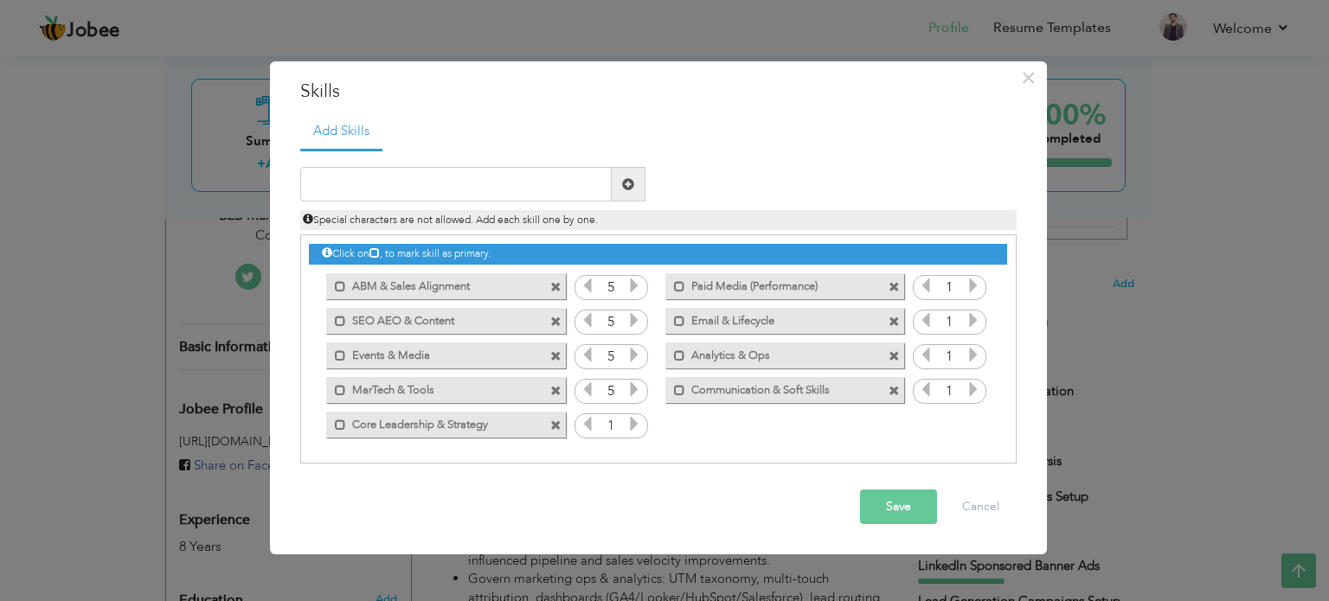
click at [635, 390] on icon at bounding box center [634, 389] width 16 height 16
click at [637, 418] on icon at bounding box center [634, 424] width 16 height 16
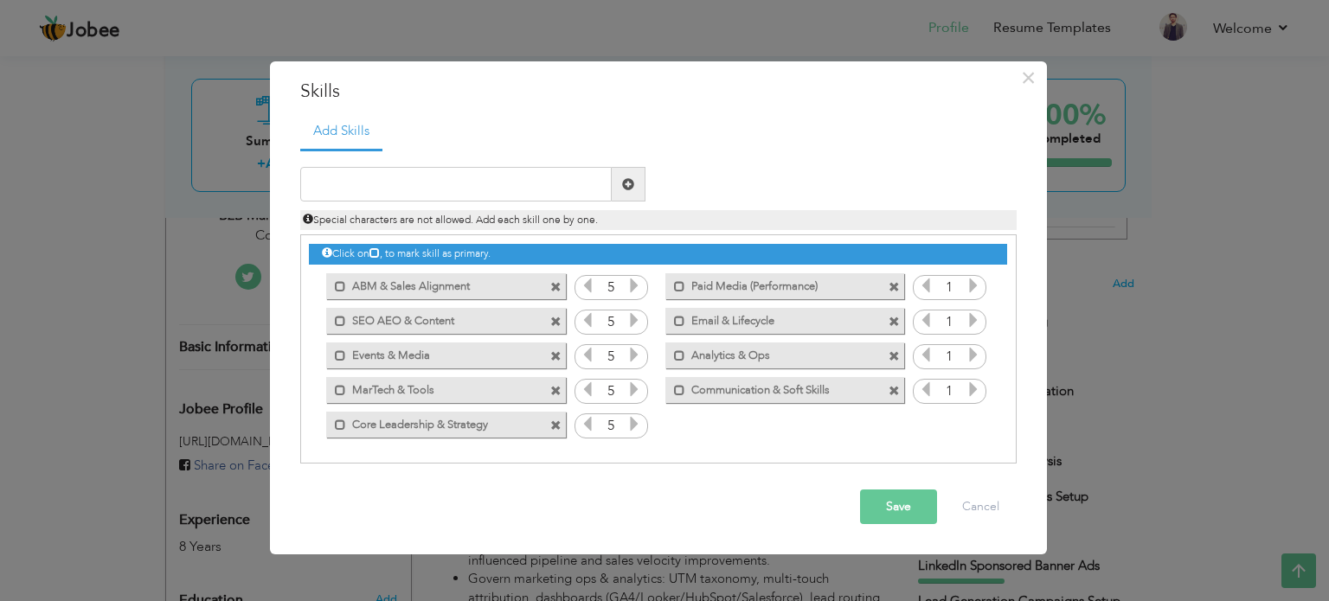
click at [637, 418] on icon at bounding box center [634, 424] width 16 height 16
click at [967, 283] on icon at bounding box center [973, 286] width 16 height 16
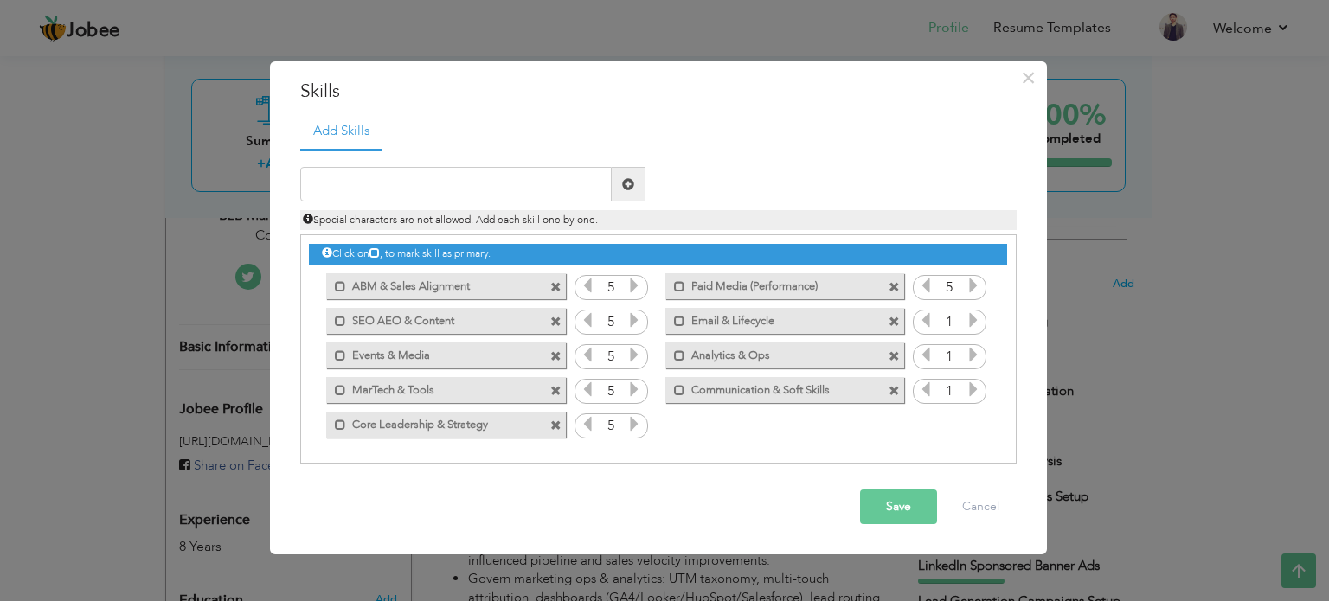
click at [967, 283] on icon at bounding box center [973, 286] width 16 height 16
click at [970, 314] on icon at bounding box center [973, 320] width 16 height 16
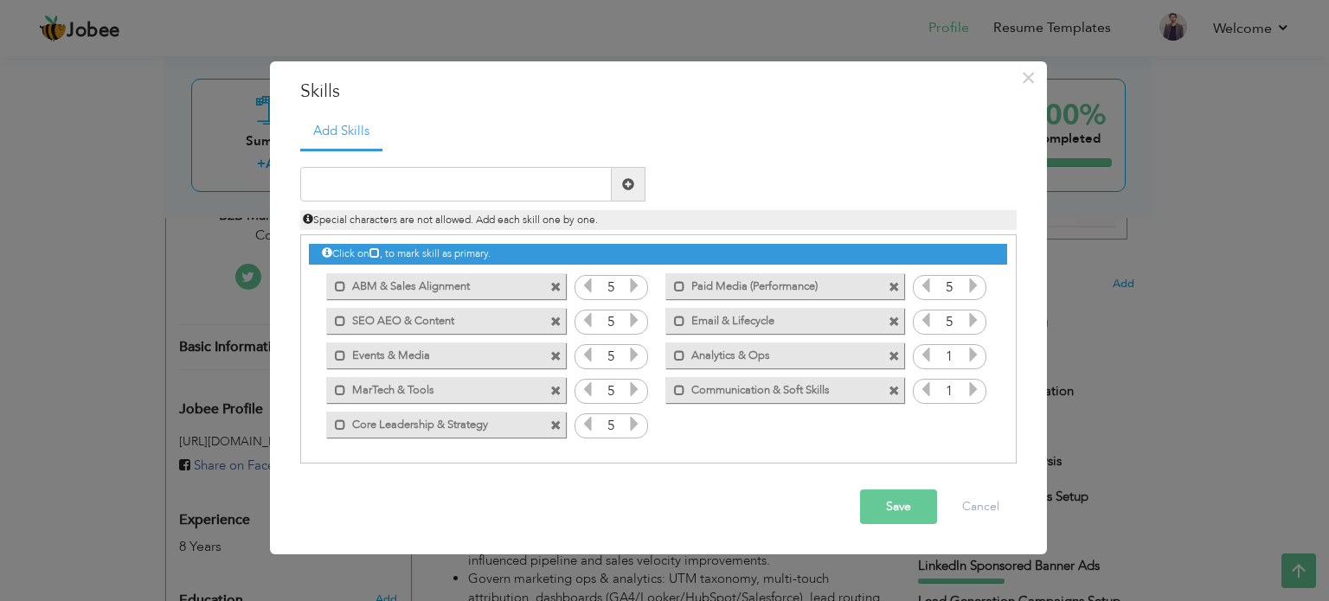
click at [970, 314] on icon at bounding box center [973, 320] width 16 height 16
click at [975, 347] on icon at bounding box center [973, 355] width 16 height 16
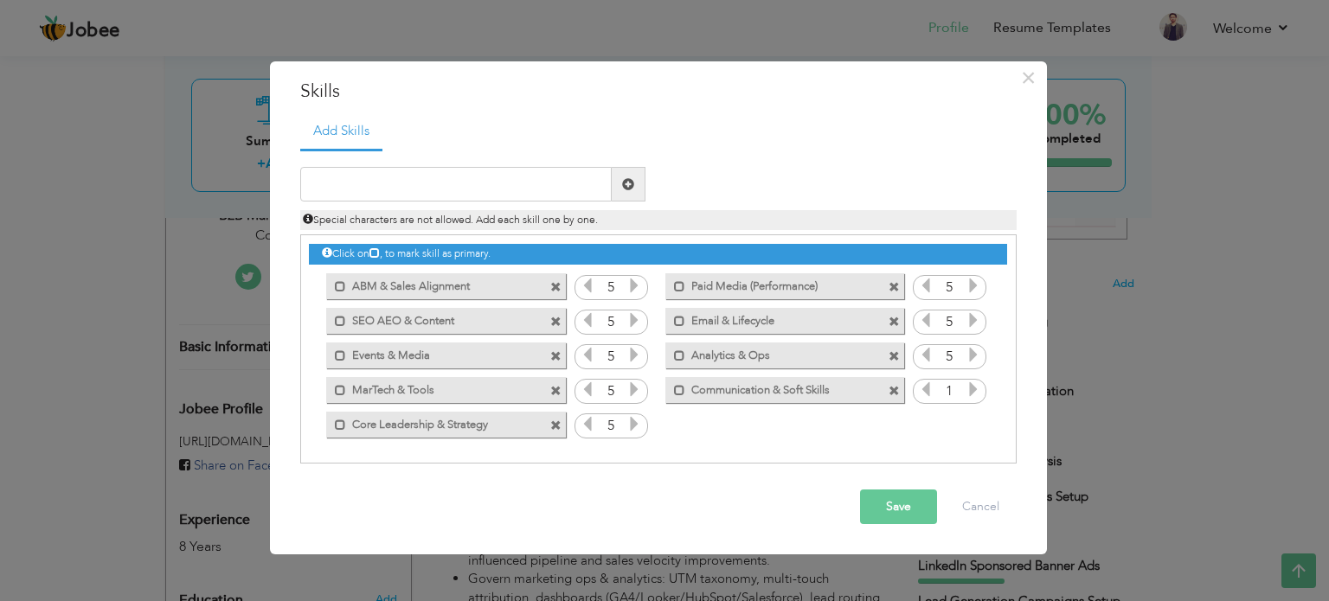
click at [975, 347] on icon at bounding box center [973, 355] width 16 height 16
click at [976, 387] on icon at bounding box center [973, 389] width 16 height 16
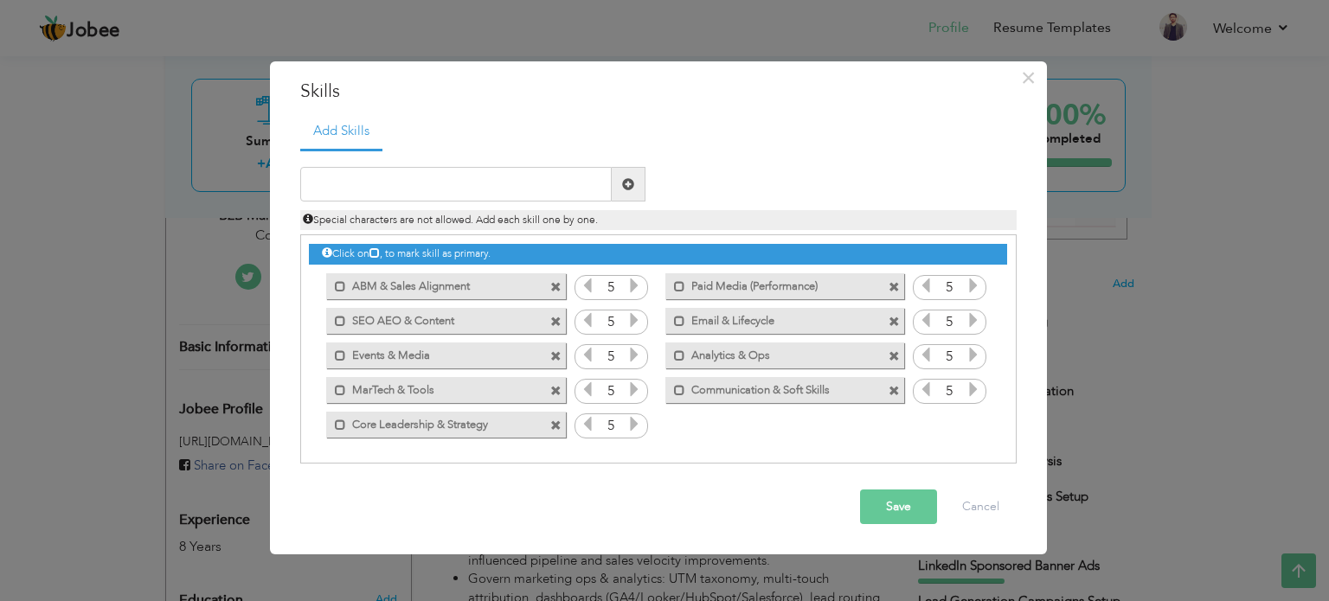
click at [976, 387] on icon at bounding box center [973, 389] width 16 height 16
click at [900, 501] on button "Save" at bounding box center [898, 507] width 77 height 35
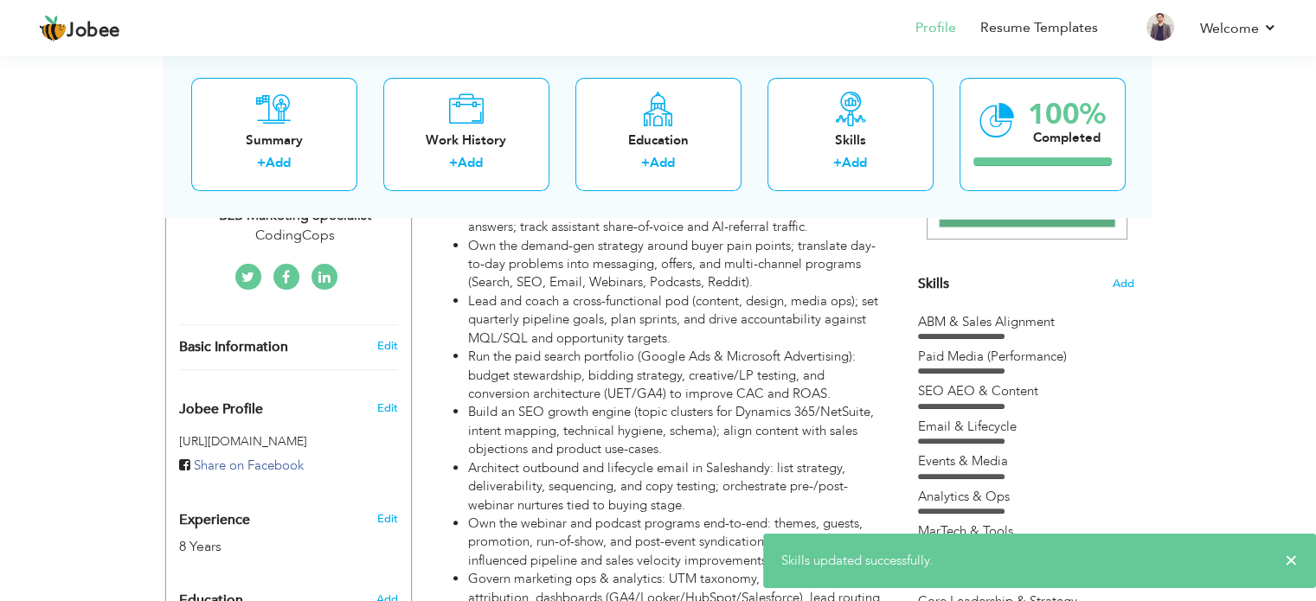
click at [937, 284] on span "Skills" at bounding box center [933, 283] width 31 height 19
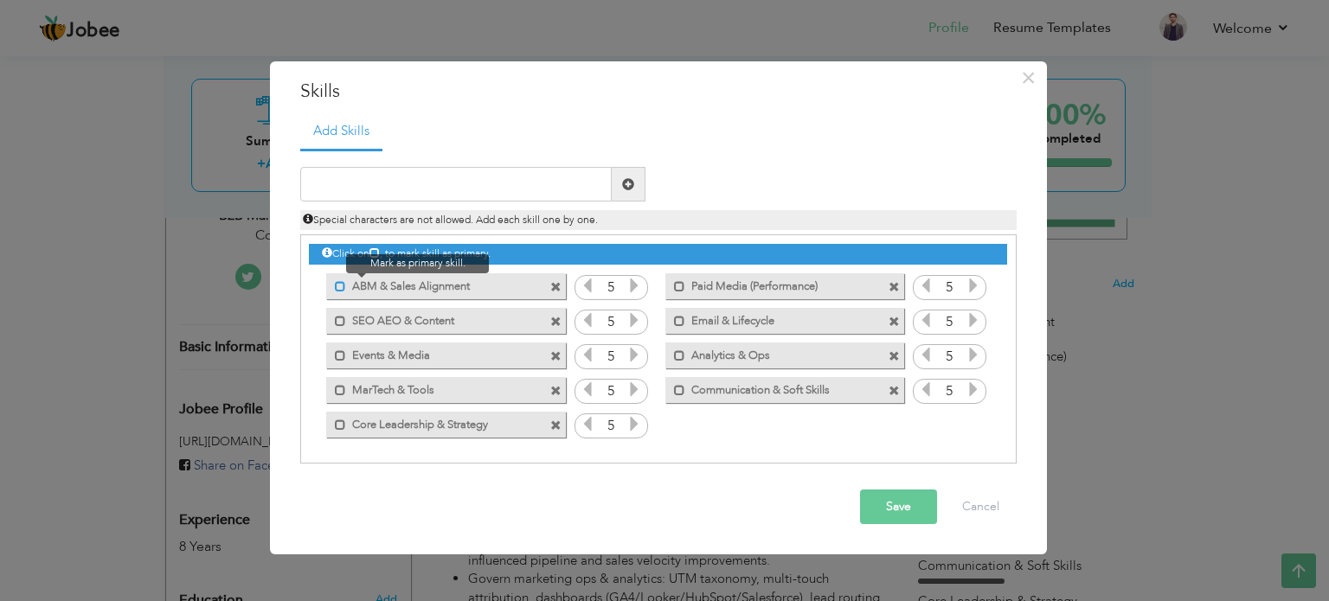
click at [341, 283] on span at bounding box center [340, 286] width 11 height 11
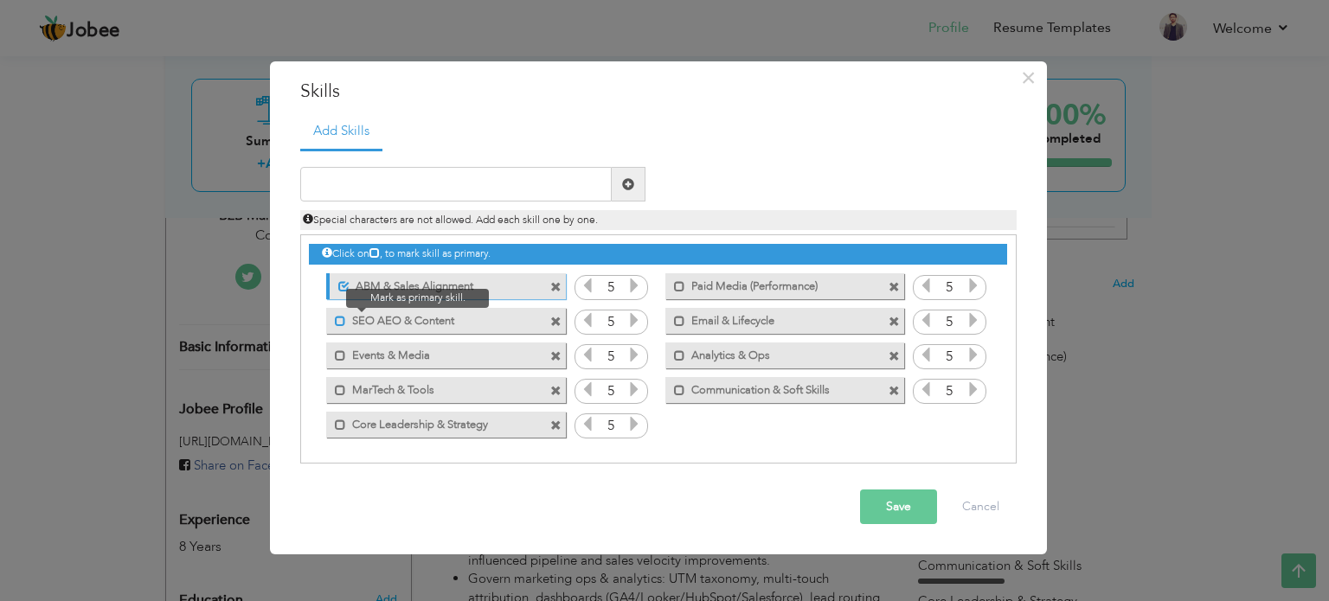
click at [337, 316] on span at bounding box center [340, 321] width 11 height 11
click at [337, 356] on span at bounding box center [340, 355] width 11 height 11
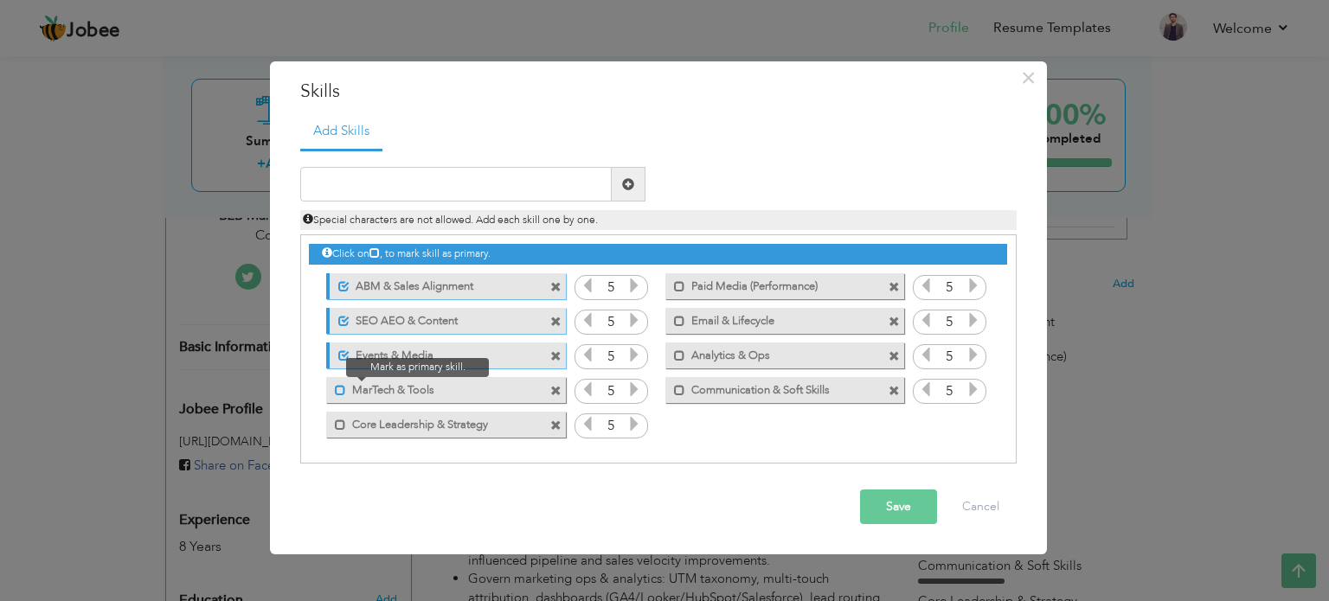
click at [339, 393] on span at bounding box center [340, 390] width 11 height 11
drag, startPoint x: 340, startPoint y: 435, endPoint x: 339, endPoint y: 423, distance: 12.1
click at [339, 423] on div "Mark as primary skill. Core Leadership & Strategy" at bounding box center [445, 425] width 239 height 26
click at [339, 423] on span at bounding box center [340, 425] width 11 height 11
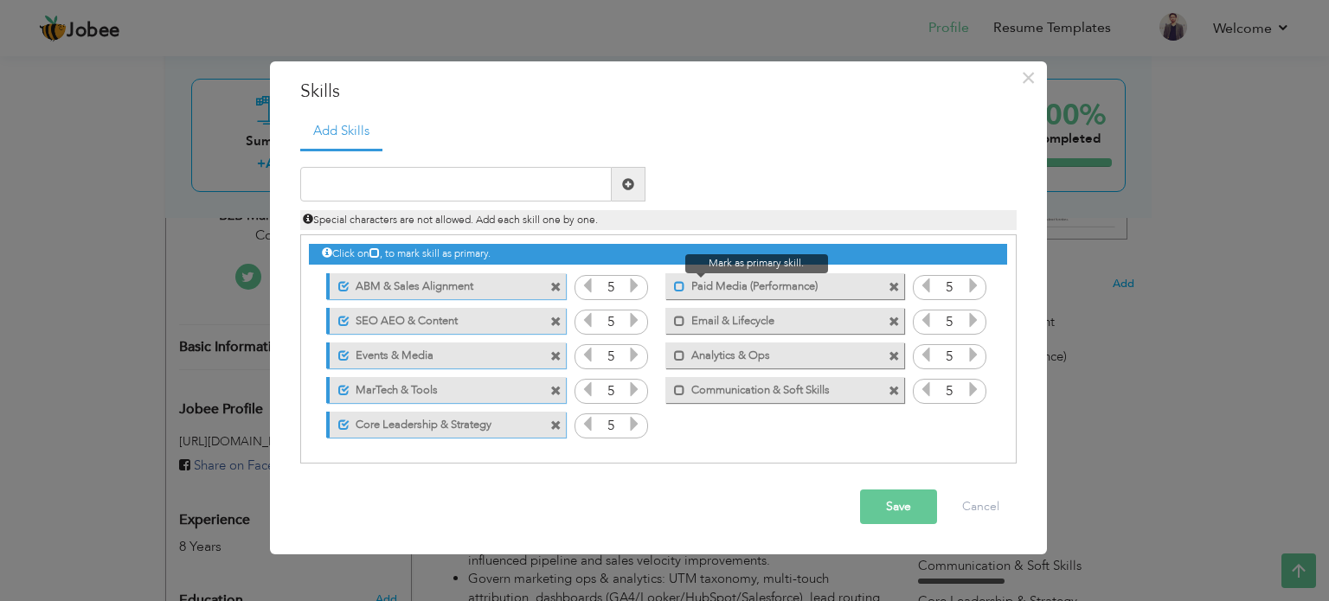
click at [678, 284] on span at bounding box center [679, 286] width 11 height 11
click at [676, 322] on span at bounding box center [679, 321] width 11 height 11
click at [678, 350] on span at bounding box center [679, 355] width 11 height 11
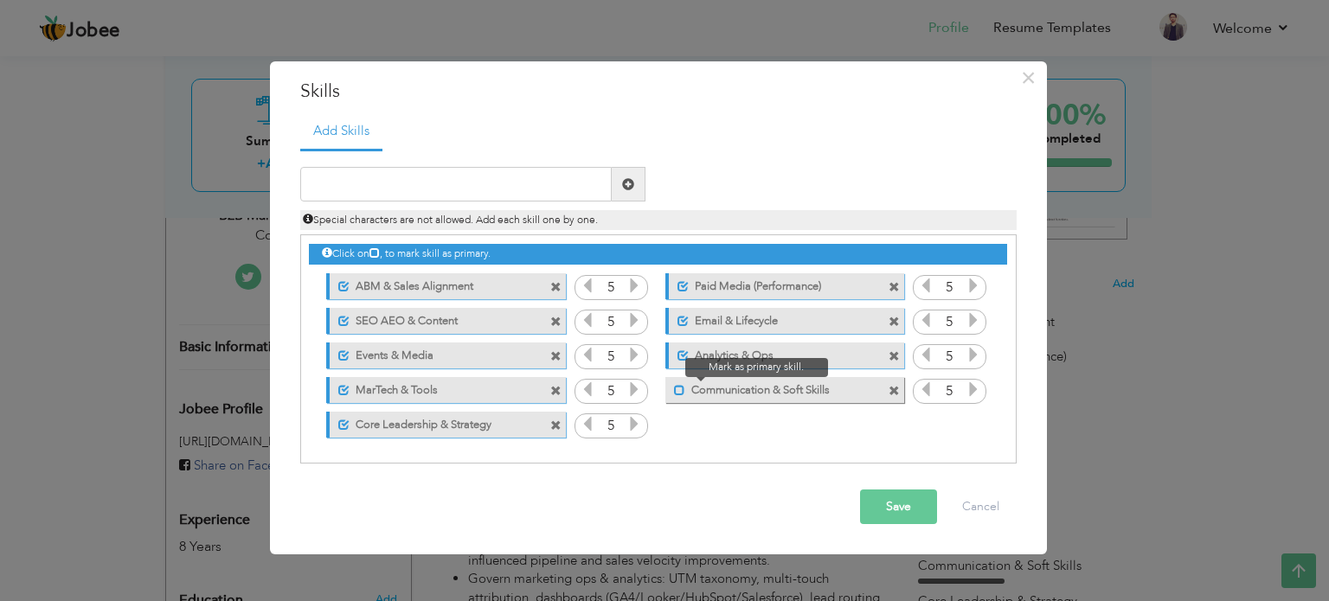
click at [676, 389] on span at bounding box center [679, 390] width 11 height 11
click at [886, 512] on button "Save" at bounding box center [898, 507] width 77 height 35
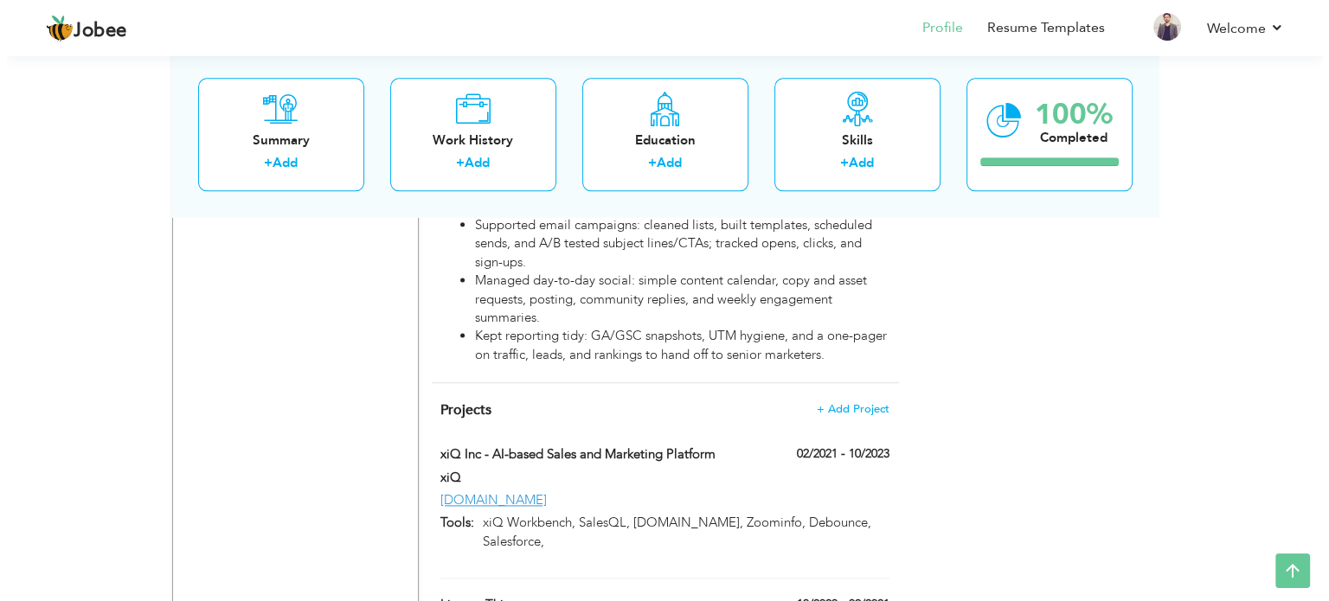
scroll to position [2225, 0]
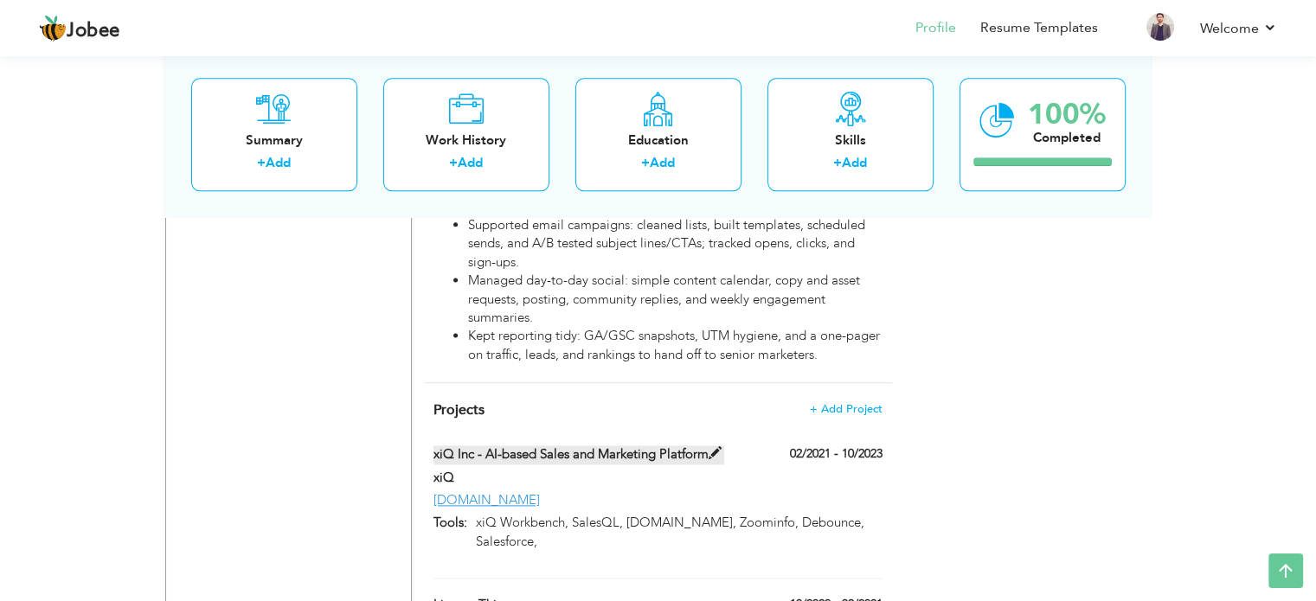
click at [653, 445] on label "xiQ Inc - AI-based Sales and Marketing Platform" at bounding box center [578, 454] width 291 height 18
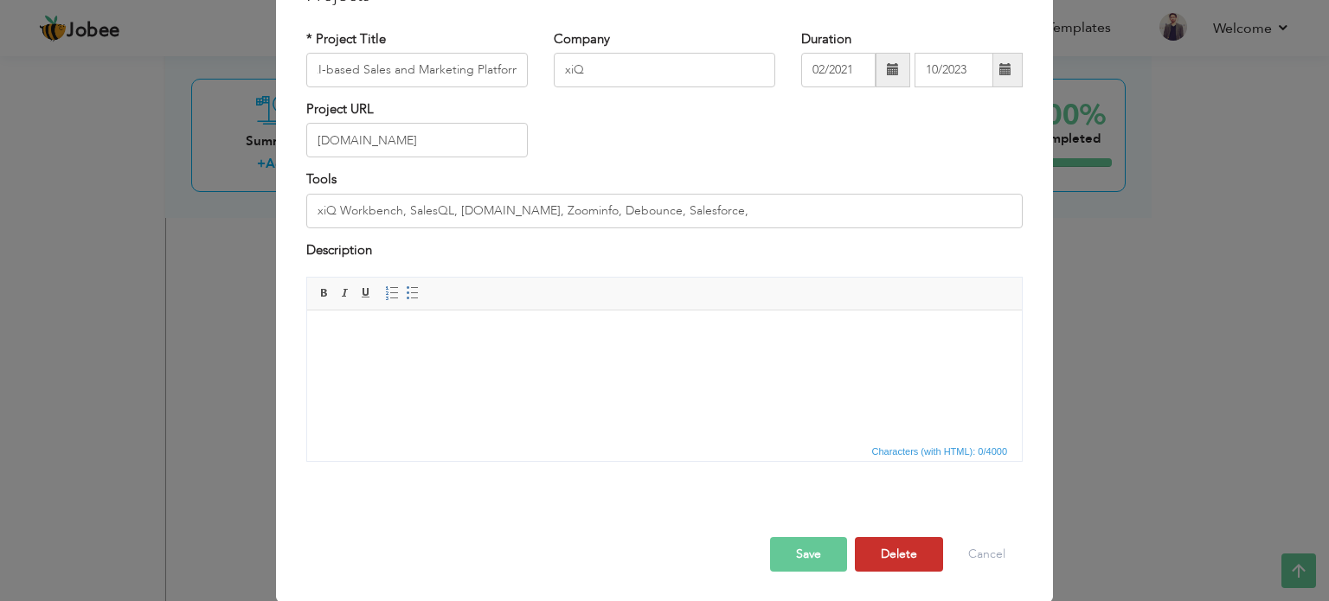
scroll to position [0, 0]
click at [883, 570] on button "Delete" at bounding box center [899, 554] width 88 height 35
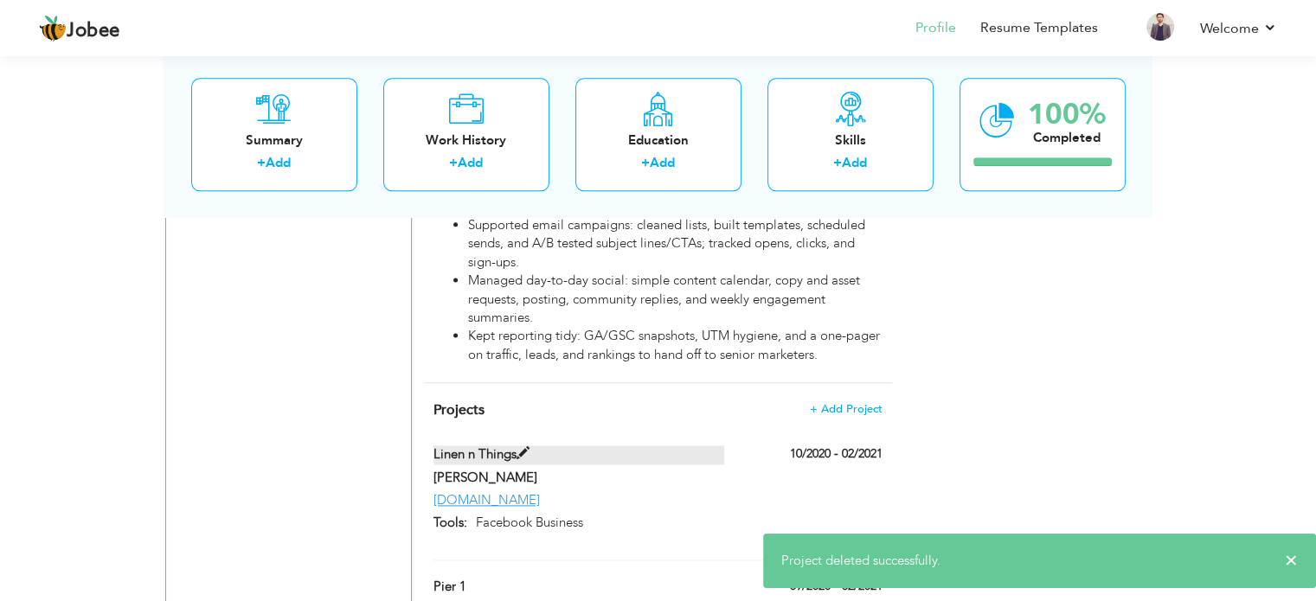
click at [595, 445] on label "Linen n Things" at bounding box center [578, 454] width 291 height 18
type input "Linen n Things"
type input "[PERSON_NAME]"
type input "10/2020"
type input "02/2021"
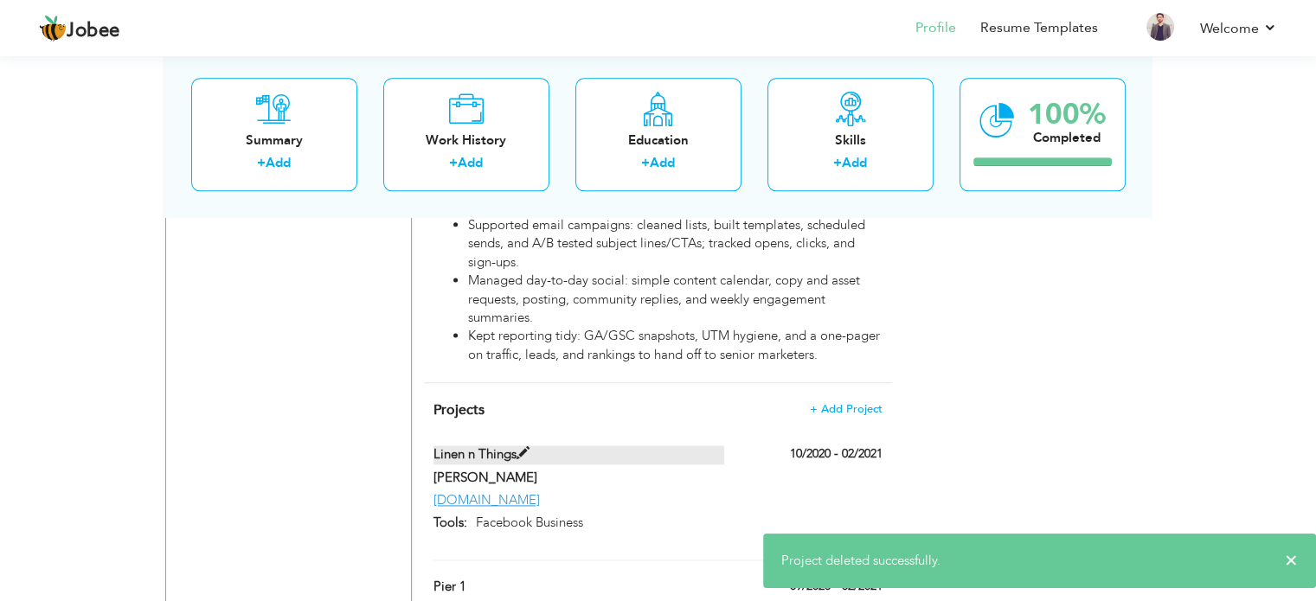
type input "lnt.com"
type input "Facebook Business"
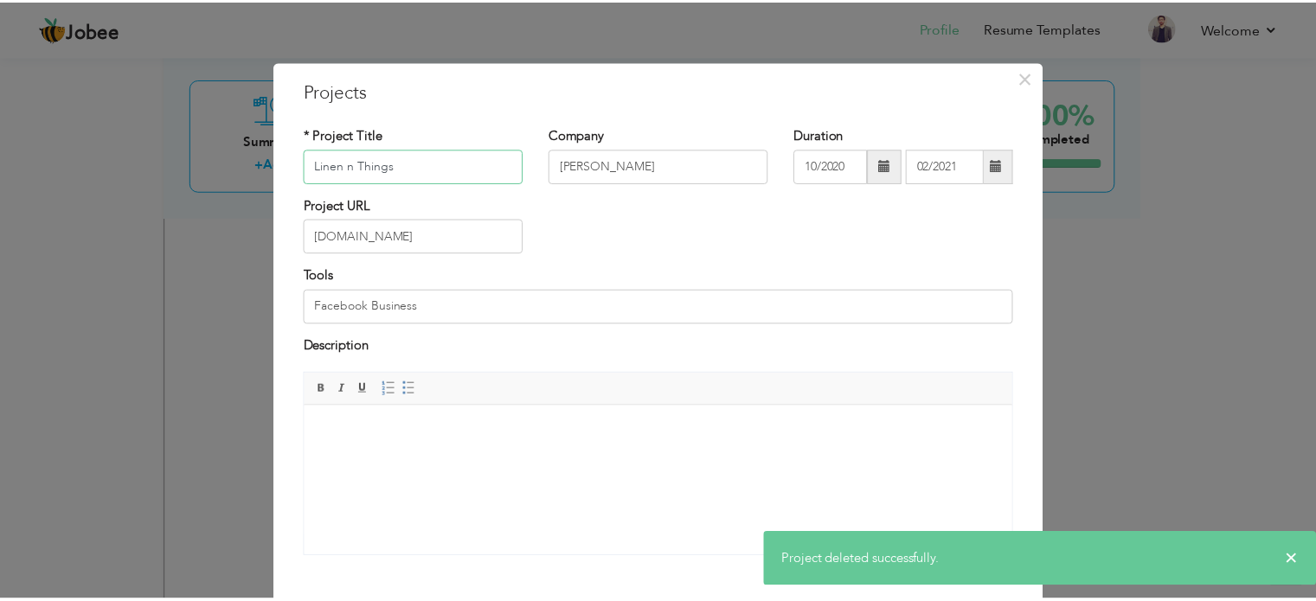
scroll to position [96, 0]
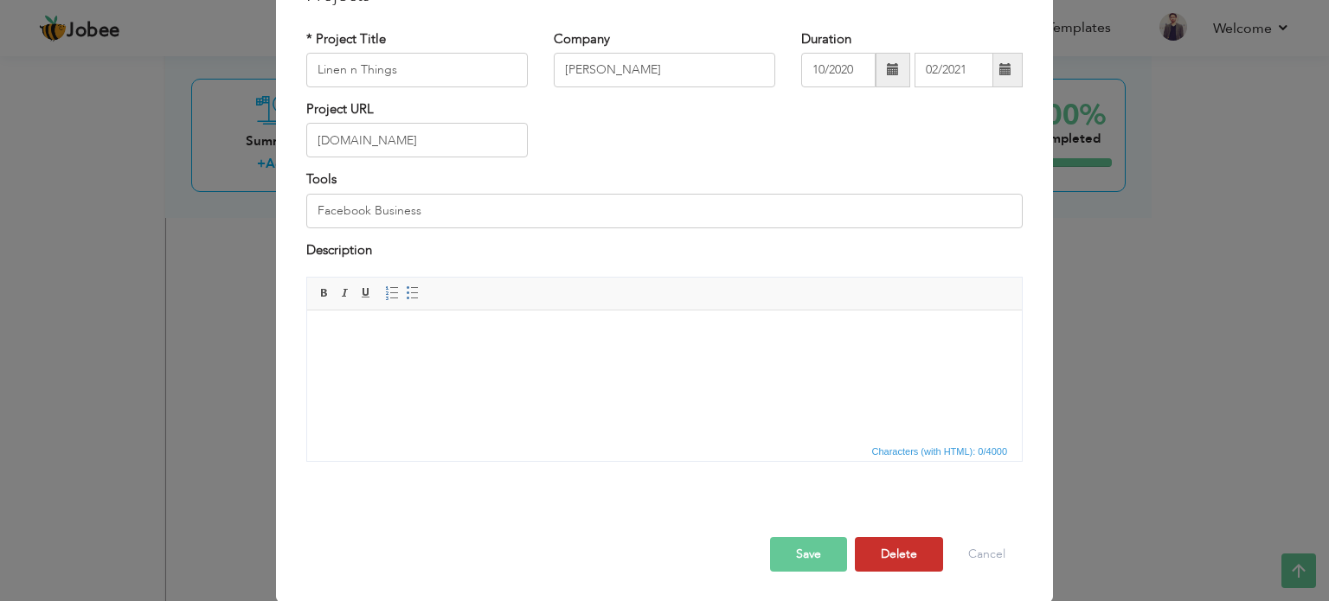
click at [920, 556] on button "Delete" at bounding box center [899, 554] width 88 height 35
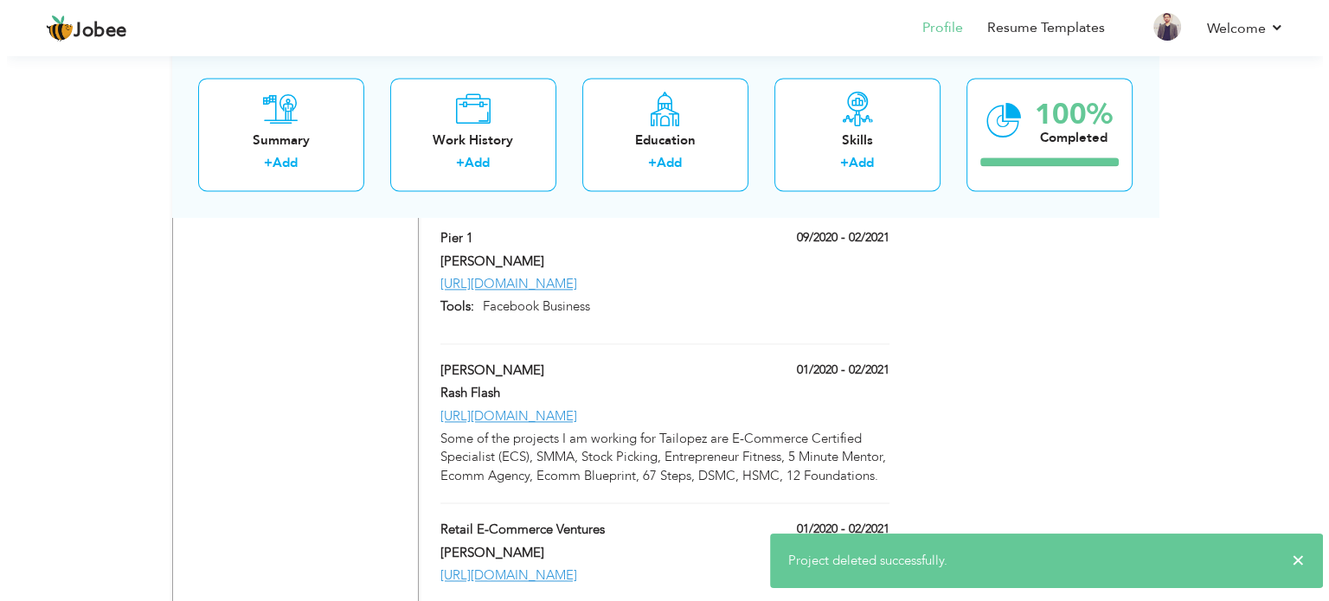
scroll to position [2339, 0]
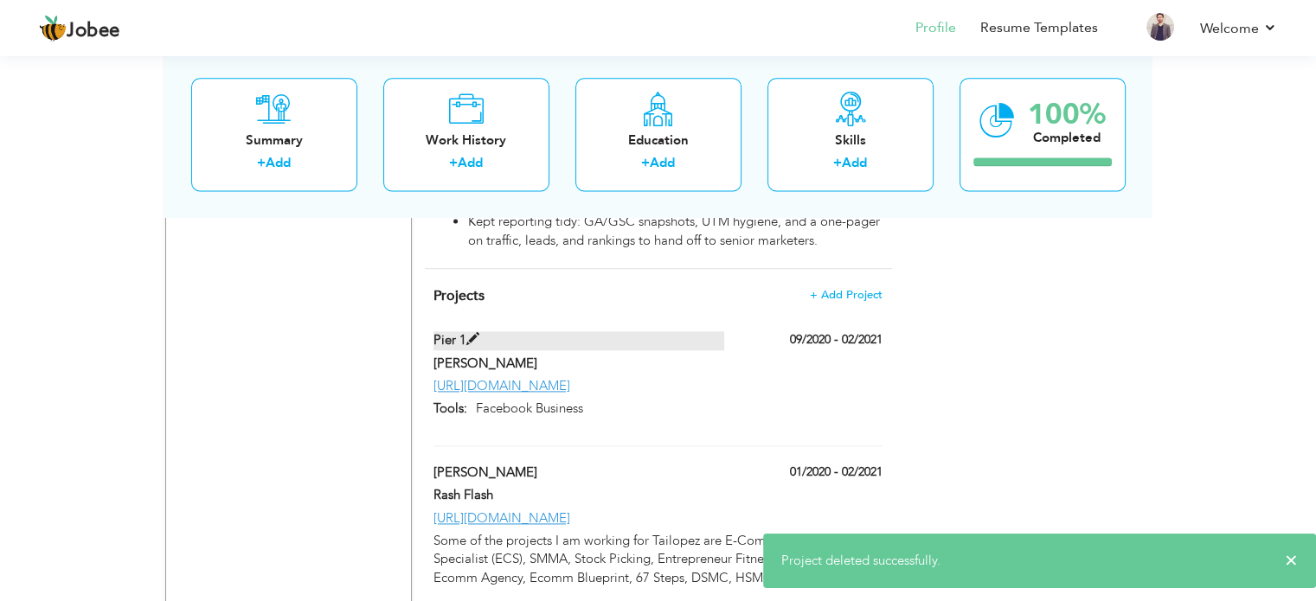
click at [458, 331] on label "Pier 1" at bounding box center [578, 340] width 291 height 18
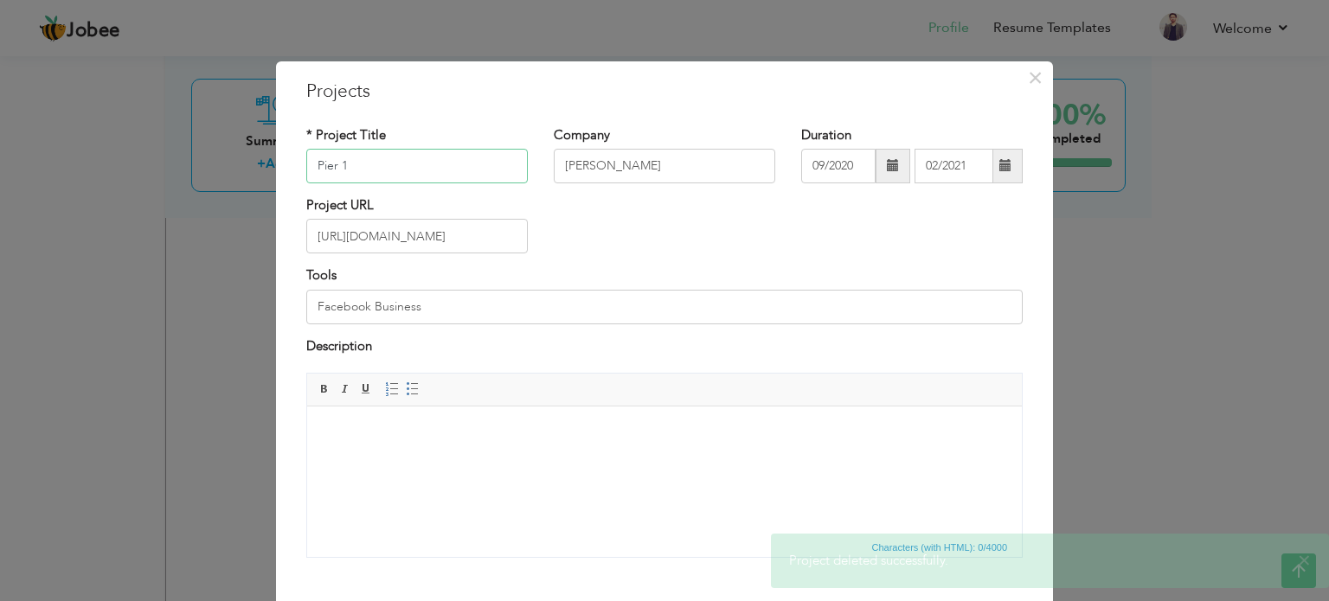
scroll to position [96, 0]
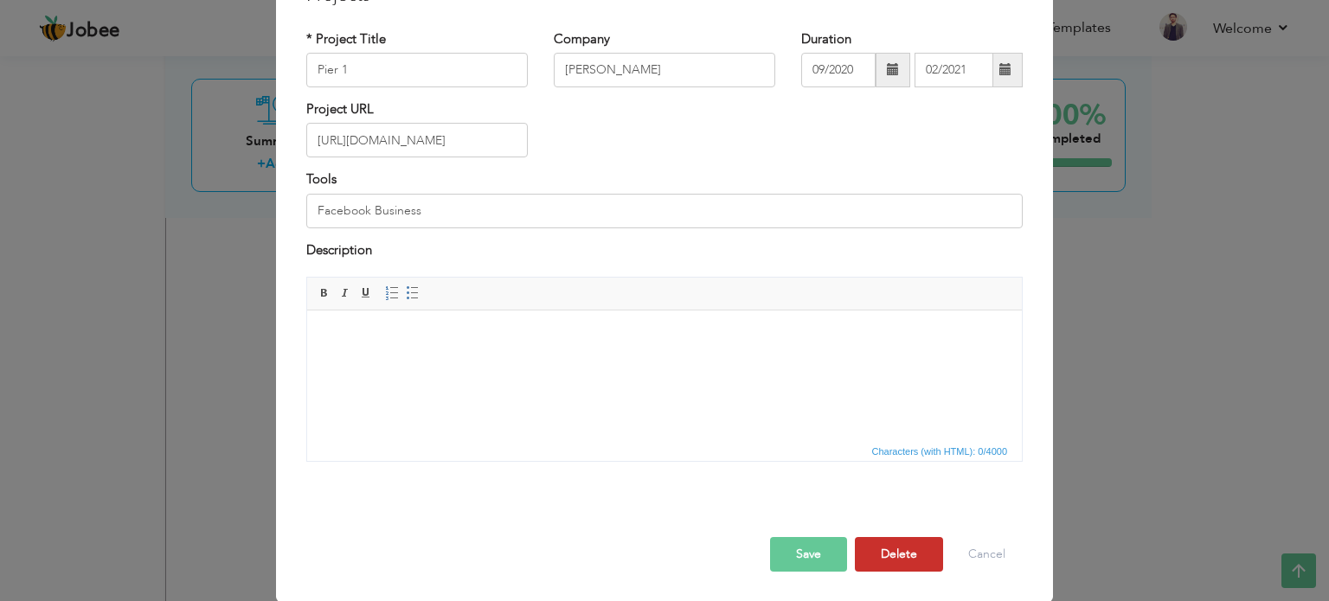
click at [873, 567] on button "Delete" at bounding box center [899, 554] width 88 height 35
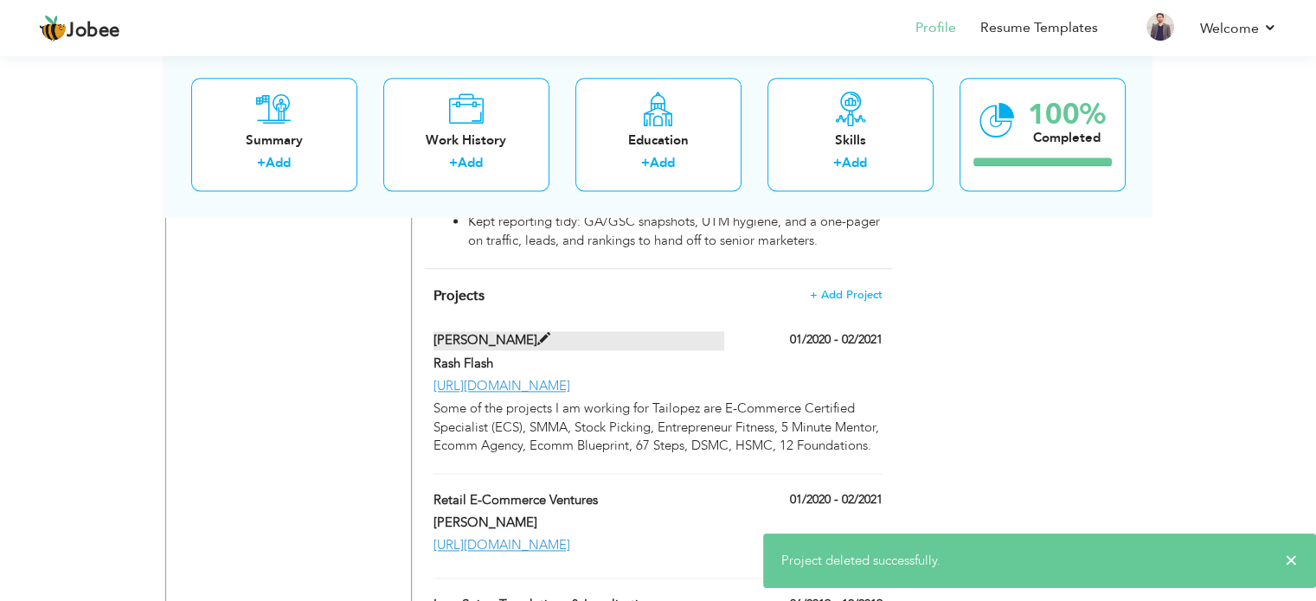
click at [457, 331] on label "[PERSON_NAME]" at bounding box center [578, 340] width 291 height 18
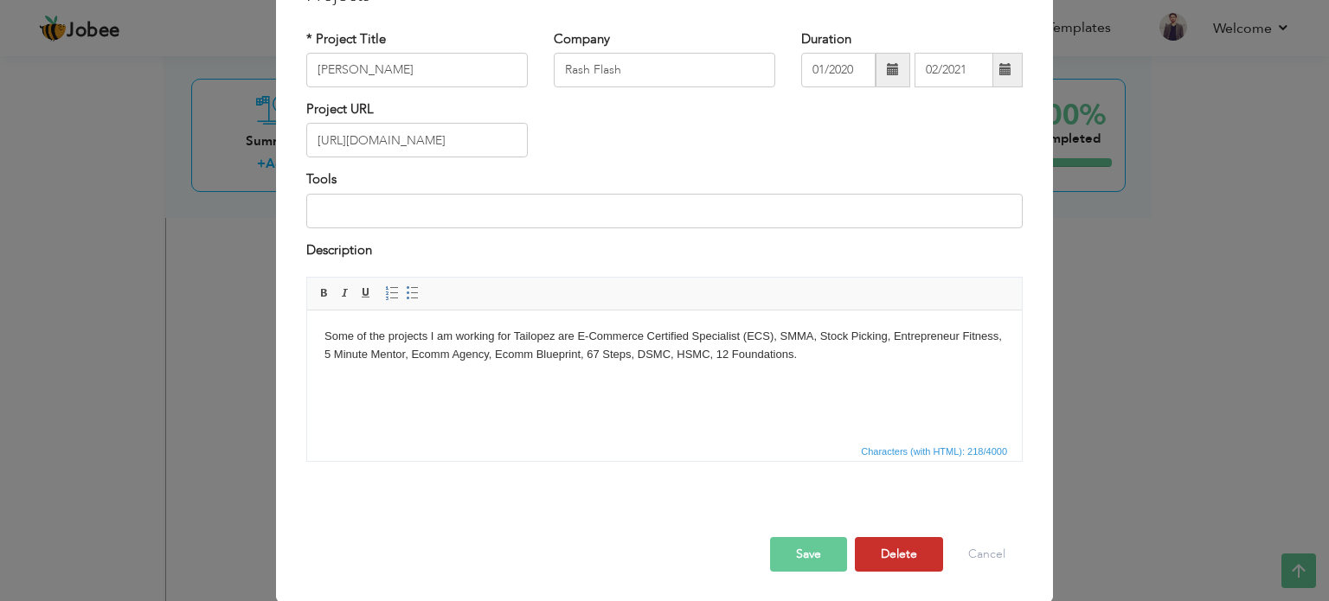
click at [890, 553] on button "Delete" at bounding box center [899, 554] width 88 height 35
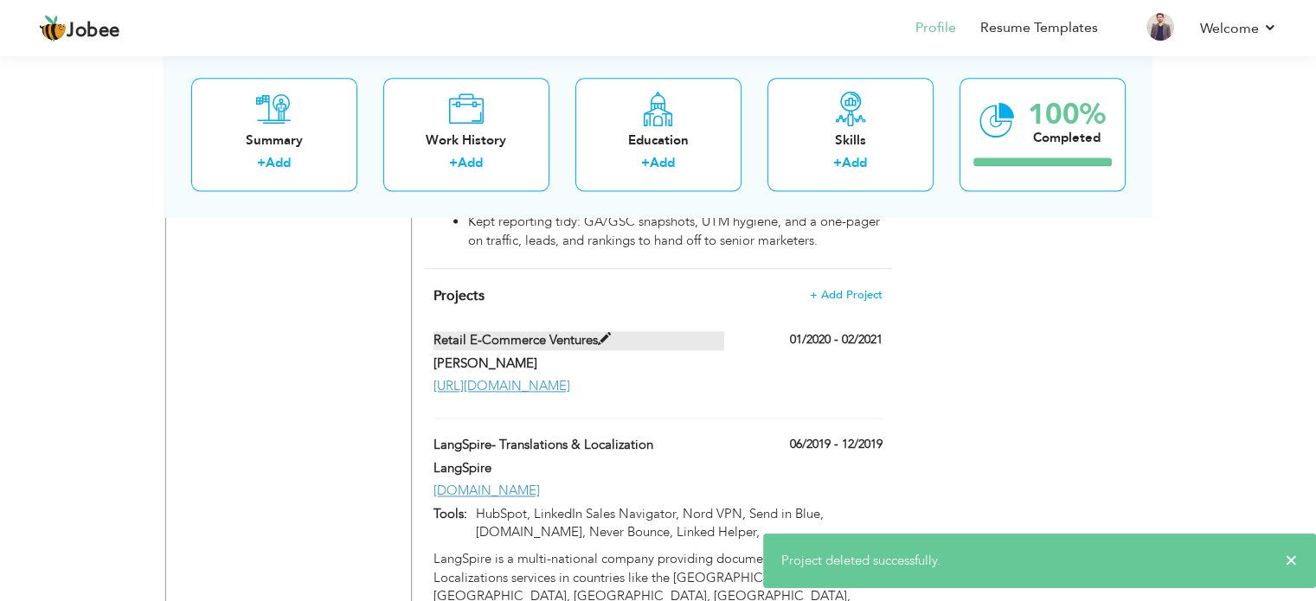
click at [480, 331] on label "Retail E-Commerce Ventures" at bounding box center [578, 340] width 291 height 18
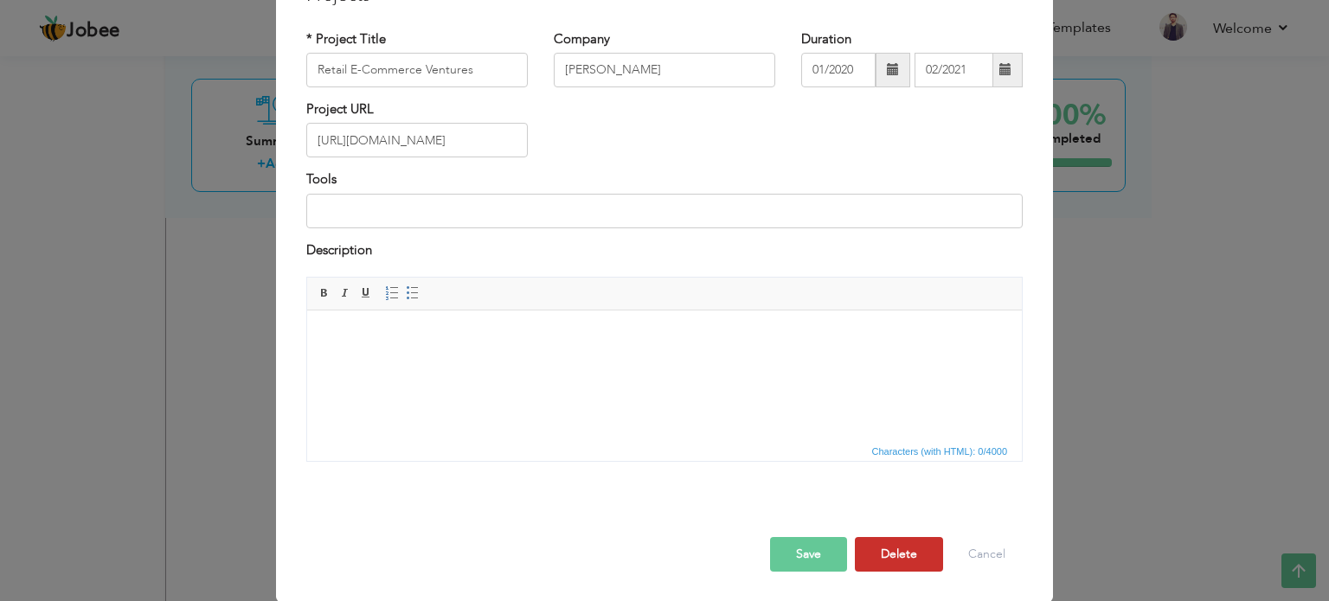
click at [888, 562] on button "Delete" at bounding box center [899, 554] width 88 height 35
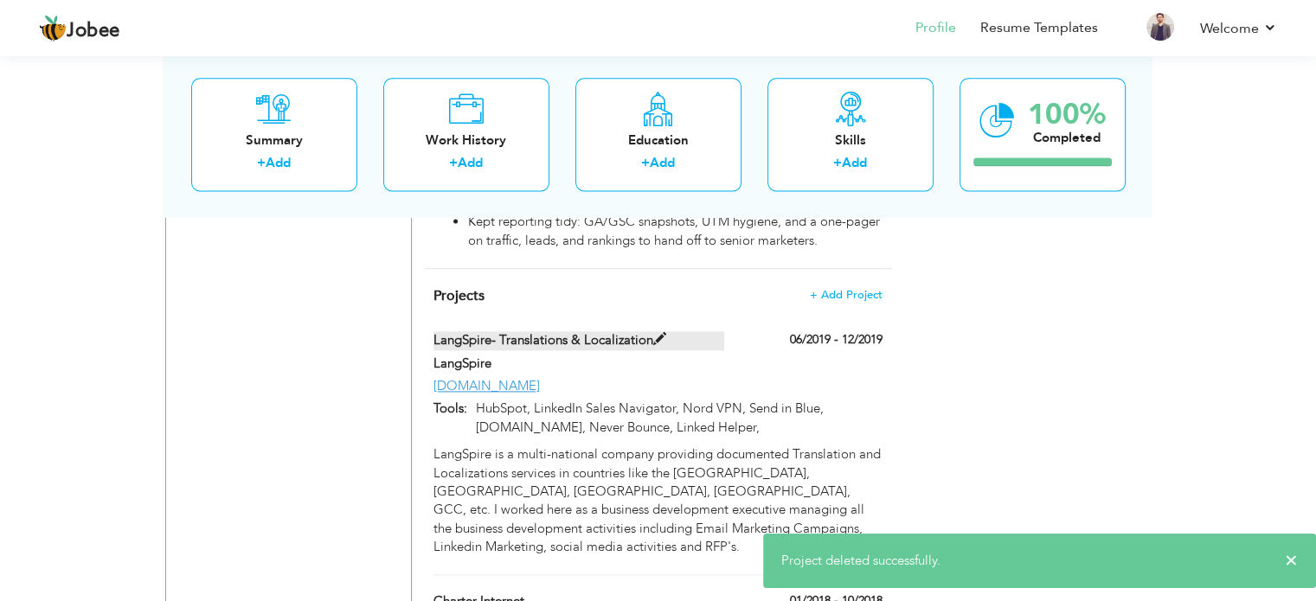
click at [559, 331] on label "LangSpire- Translations & Localization" at bounding box center [578, 340] width 291 height 18
type input "LangSpire- Translations & Localization"
type input "LangSpire"
type input "06/2019"
type input "12/2019"
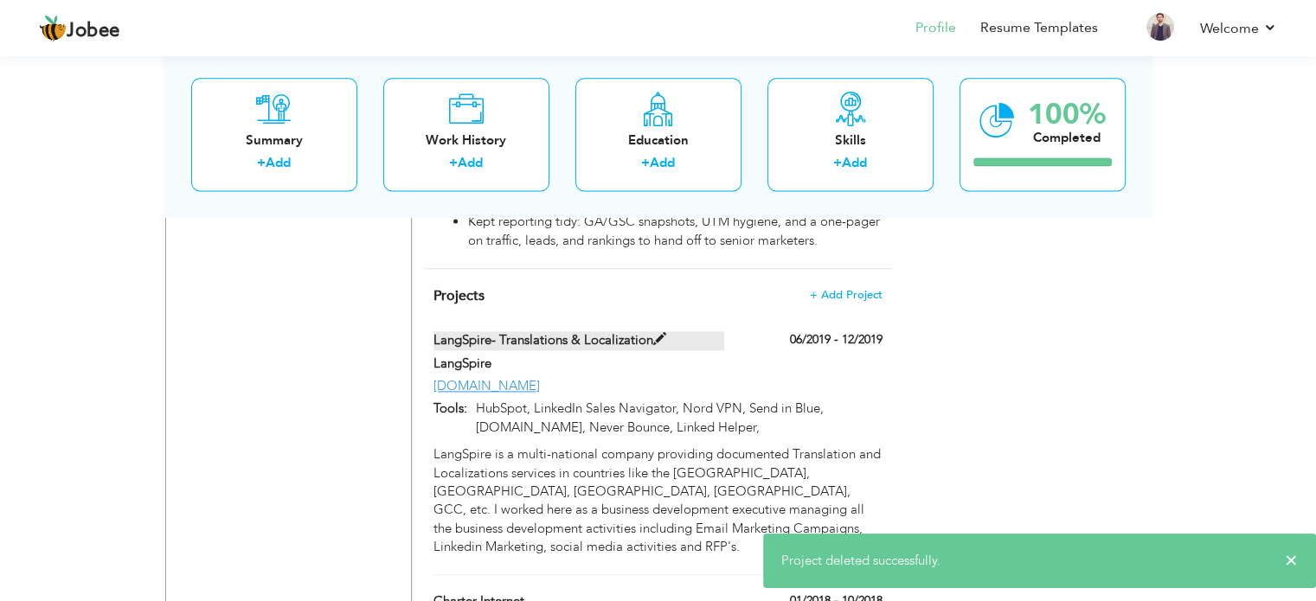
type input "www.langspire.com"
type input "HubSpot, LinkedIn Sales Navigator, Nord VPN, Send in Blue, Snov.io, Never Bounc…"
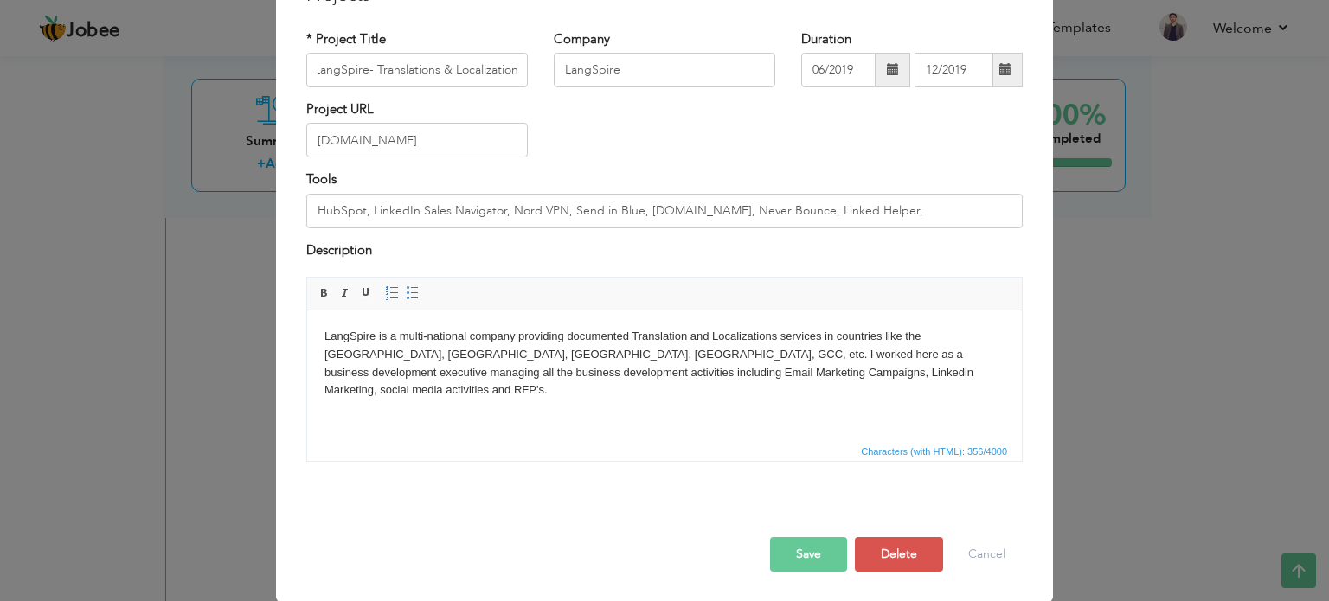
scroll to position [0, 0]
drag, startPoint x: 880, startPoint y: 535, endPoint x: 884, endPoint y: 553, distance: 18.7
click at [884, 553] on div "Save Save and Continue Delete Cancel" at bounding box center [664, 536] width 742 height 97
click at [884, 553] on button "Delete" at bounding box center [899, 554] width 88 height 35
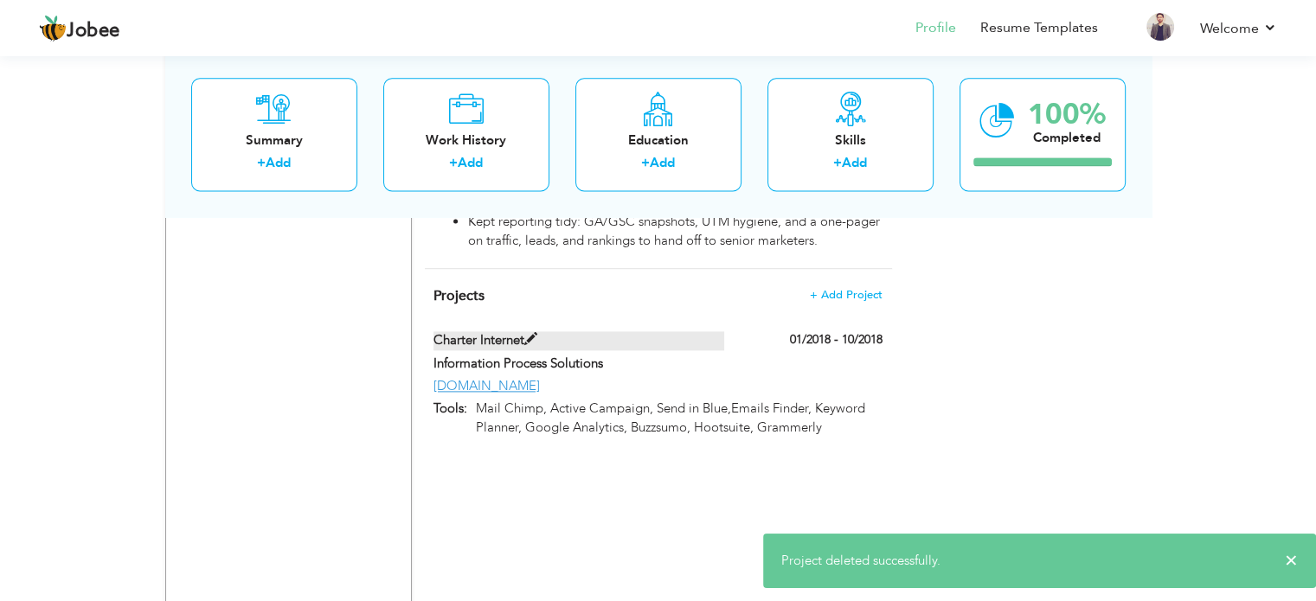
click at [473, 331] on label "Charter Internet" at bounding box center [578, 340] width 291 height 18
type input "Charter Internet"
type input "Information Process Solutions"
type input "01/2018"
type input "10/2018"
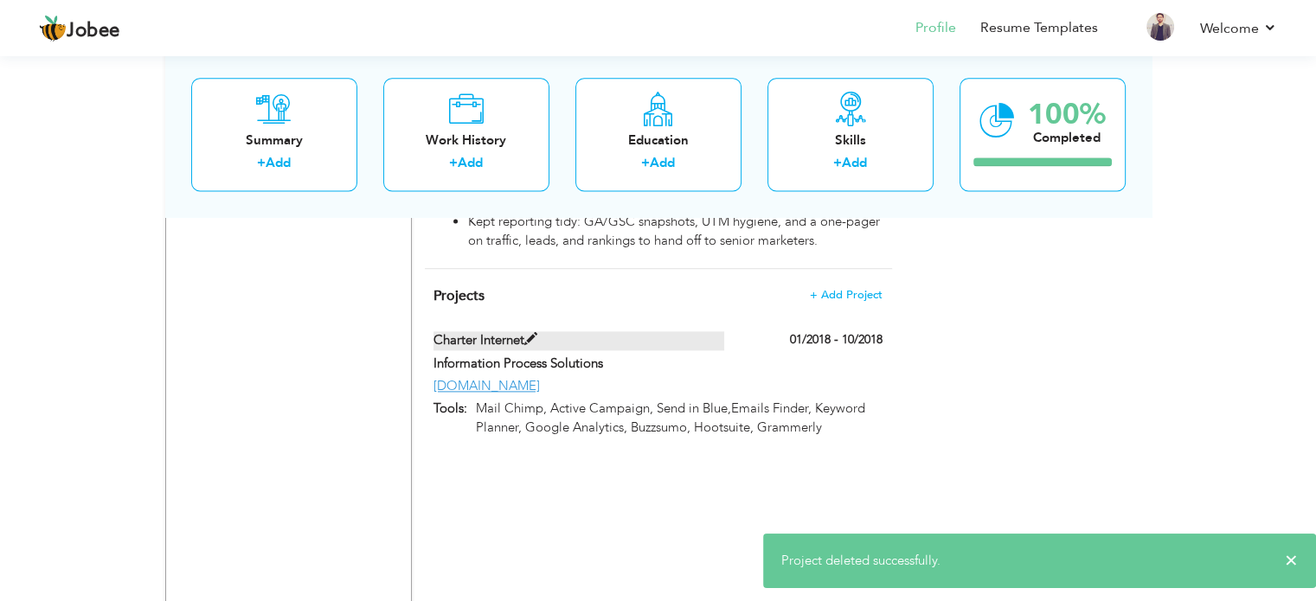
type input "mycableinternet.com"
type input "Mail Chimp, Active Campaign, Send in Blue,Emails Finder, Keyword Planner, Googl…"
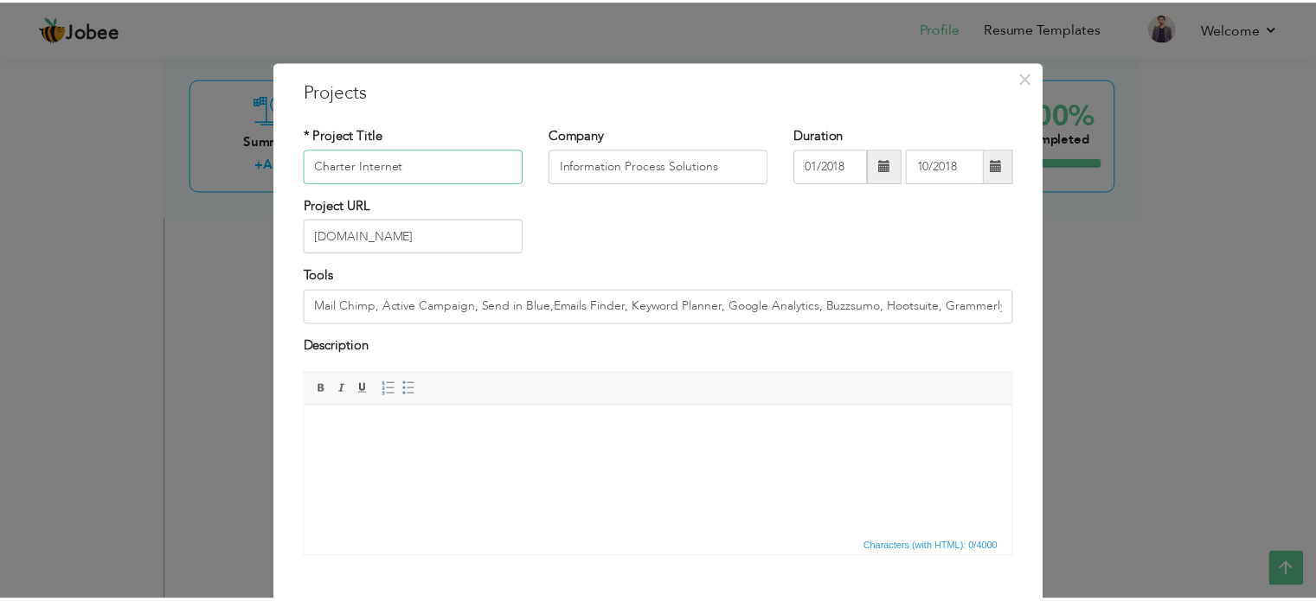
scroll to position [96, 0]
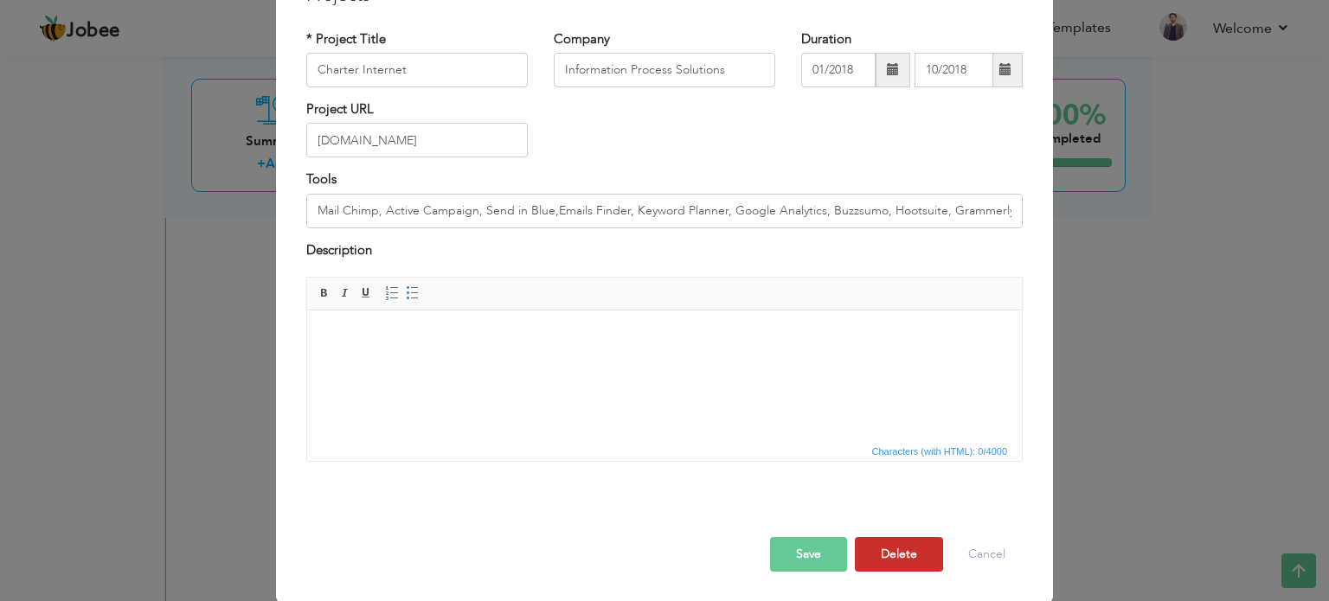
click at [894, 553] on button "Delete" at bounding box center [899, 554] width 88 height 35
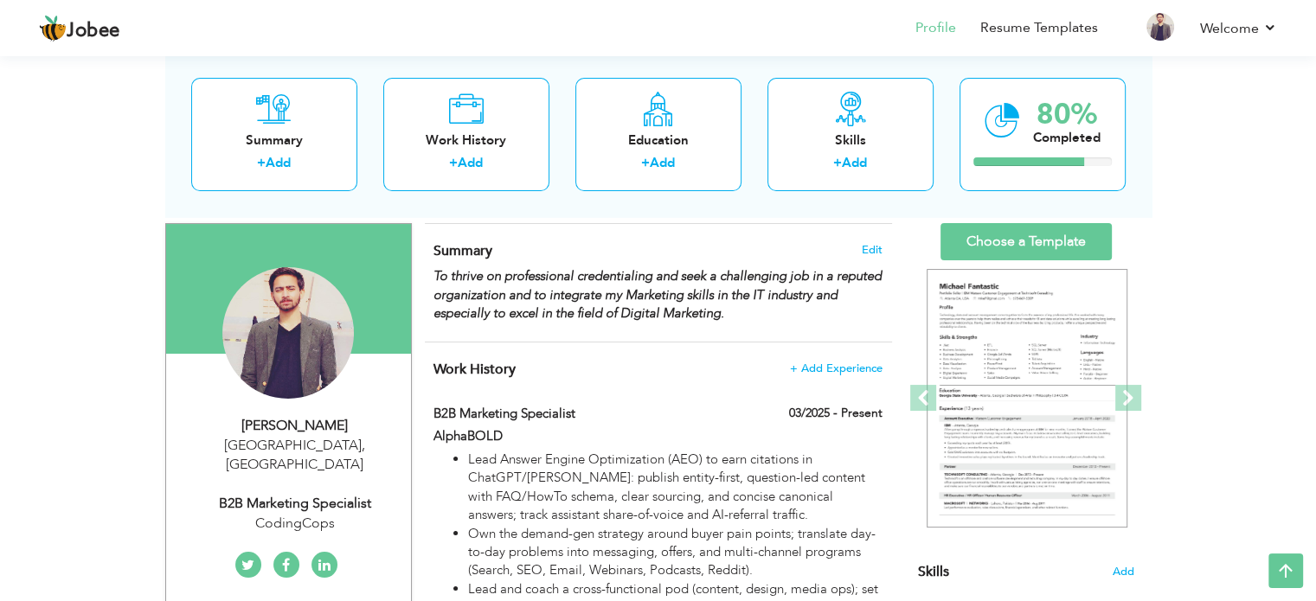
scroll to position [92, 0]
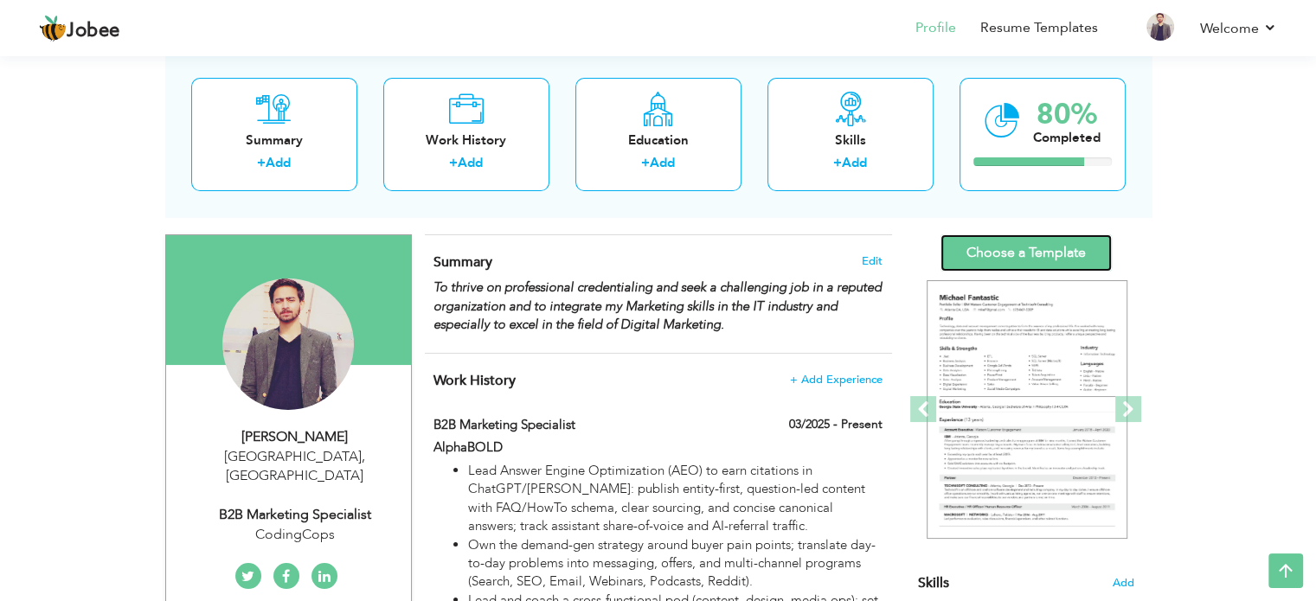
click at [965, 259] on link "Choose a Template" at bounding box center [1025, 252] width 171 height 37
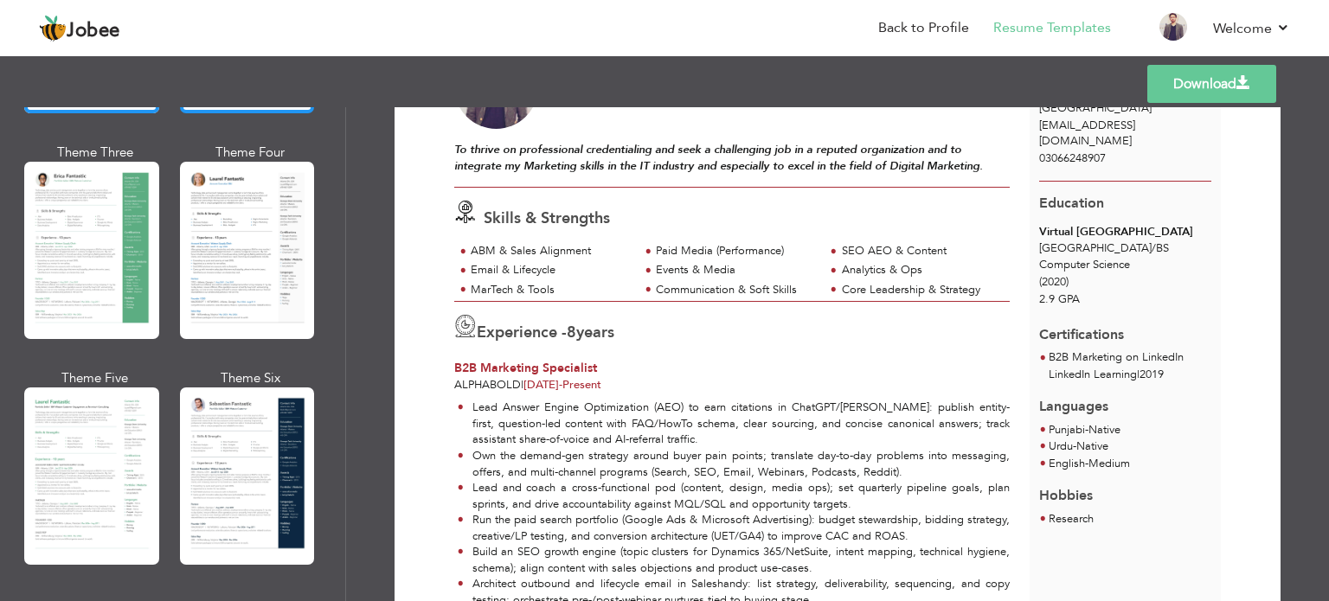
scroll to position [294, 0]
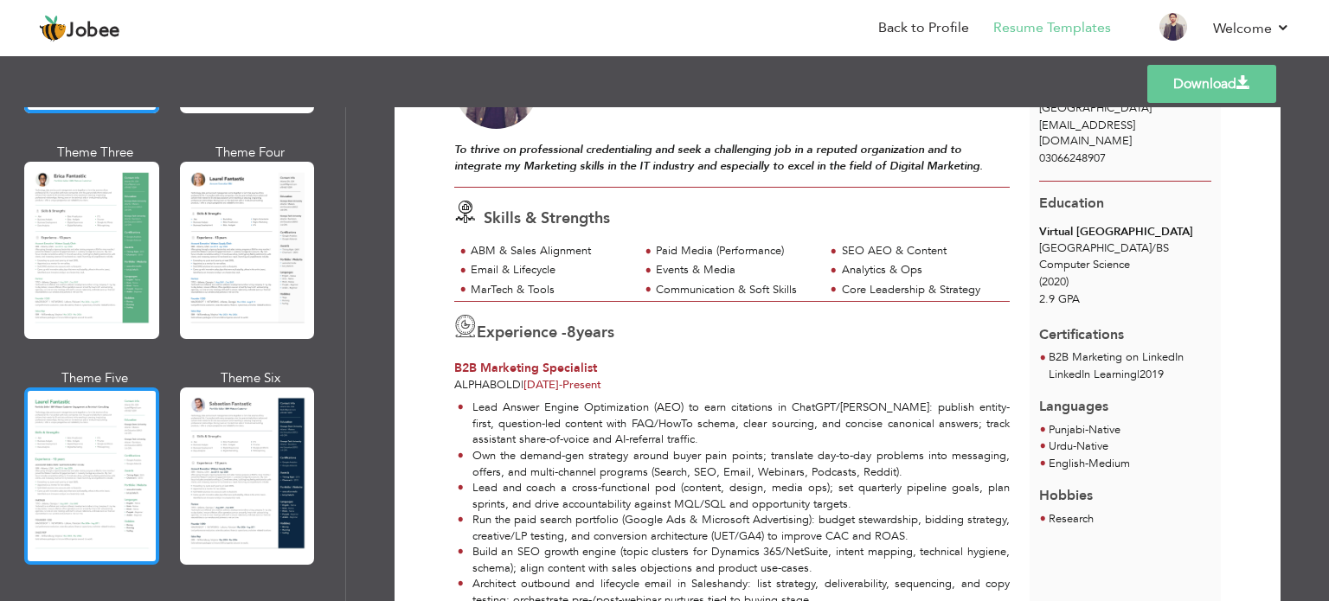
click at [93, 445] on div at bounding box center [91, 476] width 135 height 177
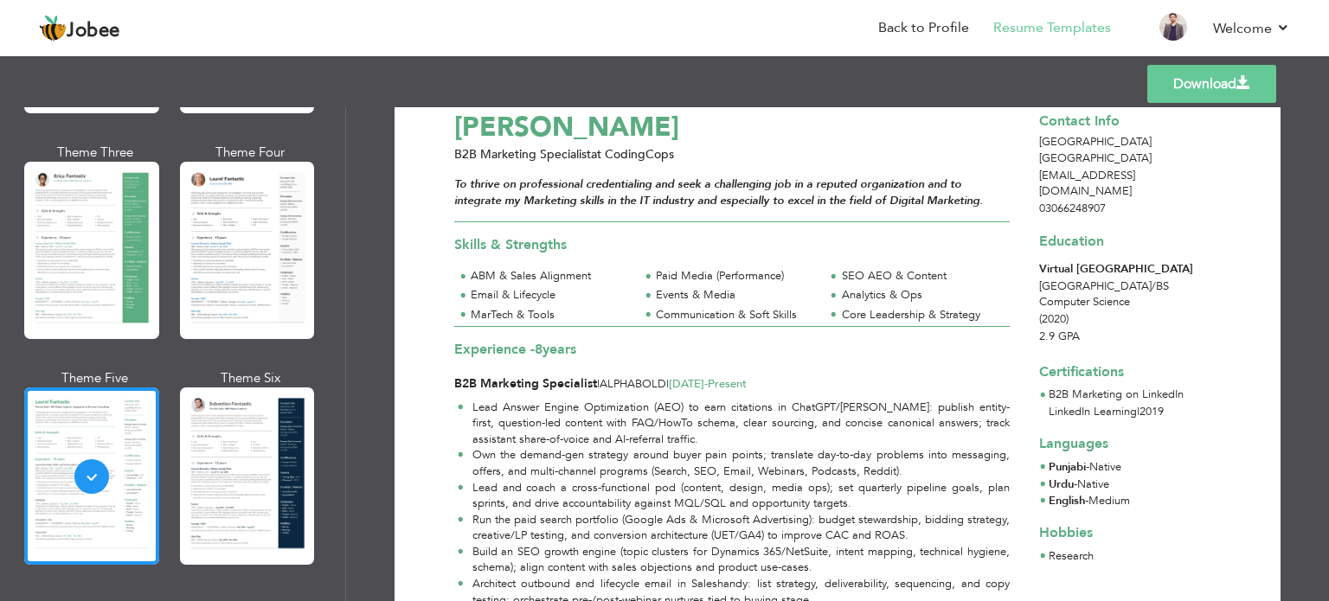
scroll to position [0, 0]
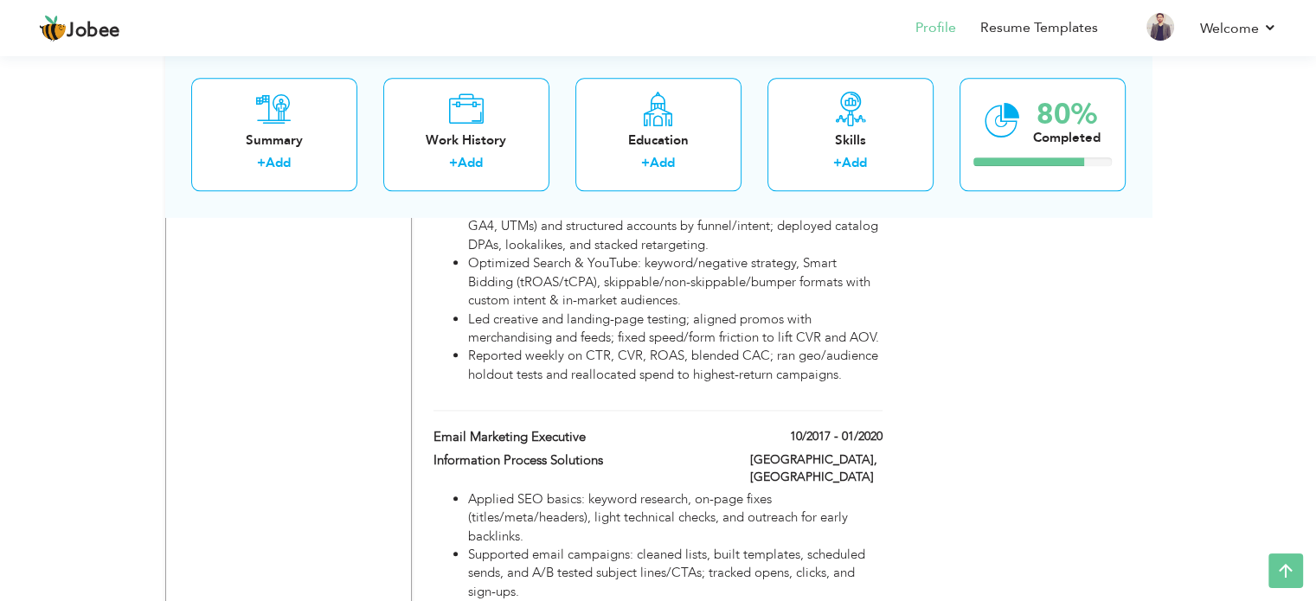
scroll to position [1908, 0]
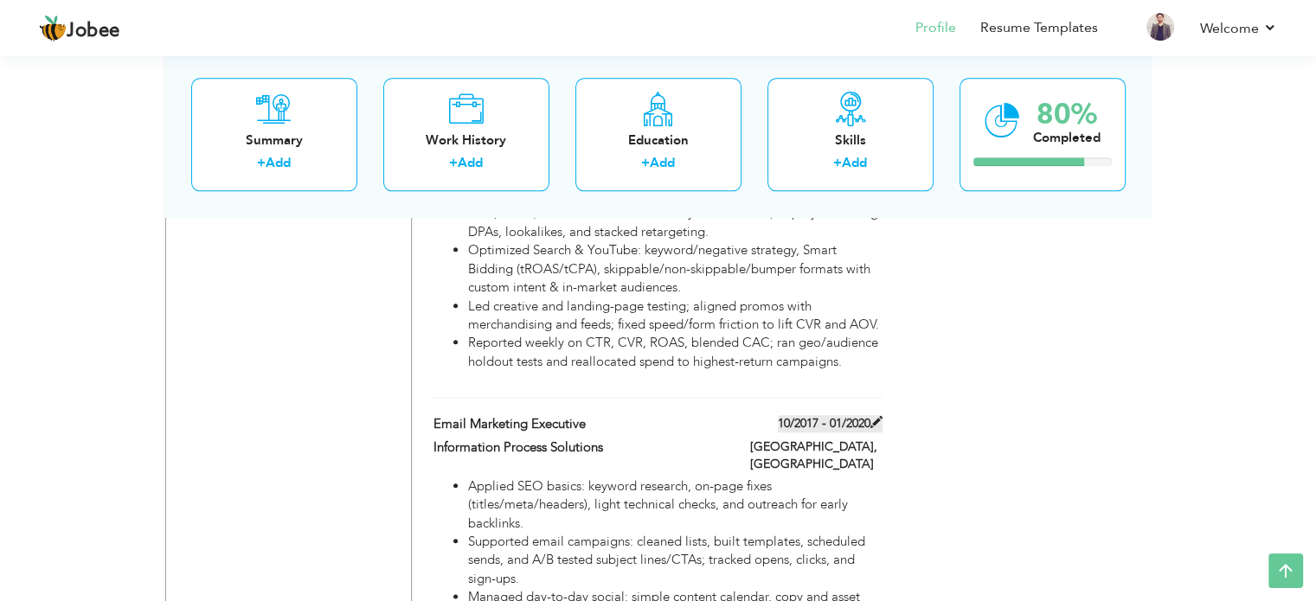
click at [846, 415] on label "10/2017 - 01/2020" at bounding box center [830, 423] width 105 height 17
type input "Email Marketing Executive"
type input "Information Process Solutions"
type input "10/2017"
type input "01/2020"
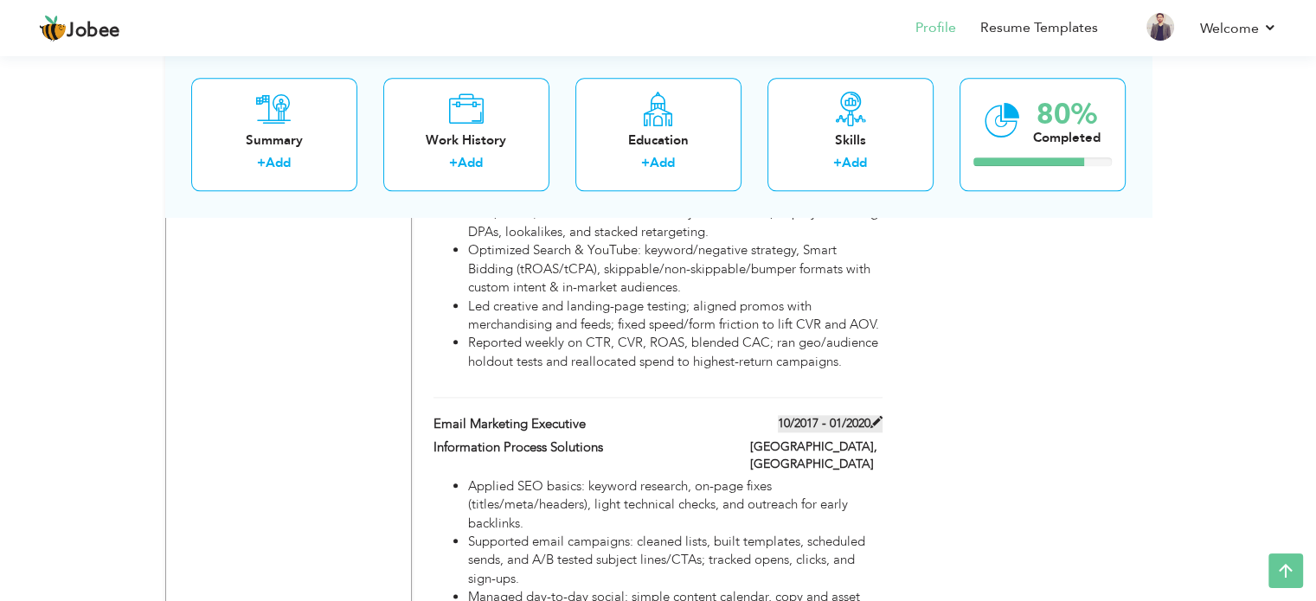
type input "[GEOGRAPHIC_DATA]"
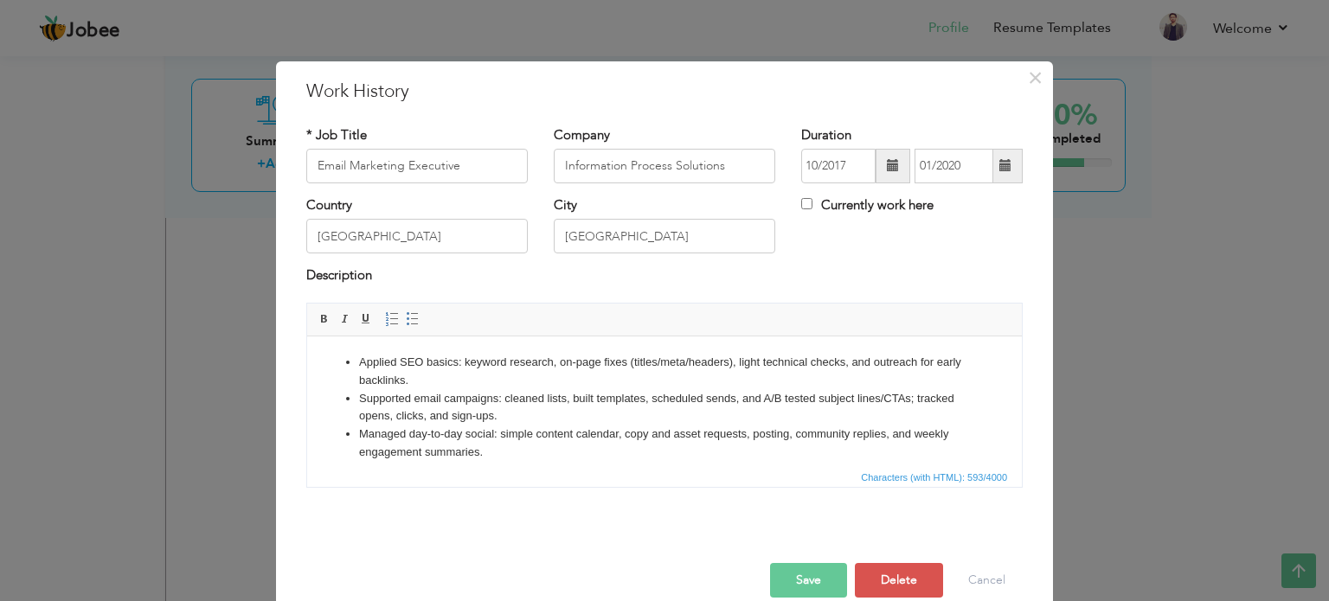
click at [999, 163] on span at bounding box center [1005, 165] width 12 height 12
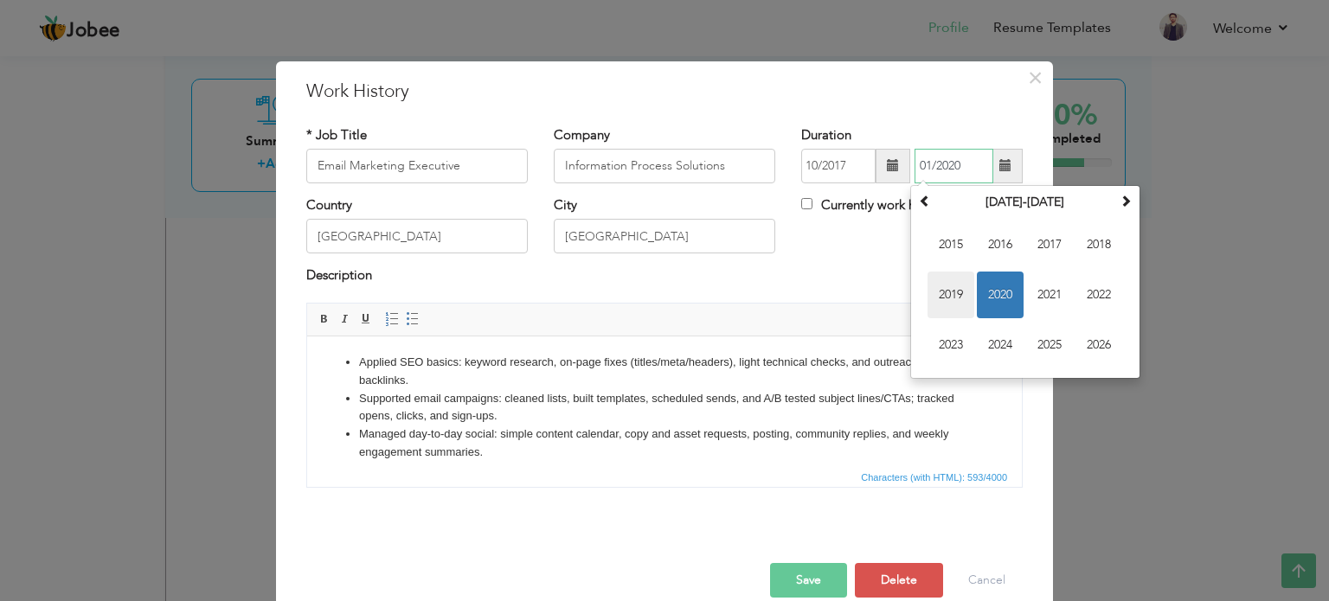
click at [957, 304] on span "2019" at bounding box center [950, 295] width 47 height 47
click at [939, 252] on span "Jan" at bounding box center [950, 244] width 47 height 47
type input "01/2019"
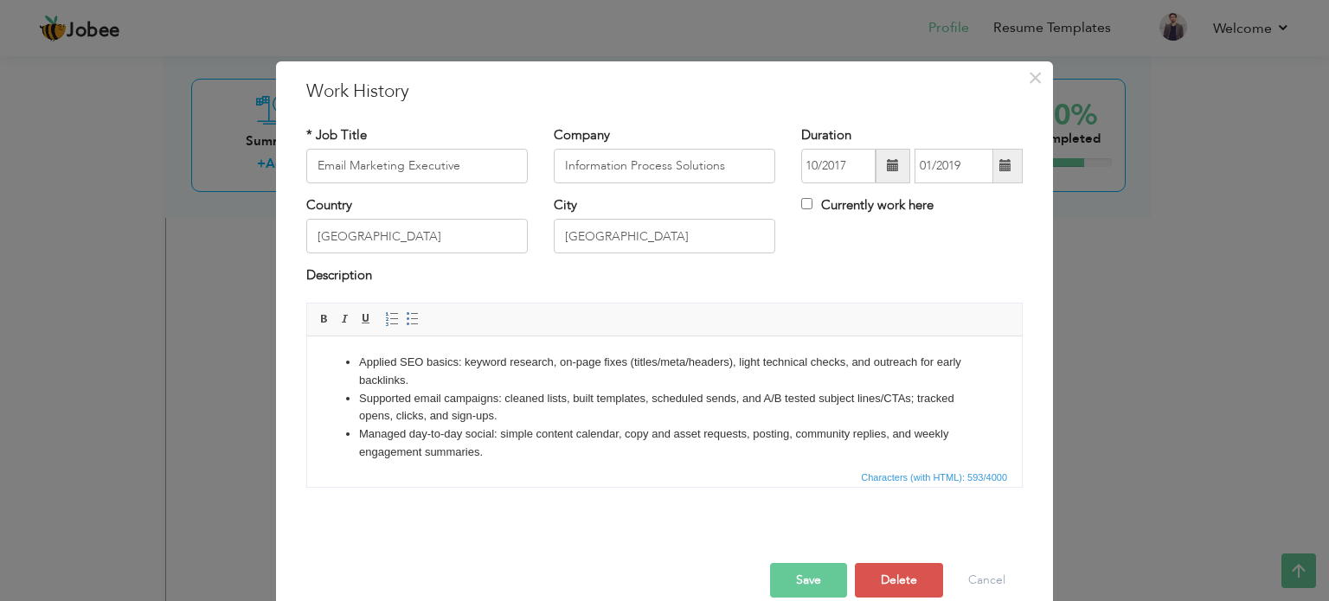
click at [796, 577] on button "Save" at bounding box center [808, 580] width 77 height 35
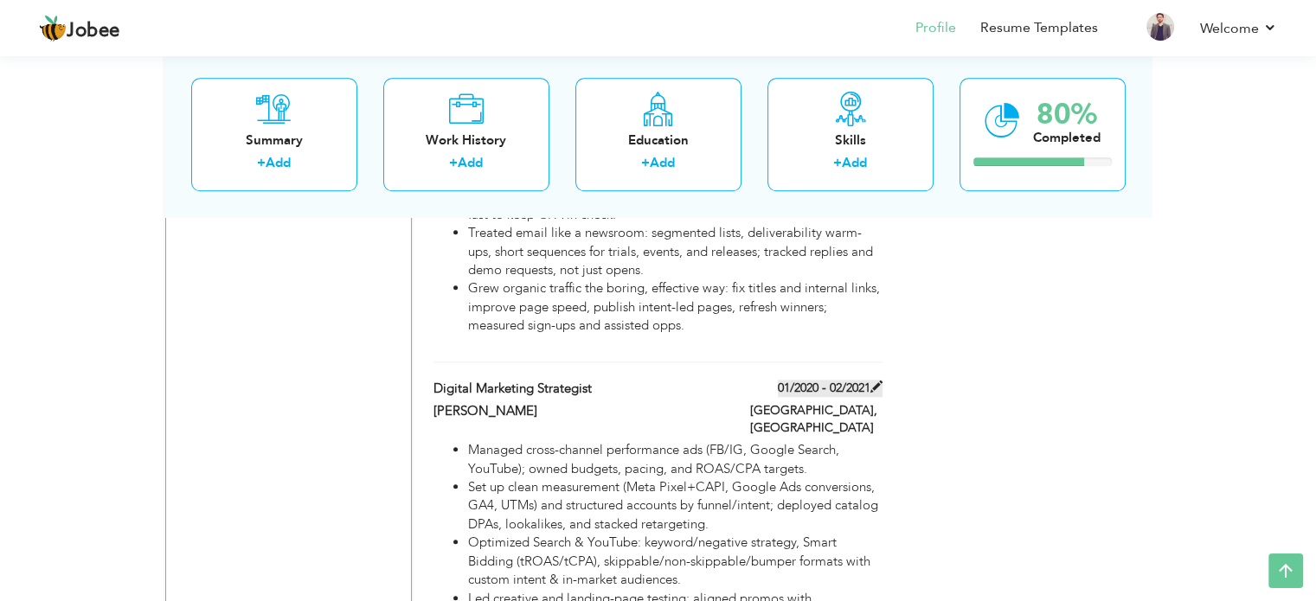
scroll to position [1621, 0]
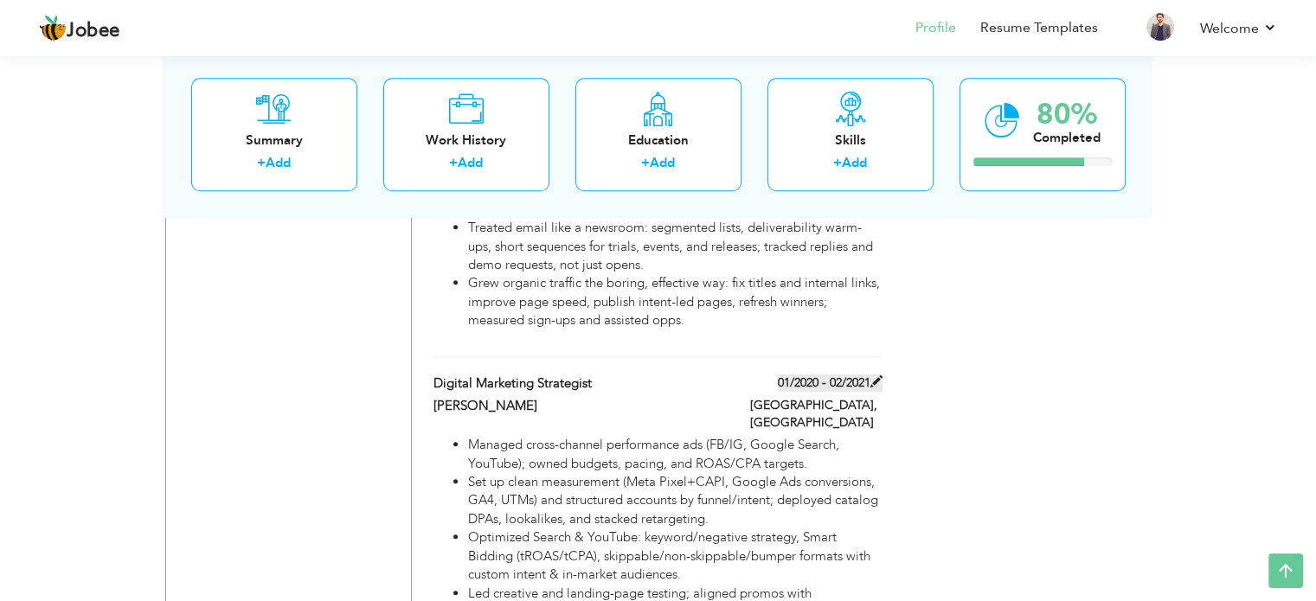
click at [840, 375] on label "01/2020 - 02/2021" at bounding box center [830, 383] width 105 height 17
type input "Digital Marketing Strategist"
type input "[PERSON_NAME]"
type input "01/2020"
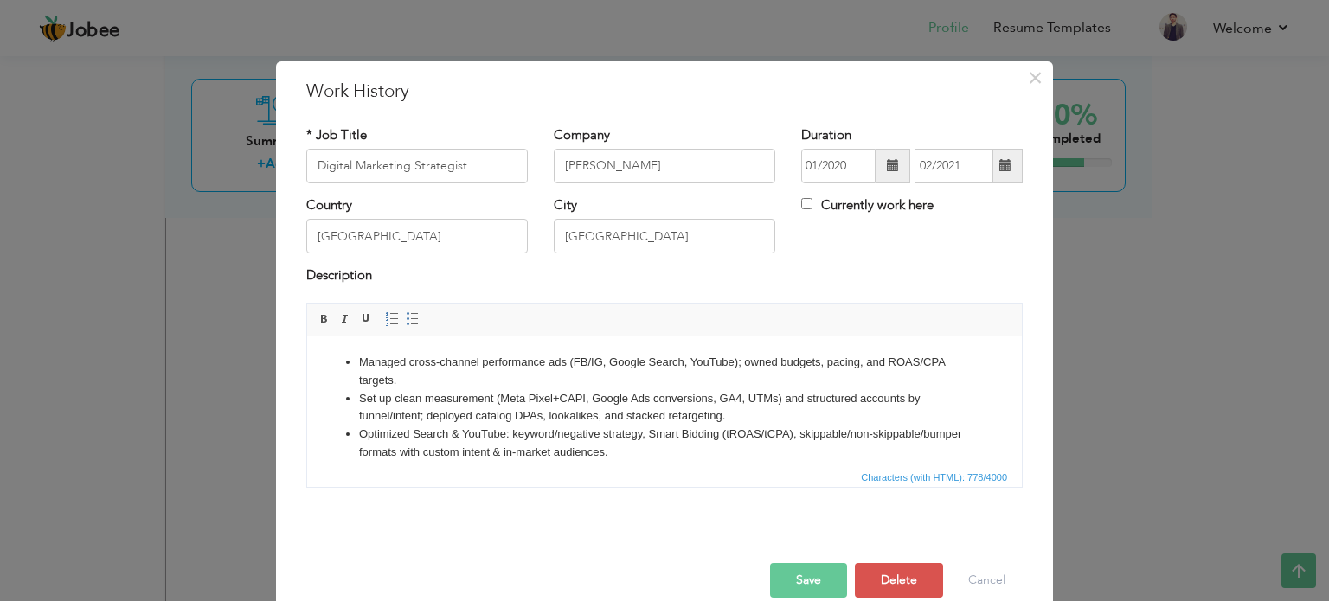
click at [990, 162] on span at bounding box center [1006, 166] width 34 height 35
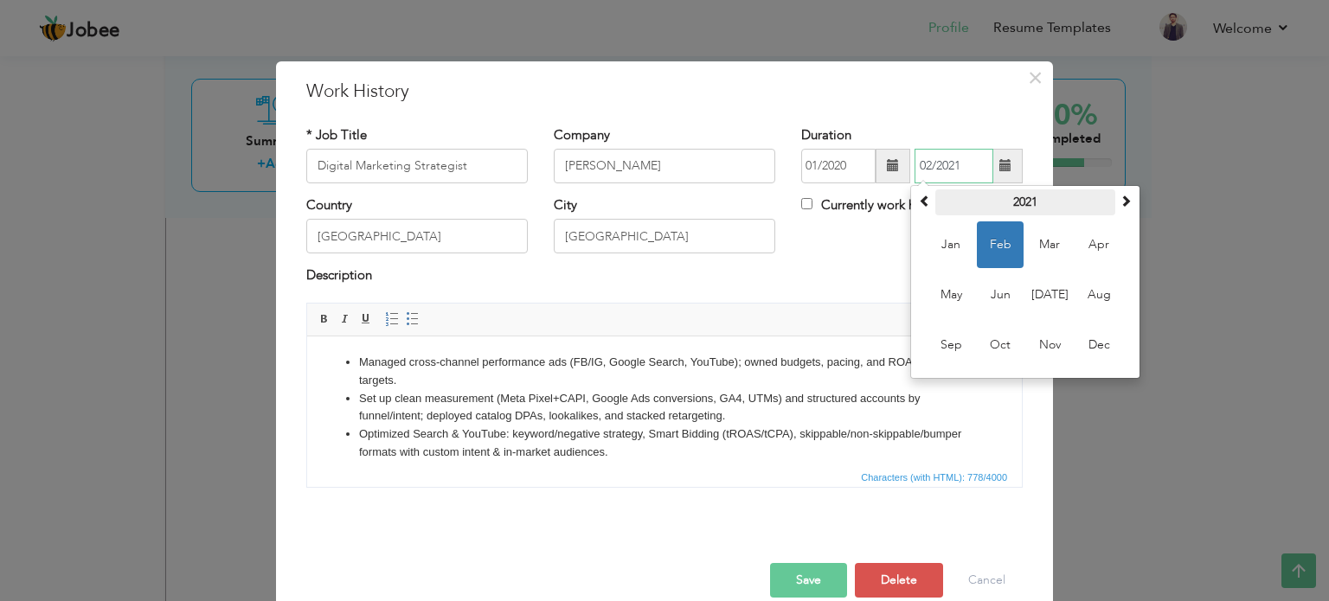
click at [1010, 197] on th "2021" at bounding box center [1025, 202] width 180 height 26
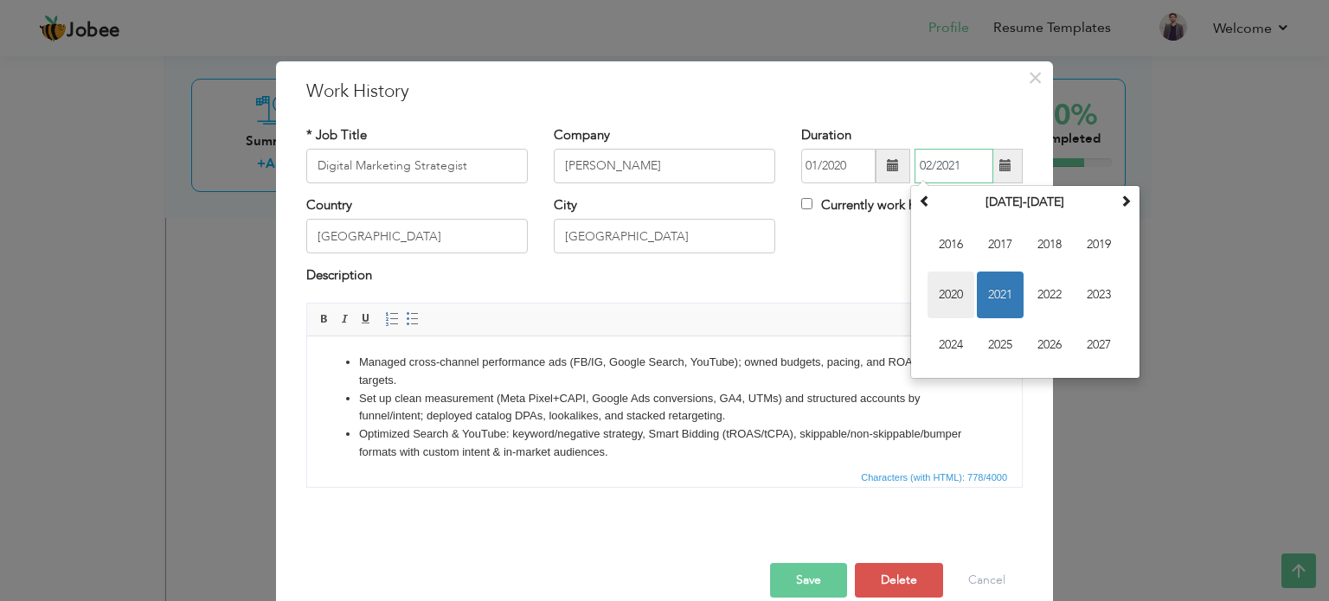
click at [941, 293] on span "2020" at bounding box center [950, 295] width 47 height 47
click at [984, 242] on span "Feb" at bounding box center [1000, 244] width 47 height 47
type input "02/2020"
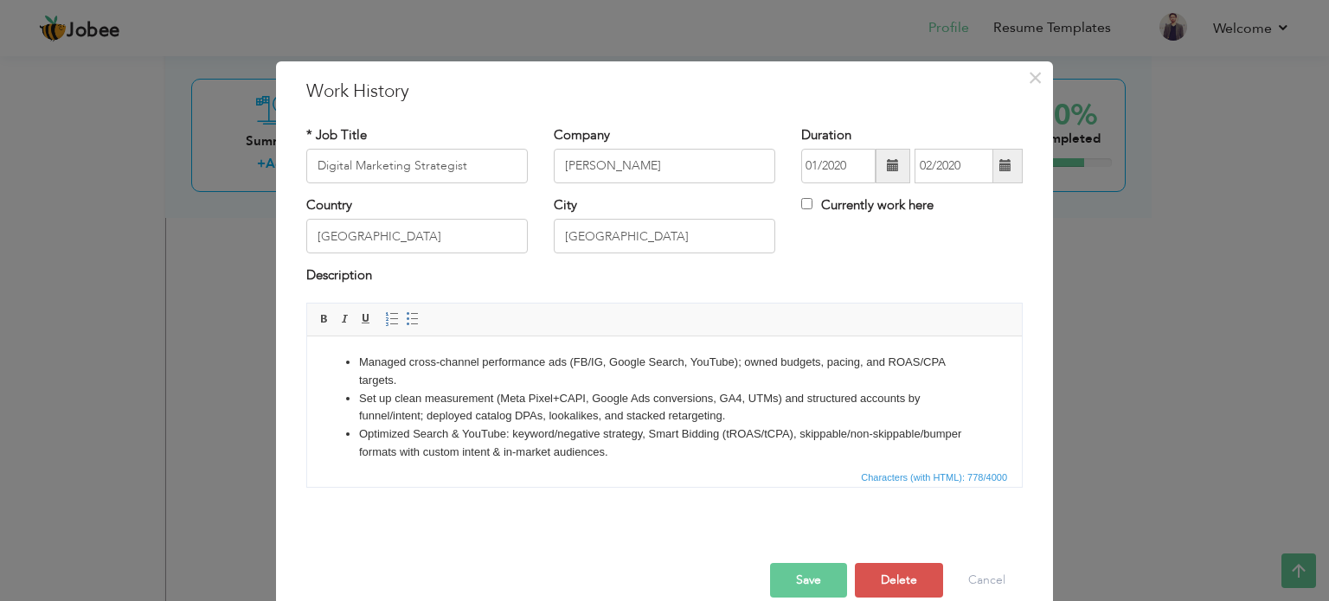
click at [892, 169] on span at bounding box center [893, 165] width 12 height 12
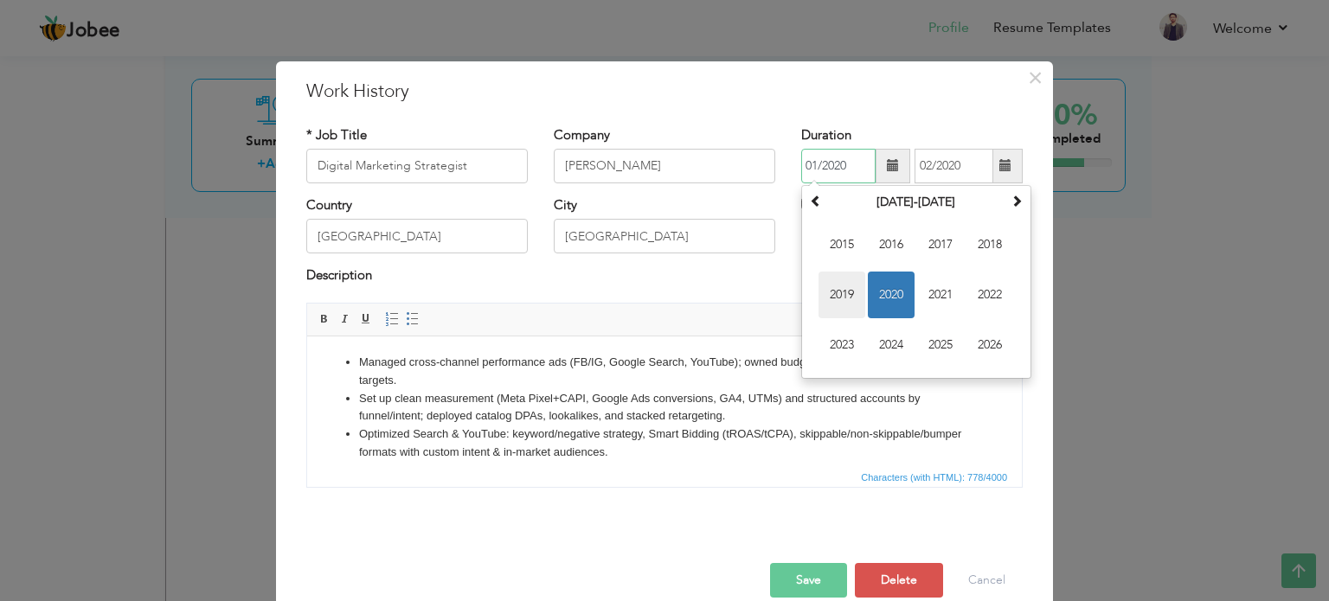
click at [836, 290] on span "2019" at bounding box center [841, 295] width 47 height 47
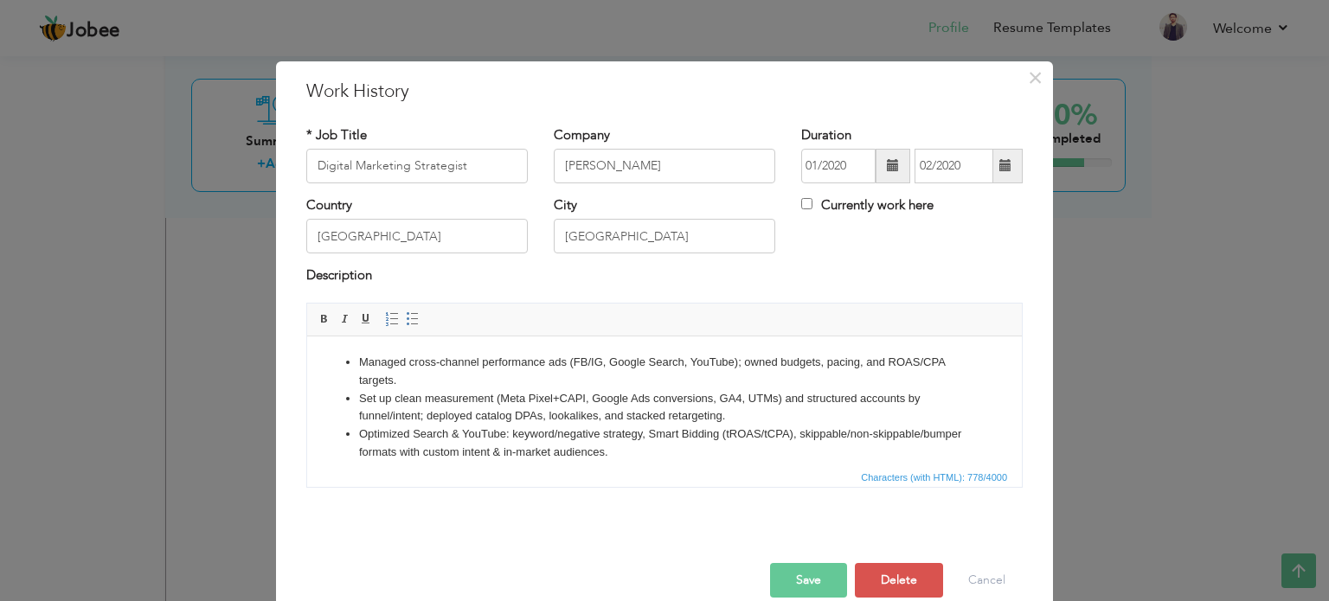
click at [775, 255] on div "City Lahore" at bounding box center [664, 231] width 247 height 70
click at [887, 166] on span at bounding box center [893, 165] width 12 height 12
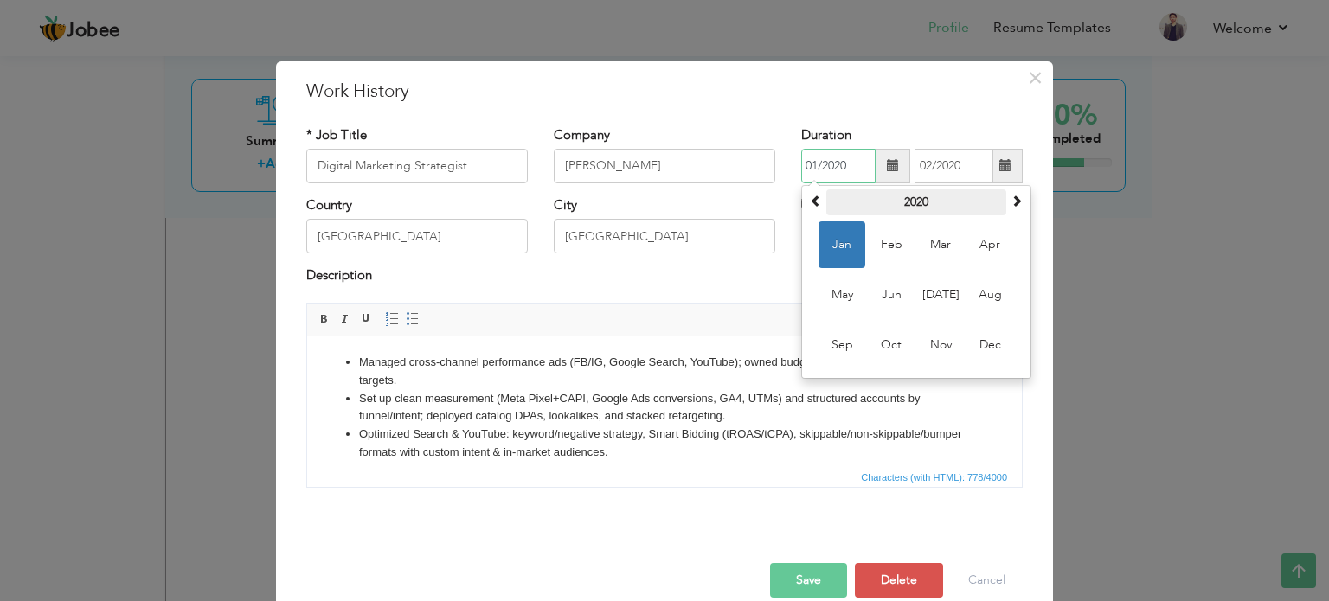
click at [906, 198] on th "2020" at bounding box center [916, 202] width 180 height 26
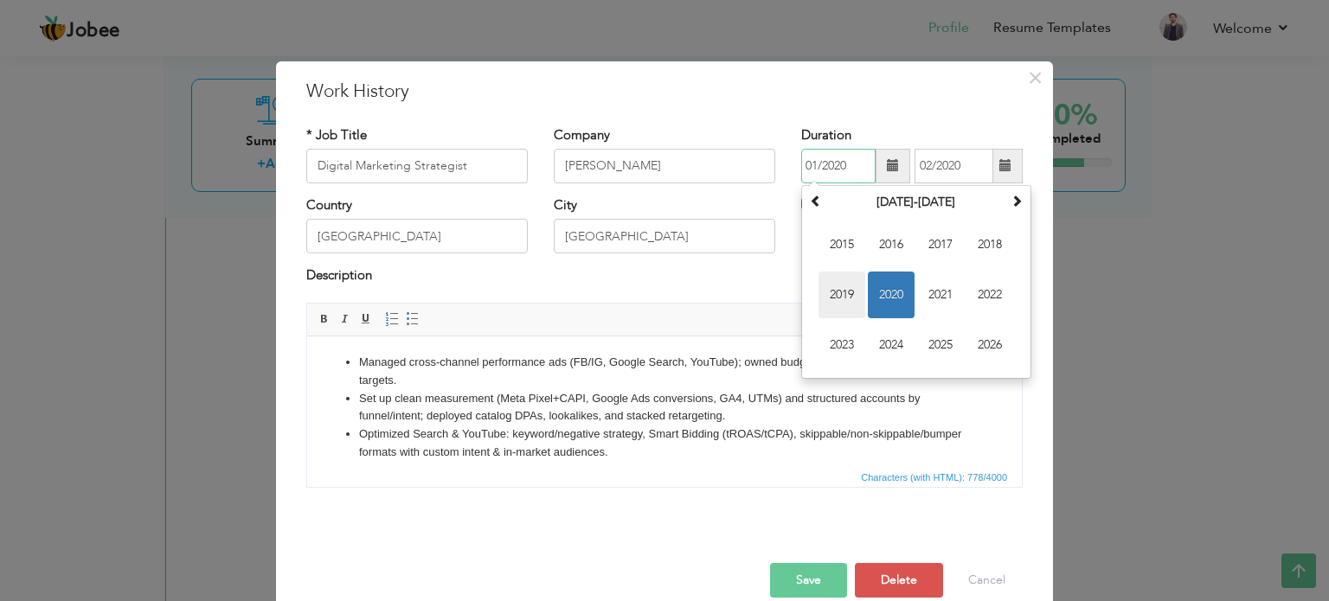
click at [842, 290] on span "2019" at bounding box center [841, 295] width 47 height 47
click at [841, 255] on span "Jan" at bounding box center [841, 244] width 47 height 47
type input "01/2019"
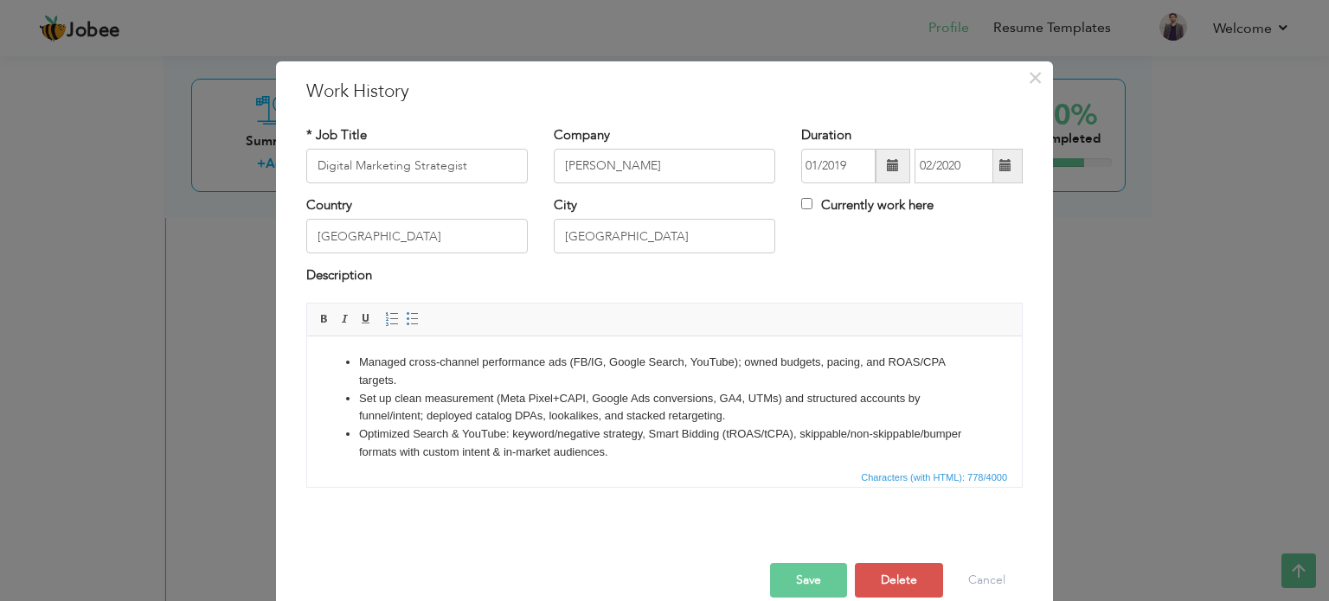
click at [802, 584] on button "Save" at bounding box center [808, 580] width 77 height 35
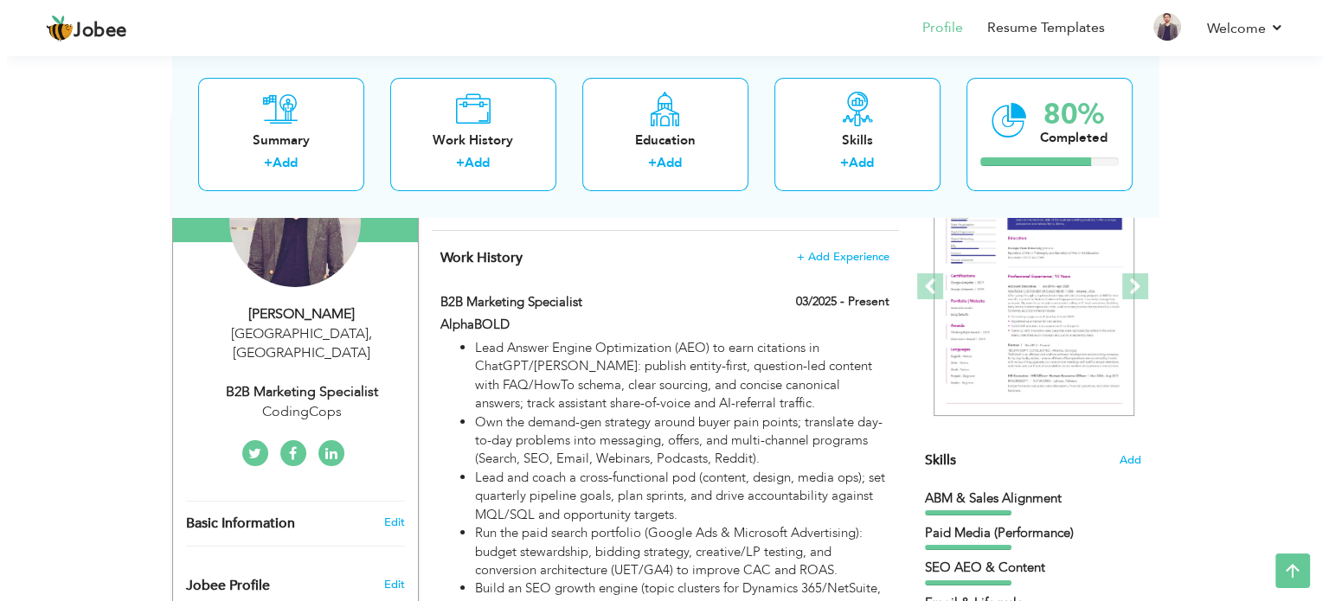
scroll to position [214, 0]
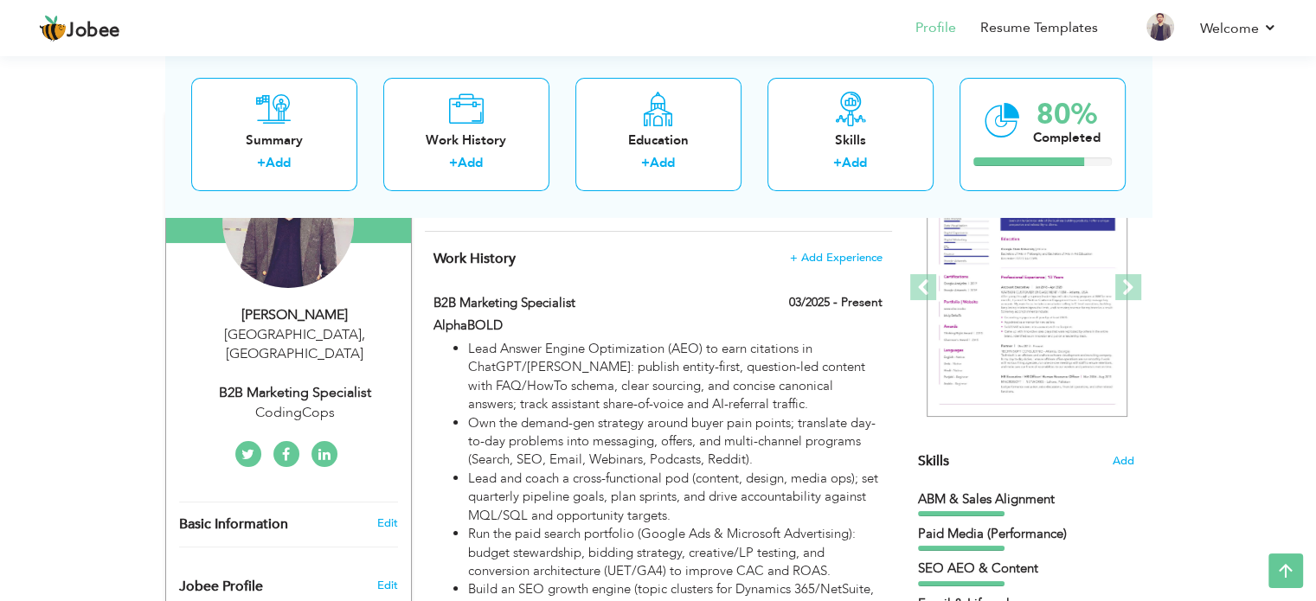
click at [304, 383] on div "B2B Marketing Specialist" at bounding box center [295, 393] width 232 height 20
type input "Syed"
type input "Farham"
type input "03066248907"
select select "number:166"
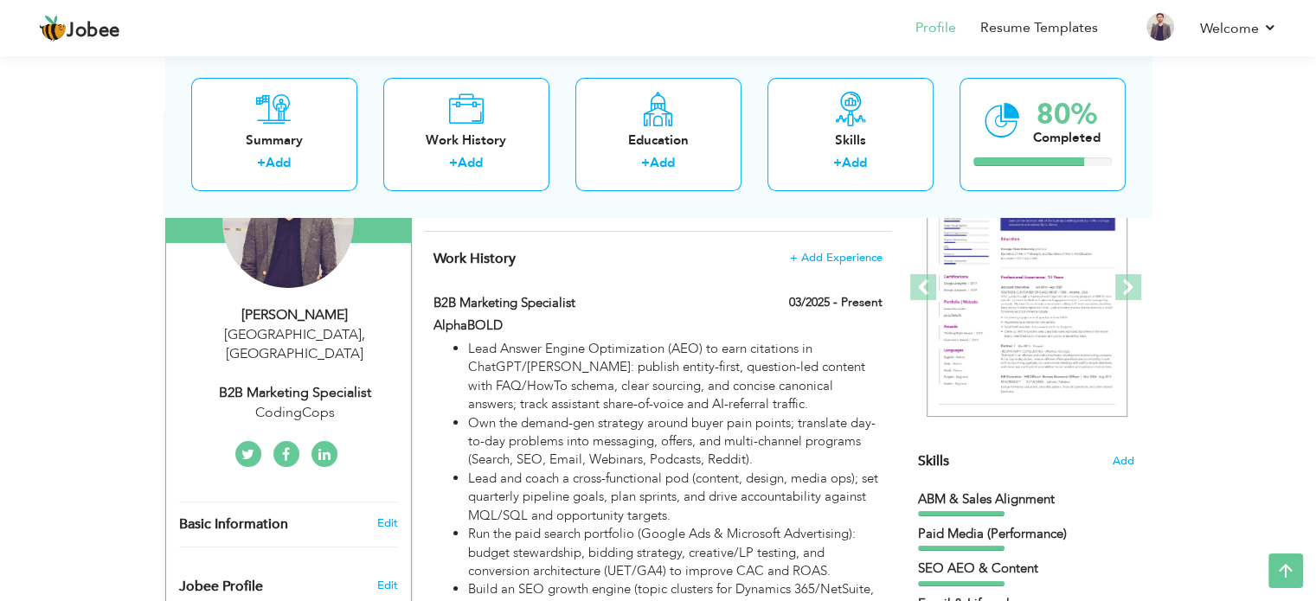
type input "Lahore"
select select "number:10"
type input "CodingCops"
type input "B2B Marketing Specialist"
type input "https://www.linkedin.com/in/syed-farham/"
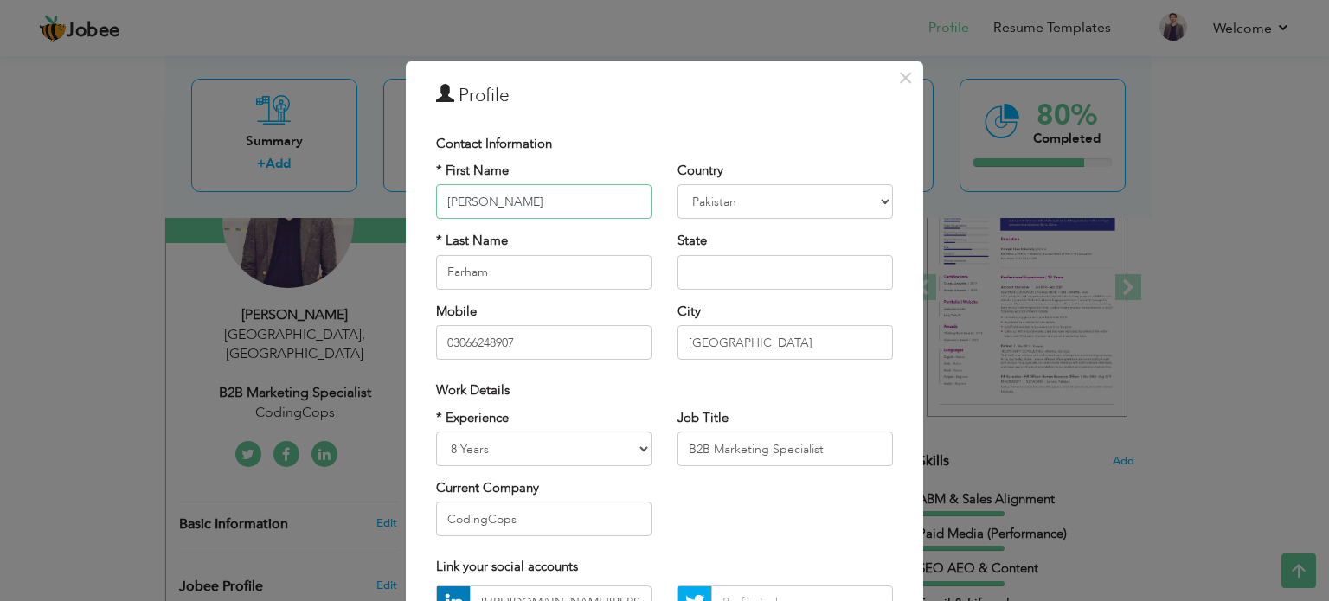
scroll to position [183, 0]
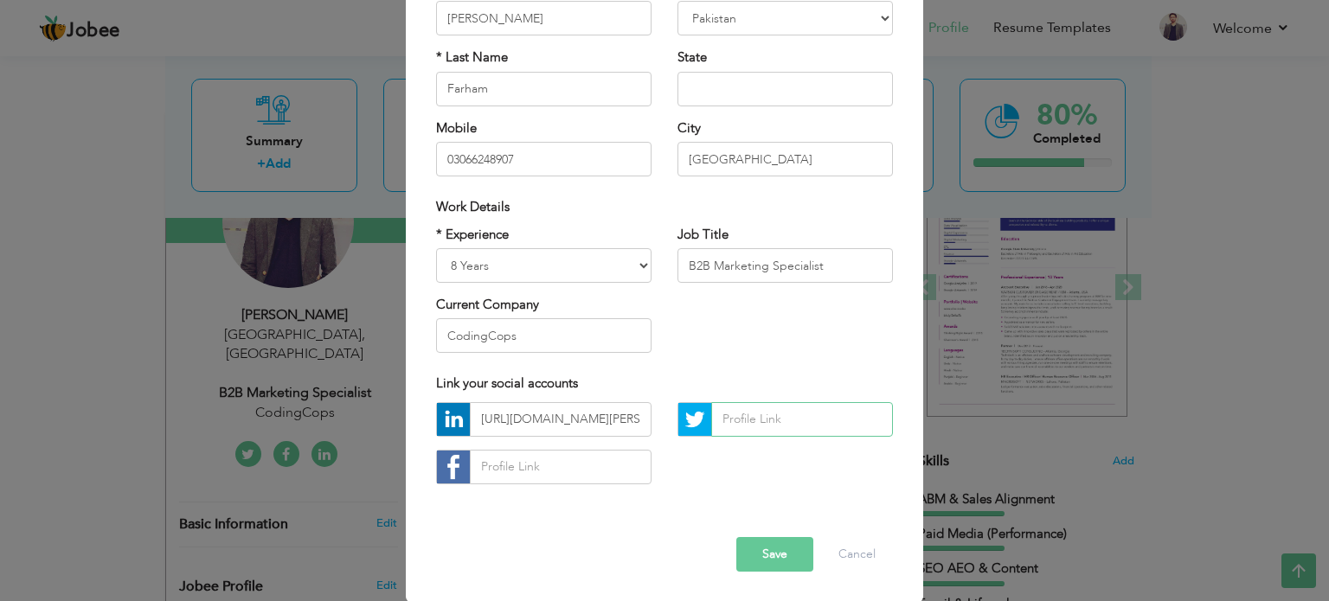
click at [732, 420] on input "text" at bounding box center [802, 419] width 182 height 35
click at [715, 477] on div "https://www.linkedin.com/in/syed-farham/" at bounding box center [664, 449] width 483 height 95
click at [772, 563] on button "Save" at bounding box center [774, 554] width 77 height 35
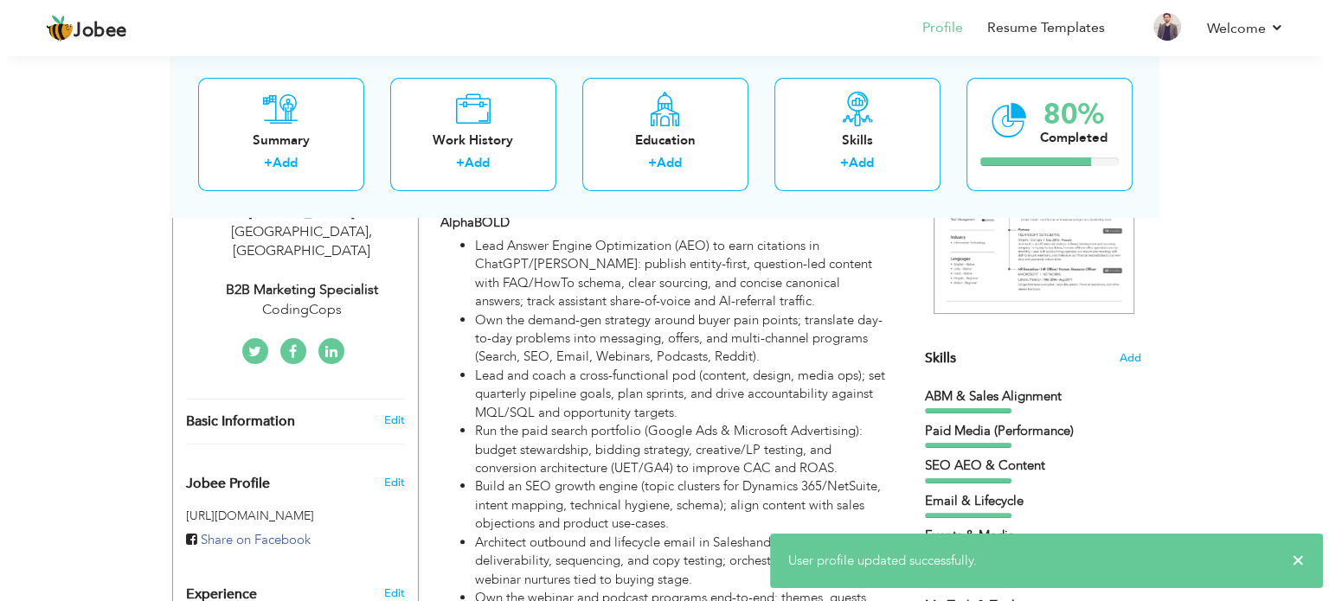
scroll to position [317, 0]
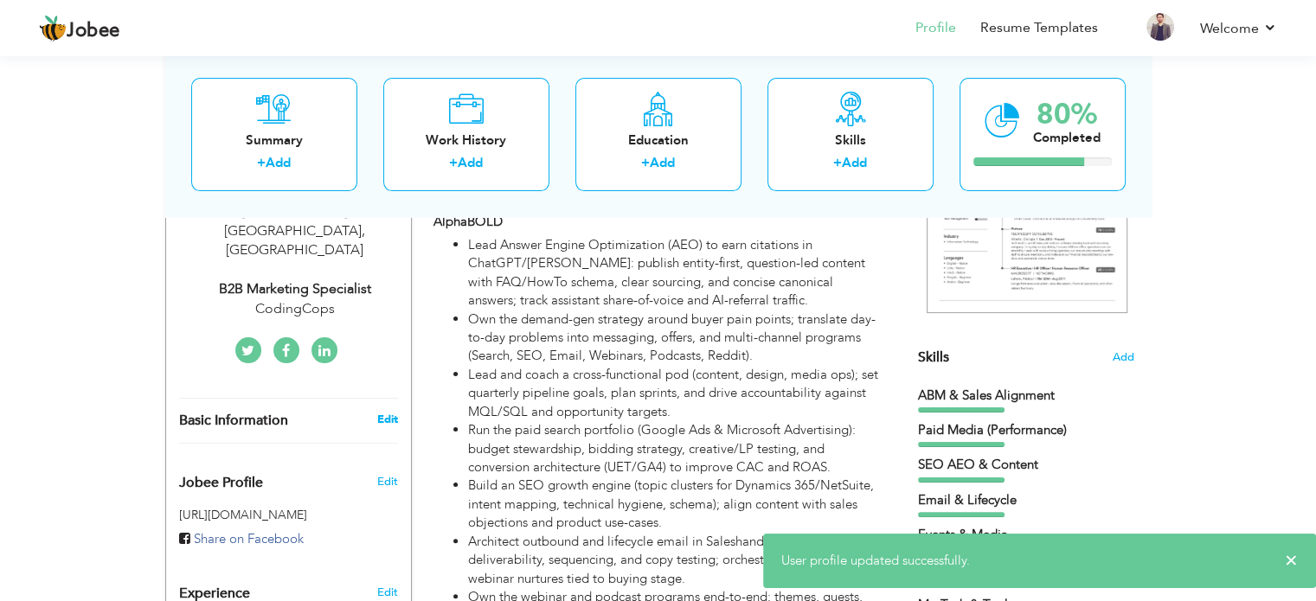
click at [386, 412] on link "Edit" at bounding box center [386, 420] width 21 height 16
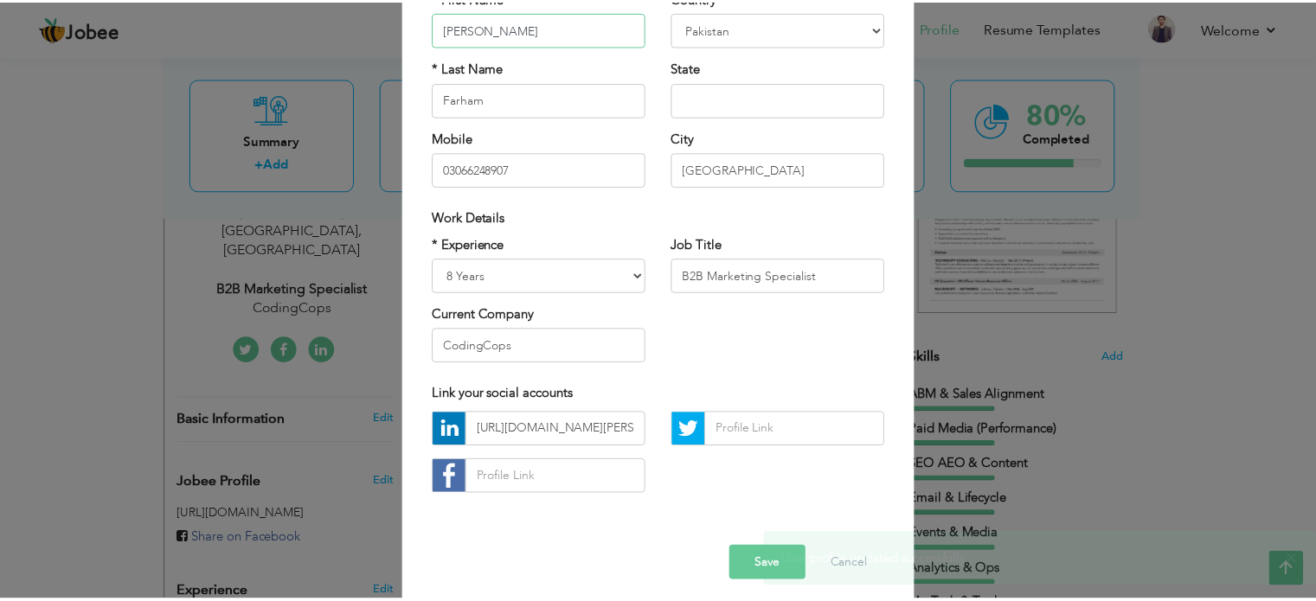
scroll to position [183, 0]
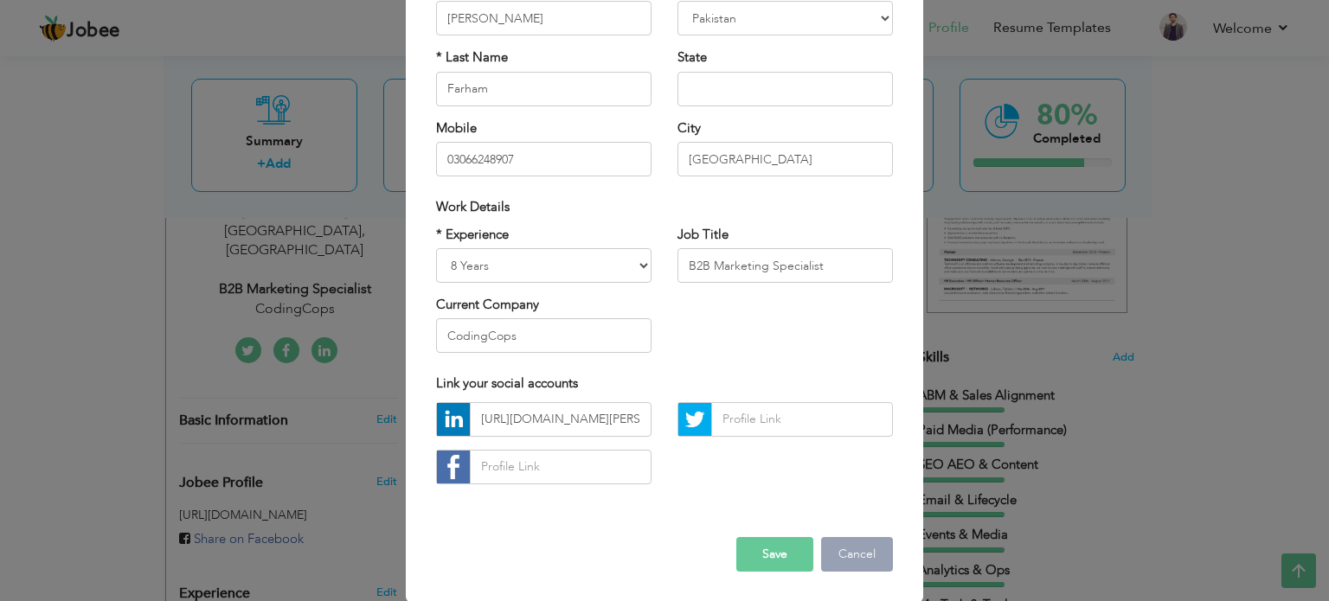
click at [853, 548] on button "Cancel" at bounding box center [857, 554] width 72 height 35
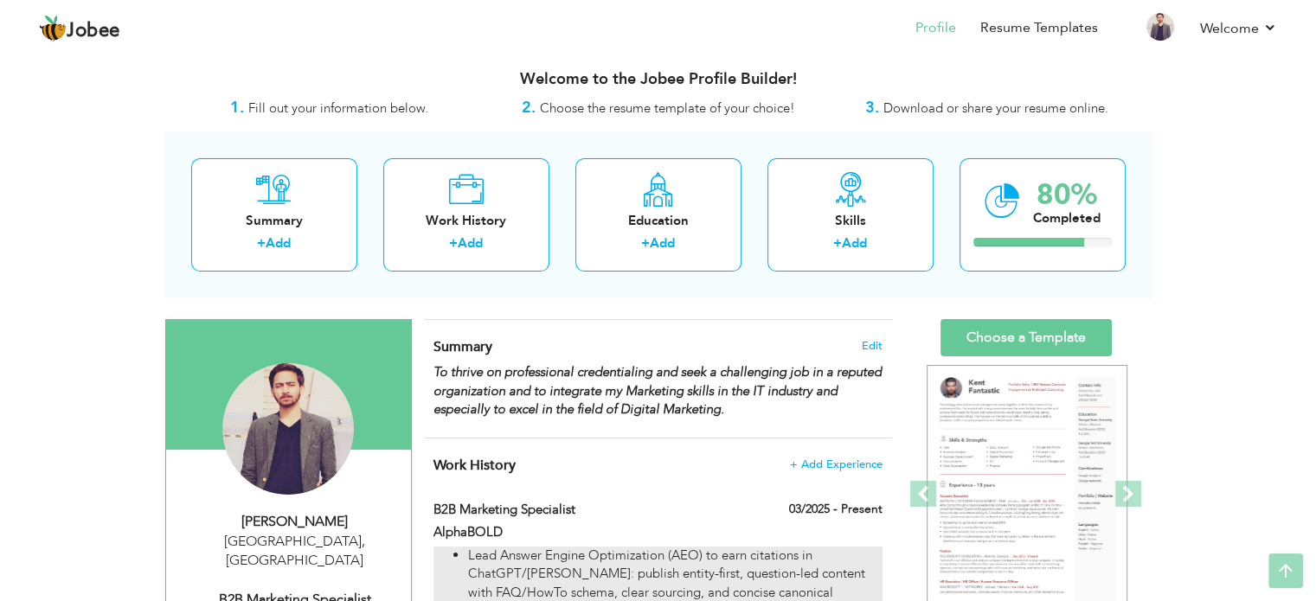
scroll to position [6, 0]
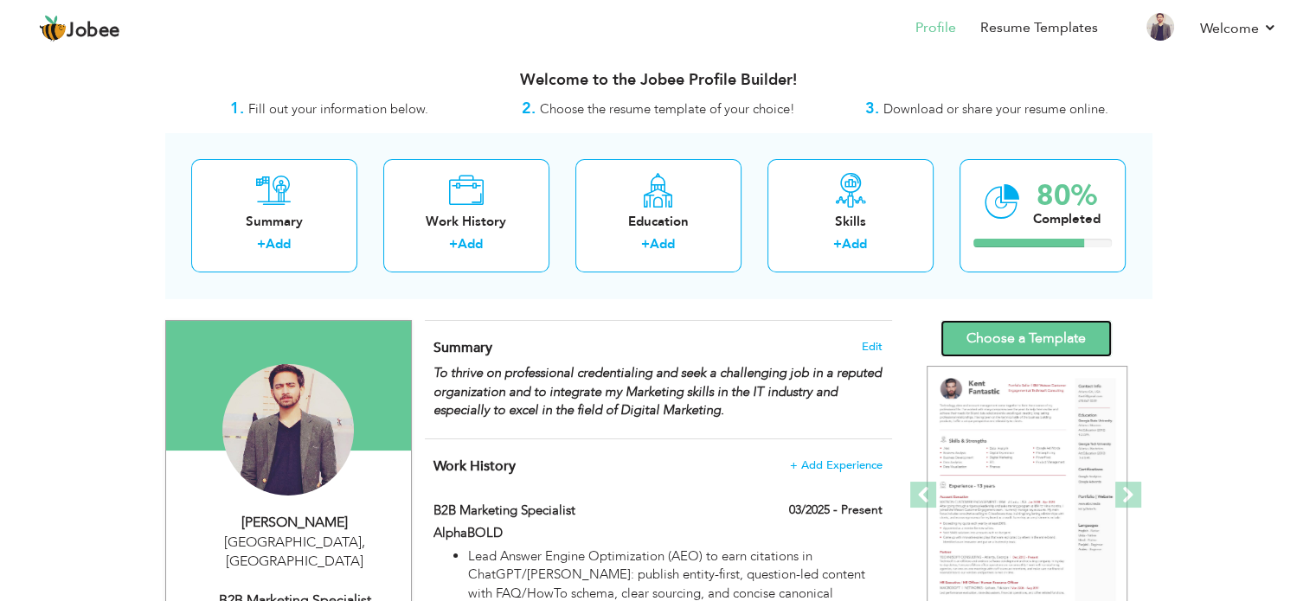
click at [1012, 345] on link "Choose a Template" at bounding box center [1025, 338] width 171 height 37
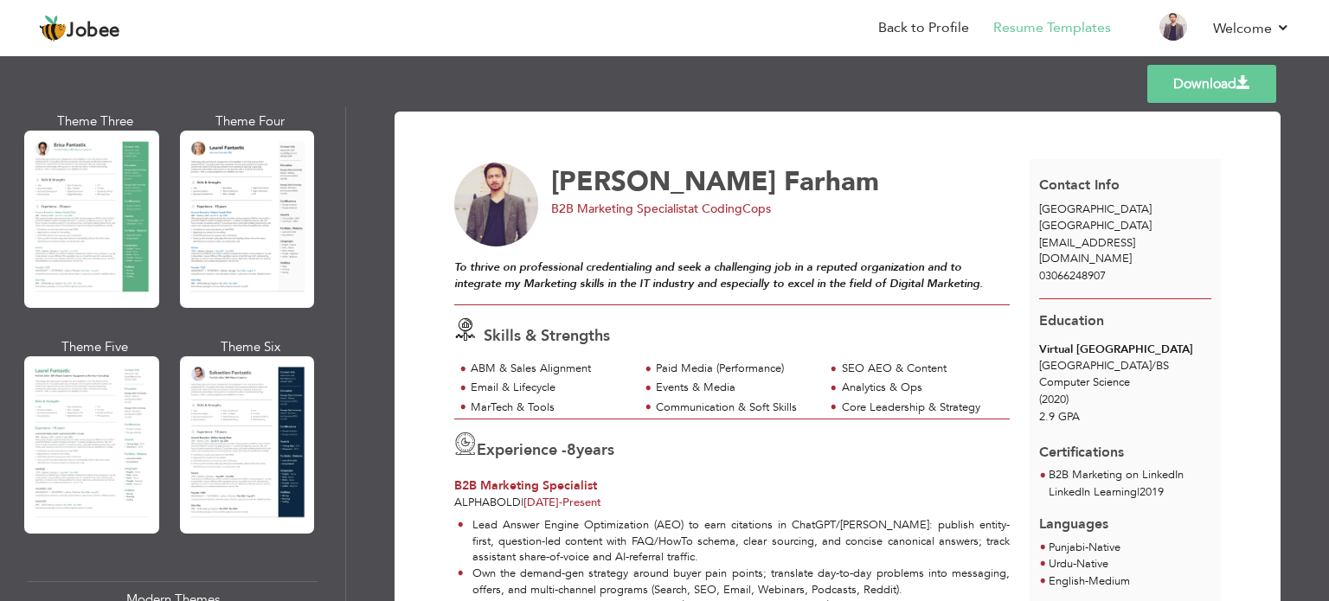
scroll to position [325, 0]
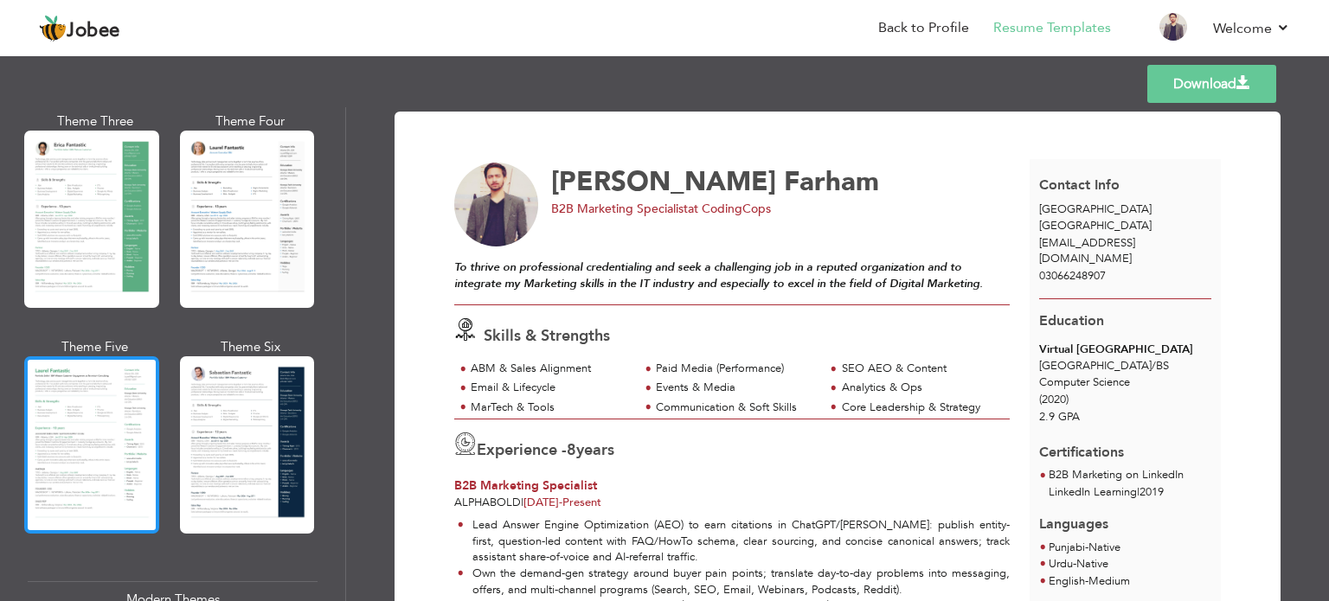
click at [94, 413] on div at bounding box center [91, 444] width 135 height 177
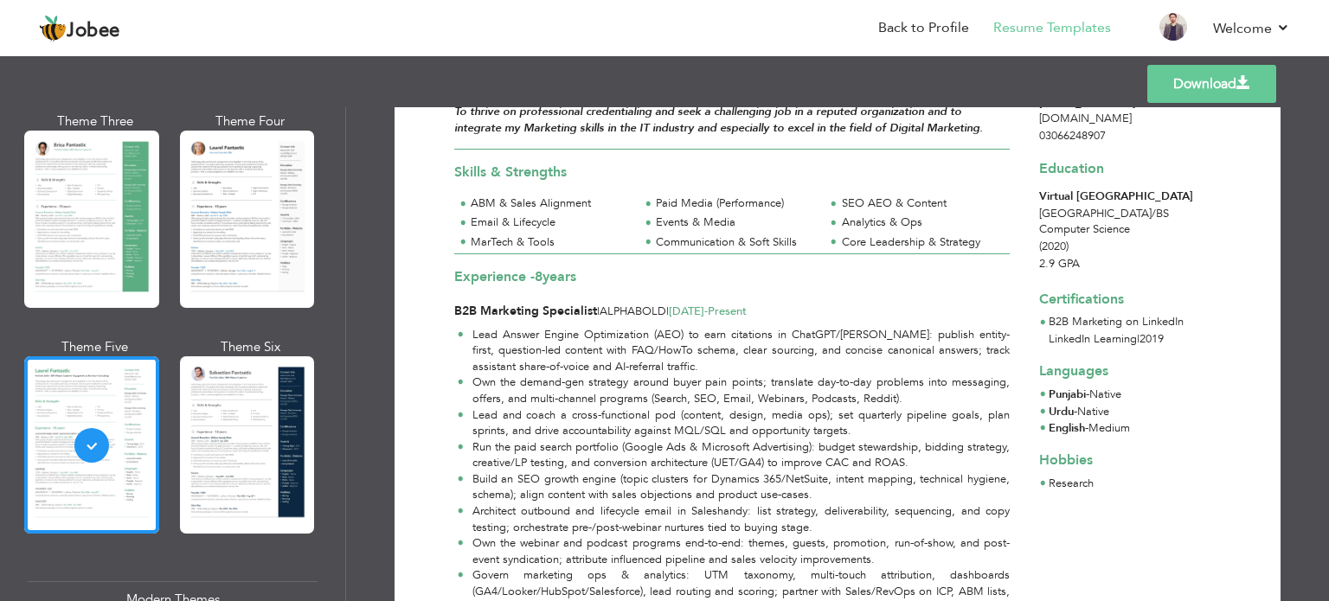
scroll to position [0, 0]
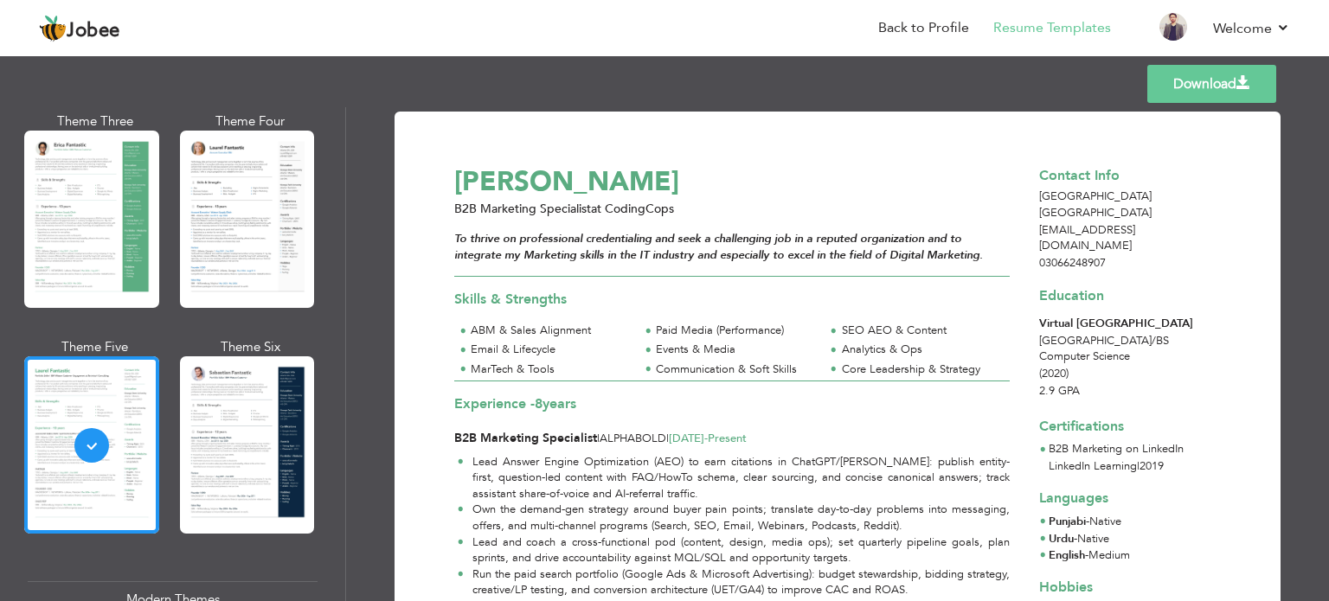
click at [1225, 86] on link "Download" at bounding box center [1211, 84] width 129 height 38
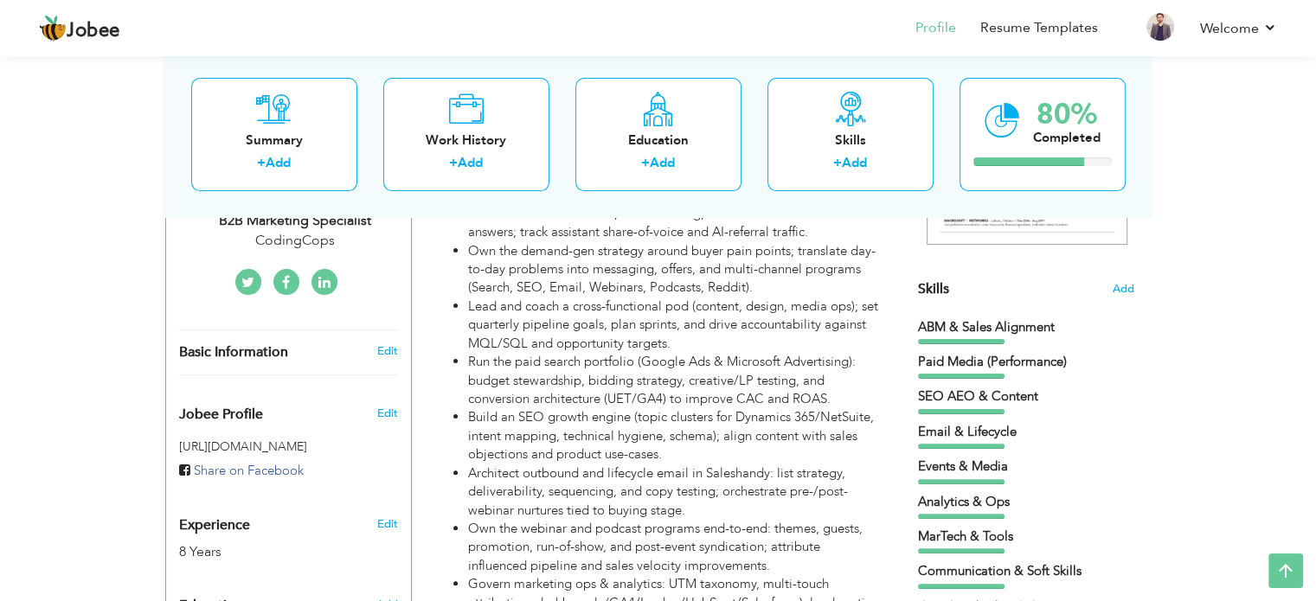
scroll to position [384, 0]
click at [1121, 285] on span "Add" at bounding box center [1122, 291] width 22 height 16
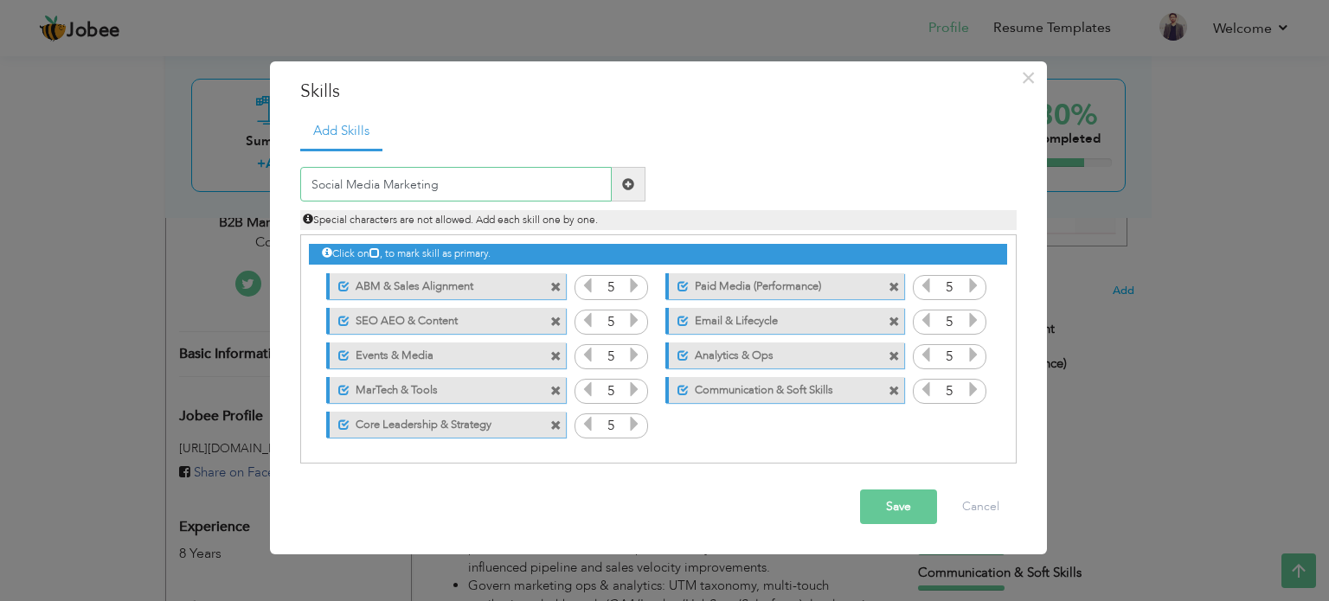
type input "Social Media Marketing"
click at [633, 190] on span at bounding box center [629, 184] width 34 height 35
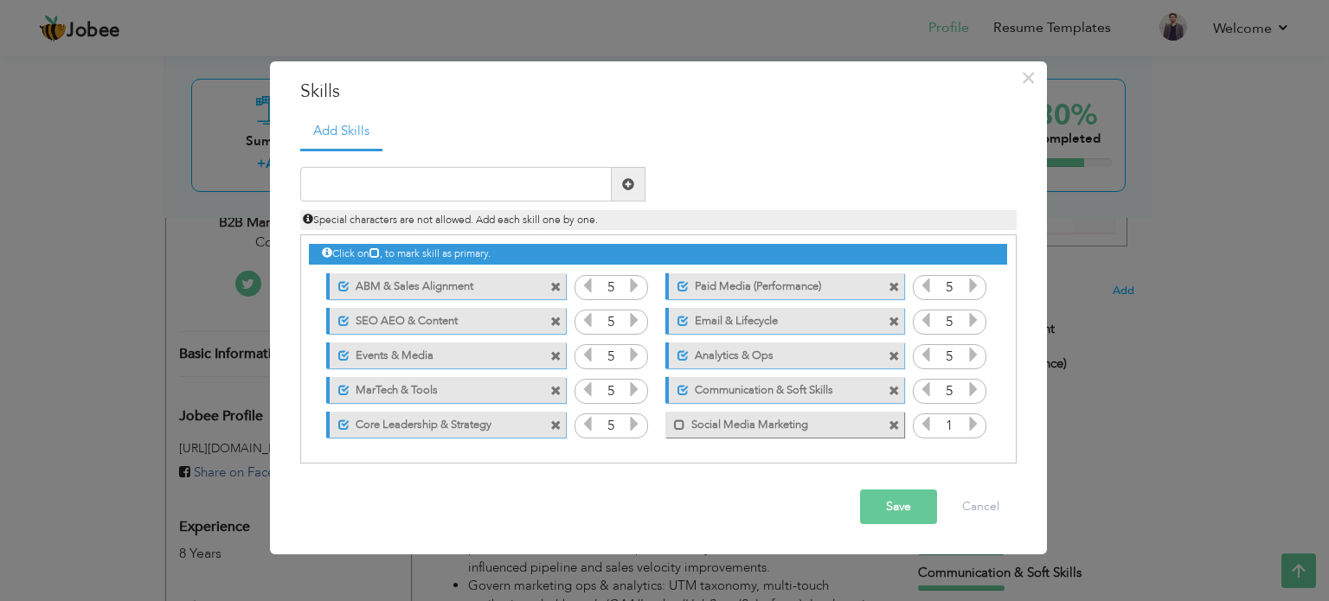
click at [968, 418] on icon at bounding box center [973, 424] width 16 height 16
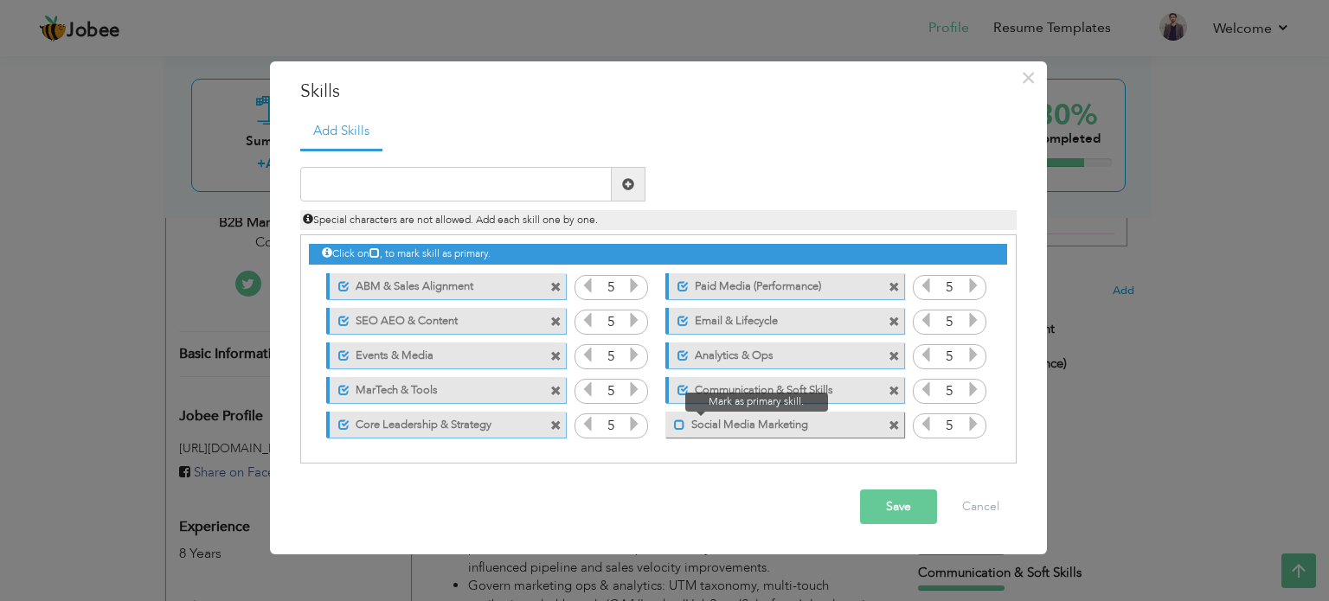
click at [676, 426] on span at bounding box center [679, 425] width 11 height 11
drag, startPoint x: 740, startPoint y: 422, endPoint x: 709, endPoint y: 423, distance: 31.2
click at [709, 423] on label "Social Media Marketing" at bounding box center [775, 423] width 172 height 22
click at [674, 424] on span at bounding box center [679, 425] width 11 height 11
drag, startPoint x: 865, startPoint y: 422, endPoint x: 732, endPoint y: 420, distance: 133.2
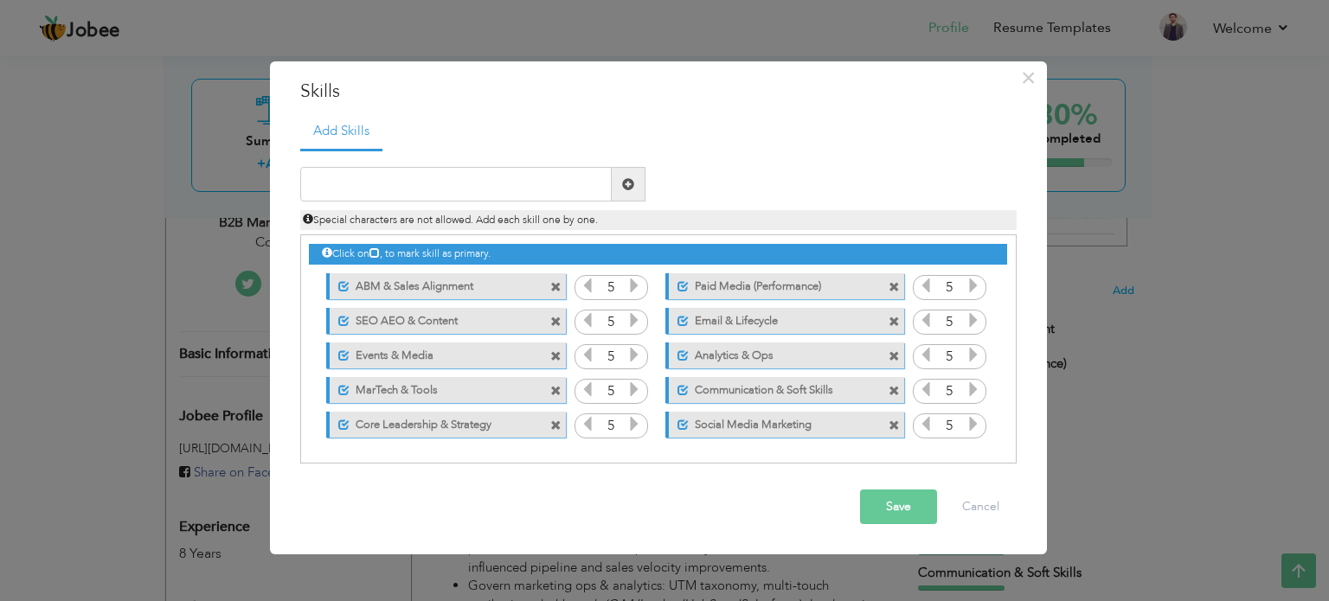
click at [732, 420] on div "Unmark as primary skill. Social Media Marketing" at bounding box center [784, 425] width 239 height 26
click at [884, 494] on button "Save" at bounding box center [898, 507] width 77 height 35
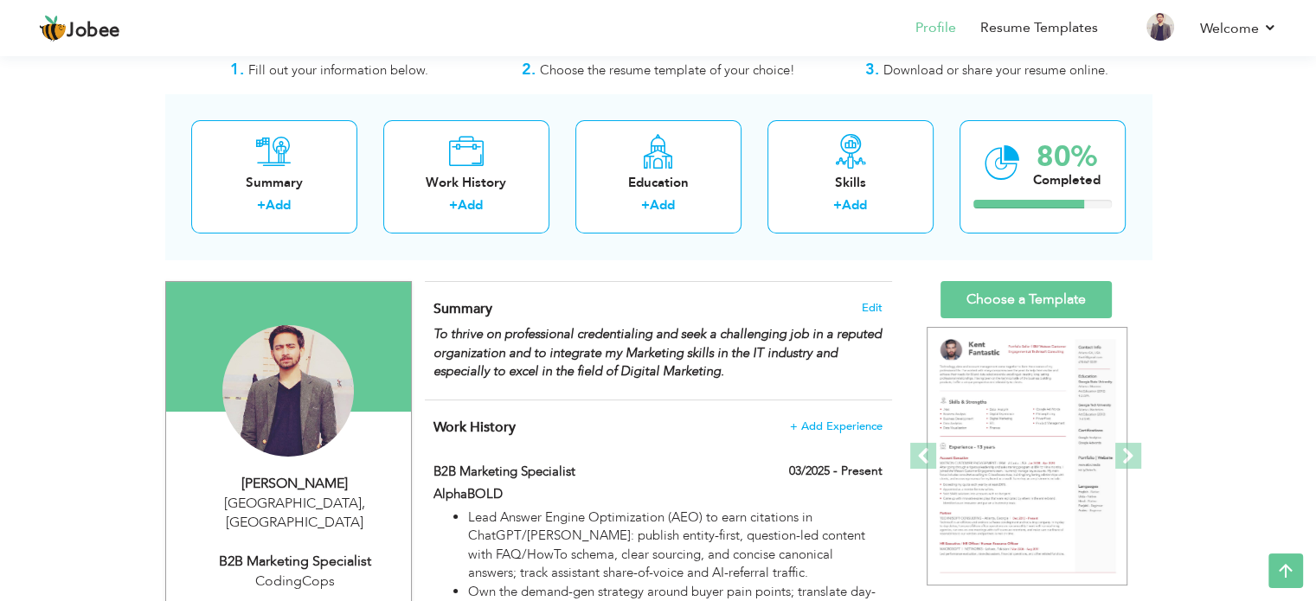
scroll to position [0, 0]
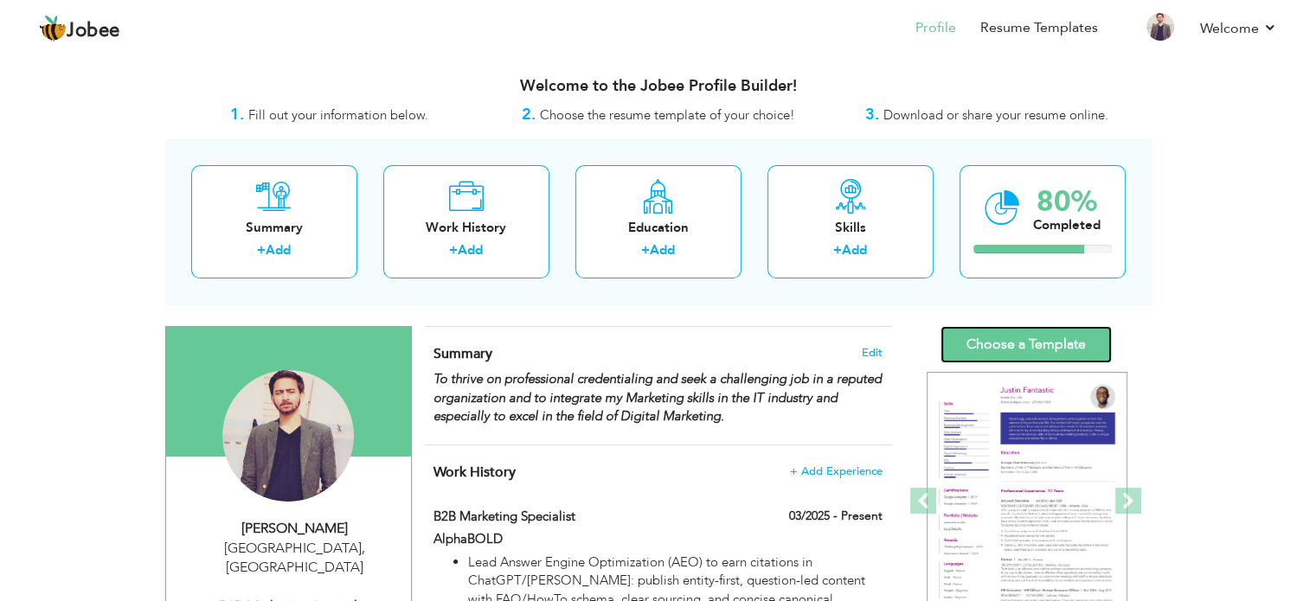
click at [1000, 338] on link "Choose a Template" at bounding box center [1025, 344] width 171 height 37
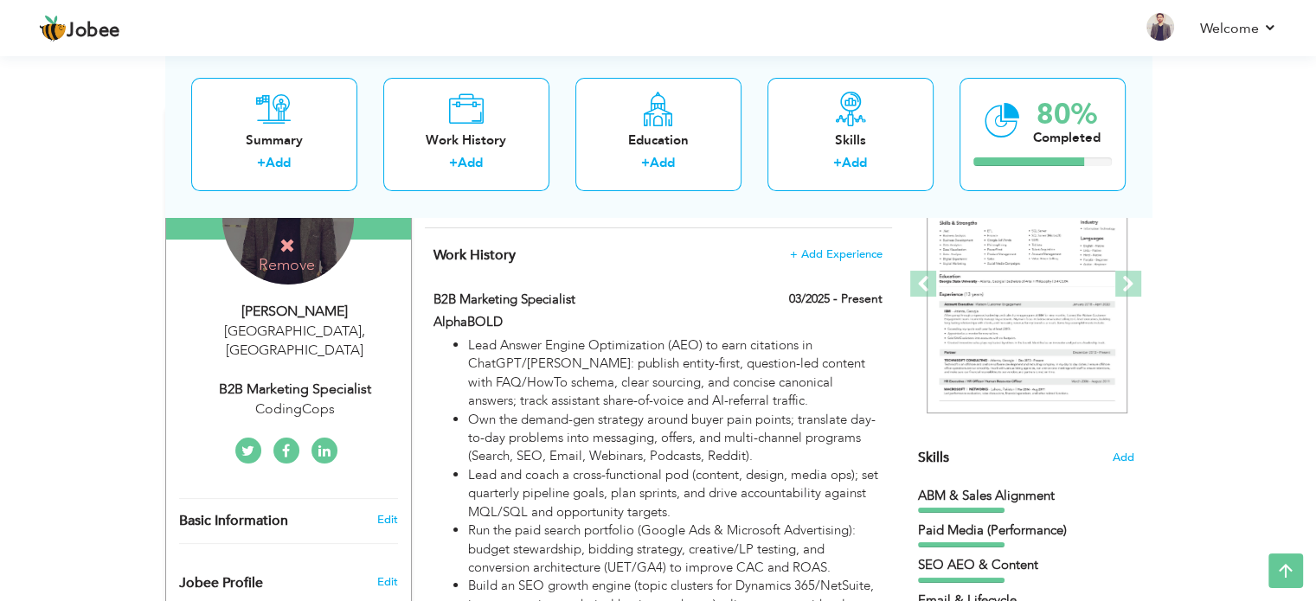
click at [288, 259] on h4 "Remove" at bounding box center [287, 255] width 124 height 37
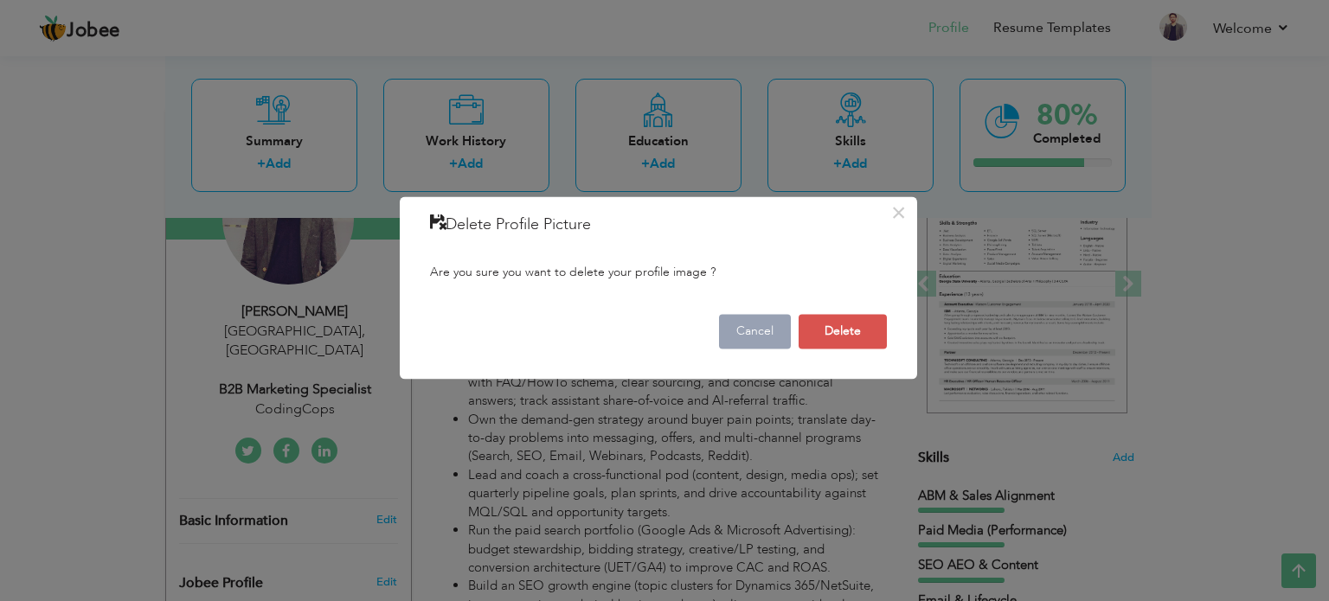
click at [763, 342] on button "Cancel" at bounding box center [755, 331] width 72 height 35
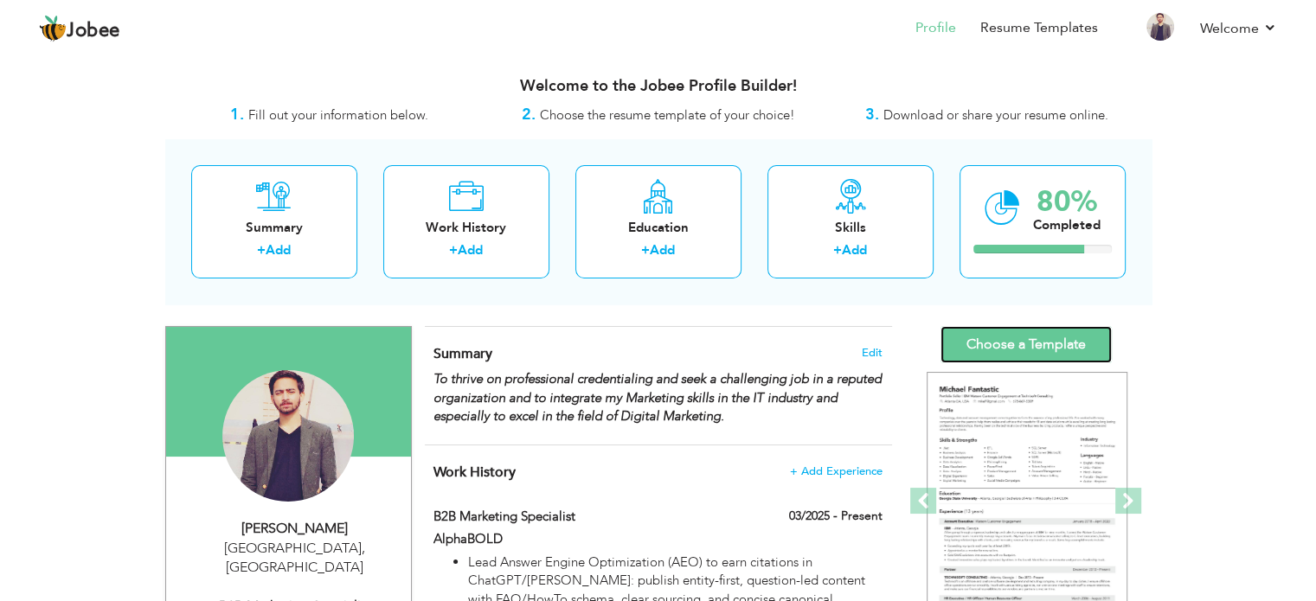
click at [1001, 344] on link "Choose a Template" at bounding box center [1025, 344] width 171 height 37
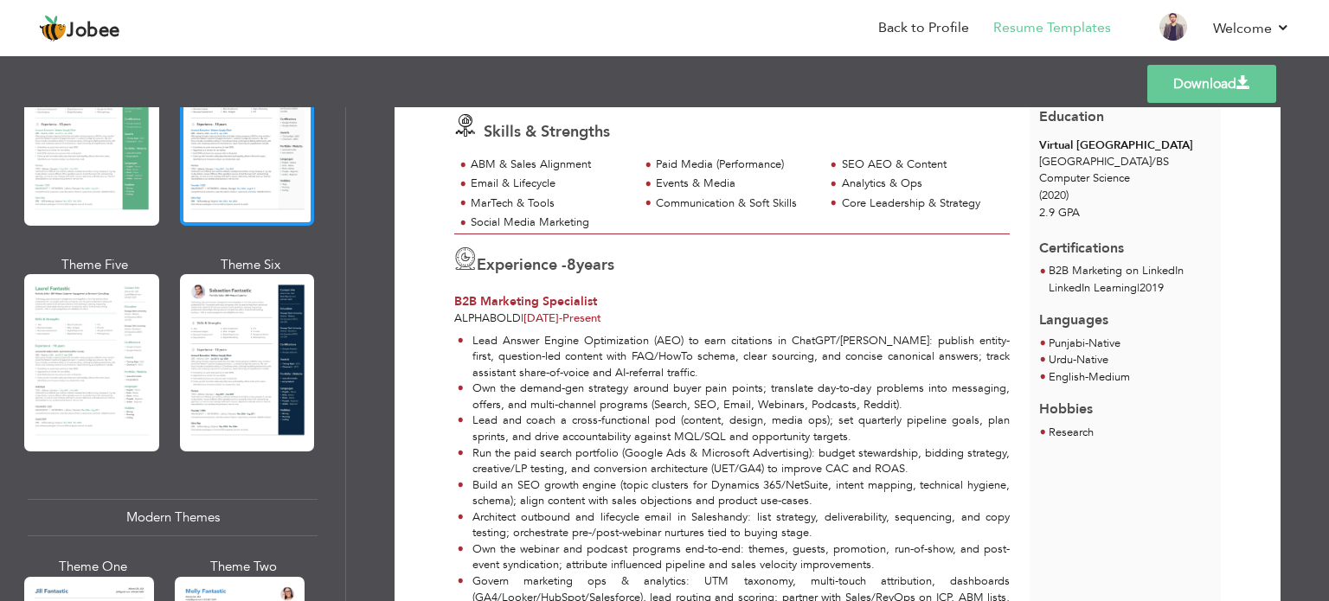
scroll to position [411, 0]
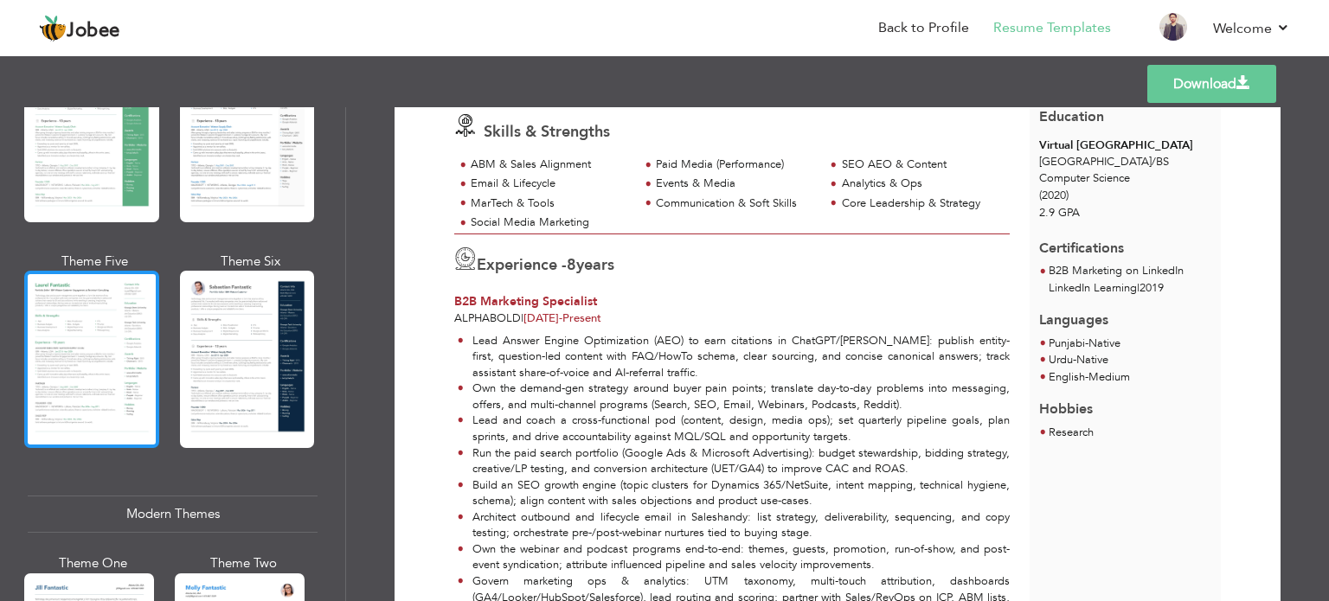
click at [99, 377] on div at bounding box center [91, 359] width 135 height 177
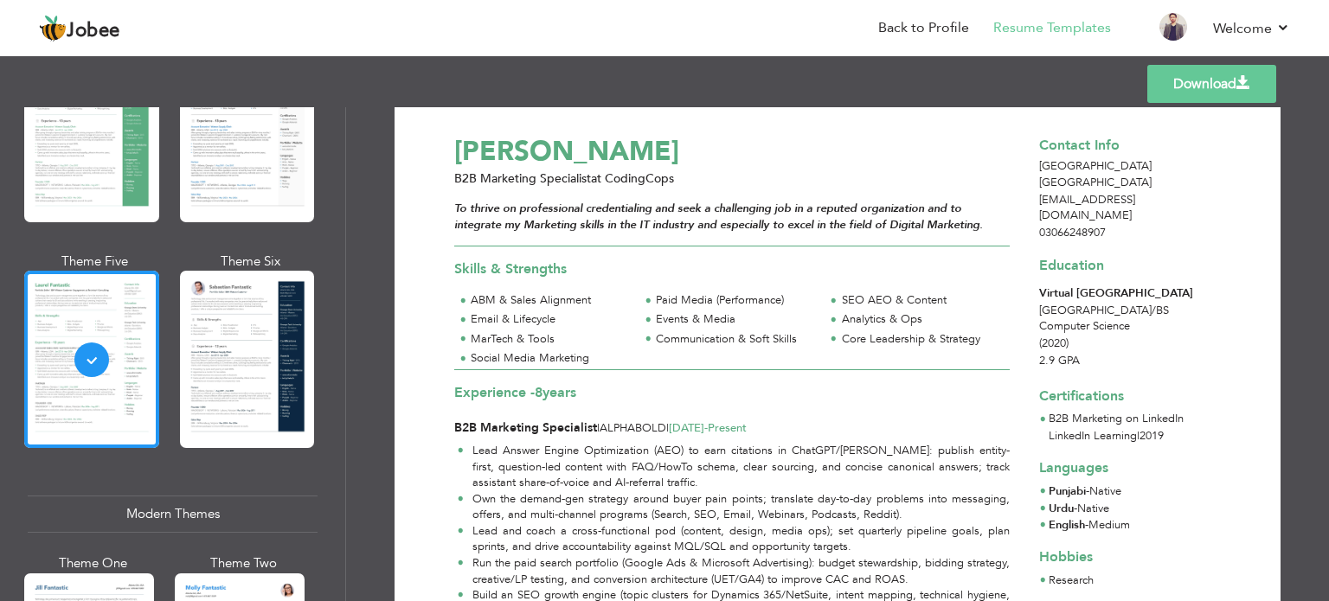
scroll to position [0, 0]
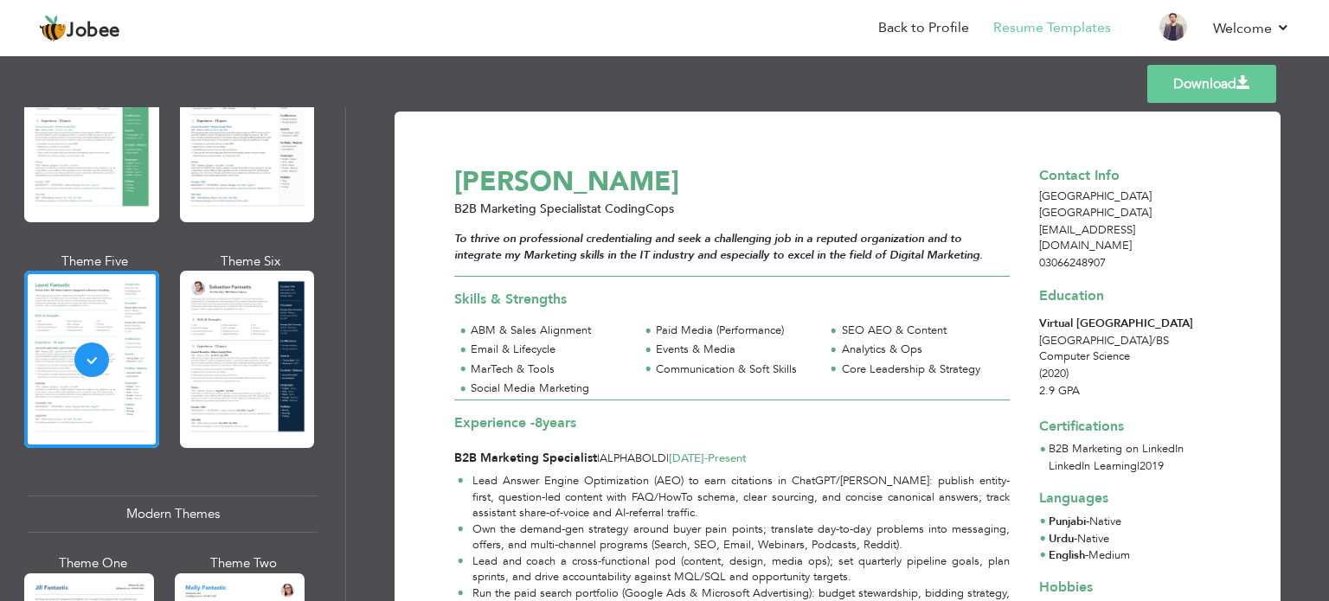
click at [1183, 82] on link "Download" at bounding box center [1211, 84] width 129 height 38
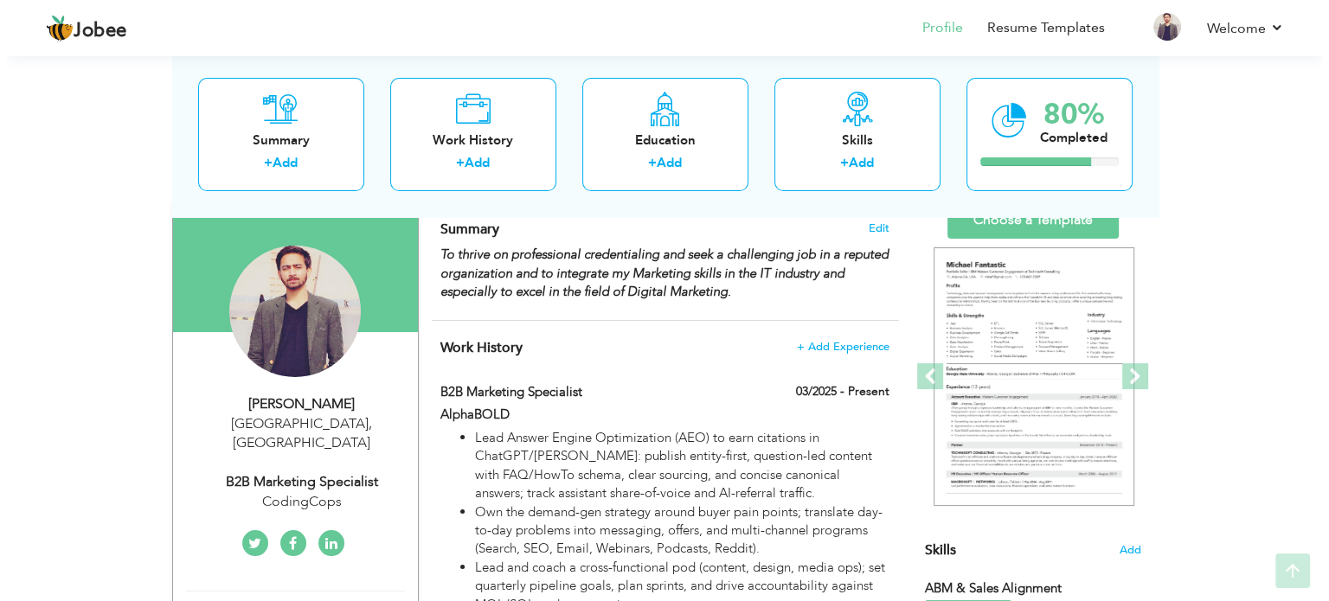
scroll to position [162, 0]
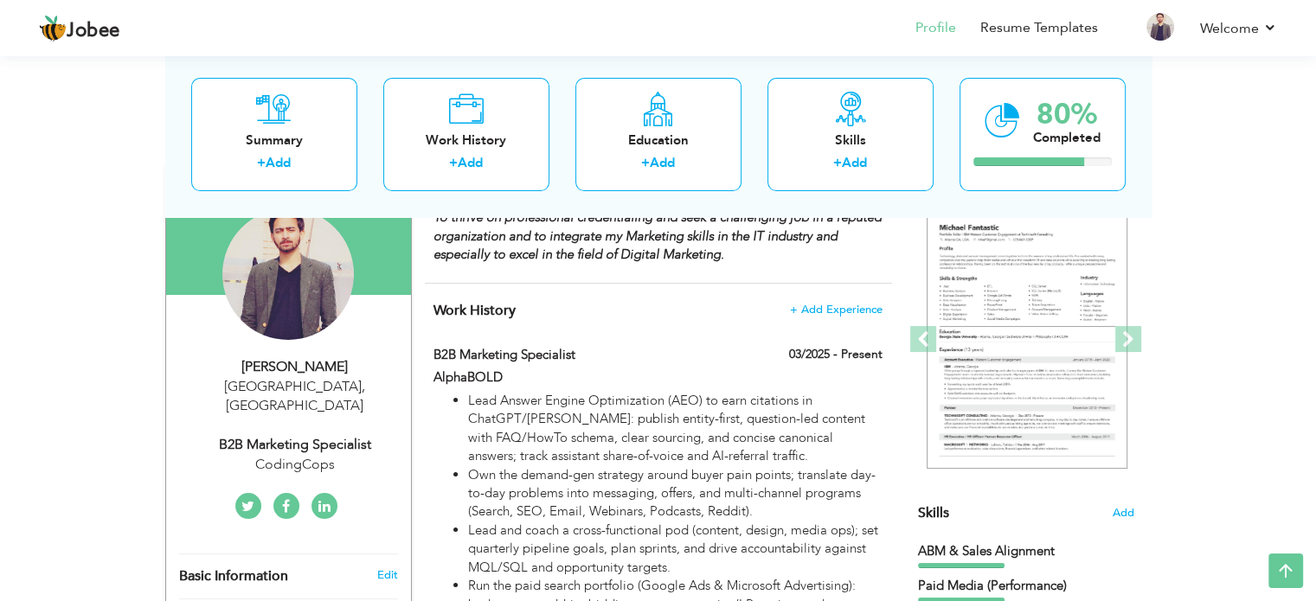
click at [304, 455] on div "CodingCops" at bounding box center [295, 465] width 232 height 20
type input "[PERSON_NAME]"
type input "Farham"
type input "03066248907"
select select "number:166"
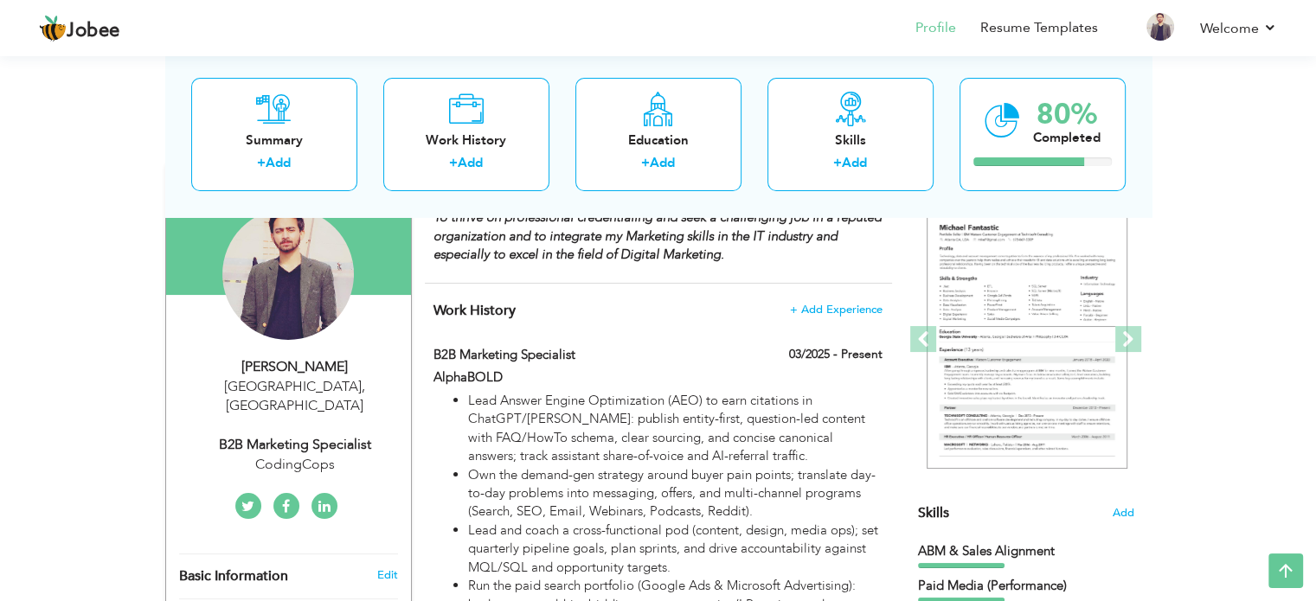
type input "[GEOGRAPHIC_DATA]"
select select "number:10"
type input "CodingCops"
type input "B2B Marketing Specialist"
type input "[URL][DOMAIN_NAME][PERSON_NAME]"
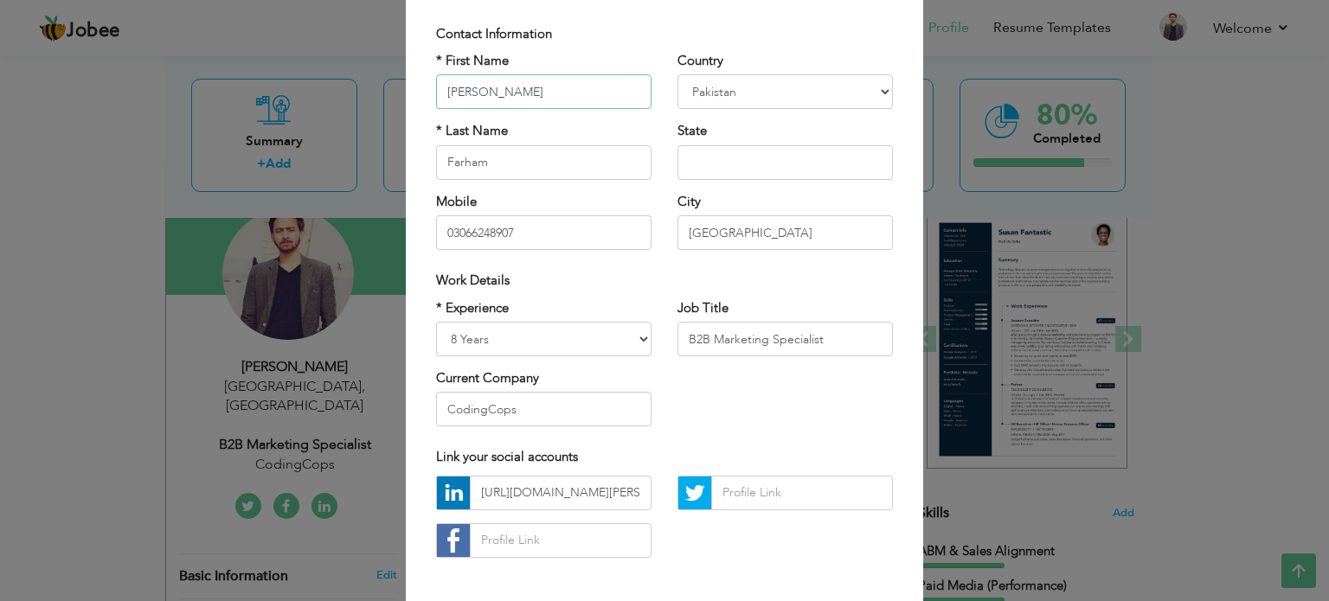
scroll to position [118, 0]
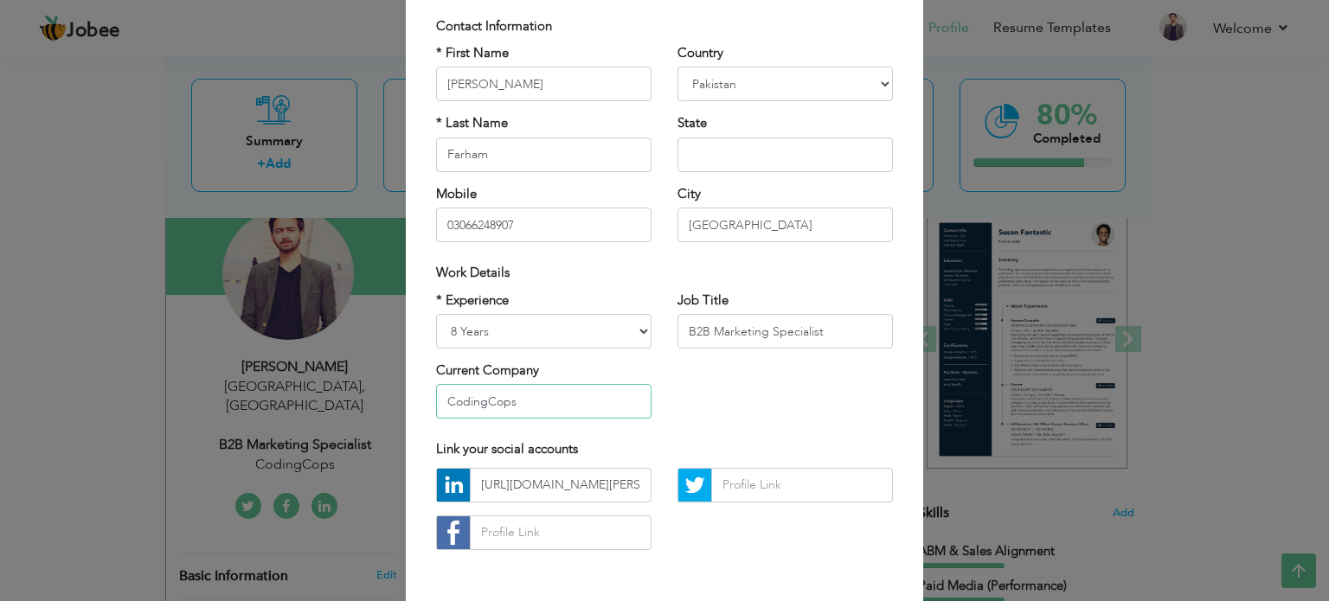
click at [520, 398] on input "CodingCops" at bounding box center [543, 401] width 215 height 35
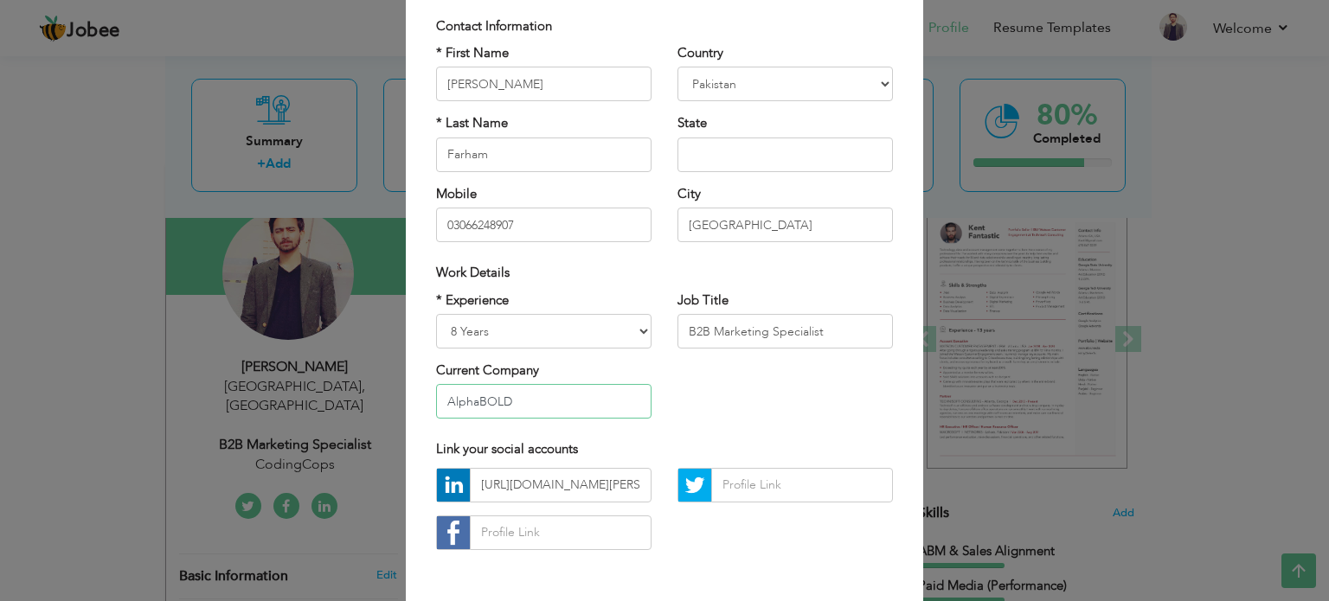
type input "AlphaBOLD"
click at [683, 325] on input "B2B Marketing Specialist" at bounding box center [784, 331] width 215 height 35
type input "Lead B2B Marketing Specialist"
click at [756, 392] on div "* Experience Entry Level Less than 1 Year 1 Year 2 Years 3 Years 4 Years 5 Year…" at bounding box center [664, 361] width 483 height 141
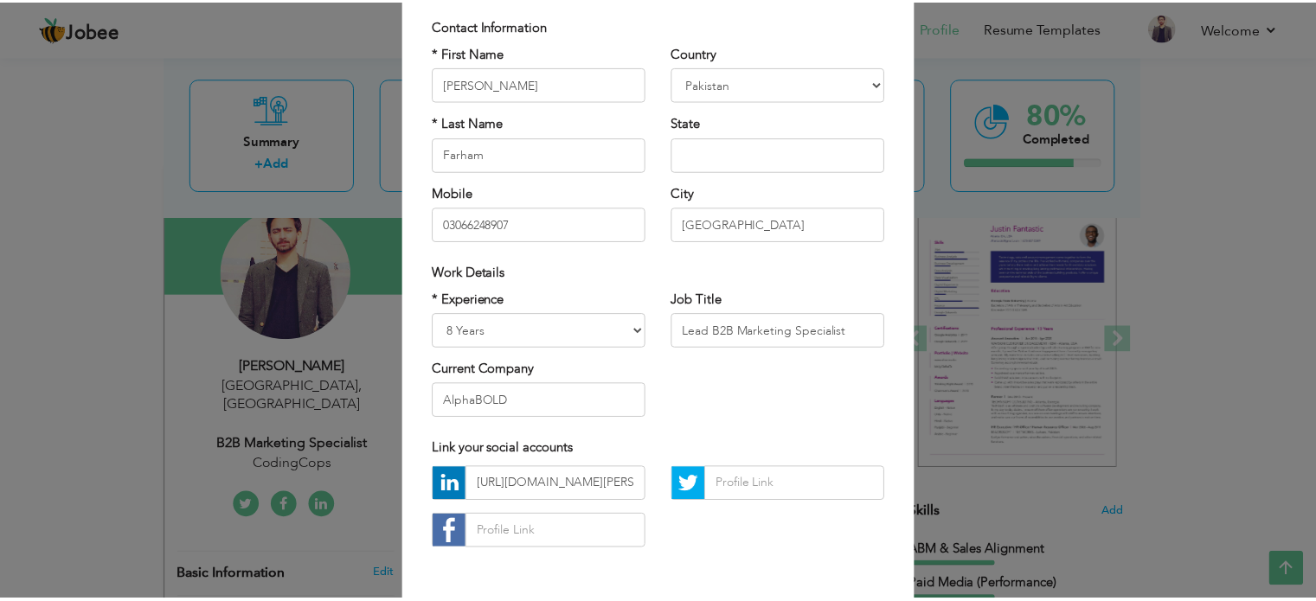
scroll to position [183, 0]
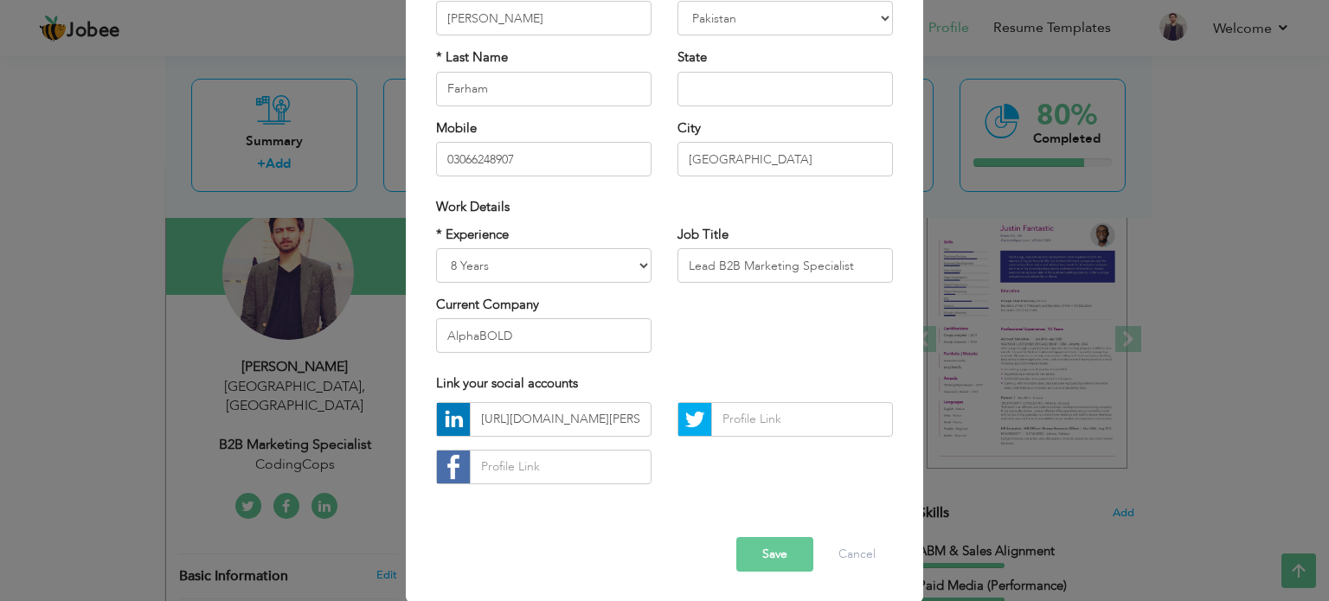
click at [765, 560] on button "Save" at bounding box center [774, 554] width 77 height 35
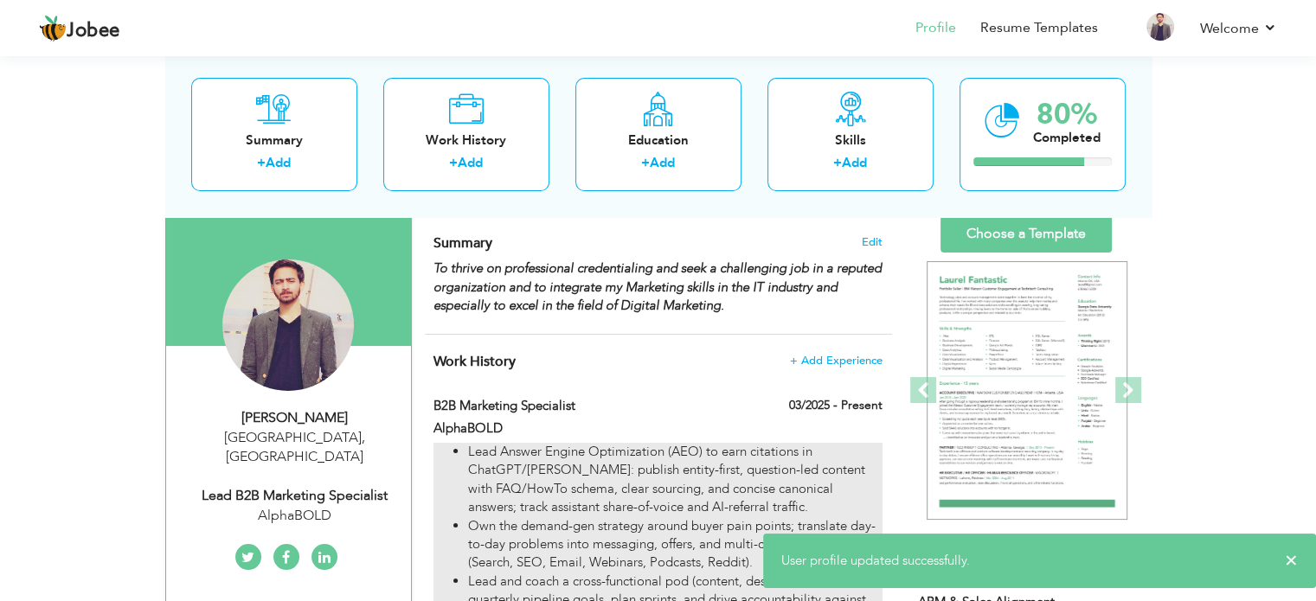
scroll to position [111, 0]
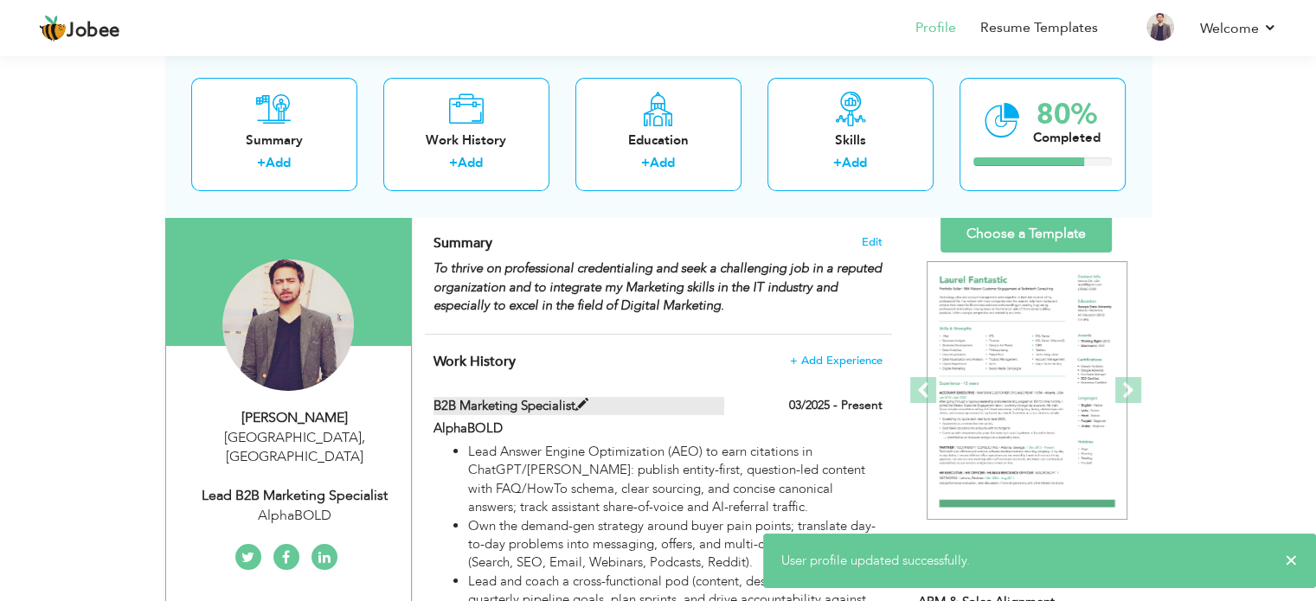
click at [536, 408] on label "B2B Marketing Specialist" at bounding box center [578, 406] width 291 height 18
type input "B2B Marketing Specialist"
type input "AlphaBOLD"
type input "03/2025"
checkbox input "true"
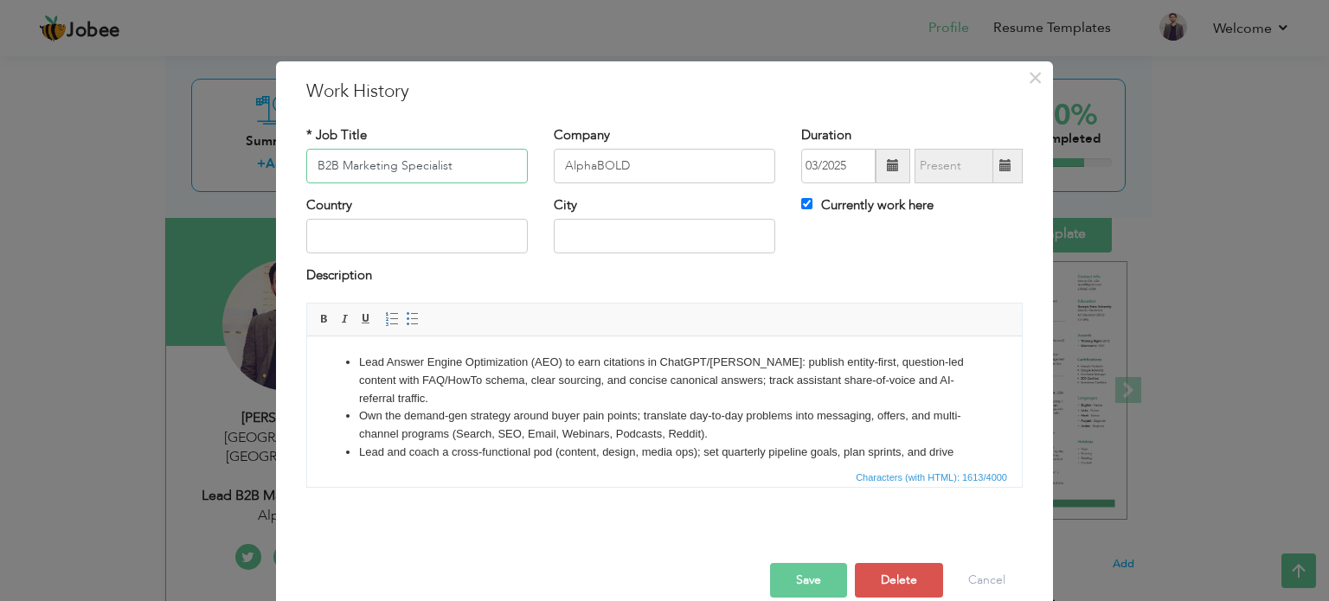
click at [311, 164] on input "B2B Marketing Specialist" at bounding box center [416, 166] width 221 height 35
type input "Lead B2B Marketing Specialist"
click at [796, 572] on button "Save" at bounding box center [808, 580] width 77 height 35
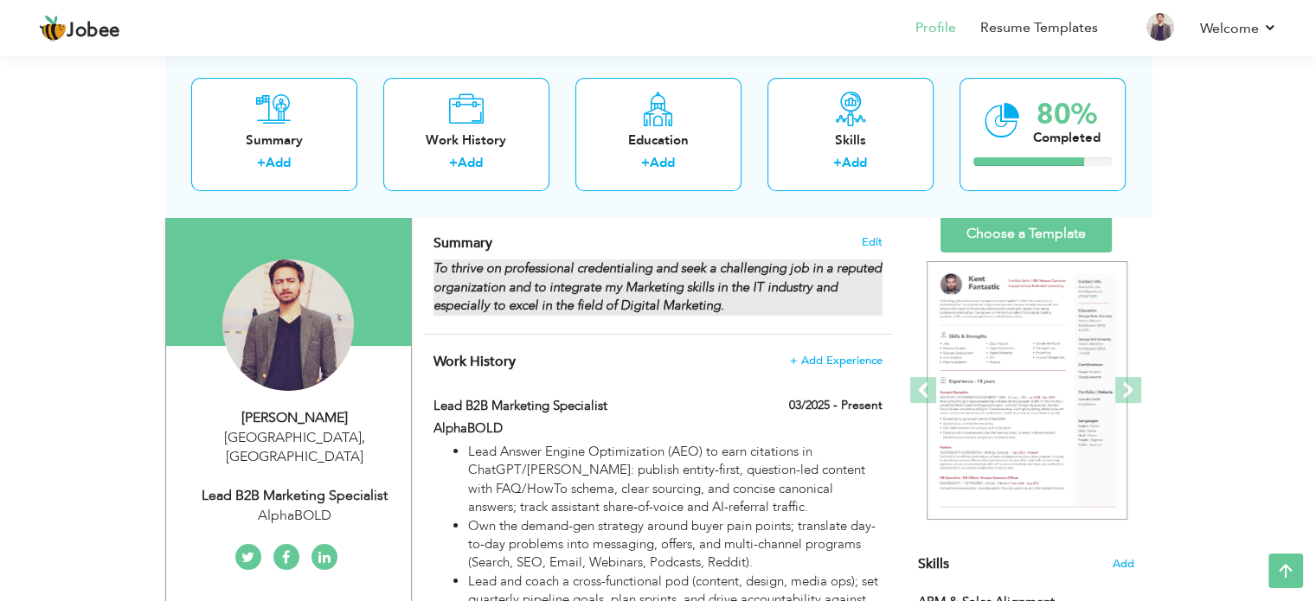
click at [529, 278] on strong "To thrive on professional credentialing and seek a challenging job in a reputed…" at bounding box center [657, 286] width 448 height 54
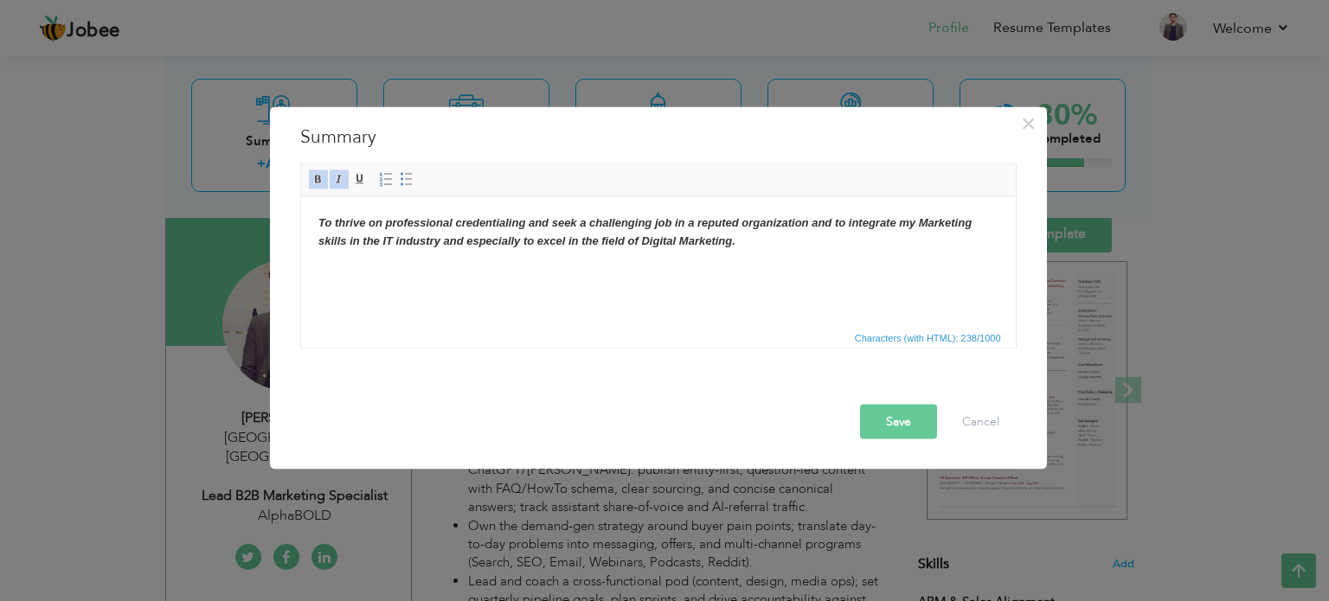
click at [537, 235] on strong "To thrive on professional credentialing and seek a challenging job in a reputed…" at bounding box center [643, 230] width 653 height 31
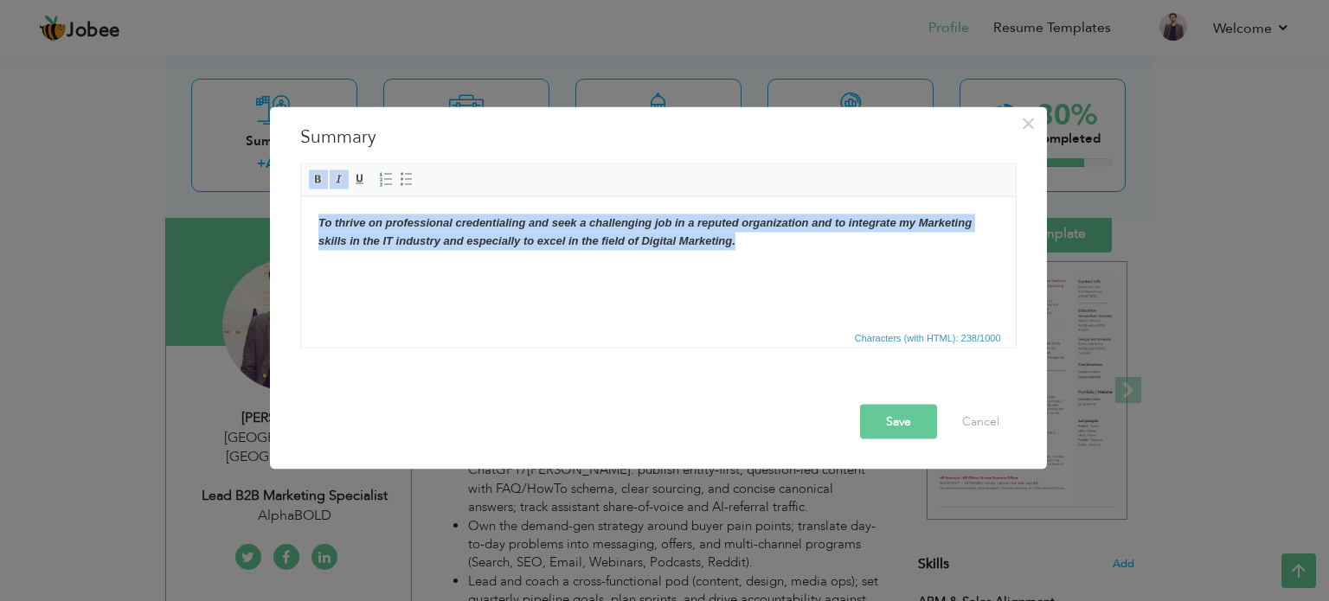
click at [537, 235] on strong "To thrive on professional credentialing and seek a challenging job in a reputed…" at bounding box center [643, 230] width 653 height 31
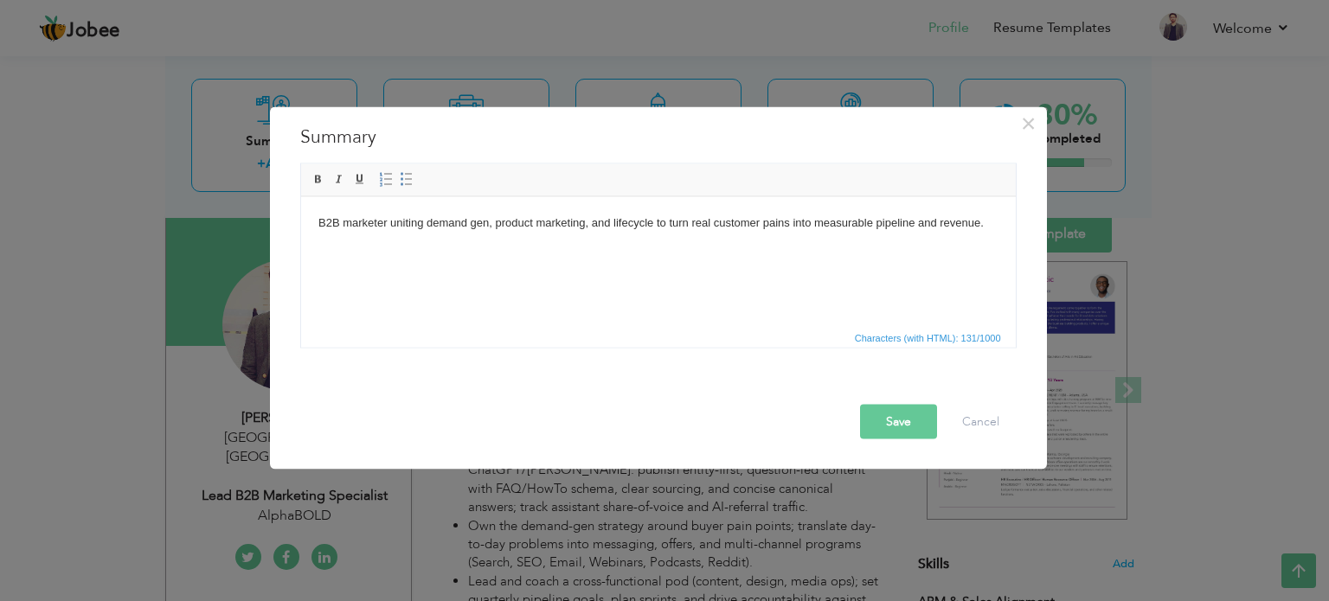
click at [546, 215] on body "B2B marketer uniting demand gen, product marketing, and lifecycle to turn real …" at bounding box center [657, 223] width 680 height 18
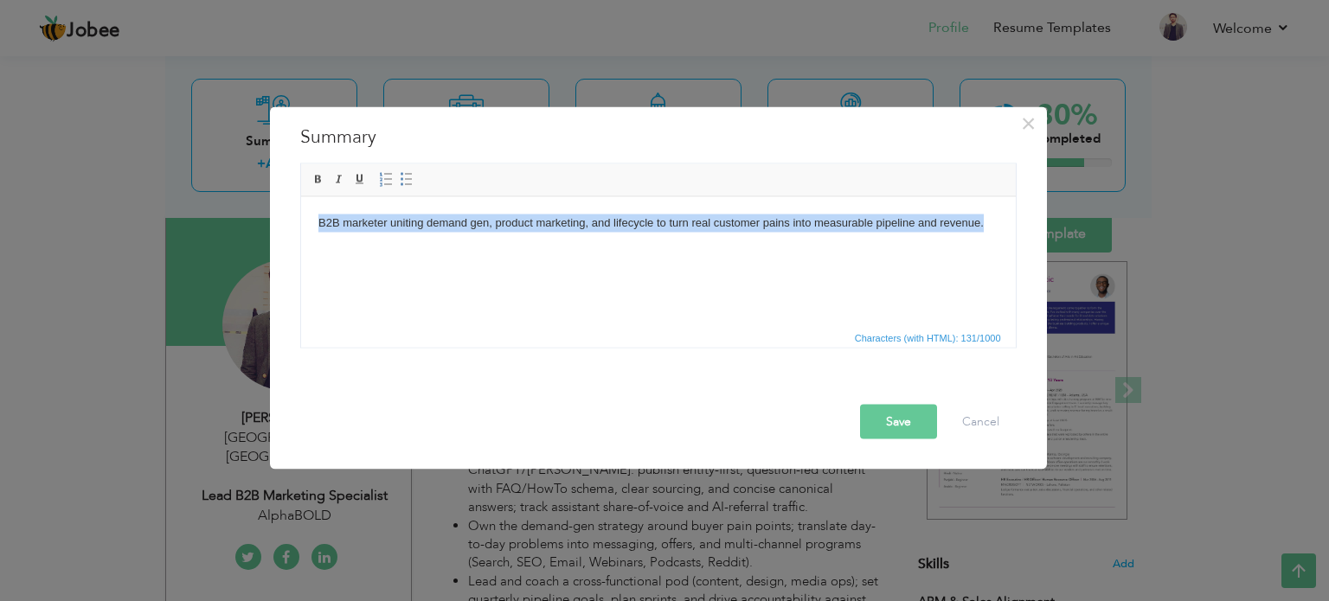
click at [546, 215] on body "B2B marketer uniting demand gen, product marketing, and lifecycle to turn real …" at bounding box center [657, 223] width 680 height 18
click at [312, 172] on span at bounding box center [318, 179] width 14 height 14
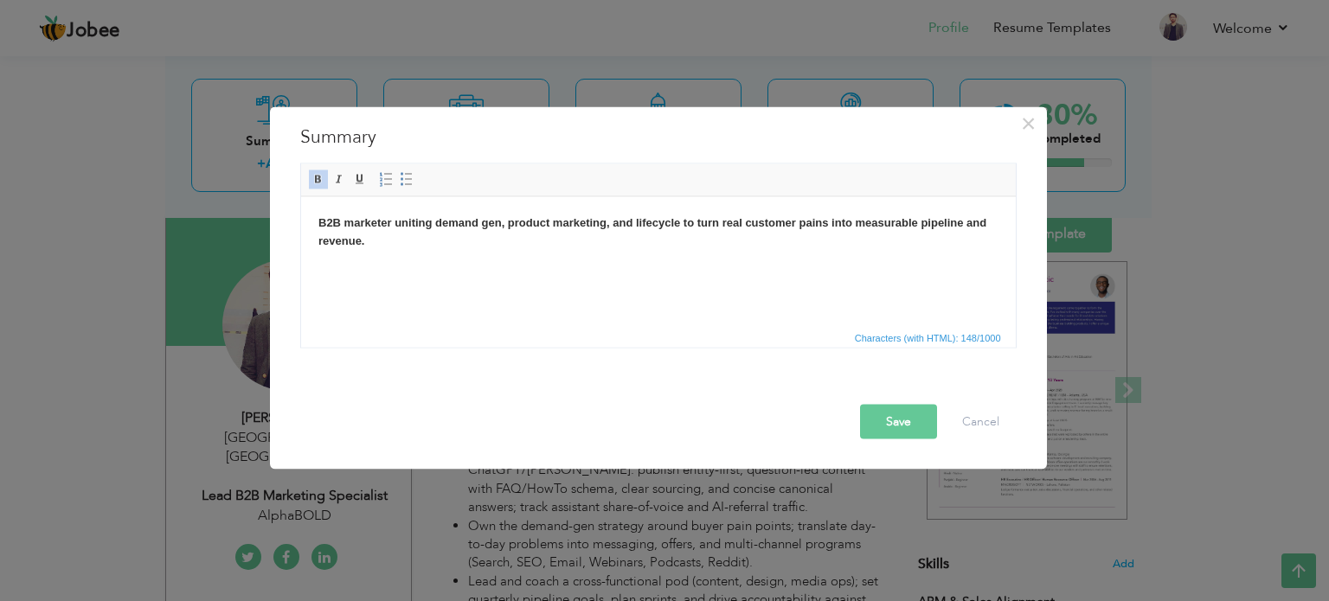
click at [446, 263] on html "B2B marketer uniting demand gen, product marketing, and lifecycle to turn real …" at bounding box center [657, 231] width 714 height 71
click at [888, 425] on button "Save" at bounding box center [898, 421] width 77 height 35
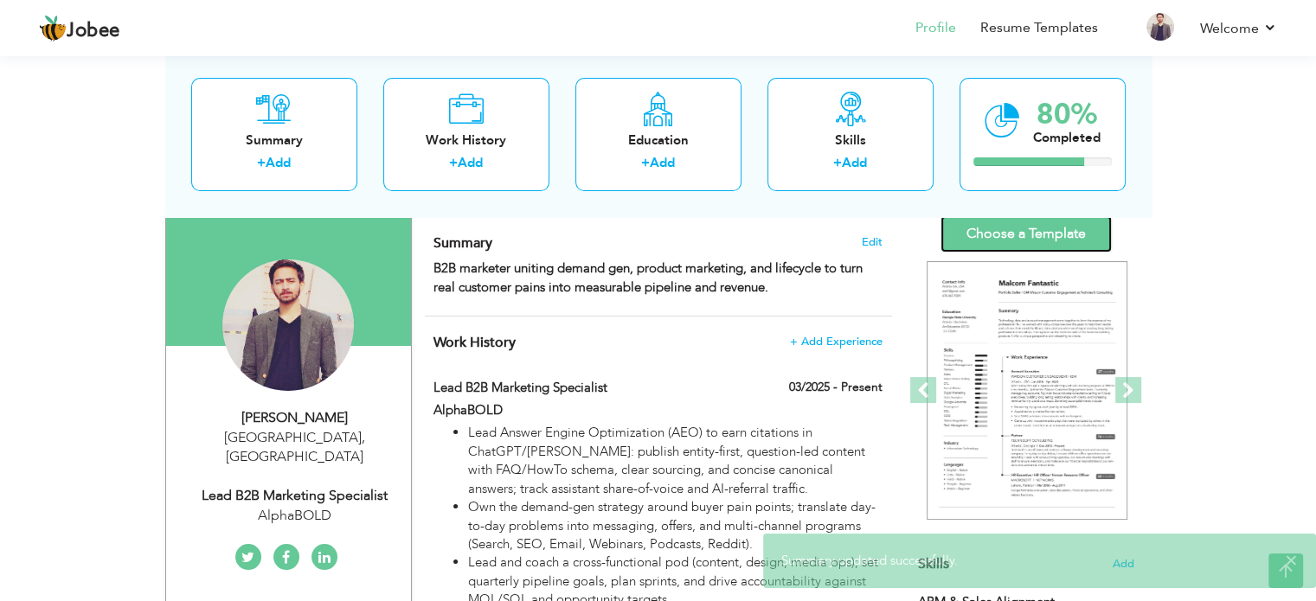
click at [1033, 235] on link "Choose a Template" at bounding box center [1025, 233] width 171 height 37
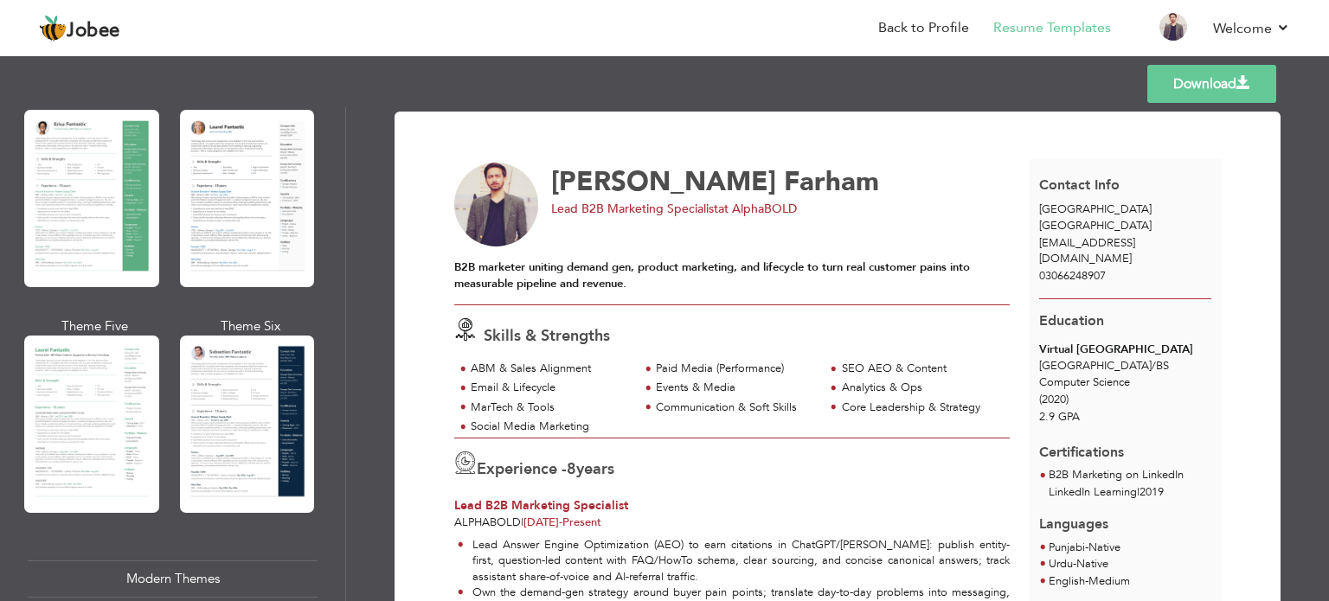
scroll to position [349, 0]
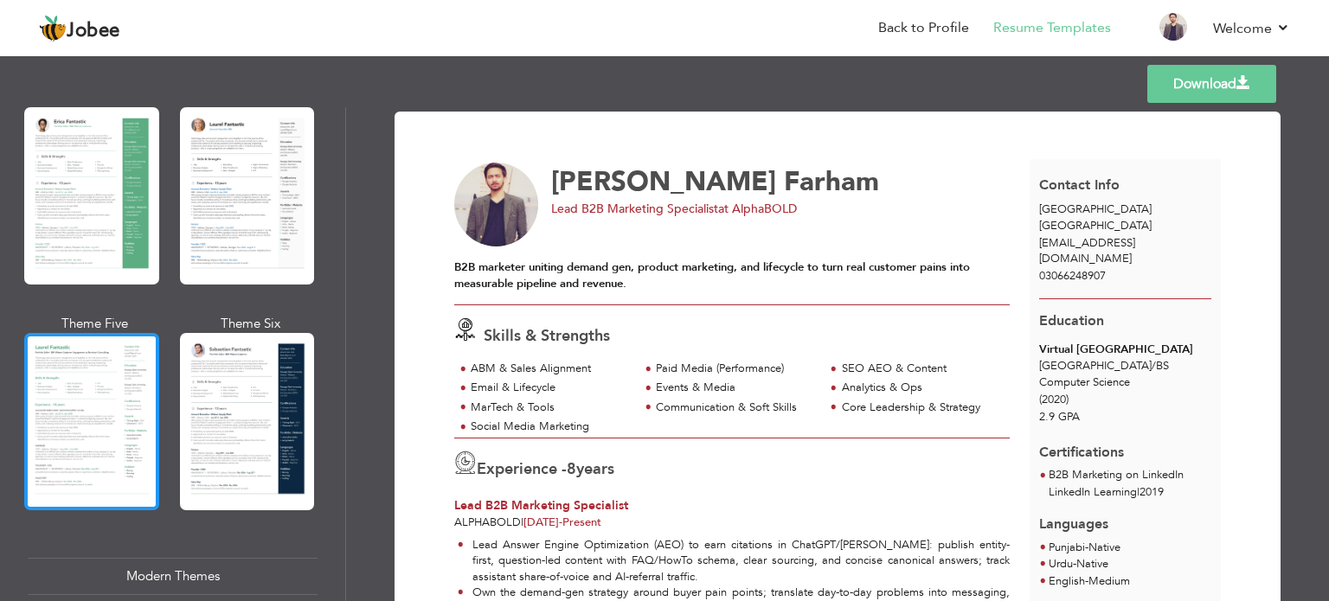
click at [86, 404] on div at bounding box center [91, 421] width 135 height 177
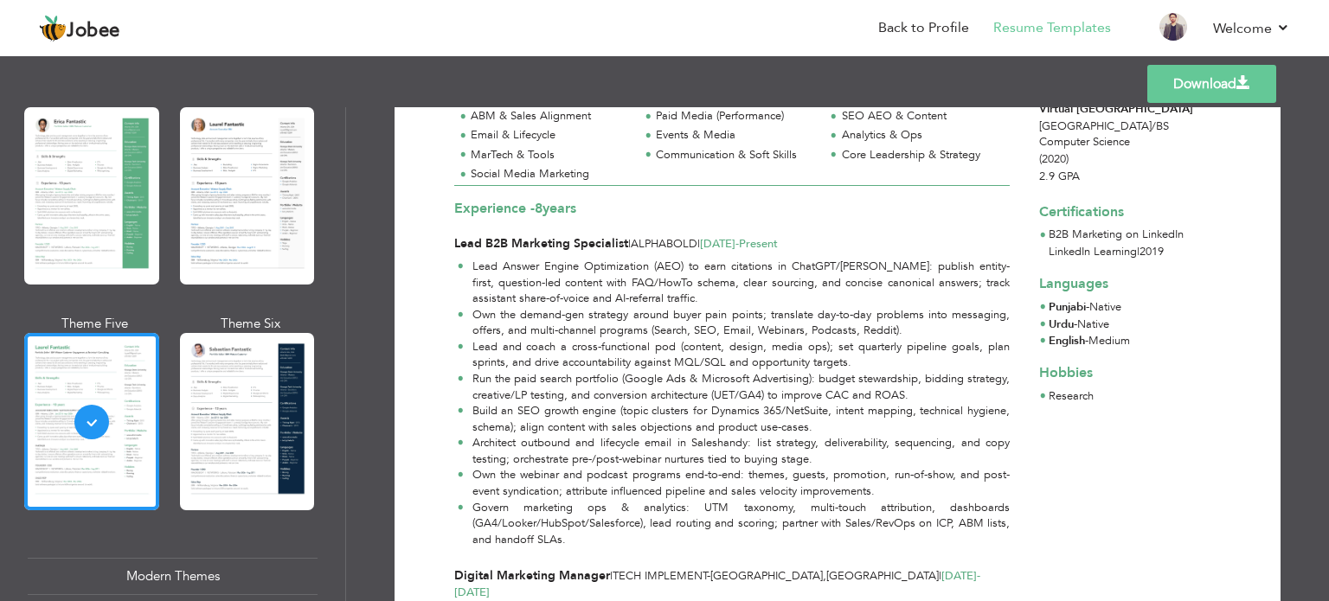
scroll to position [0, 0]
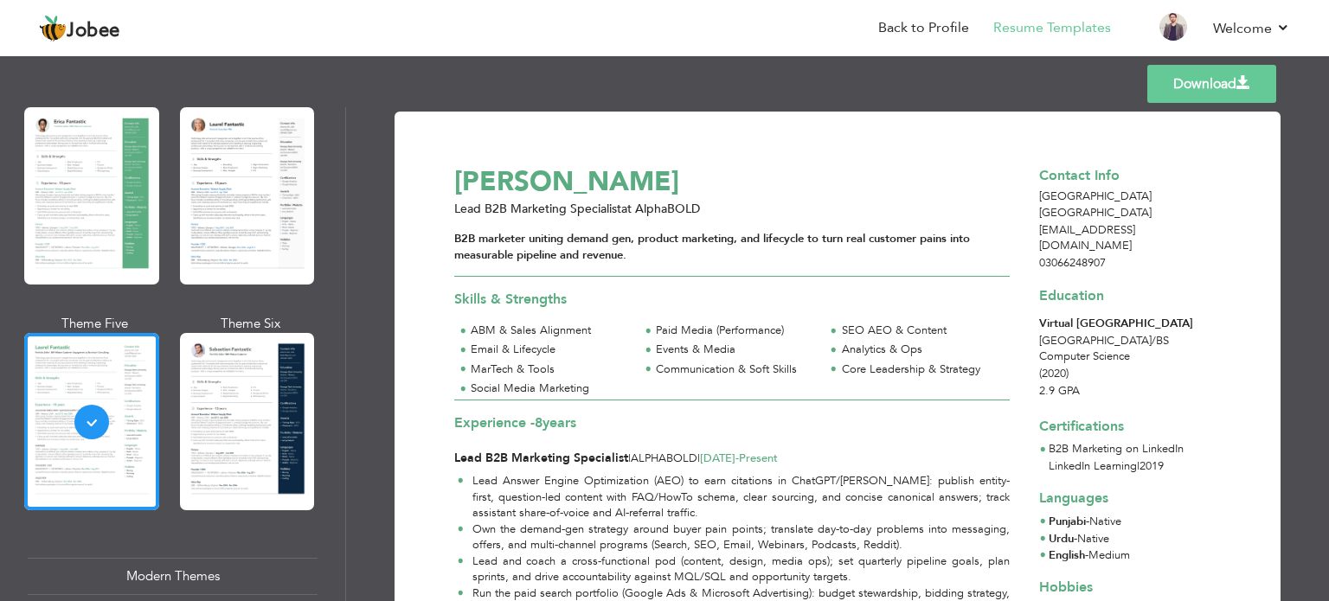
click at [1177, 96] on link "Download" at bounding box center [1211, 84] width 129 height 38
